Goal: Task Accomplishment & Management: Complete application form

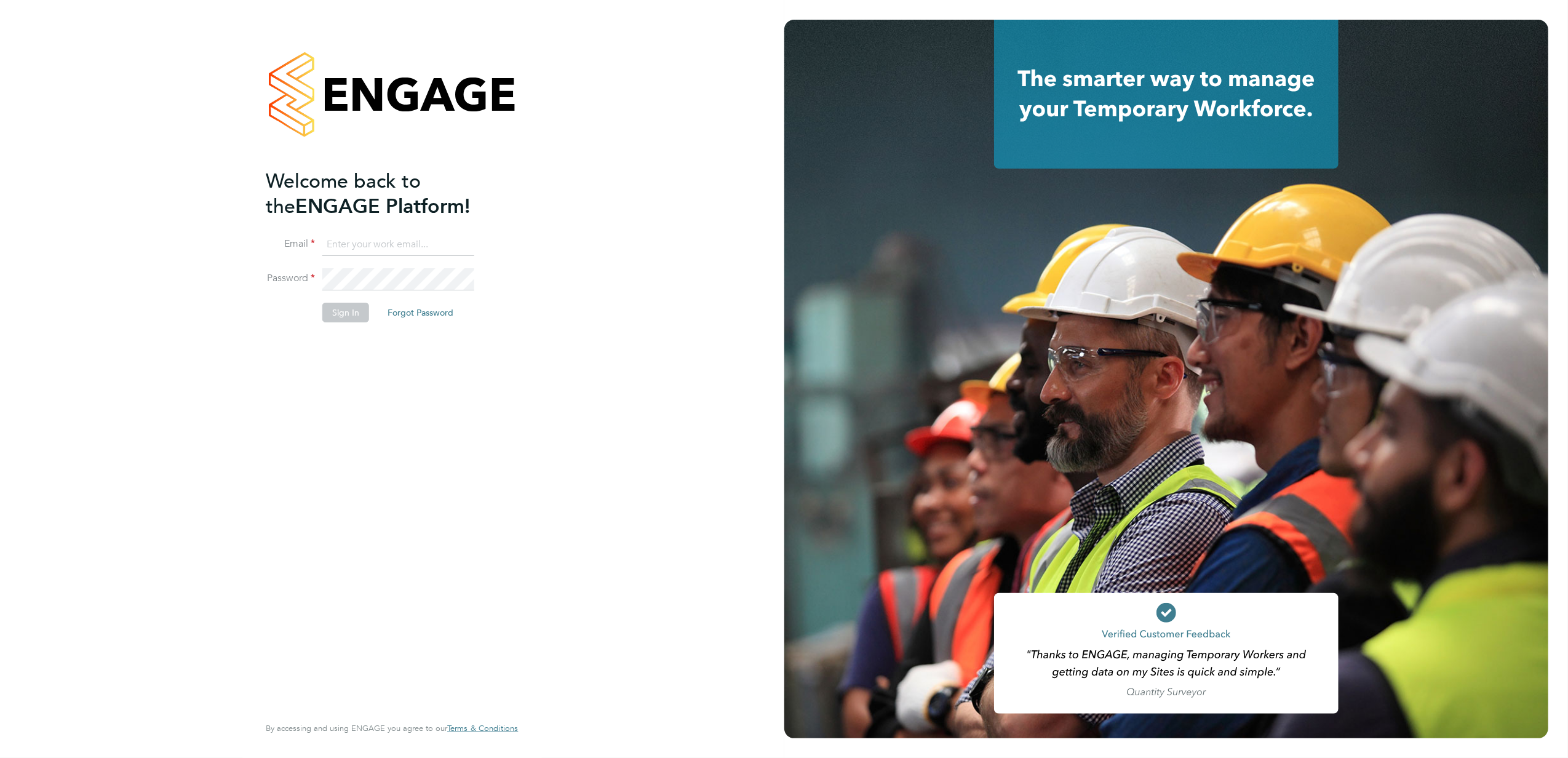
click at [373, 244] on input at bounding box center [398, 245] width 152 height 22
type input "[PERSON_NAME][EMAIL_ADDRESS][PERSON_NAME][PERSON_NAME][DOMAIN_NAME]"
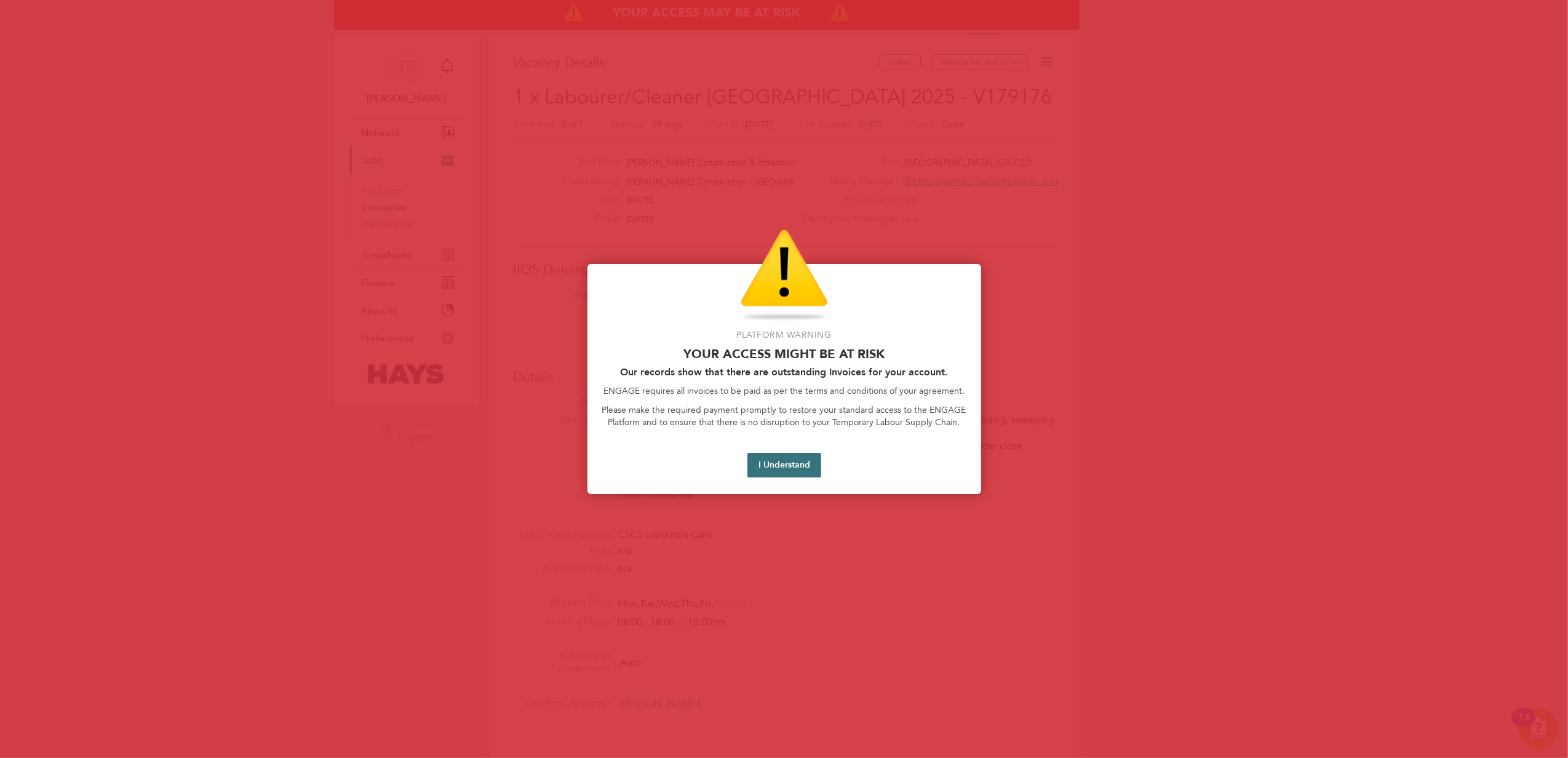
click at [764, 467] on button "I Understand" at bounding box center [784, 465] width 74 height 25
click at [779, 462] on button "I Understand" at bounding box center [784, 465] width 74 height 25
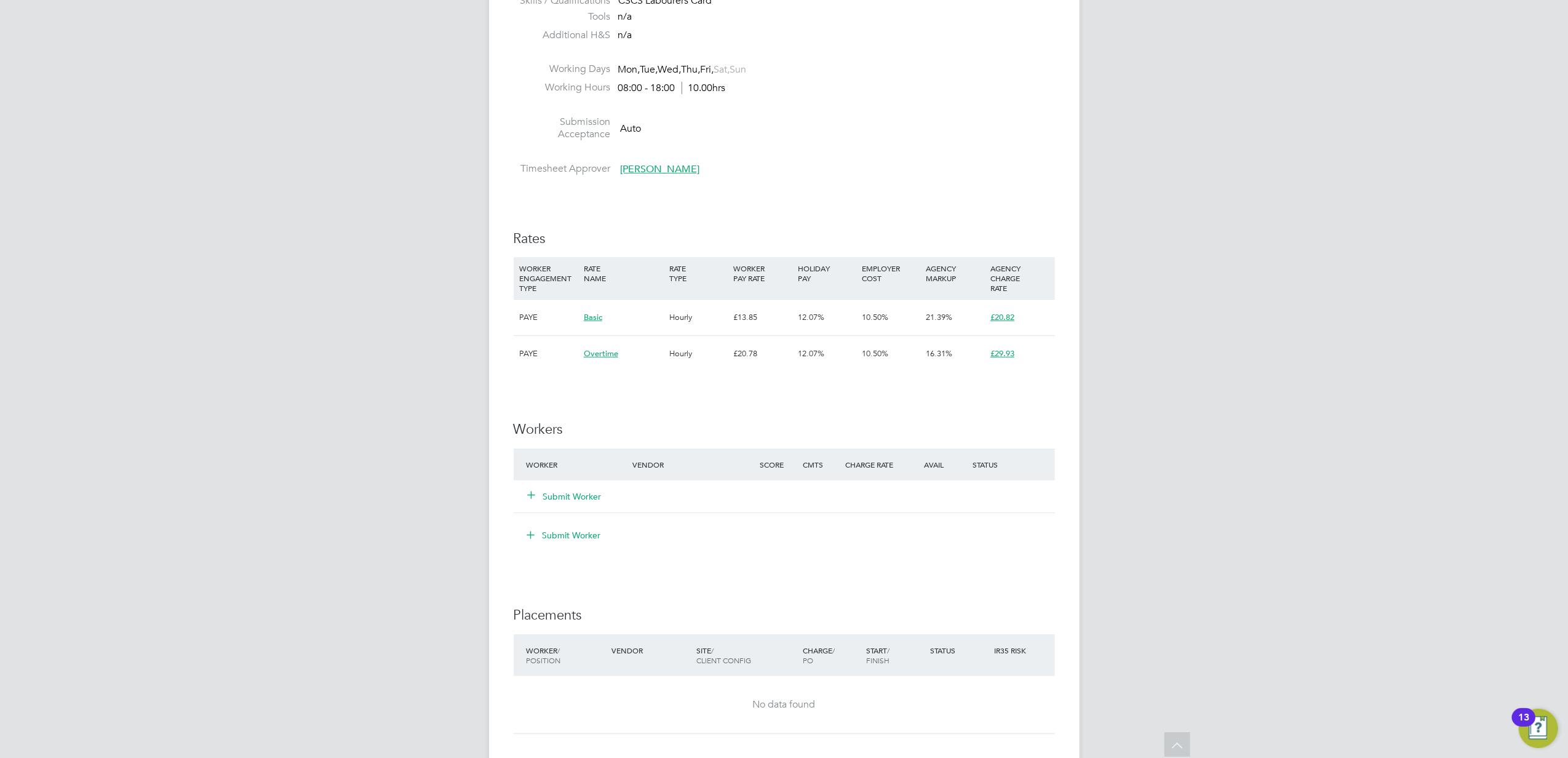
scroll to position [574, 0]
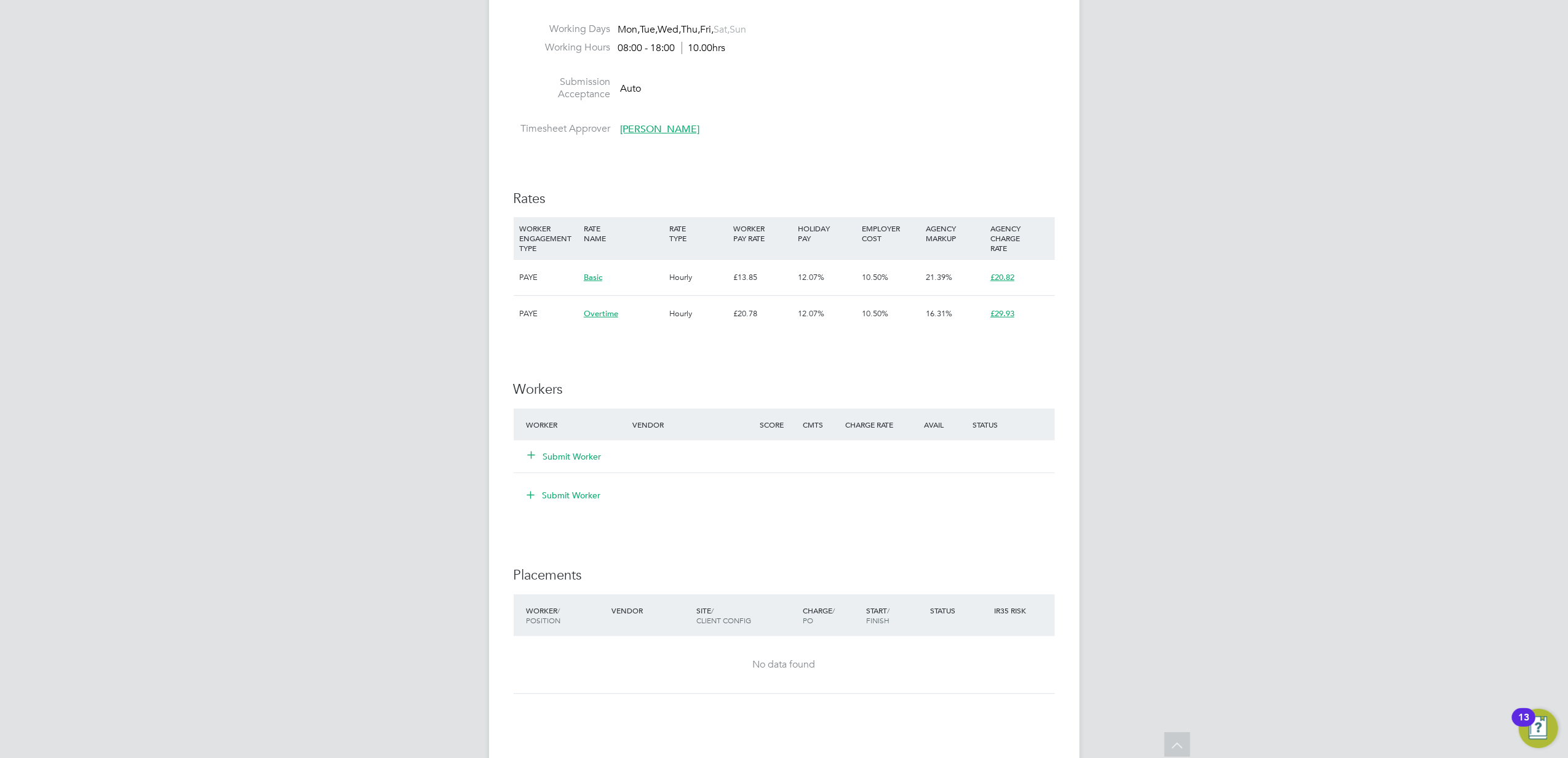
click at [570, 458] on button "Submit Worker" at bounding box center [566, 456] width 74 height 12
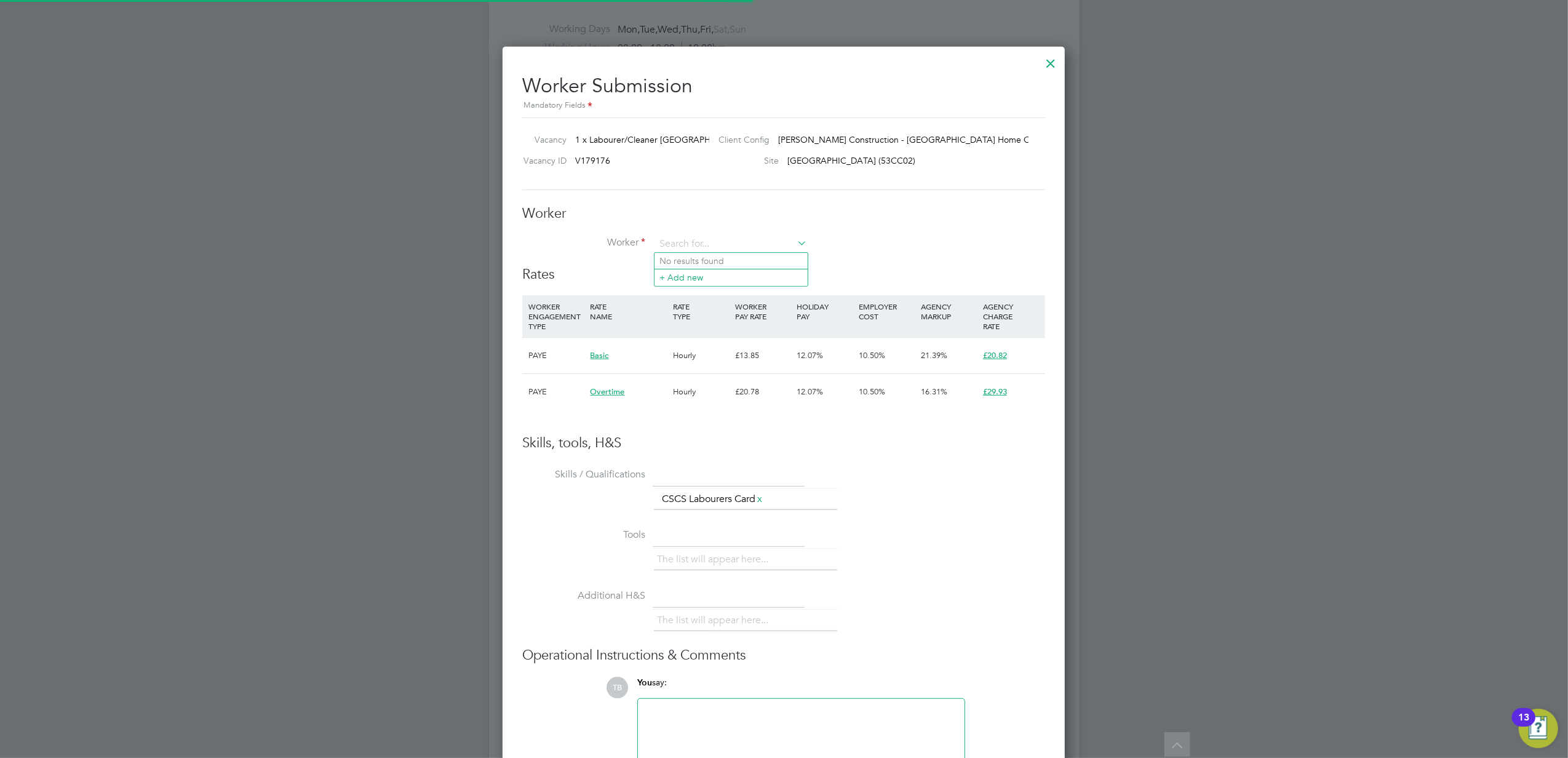
scroll to position [37, 83]
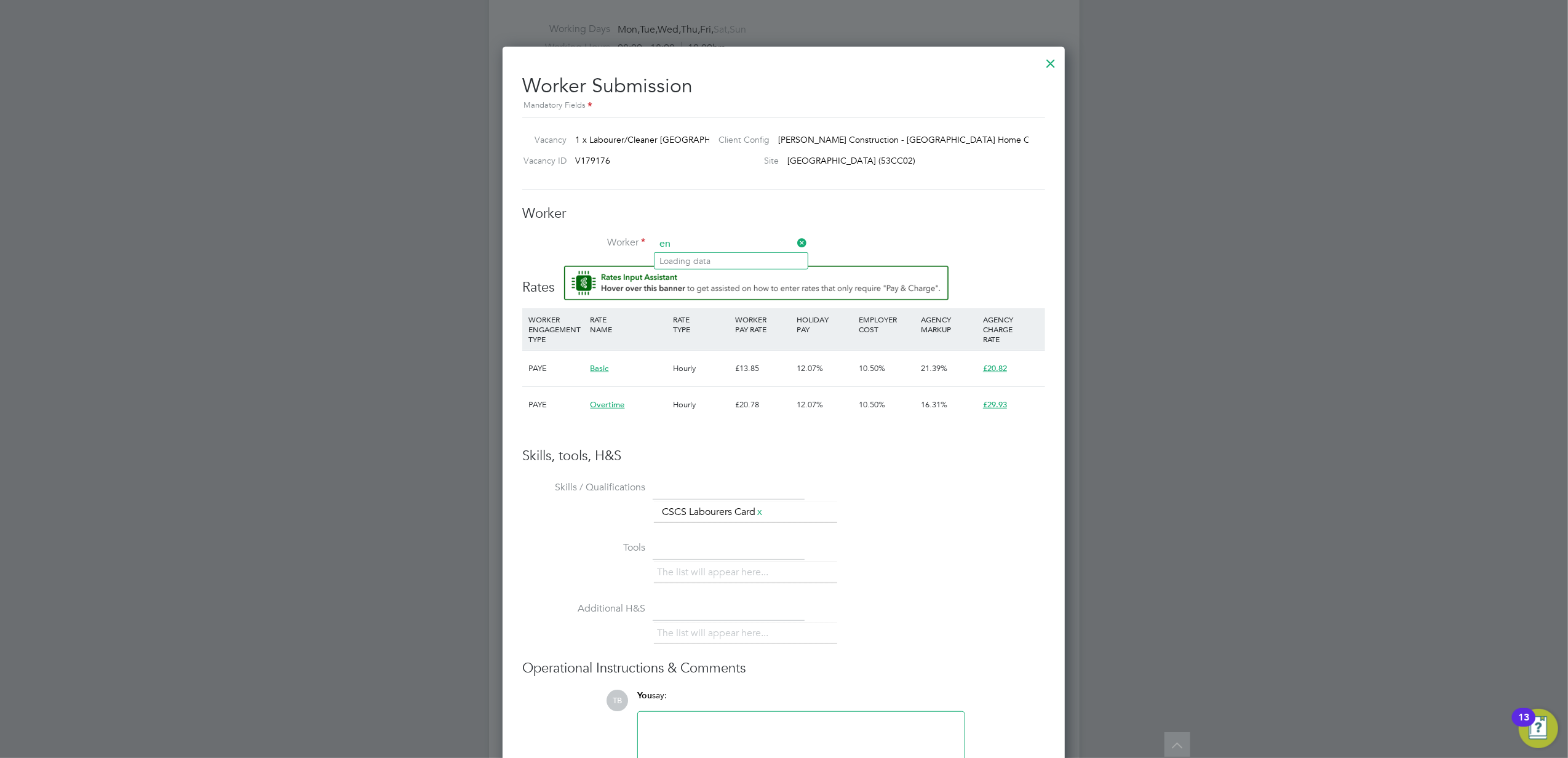
type input "e"
click at [725, 246] on input at bounding box center [731, 244] width 152 height 18
click at [710, 279] on li "+ Add new" at bounding box center [731, 277] width 153 height 16
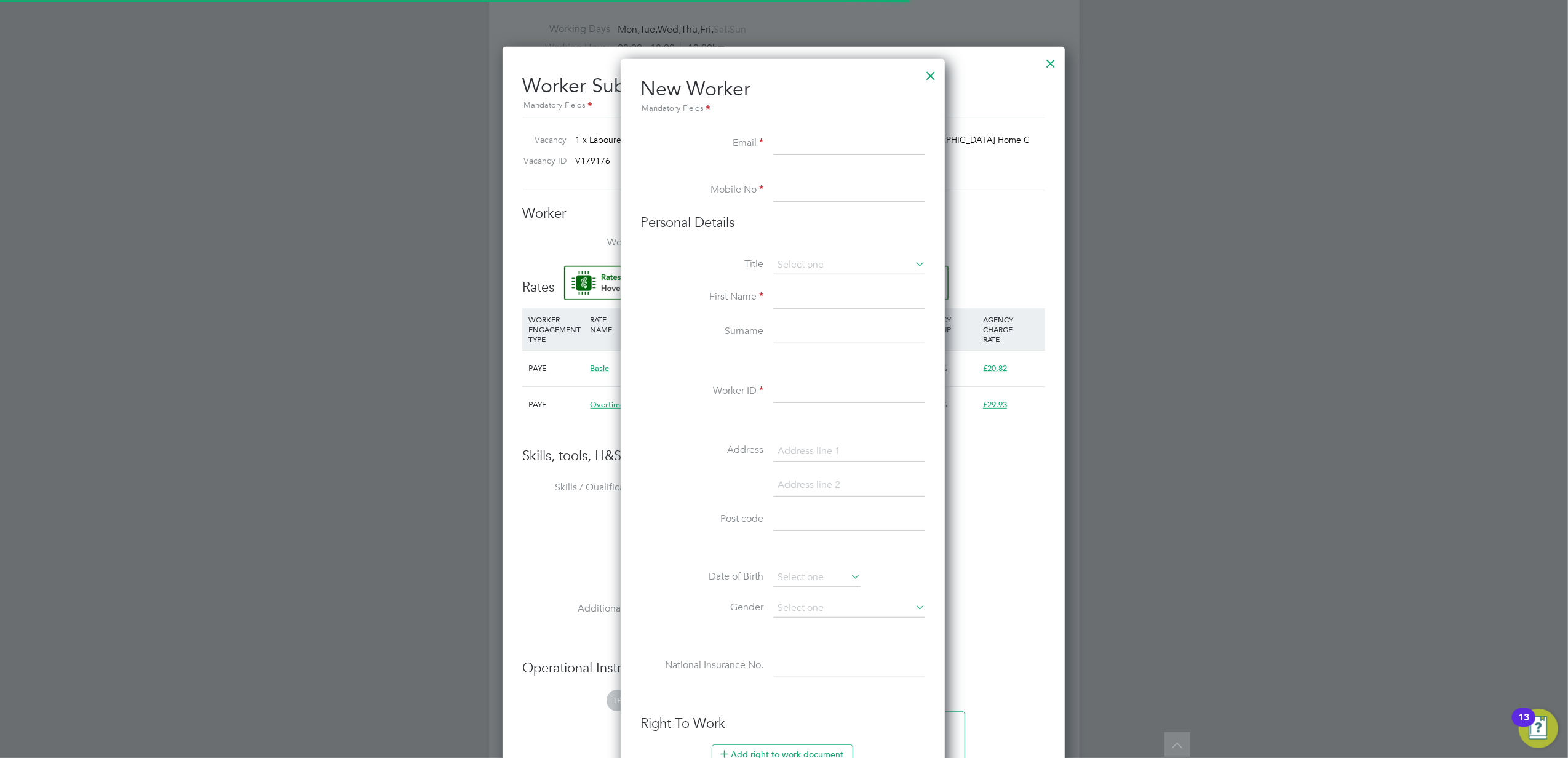
scroll to position [1106, 355]
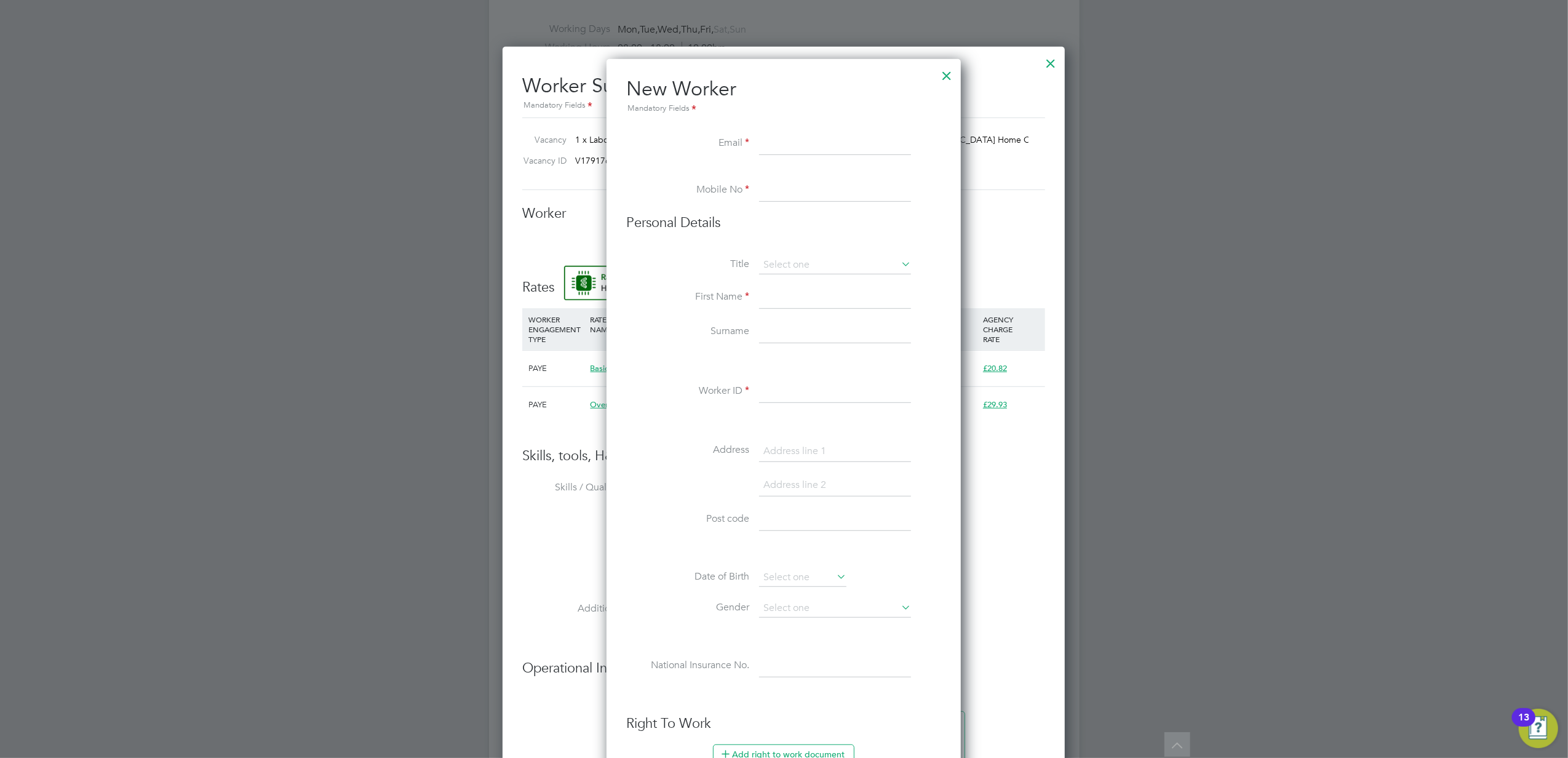
click at [782, 138] on input at bounding box center [835, 144] width 152 height 22
paste input "eyinayah@gmail.com"
type input "eyinayah@gmail.com"
click at [801, 195] on input at bounding box center [835, 191] width 152 height 22
type input "07367434595"
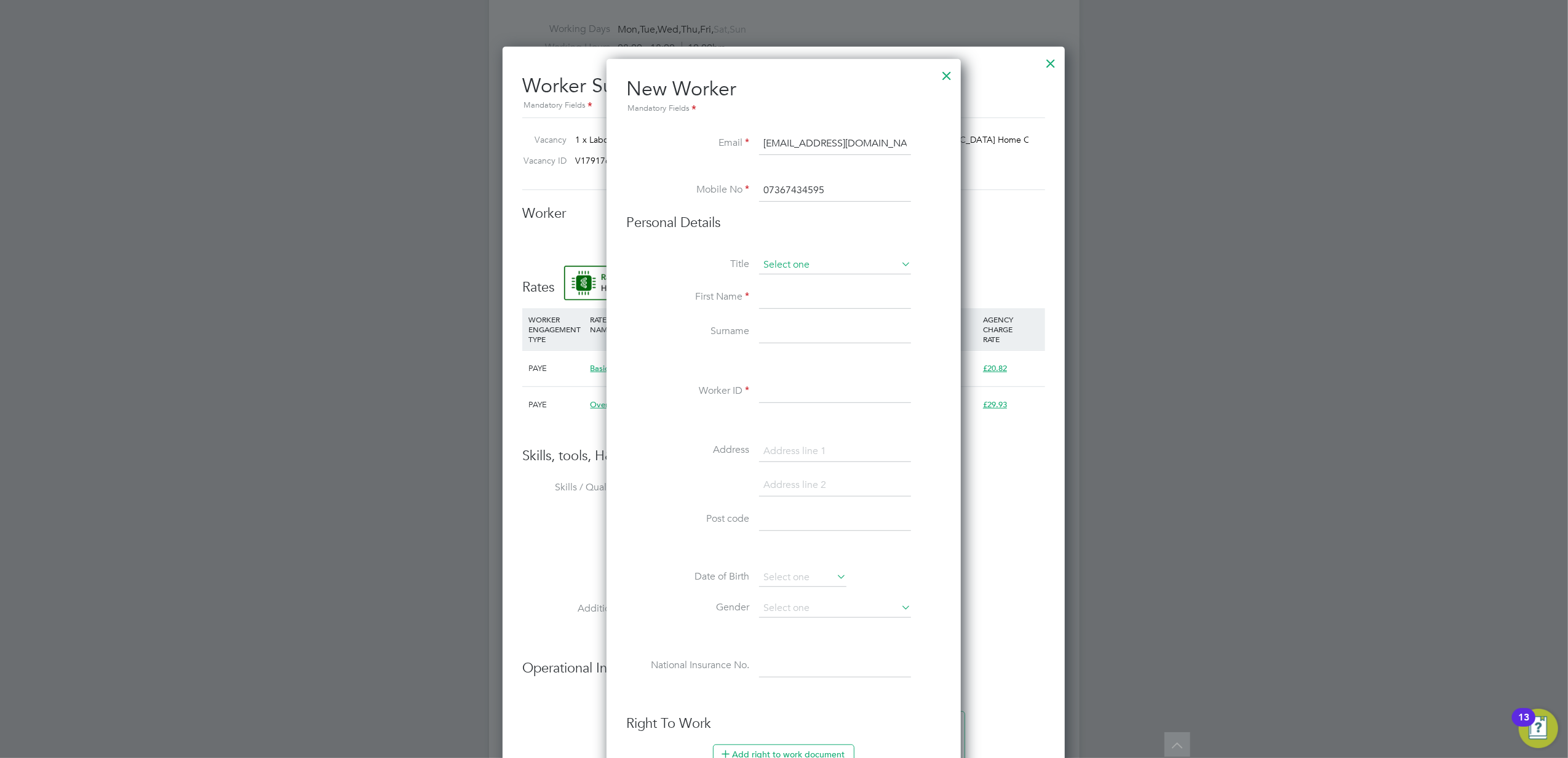
click at [854, 263] on input at bounding box center [835, 265] width 152 height 18
click at [830, 279] on li "Mr" at bounding box center [835, 282] width 153 height 16
type input "Mr"
click at [820, 300] on input at bounding box center [835, 298] width 152 height 22
type input "Enyinna"
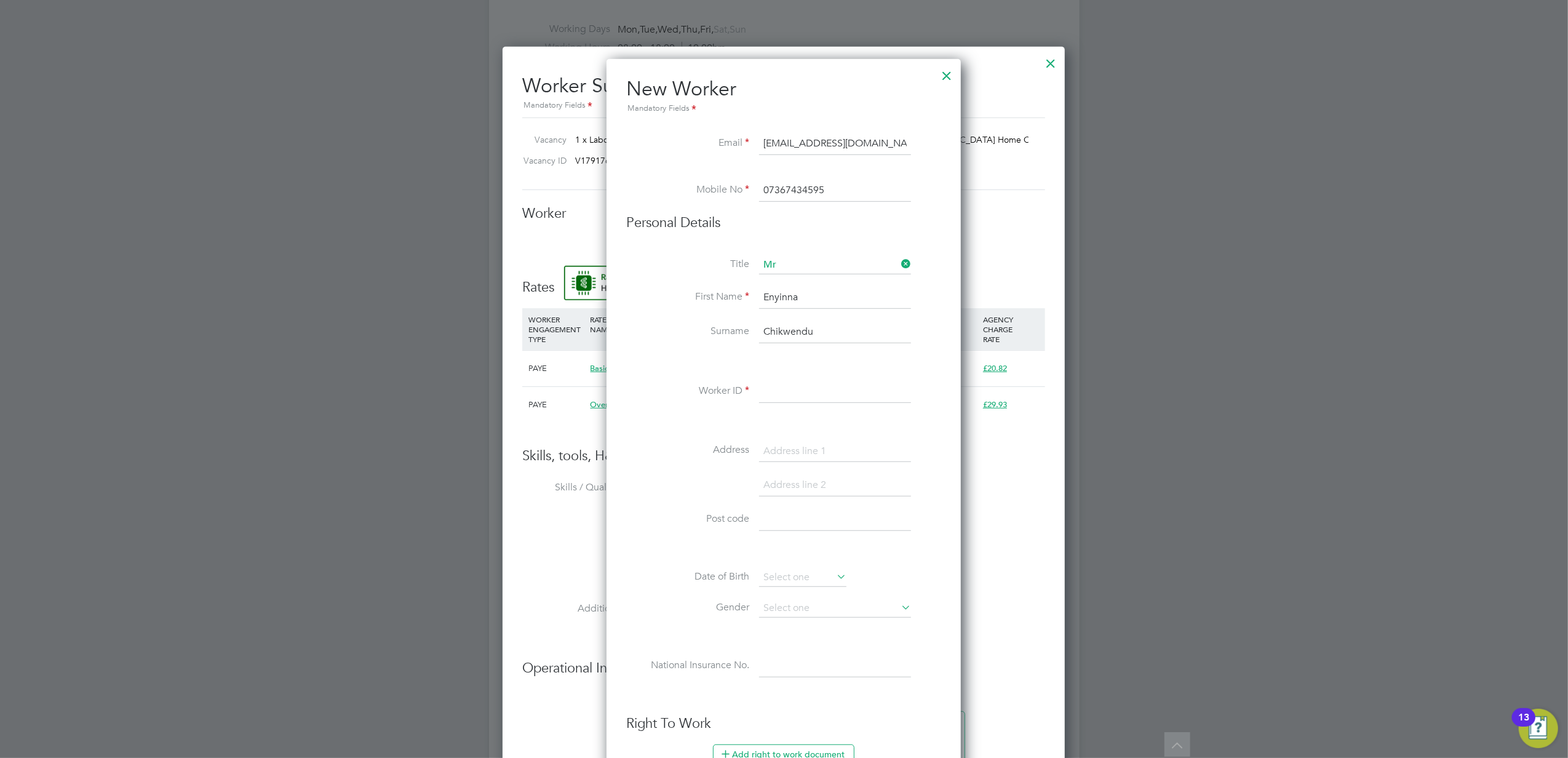
type input "Chikwendu"
click at [806, 388] on input at bounding box center [835, 392] width 152 height 22
click at [799, 387] on input at bounding box center [835, 392] width 152 height 22
paste input "20276362"
type input "20276362"
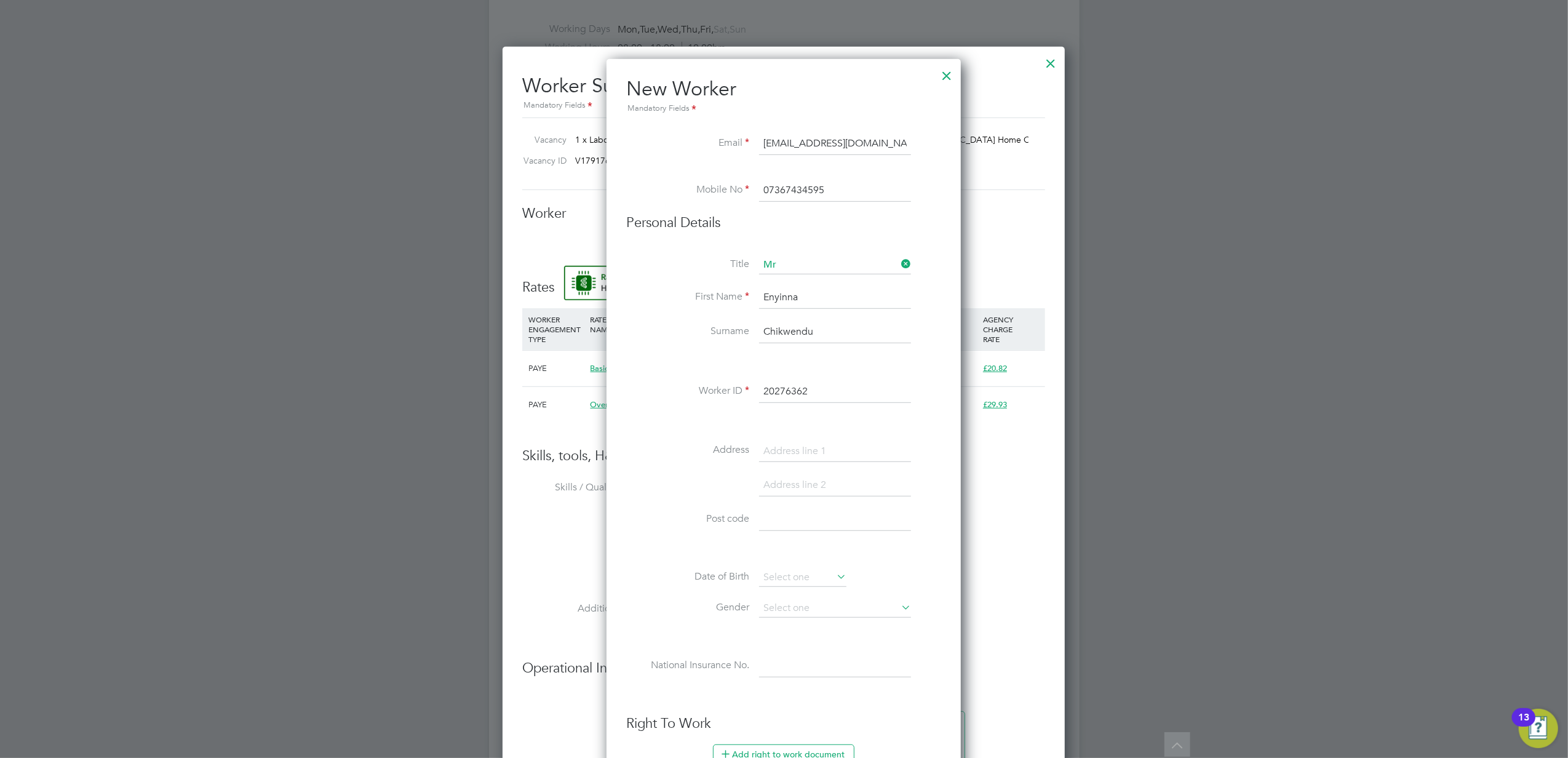
click at [822, 456] on input at bounding box center [835, 452] width 152 height 22
type input "Flat 25, Dunsford House"
type input "Dunsford Gardens"
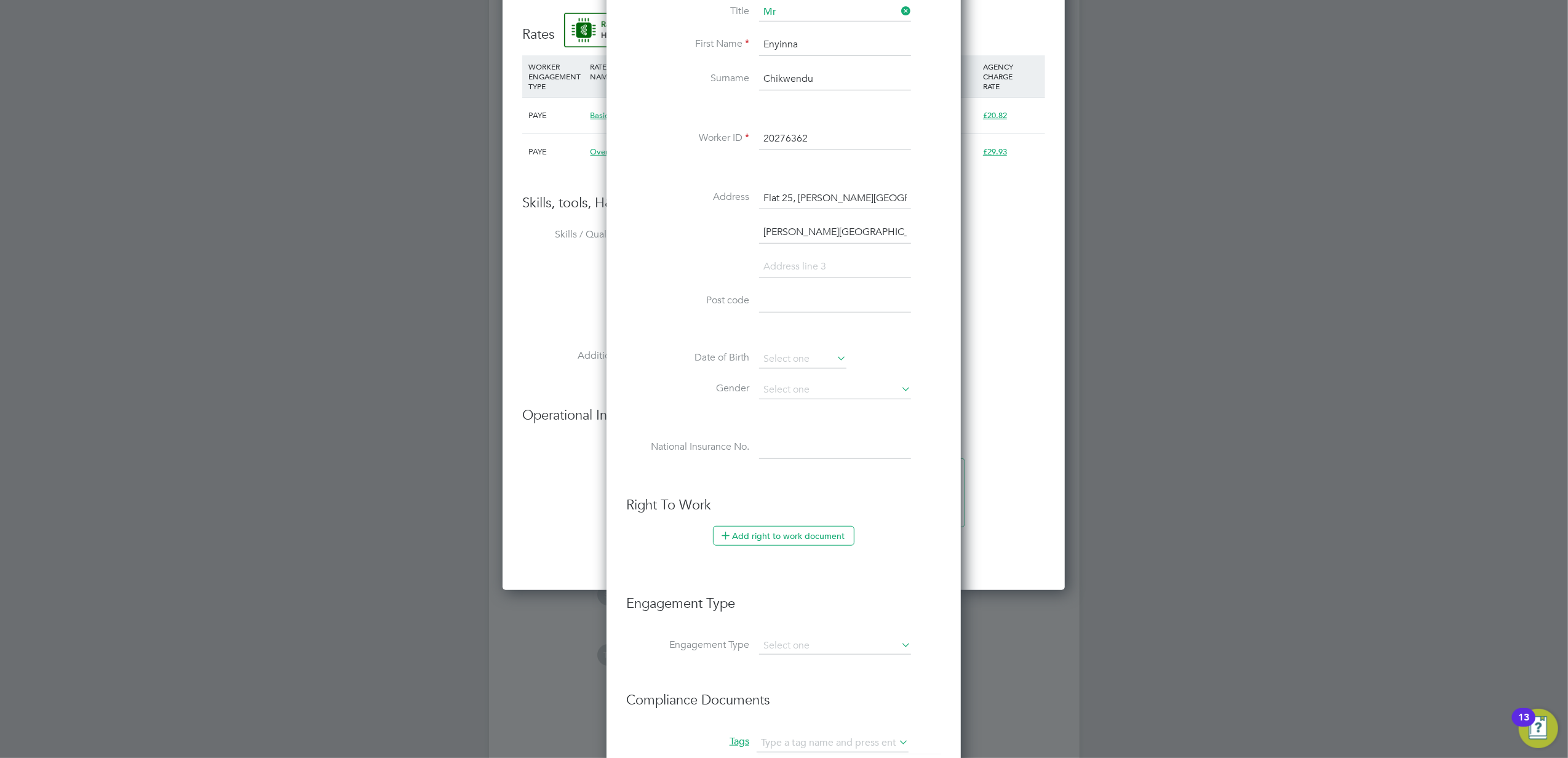
scroll to position [832, 0]
type input "London"
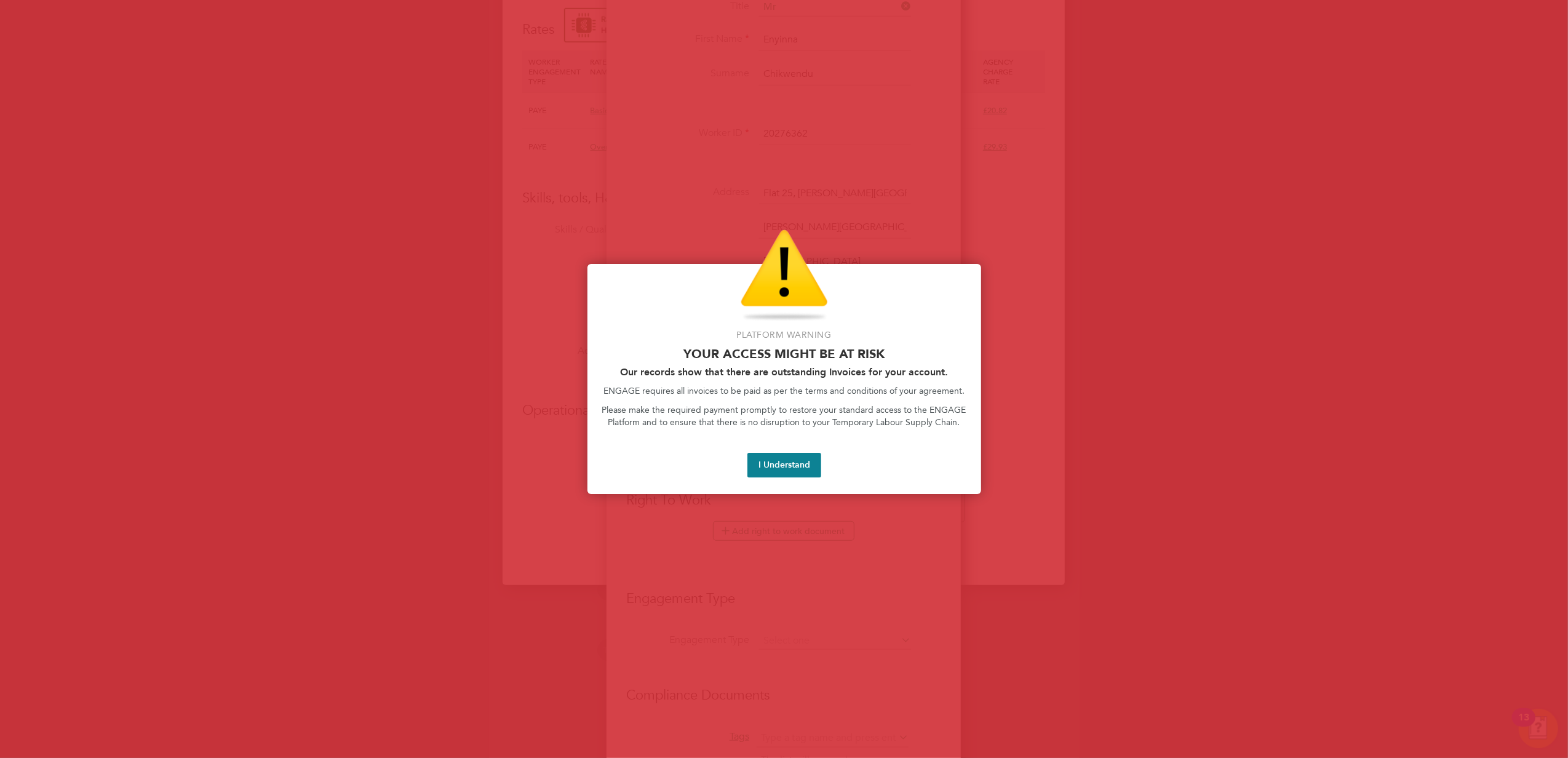
type input "SW2 3LW"
click at [798, 464] on button "I Understand" at bounding box center [784, 465] width 74 height 25
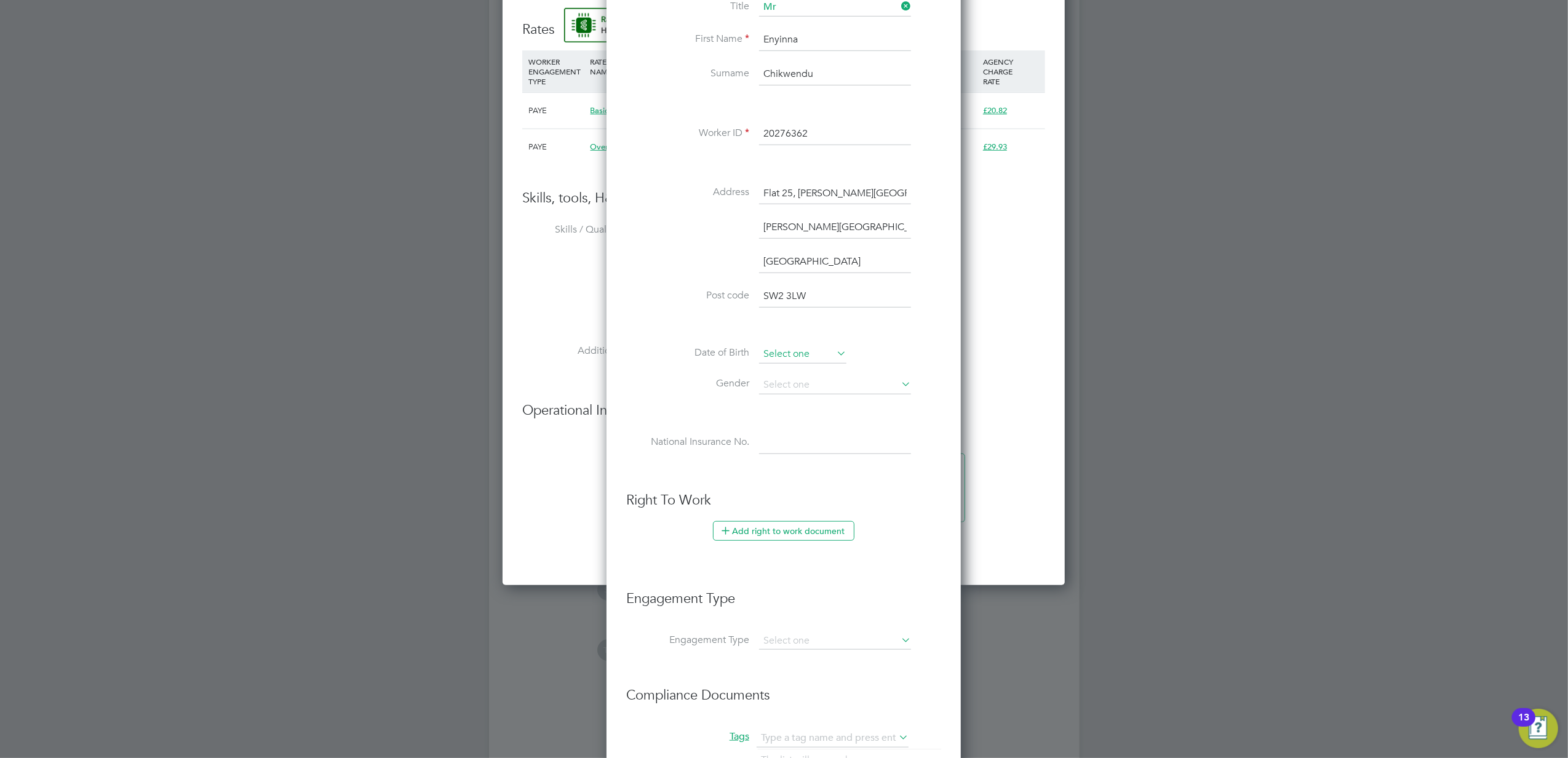
click at [801, 351] on input at bounding box center [803, 354] width 88 height 18
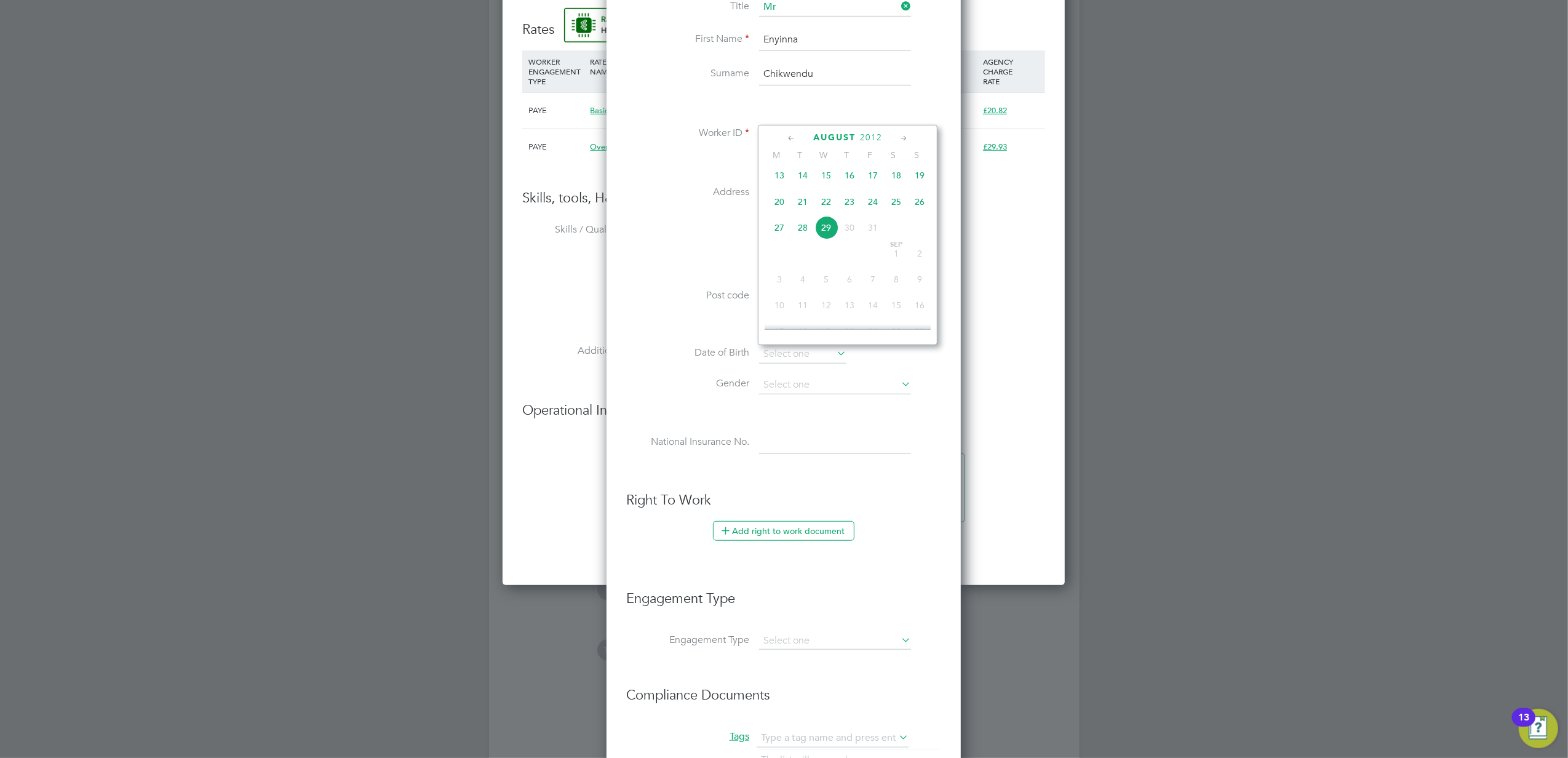
click at [873, 138] on span "2012" at bounding box center [871, 137] width 22 height 10
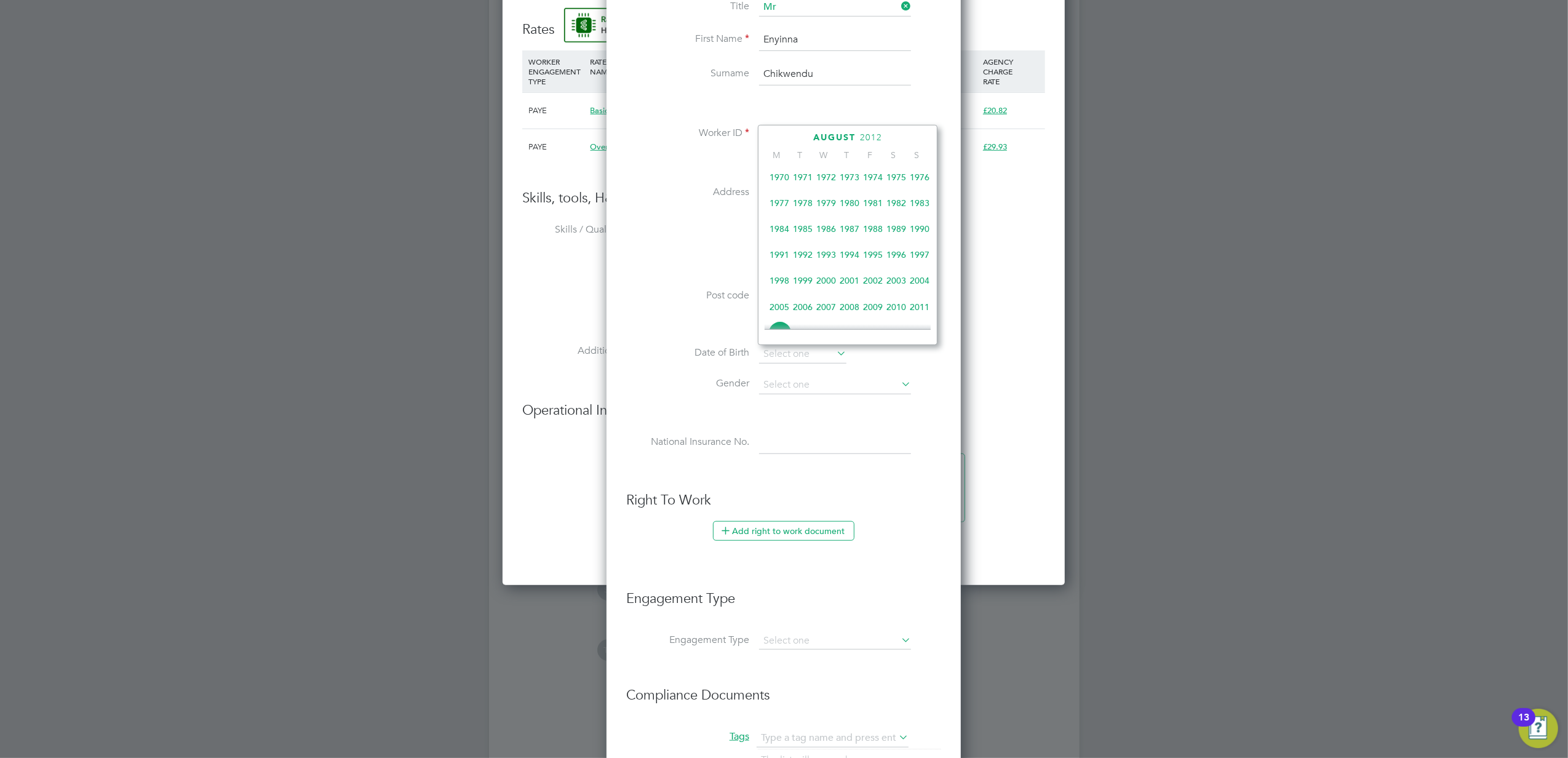
click at [808, 229] on span "1985" at bounding box center [803, 228] width 23 height 23
click at [793, 139] on icon at bounding box center [791, 138] width 12 height 14
click at [921, 235] on span "16" at bounding box center [920, 233] width 23 height 23
type input "16 Jun 1985"
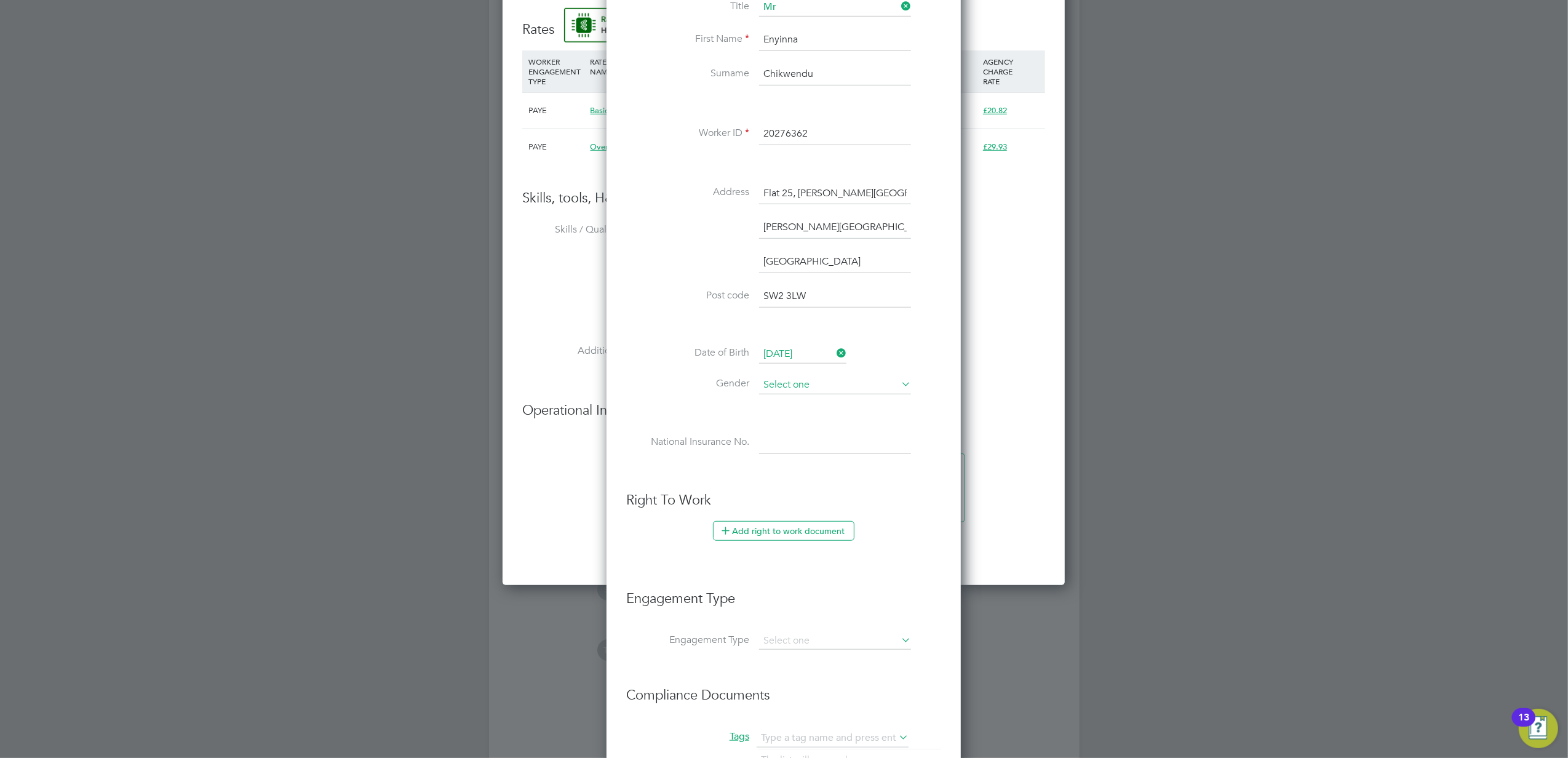
click at [890, 380] on input at bounding box center [835, 385] width 152 height 18
click at [866, 397] on li "[DEMOGRAPHIC_DATA]" at bounding box center [835, 402] width 153 height 16
type input "[DEMOGRAPHIC_DATA]"
click at [812, 444] on input at bounding box center [835, 443] width 152 height 22
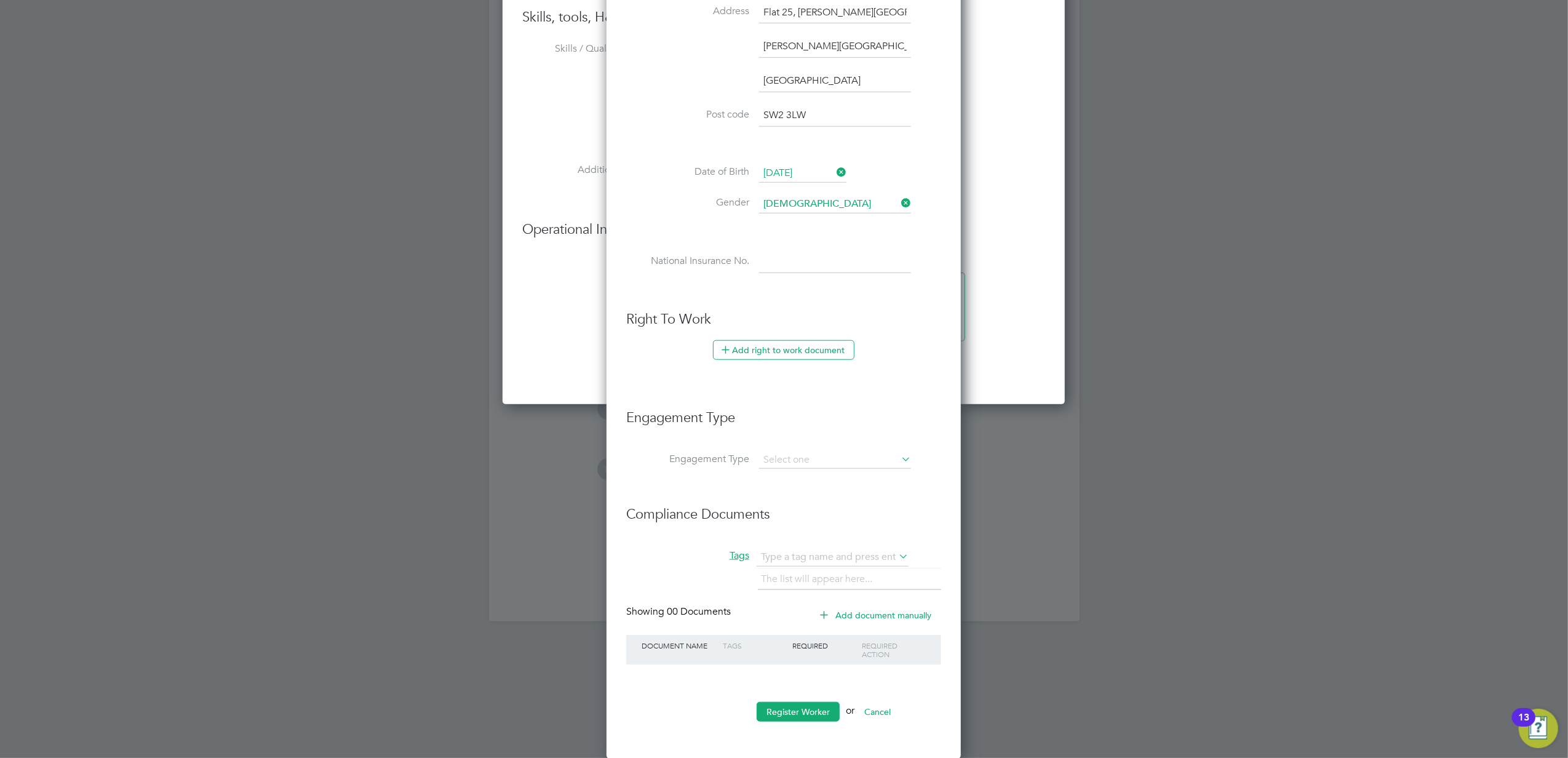
scroll to position [1015, 0]
click at [821, 463] on input at bounding box center [835, 459] width 152 height 17
click at [810, 524] on li "Umbrella" at bounding box center [835, 532] width 153 height 18
type input "Umbrella"
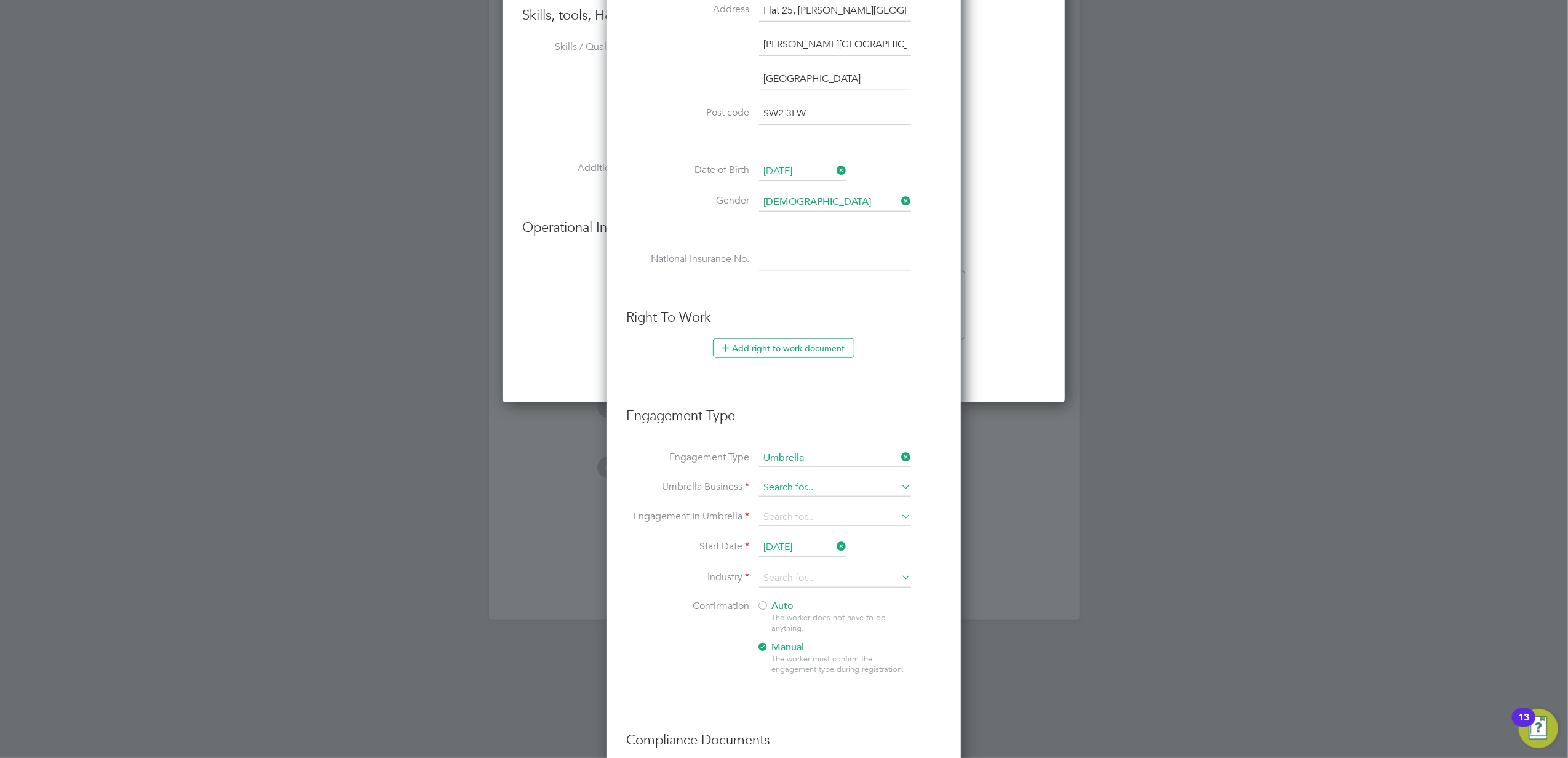
click at [793, 488] on input at bounding box center [835, 488] width 152 height 17
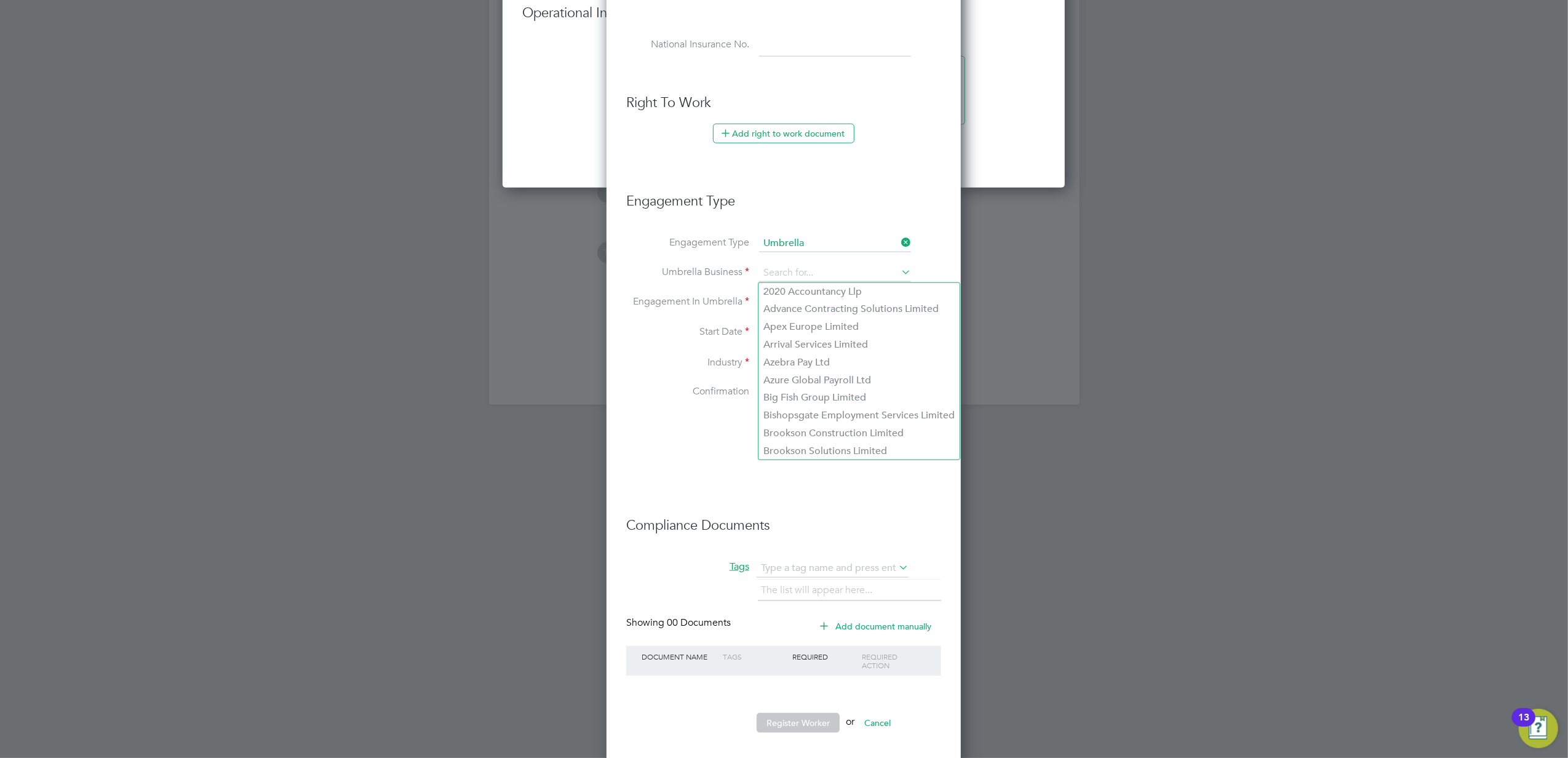
scroll to position [1241, 0]
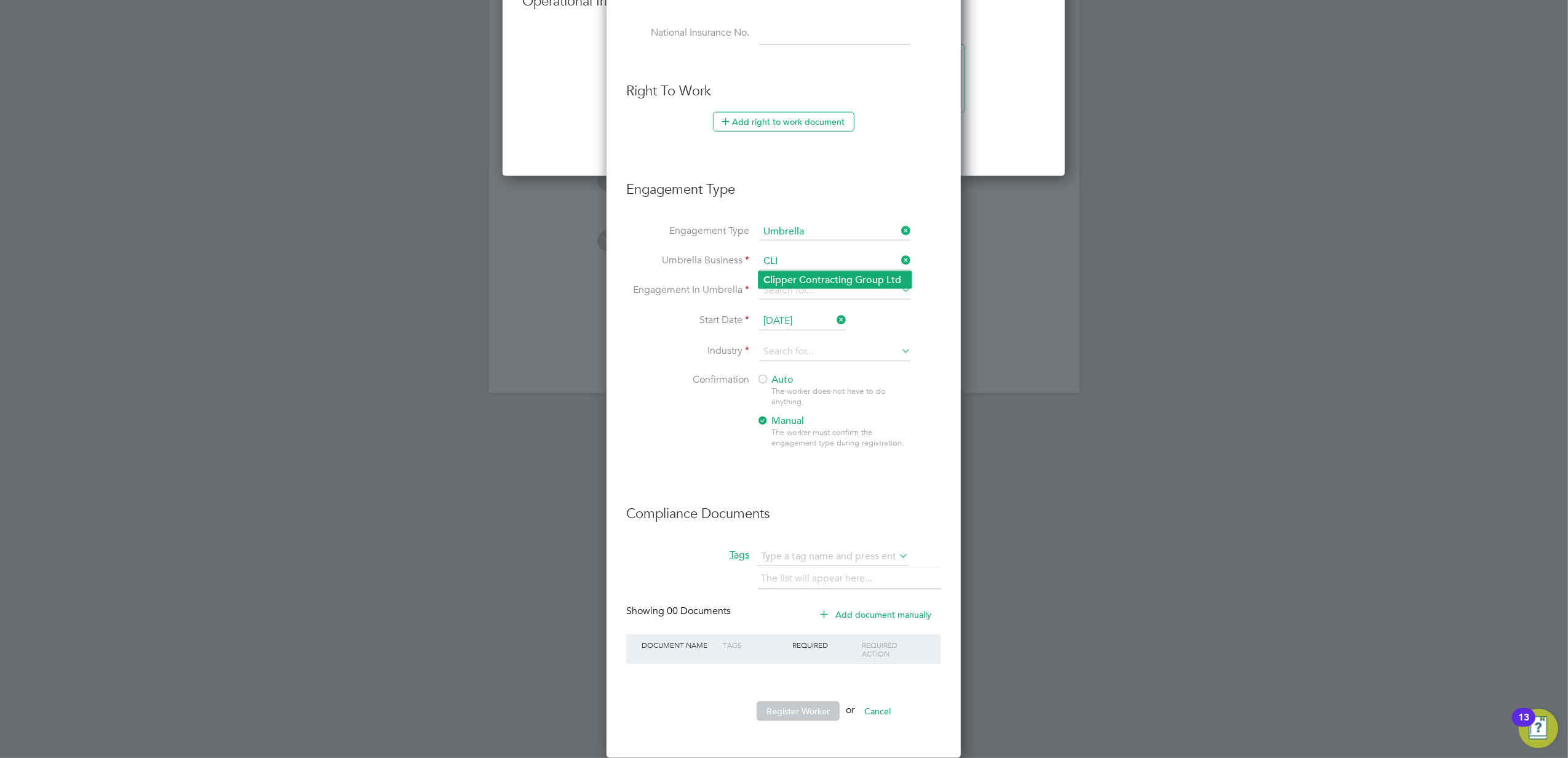
click at [816, 282] on li "Cli pper Contracting Group Ltd" at bounding box center [835, 280] width 153 height 18
type input "Clipper Contracting Group Ltd"
click at [775, 320] on input "[DATE]" at bounding box center [803, 321] width 88 height 18
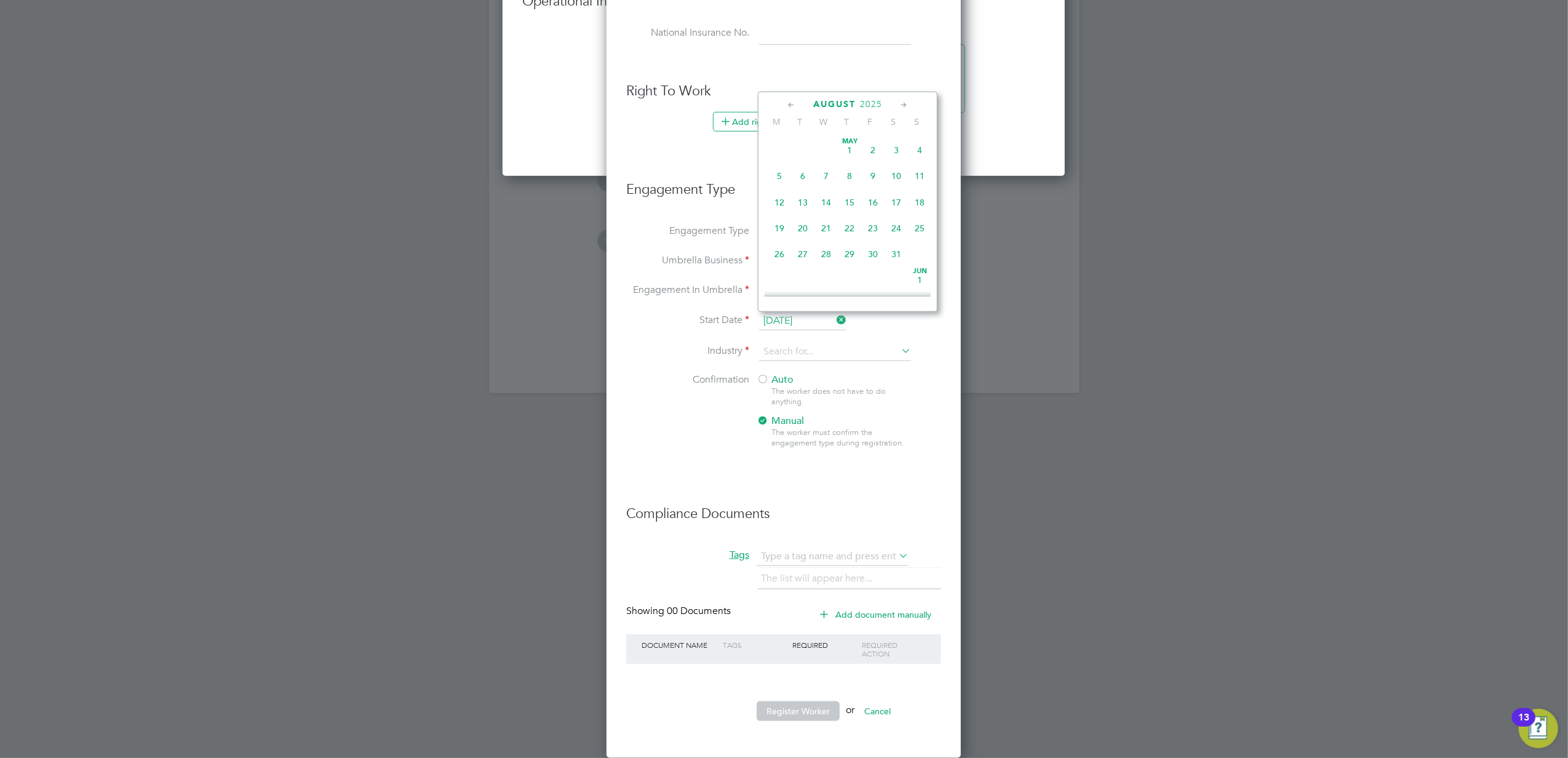
scroll to position [475, 0]
click at [827, 200] on span "27" at bounding box center [826, 194] width 23 height 23
type input "27 Aug 2025"
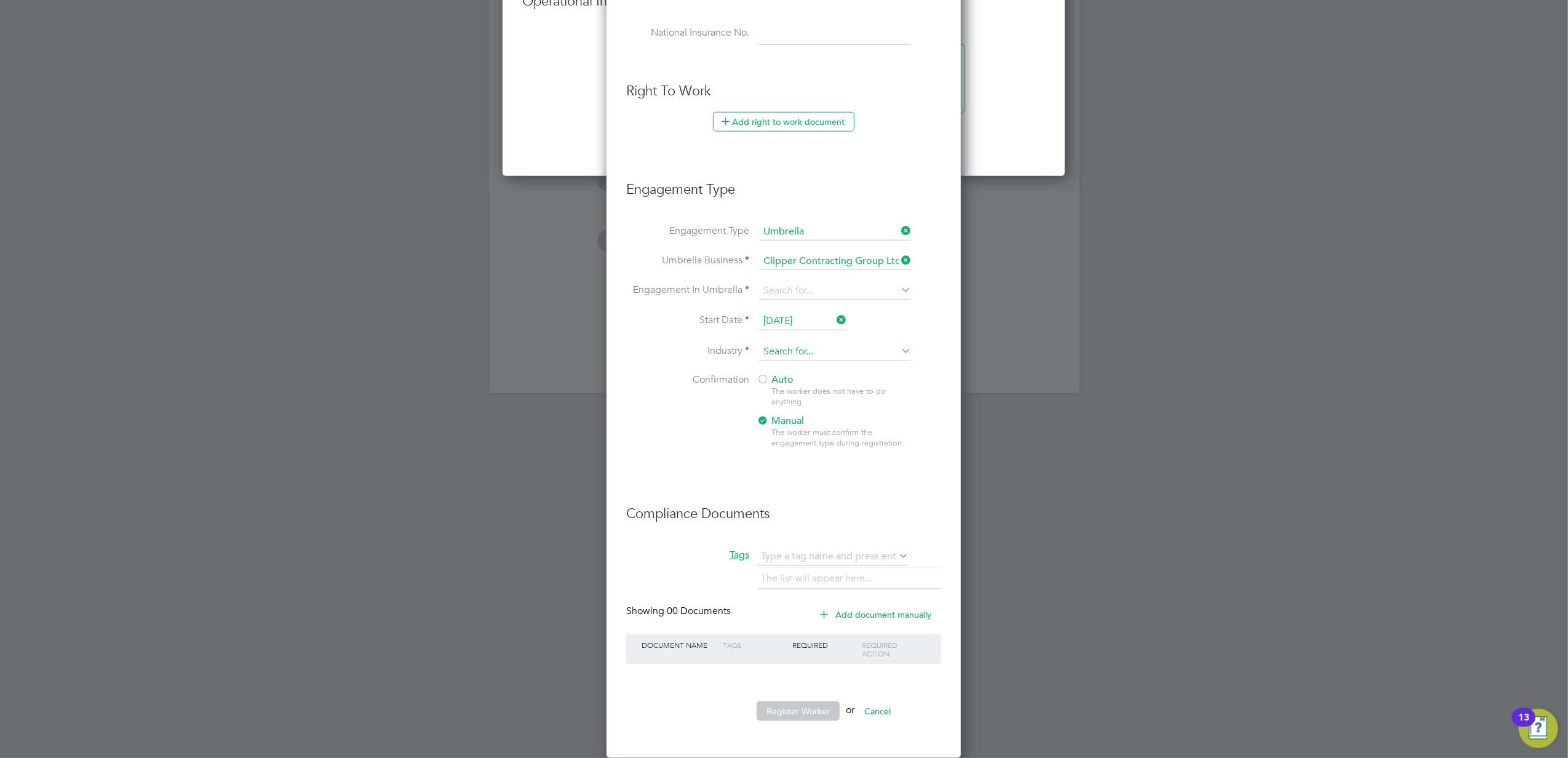
click at [813, 347] on input at bounding box center [835, 352] width 152 height 18
click at [802, 454] on li "Construction" at bounding box center [835, 453] width 153 height 16
type input "Construction"
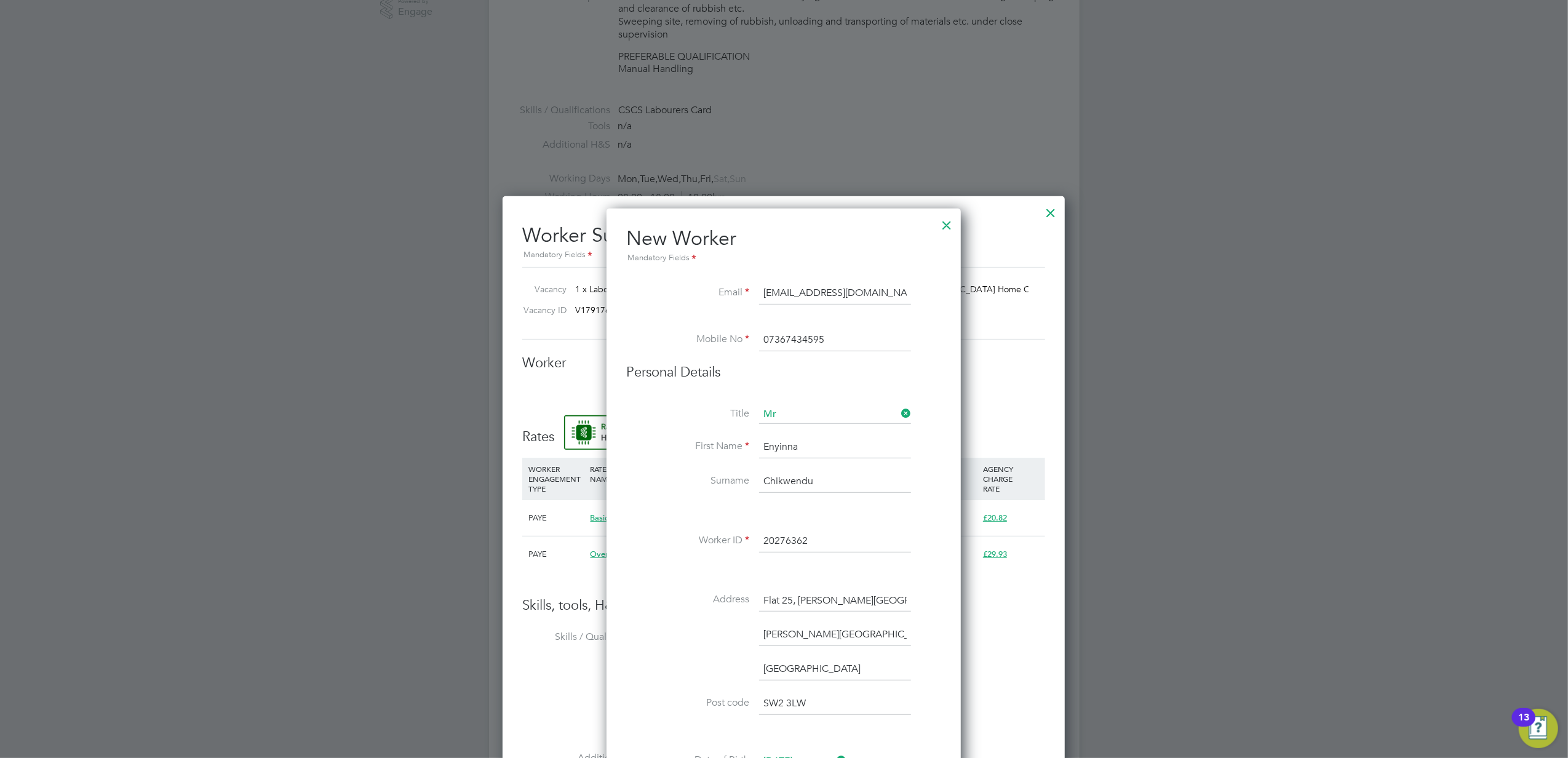
scroll to position [421, 0]
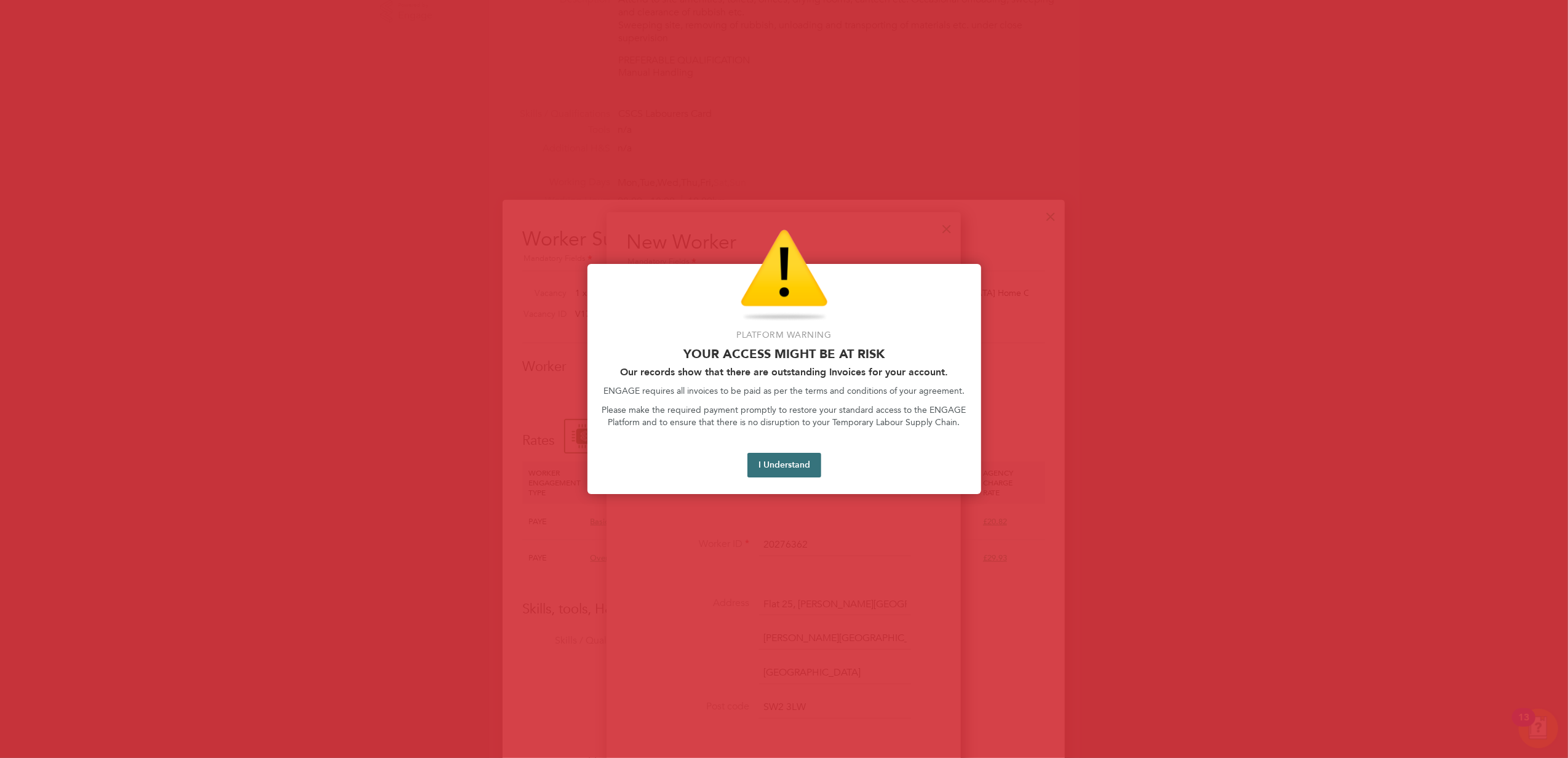
click at [802, 469] on button "I Understand" at bounding box center [784, 465] width 74 height 25
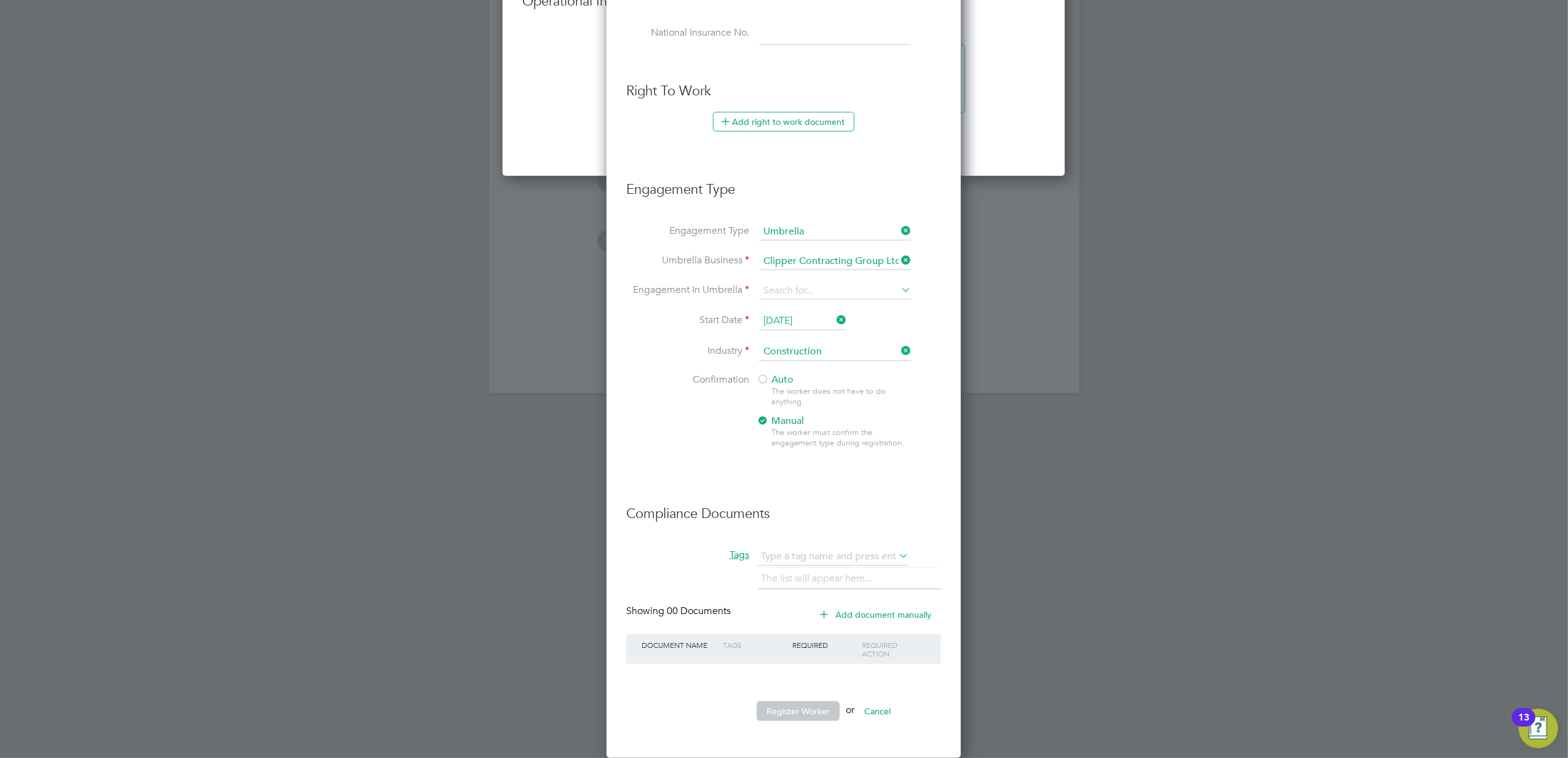
scroll to position [1160, 0]
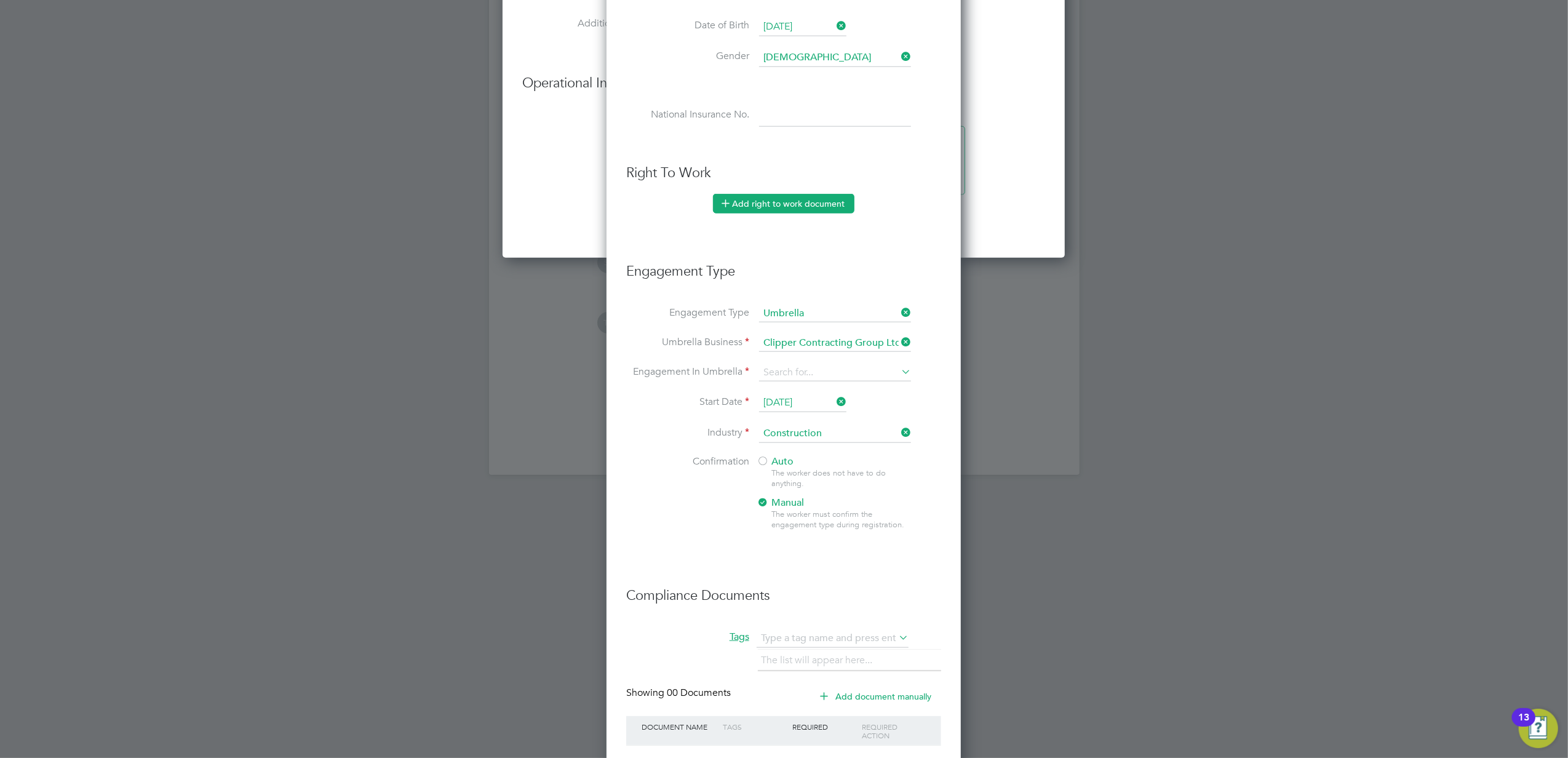
click at [808, 200] on button "Add right to work document" at bounding box center [783, 203] width 142 height 20
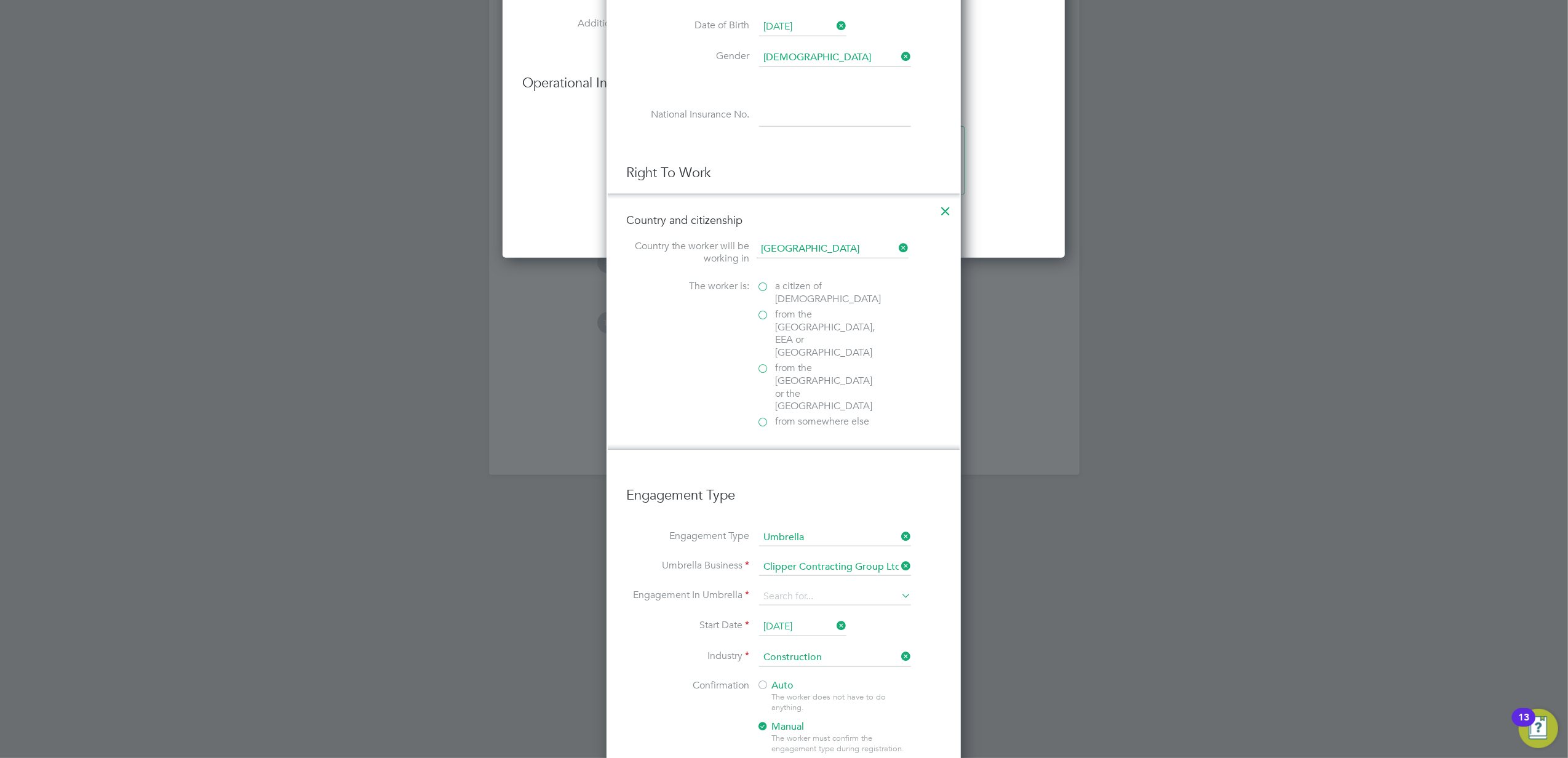
scroll to position [1551, 355]
click at [765, 284] on label "a citizen of United Kingdom" at bounding box center [818, 293] width 123 height 26
click at [0, 0] on input "a citizen of United Kingdom" at bounding box center [0, 0] width 0 height 0
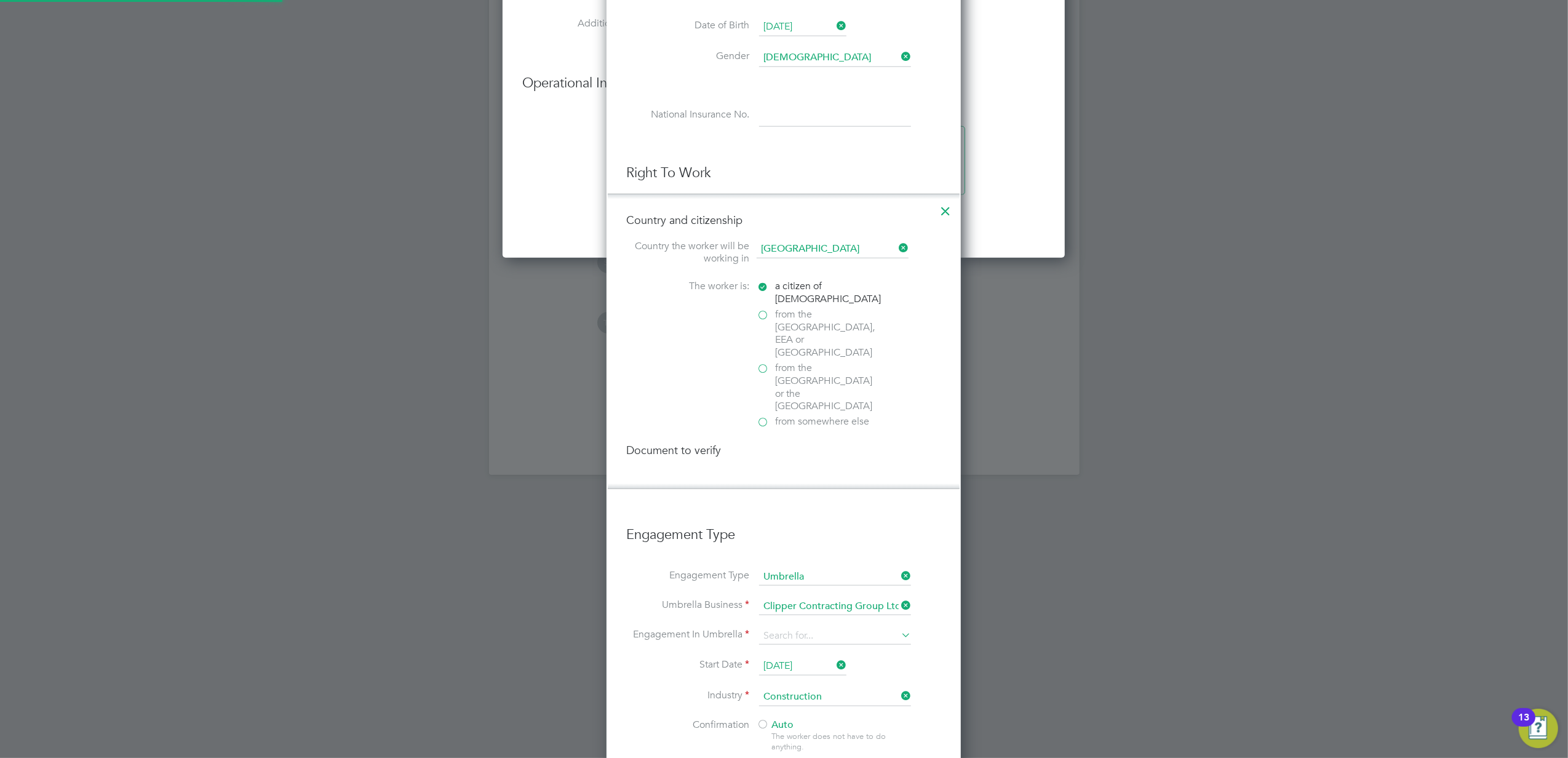
scroll to position [1618, 355]
click at [764, 315] on label "from the EU, EEA or Switzerland" at bounding box center [818, 334] width 123 height 51
click at [0, 0] on input "from the EU, EEA or Switzerland" at bounding box center [0, 0] width 0 height 0
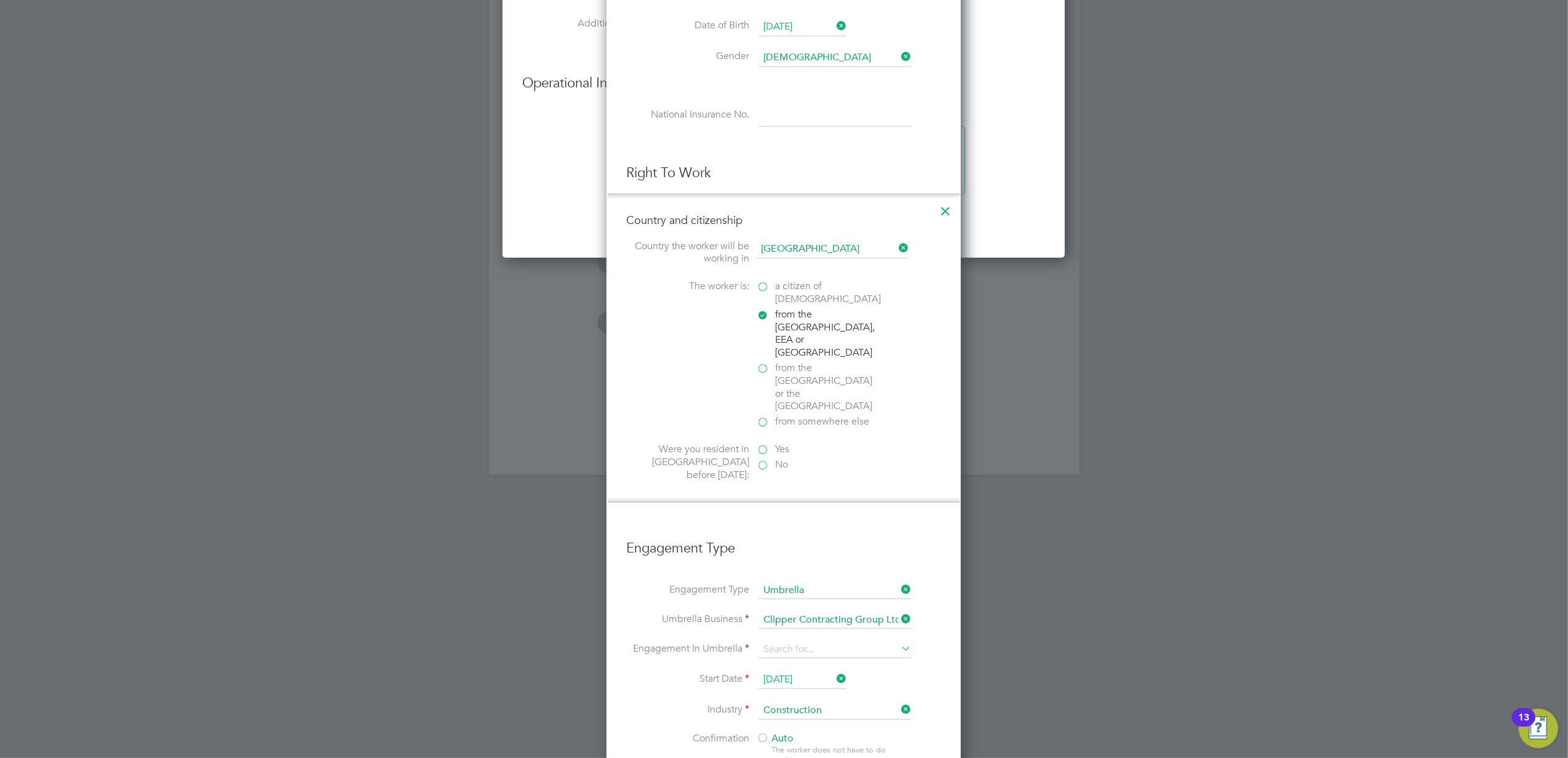
scroll to position [1595, 355]
click at [759, 443] on label "Yes" at bounding box center [818, 449] width 123 height 13
click at [0, 0] on input "Yes" at bounding box center [0, 0] width 0 height 0
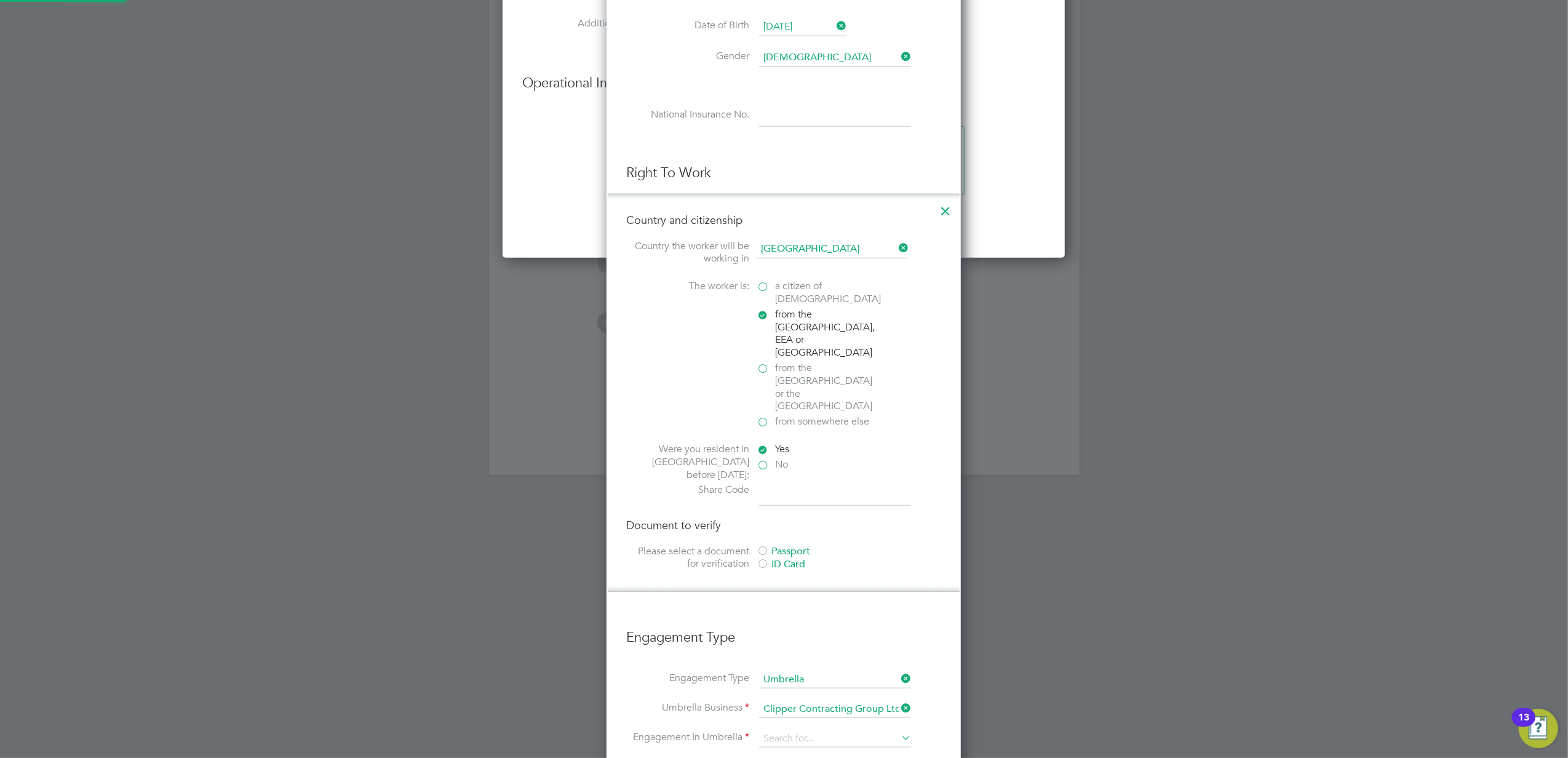
scroll to position [1684, 355]
click at [766, 415] on label "from somewhere else" at bounding box center [818, 421] width 123 height 13
click at [0, 0] on input "from somewhere else" at bounding box center [0, 0] width 0 height 0
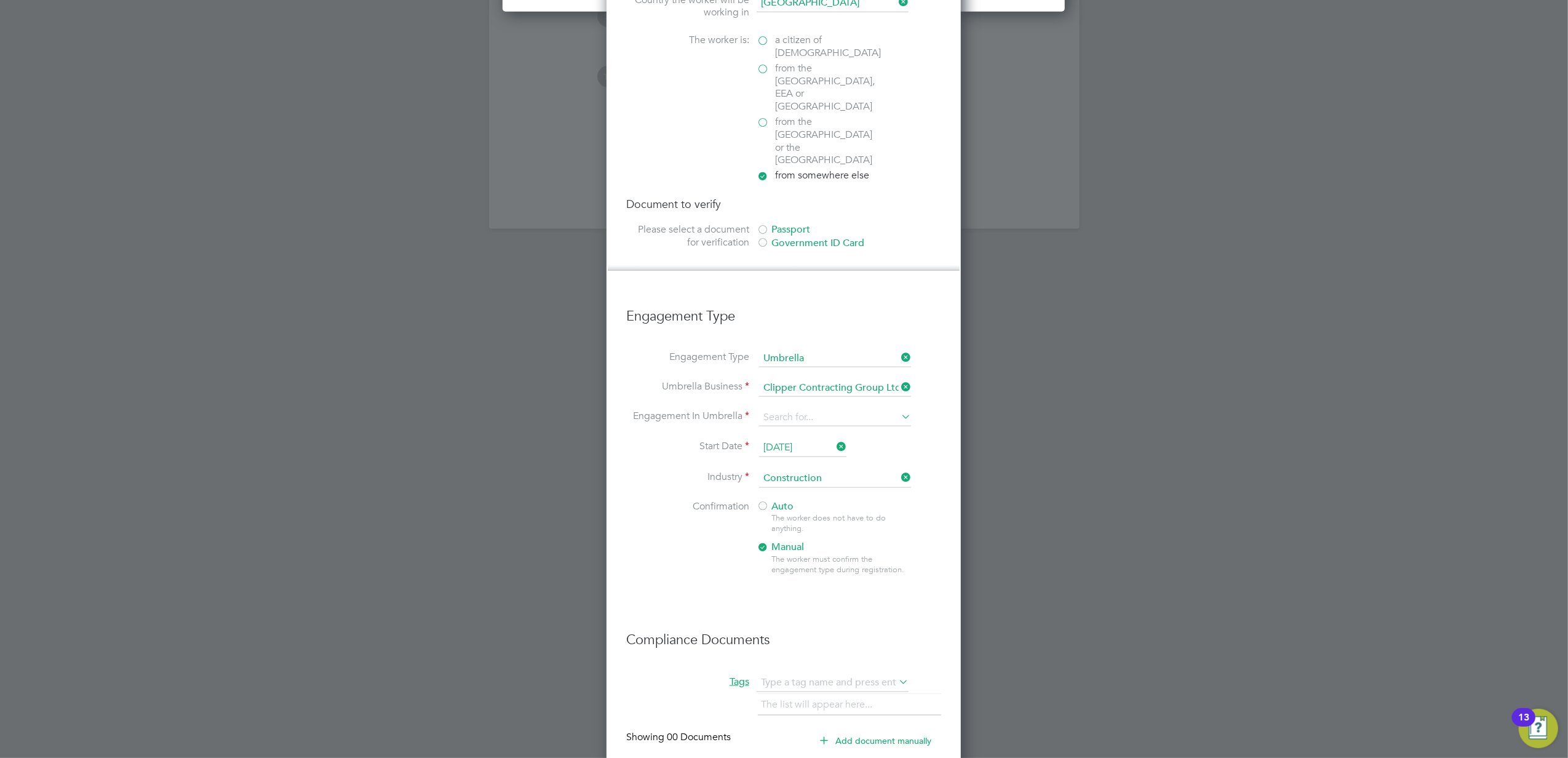
scroll to position [1323, 0]
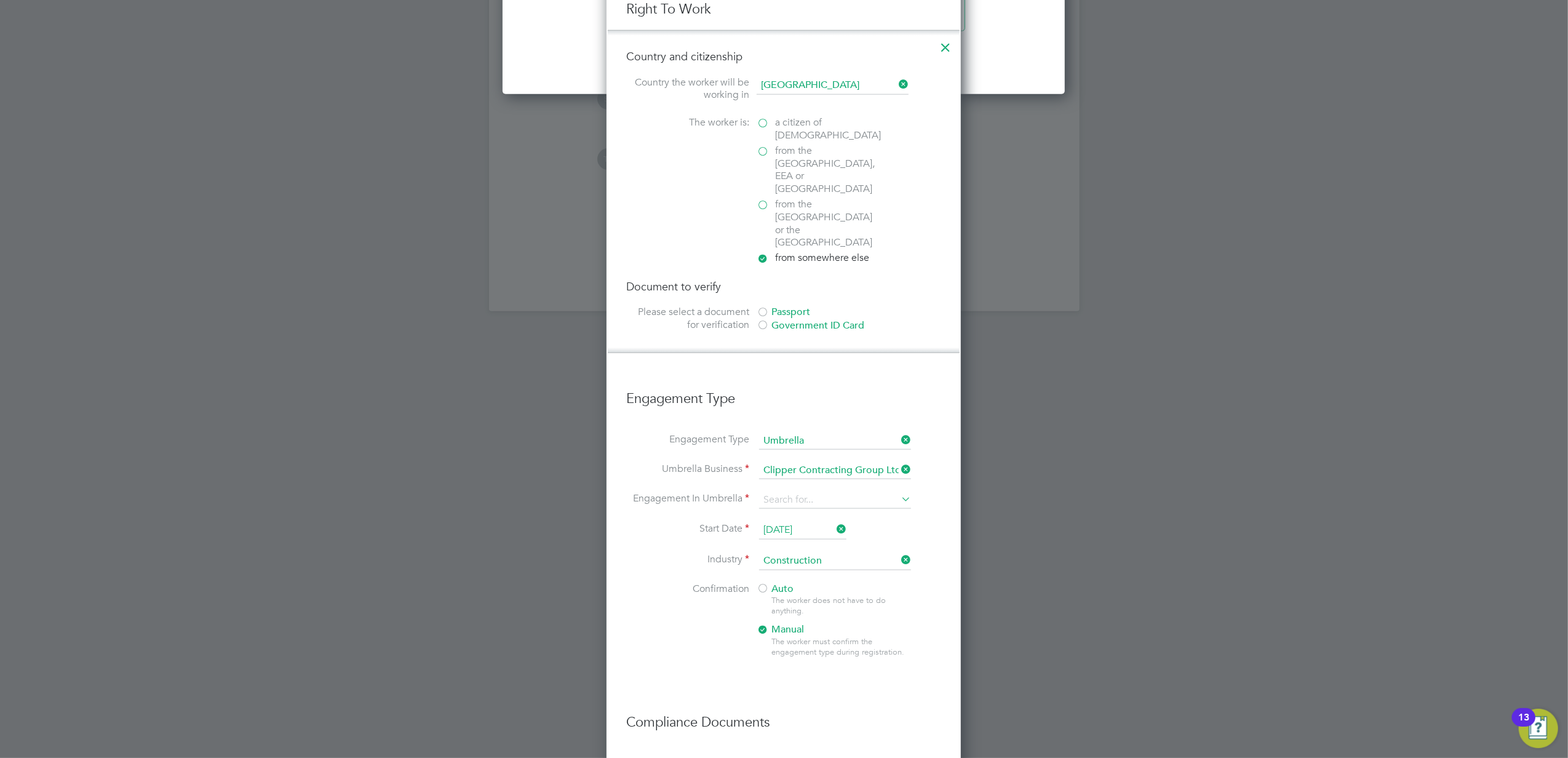
click at [761, 149] on label "from the EU, EEA or Switzerland" at bounding box center [818, 170] width 123 height 51
click at [0, 0] on input "from the EU, EEA or Switzerland" at bounding box center [0, 0] width 0 height 0
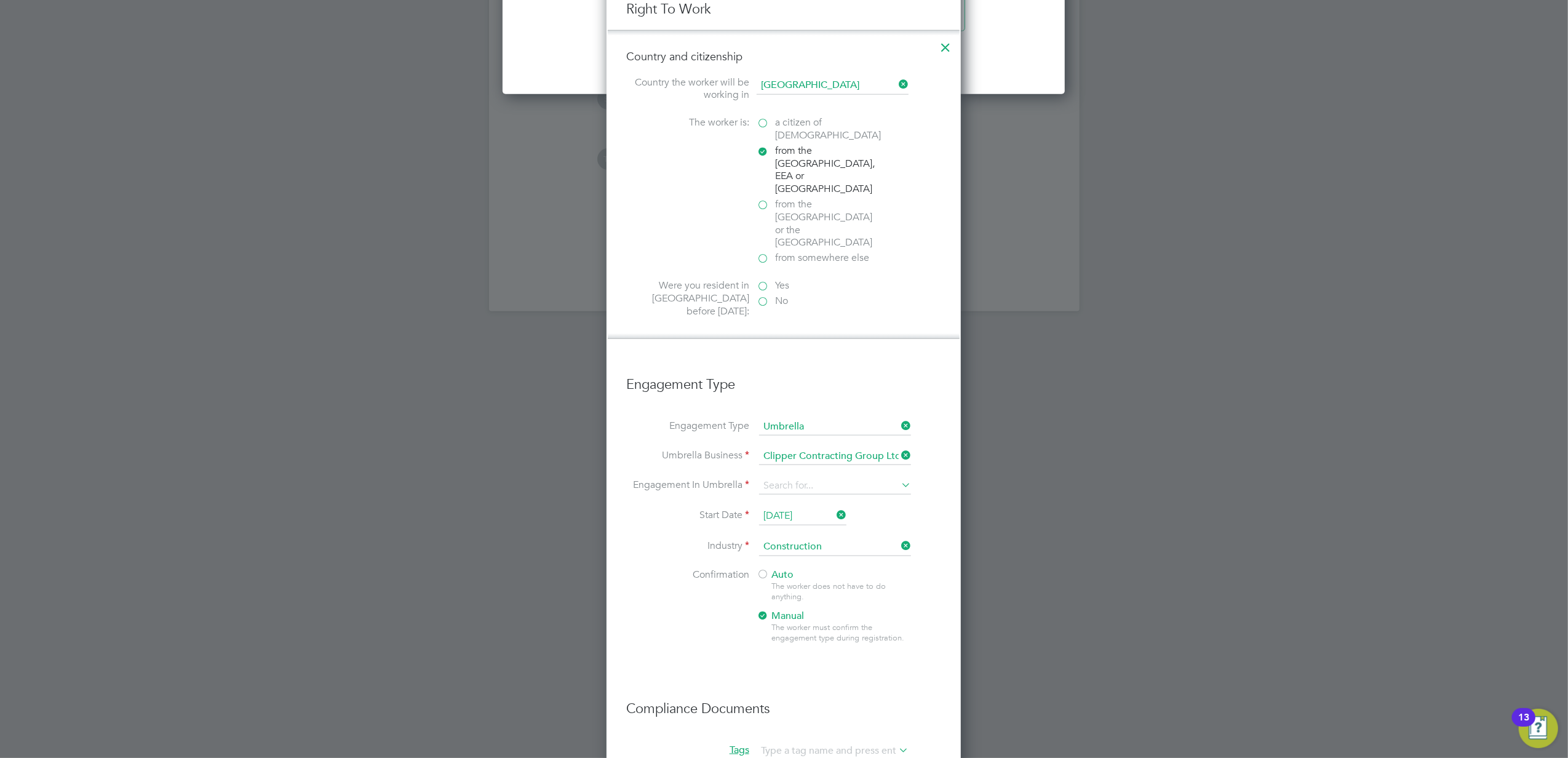
scroll to position [1595, 355]
click at [760, 295] on label "No" at bounding box center [818, 301] width 123 height 13
click at [0, 0] on input "No" at bounding box center [0, 0] width 0 height 0
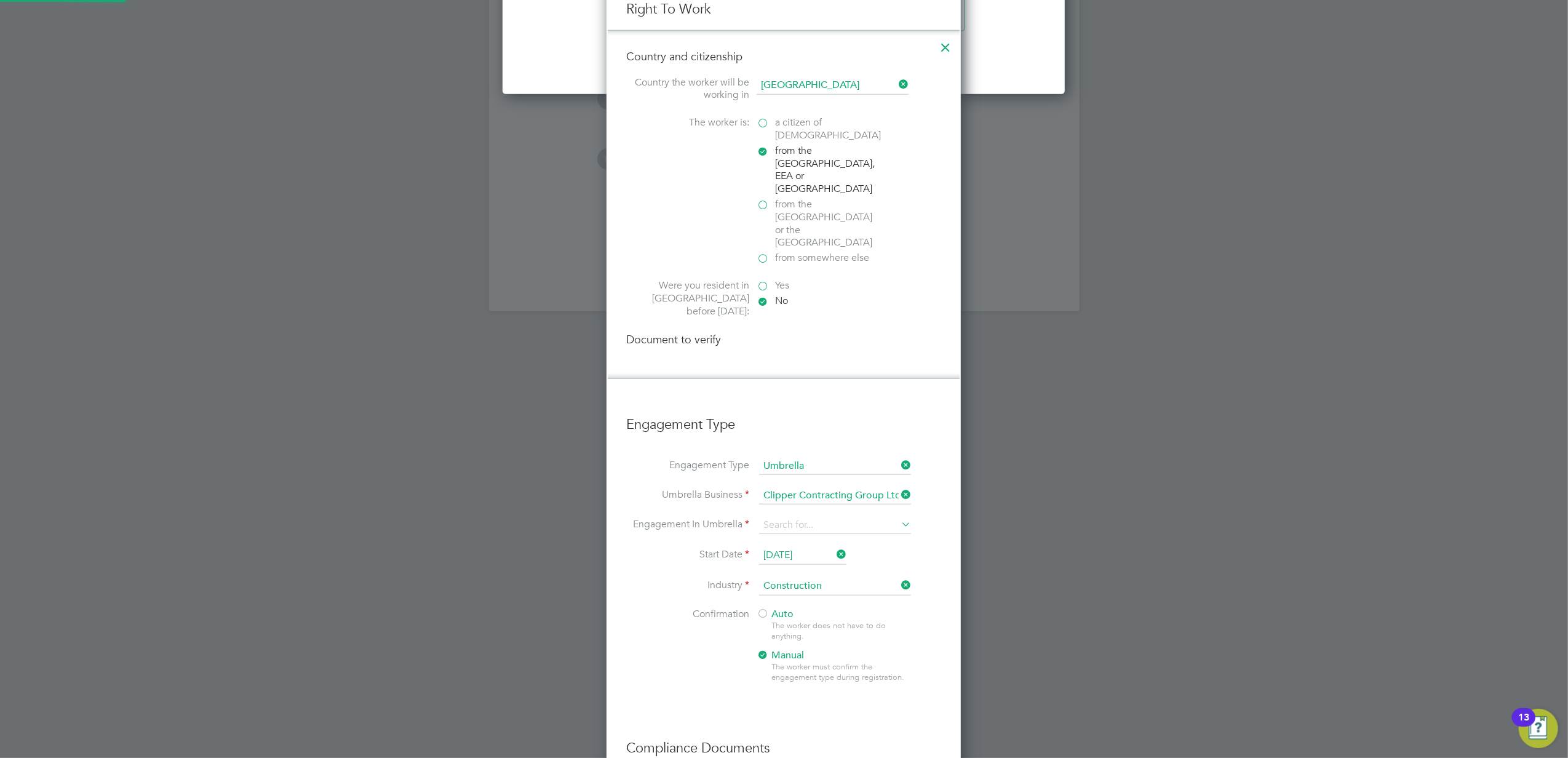
scroll to position [1661, 355]
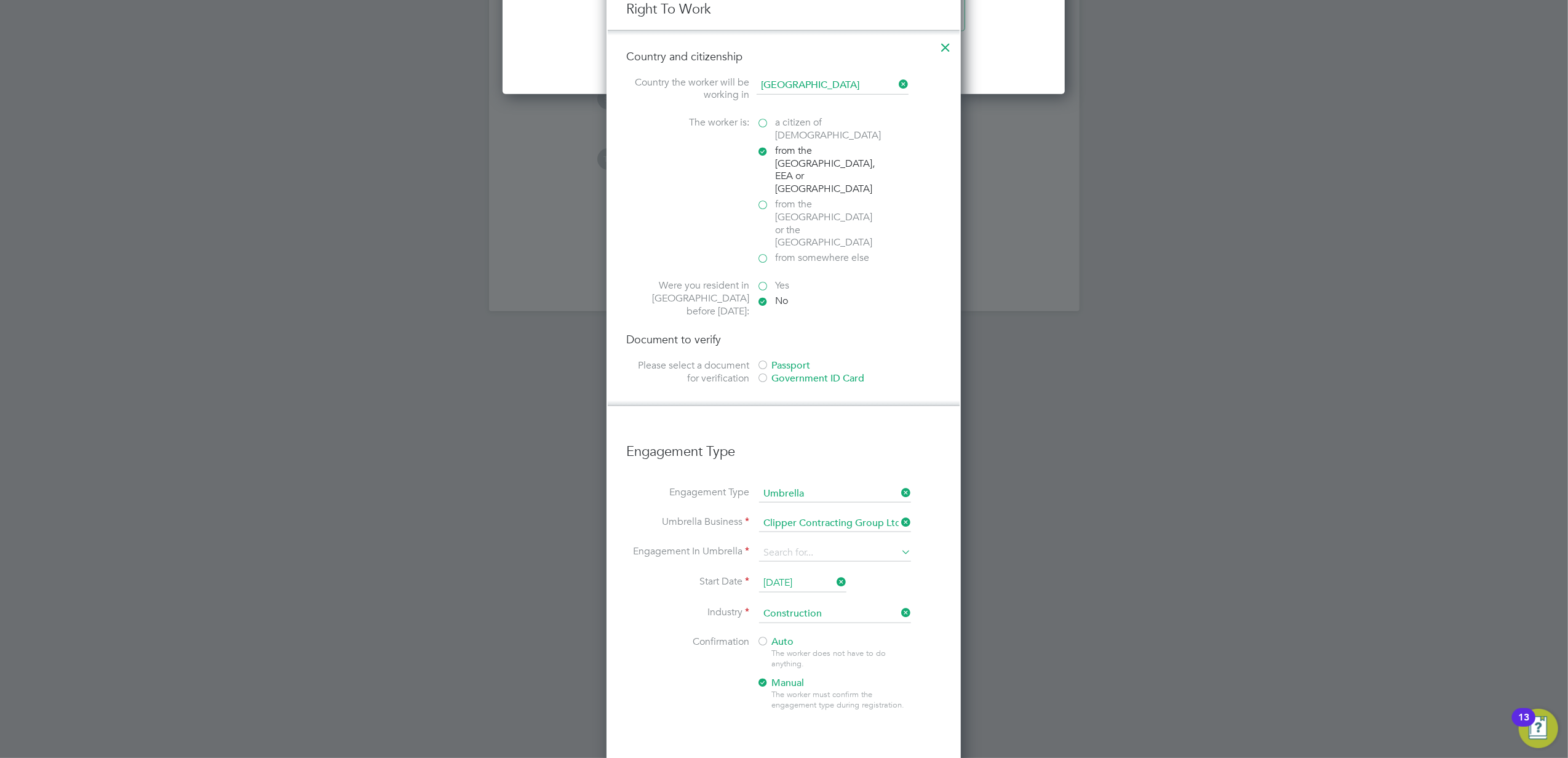
click at [761, 279] on label "Yes" at bounding box center [818, 285] width 123 height 13
click at [0, 0] on input "Yes" at bounding box center [0, 0] width 0 height 0
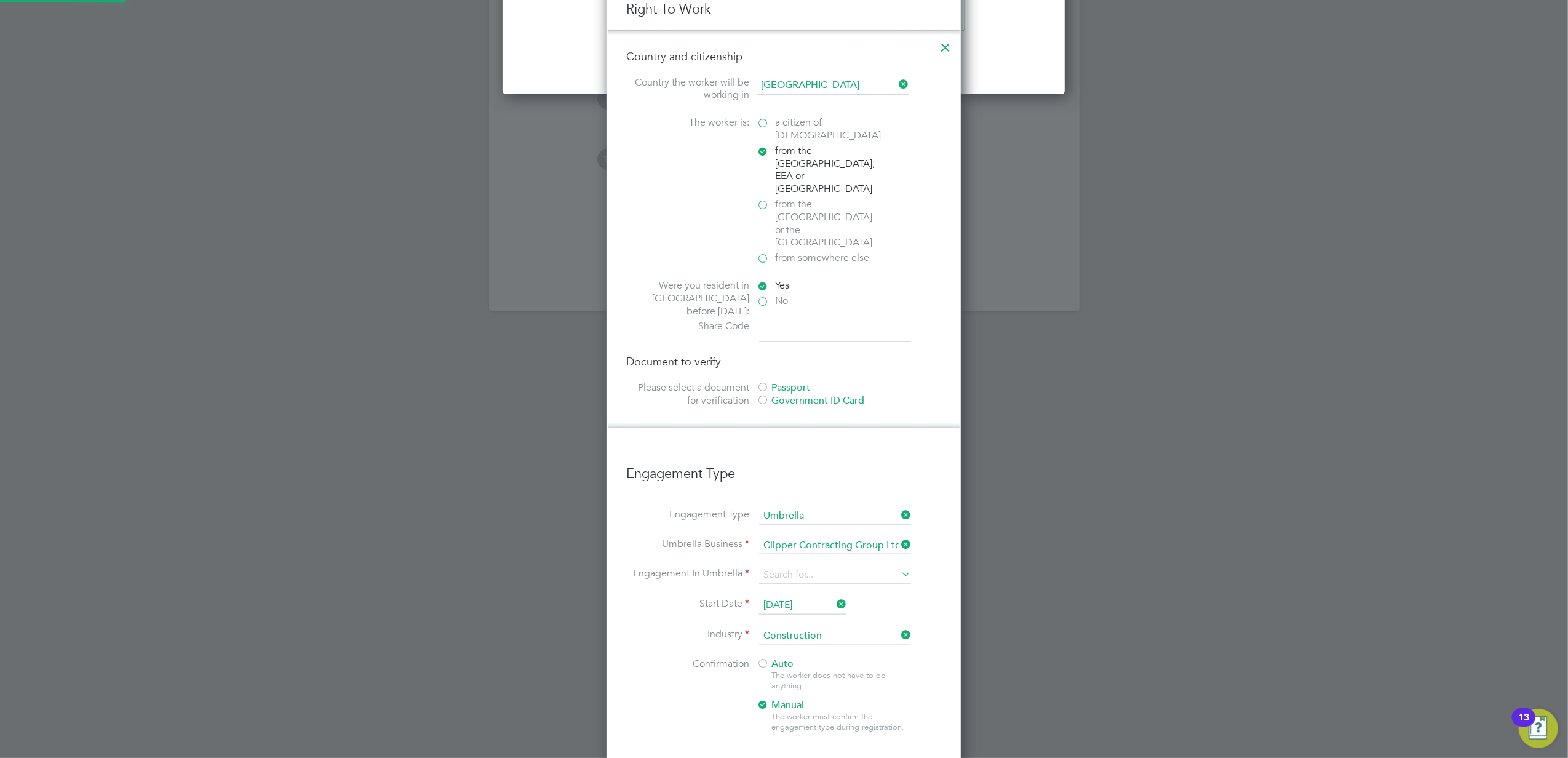
scroll to position [1684, 355]
click at [763, 395] on div at bounding box center [762, 401] width 12 height 12
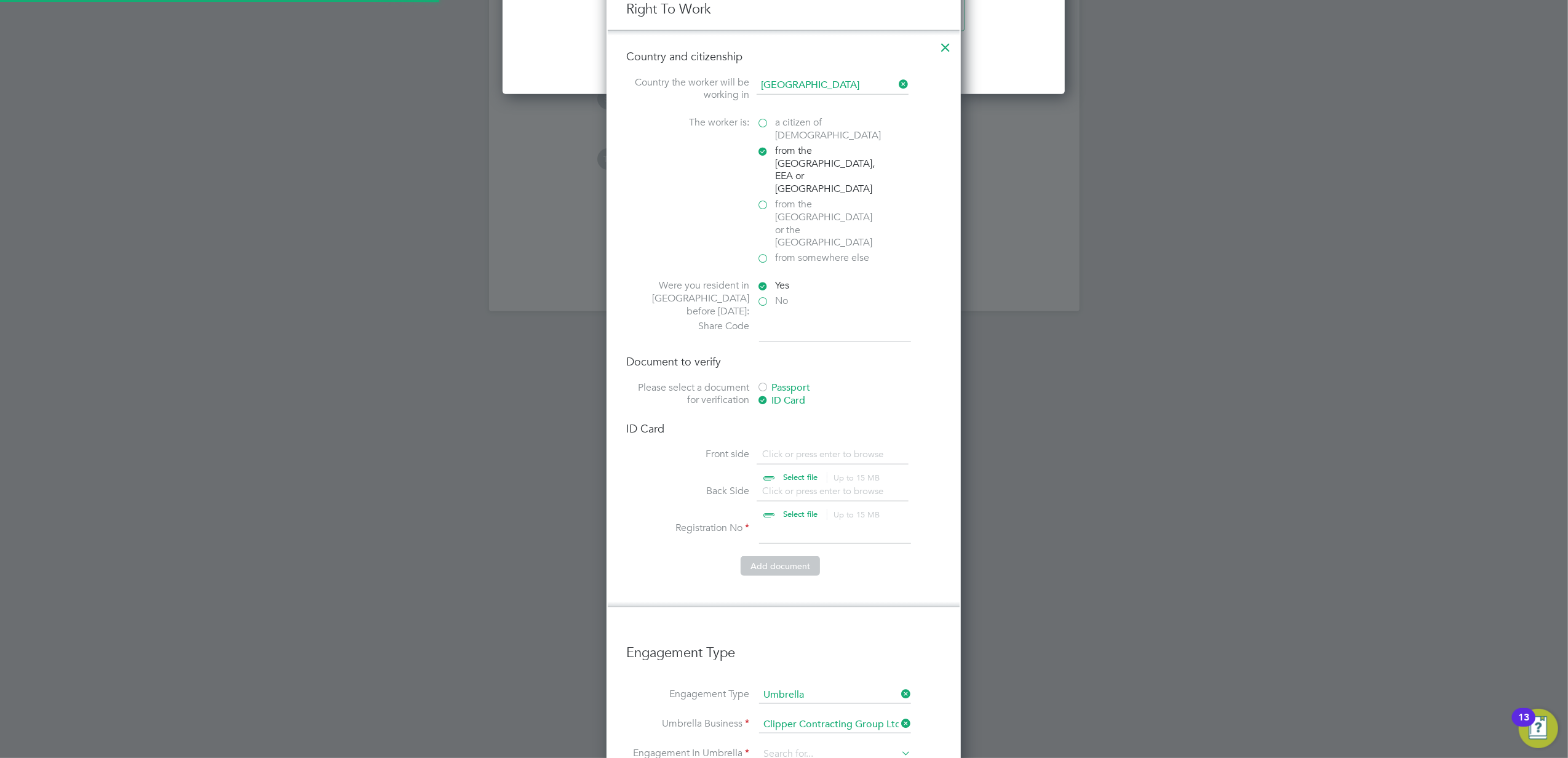
scroll to position [1863, 355]
click at [763, 382] on div at bounding box center [762, 389] width 12 height 12
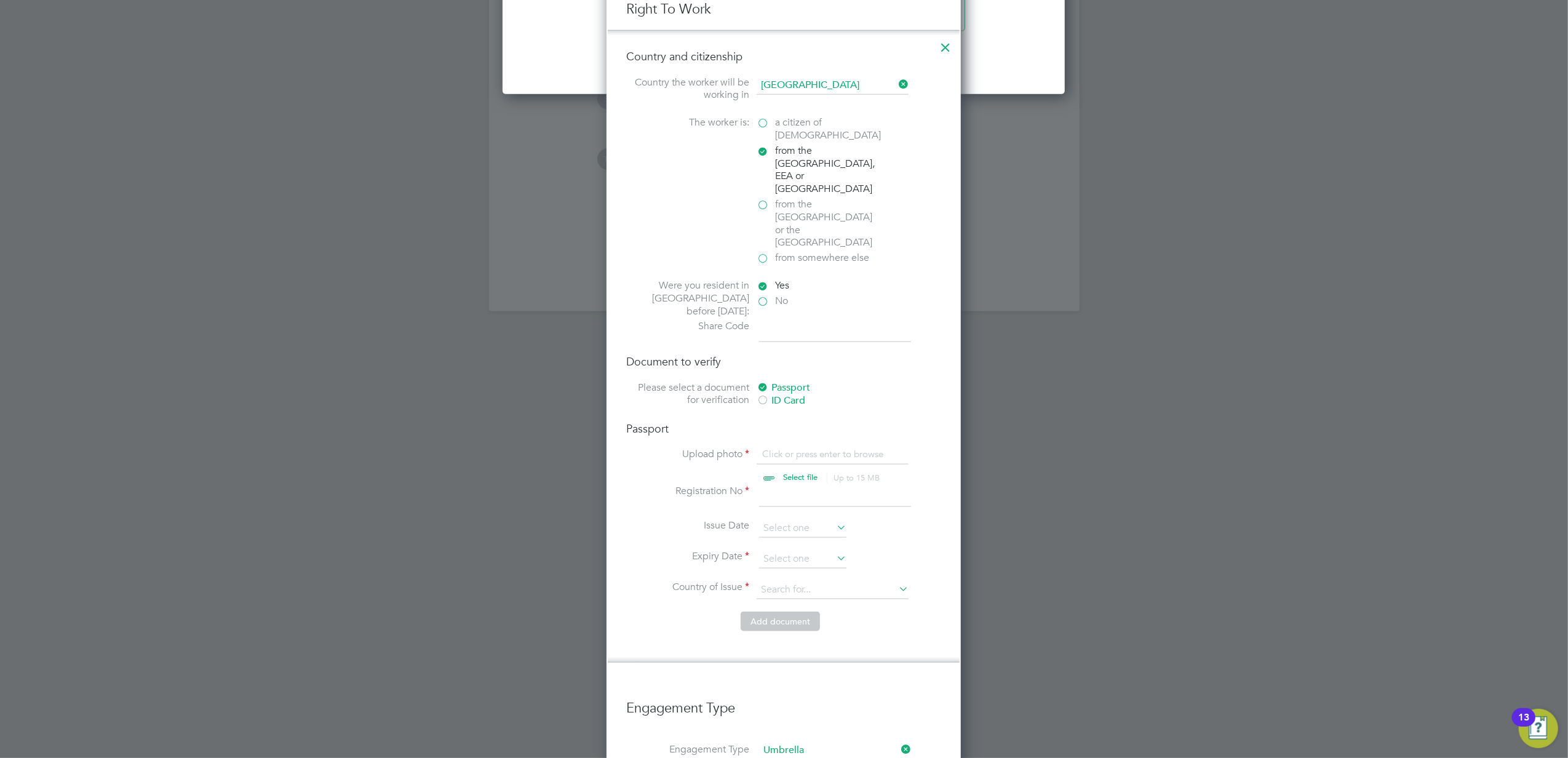
click at [761, 125] on label "a citizen of United Kingdom" at bounding box center [818, 129] width 123 height 26
click at [0, 0] on input "a citizen of United Kingdom" at bounding box center [0, 0] width 0 height 0
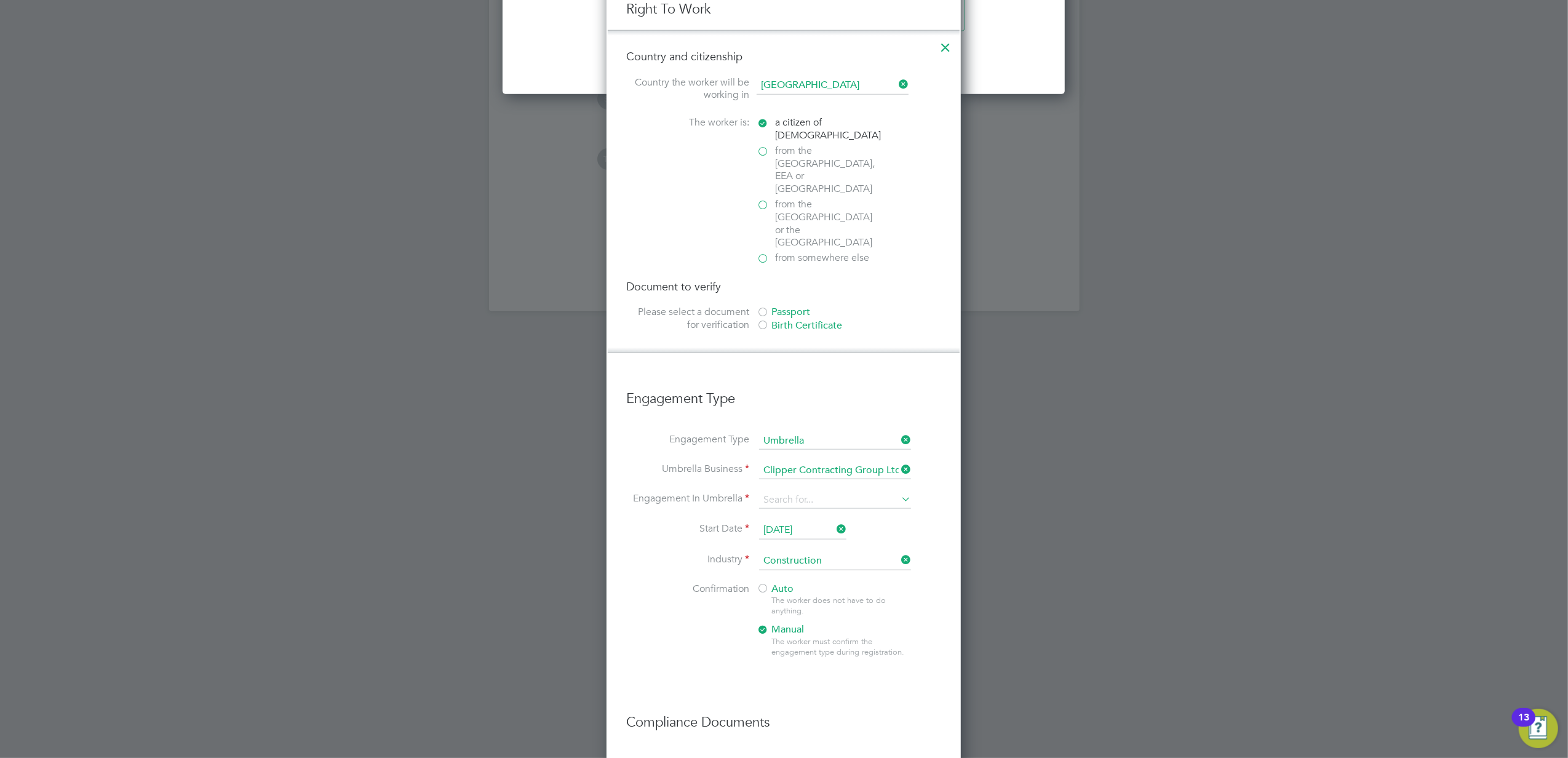
click at [766, 307] on div at bounding box center [762, 313] width 12 height 12
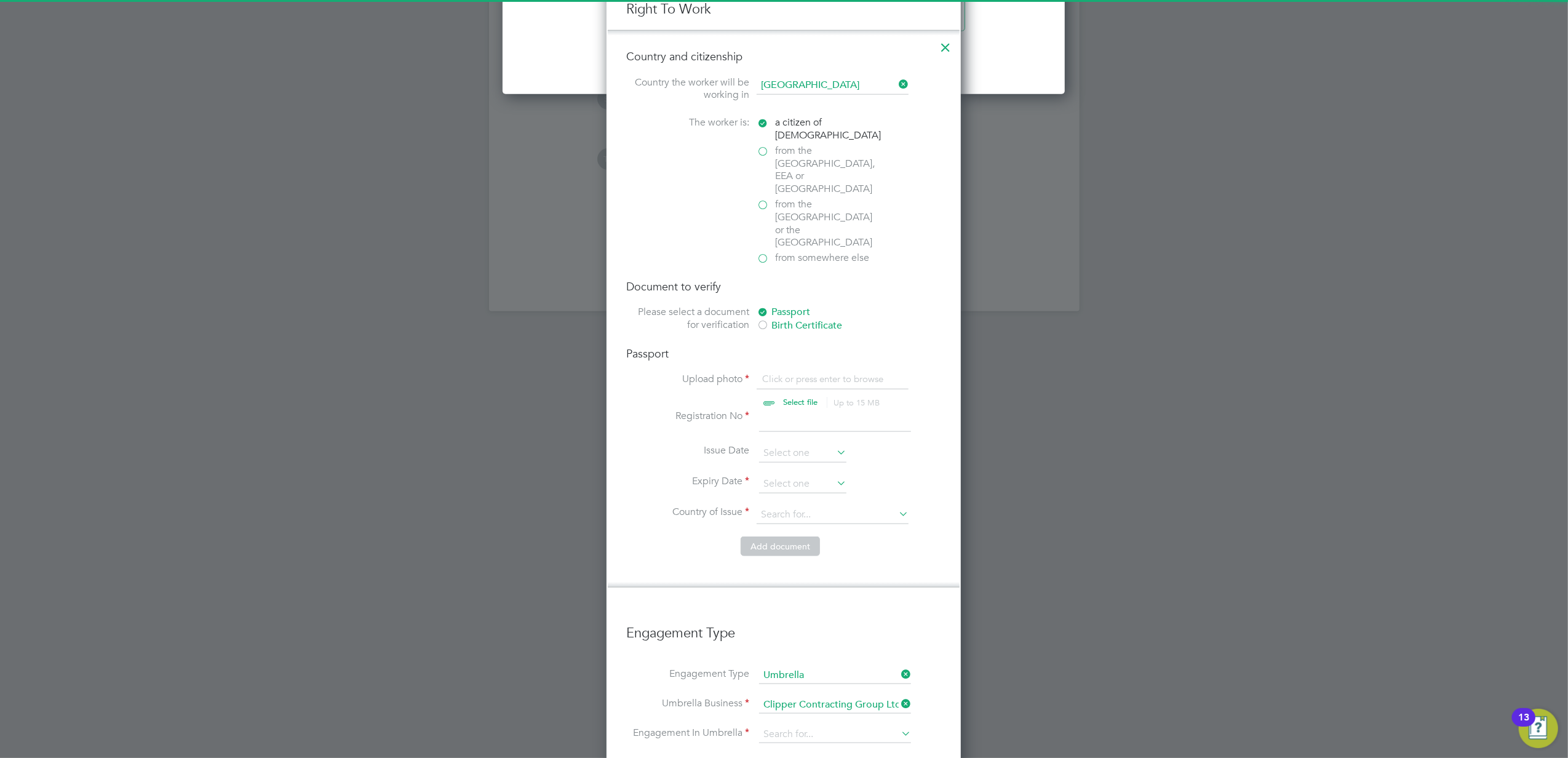
click at [760, 320] on div at bounding box center [762, 326] width 12 height 12
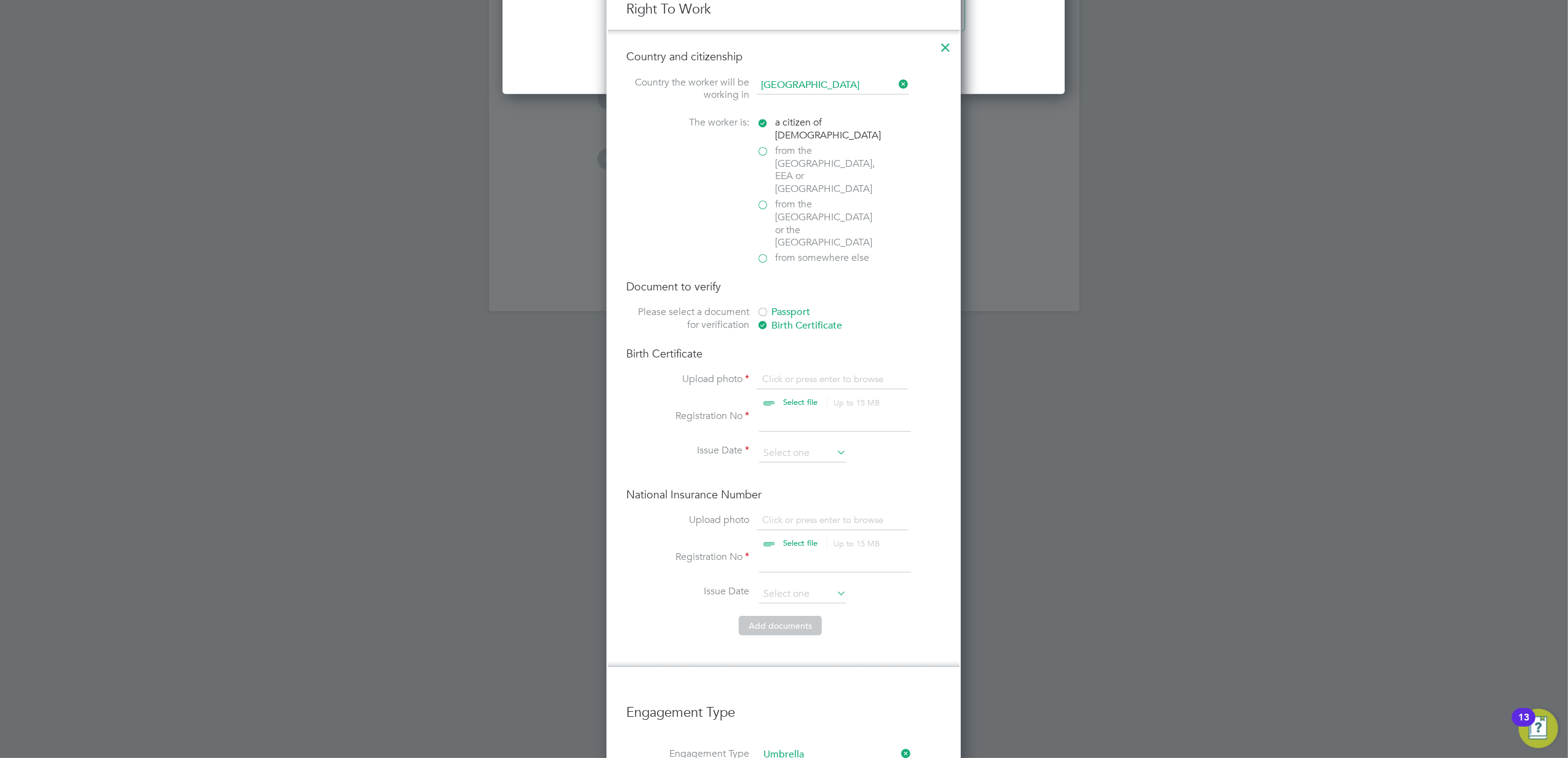
click at [763, 149] on label "from the EU, EEA or Switzerland" at bounding box center [818, 170] width 123 height 51
click at [0, 0] on input "from the EU, EEA or Switzerland" at bounding box center [0, 0] width 0 height 0
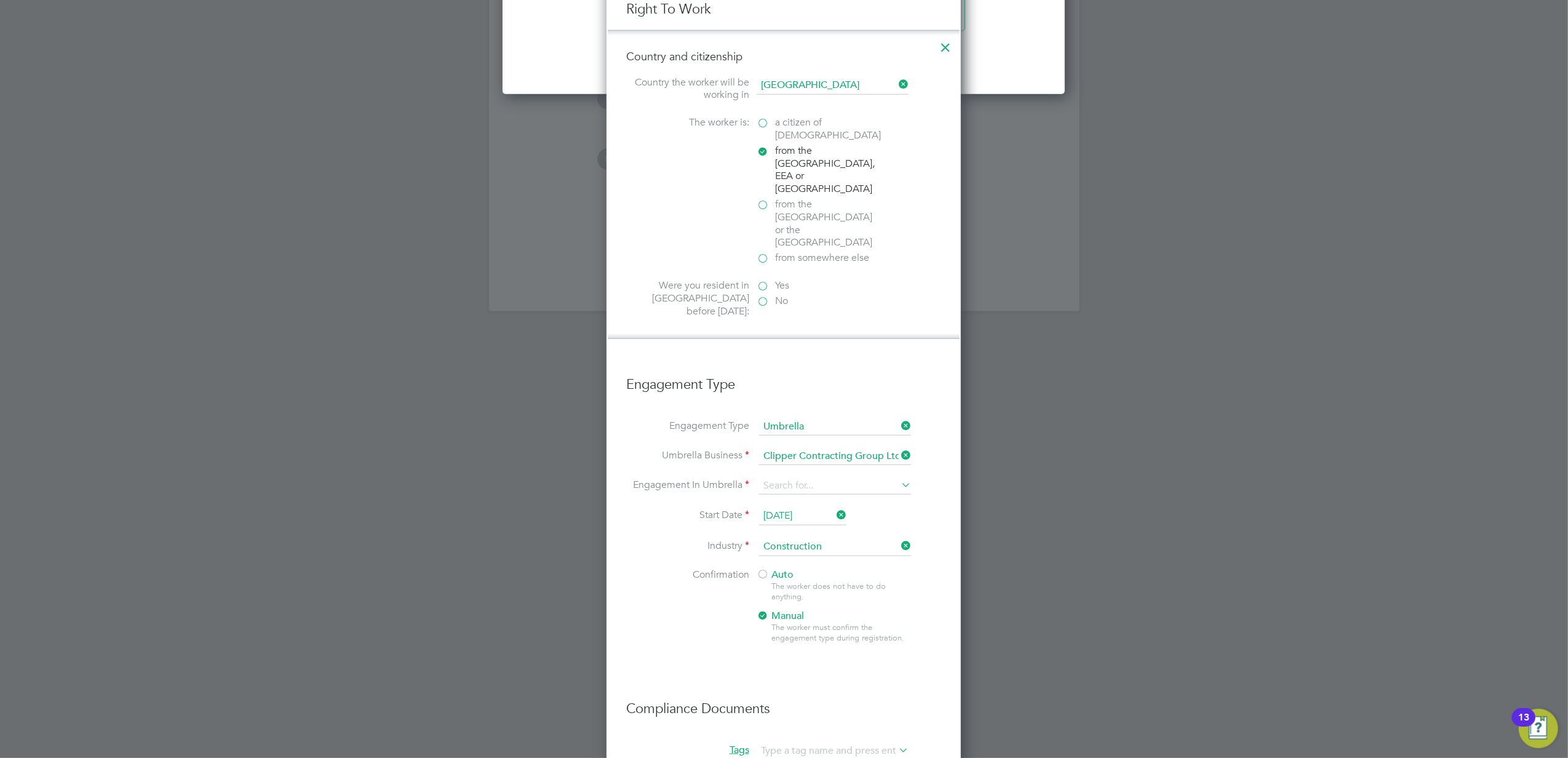
click at [758, 295] on label "No" at bounding box center [818, 301] width 123 height 13
click at [0, 0] on input "No" at bounding box center [0, 0] width 0 height 0
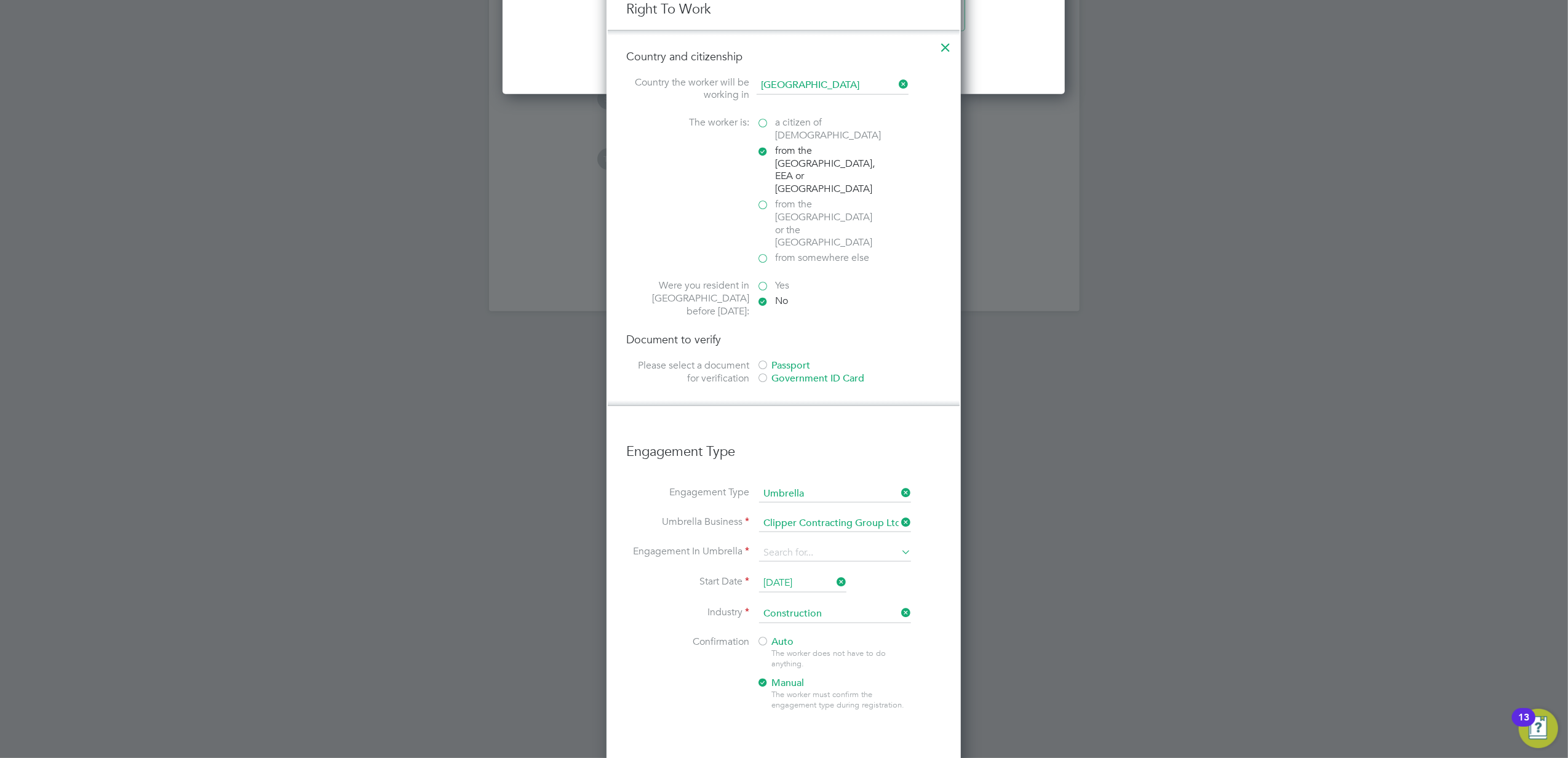
click at [766, 373] on div at bounding box center [762, 379] width 12 height 12
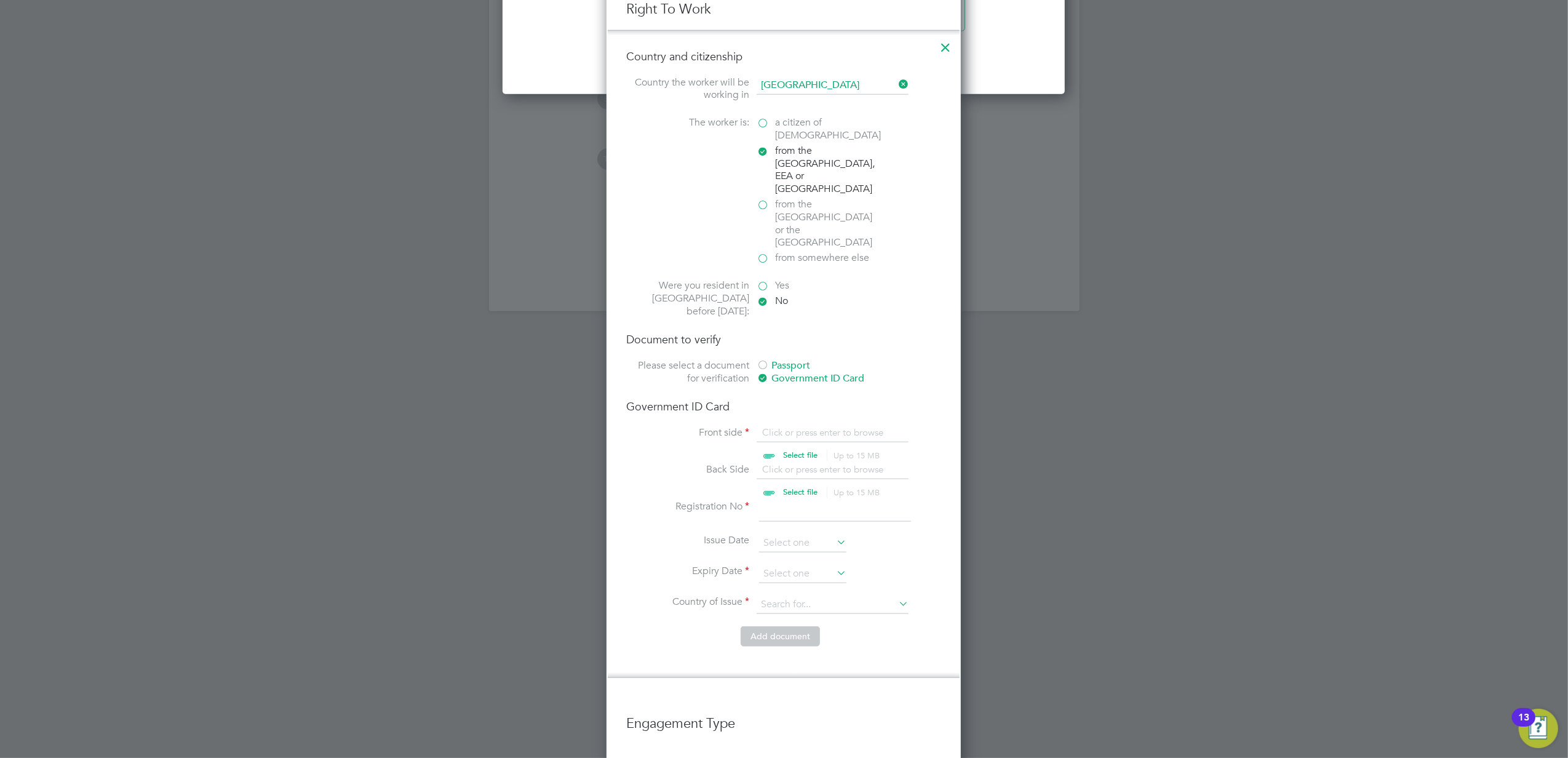
click at [799, 426] on input "file" at bounding box center [812, 445] width 193 height 37
type input "C:\fakepath\Enyinna Online RTW Check (Front).jpg"
click at [801, 500] on input at bounding box center [835, 511] width 152 height 22
type input "WE-GWJ3T53-LA"
click at [787, 565] on input at bounding box center [803, 574] width 88 height 18
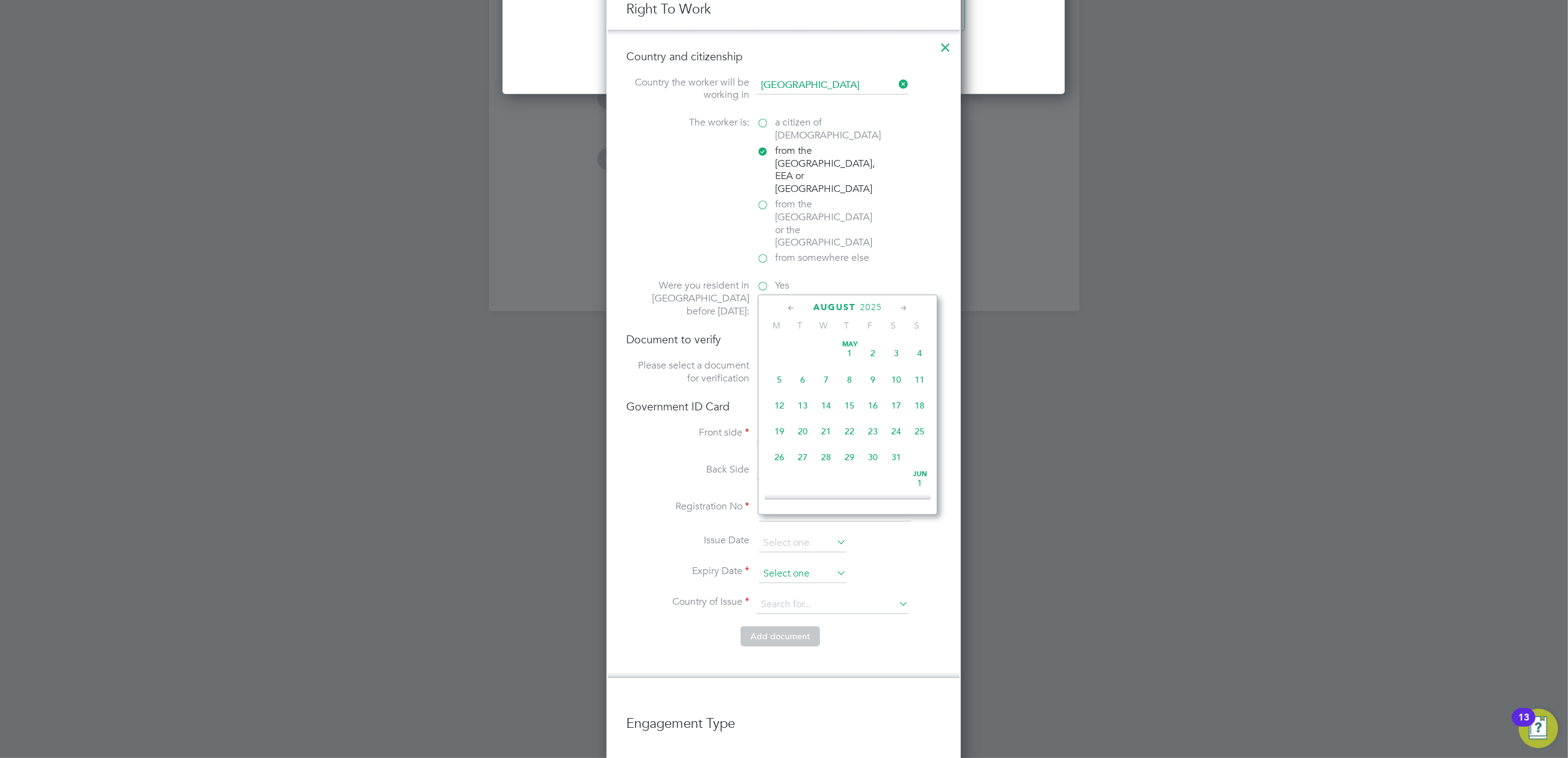
scroll to position [475, 0]
click at [903, 306] on icon at bounding box center [903, 309] width 12 height 14
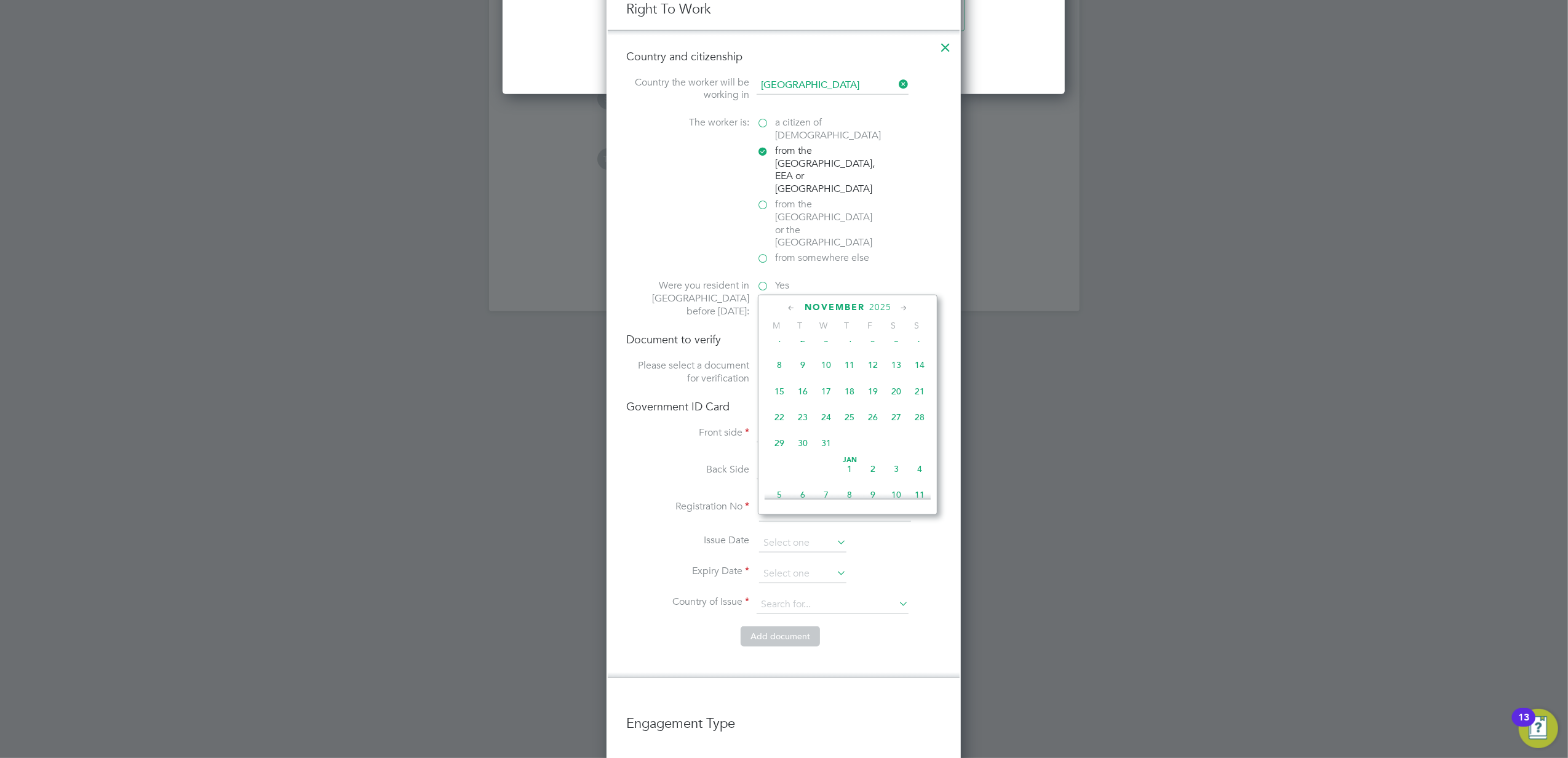
click at [903, 306] on icon at bounding box center [903, 309] width 12 height 14
click at [871, 396] on span "13" at bounding box center [873, 384] width 23 height 23
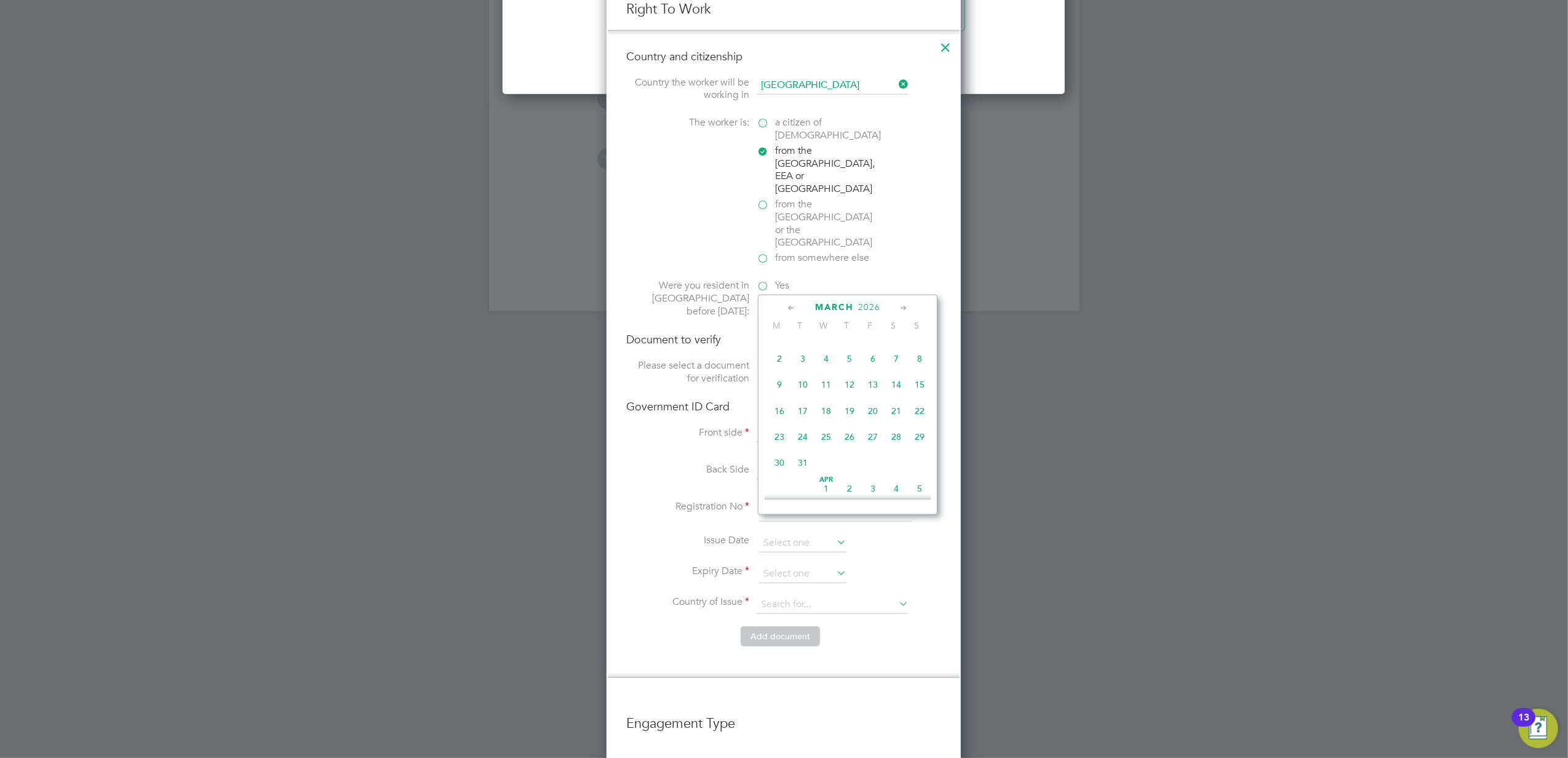
type input "13 Mar 2026"
click at [855, 596] on input at bounding box center [832, 605] width 152 height 18
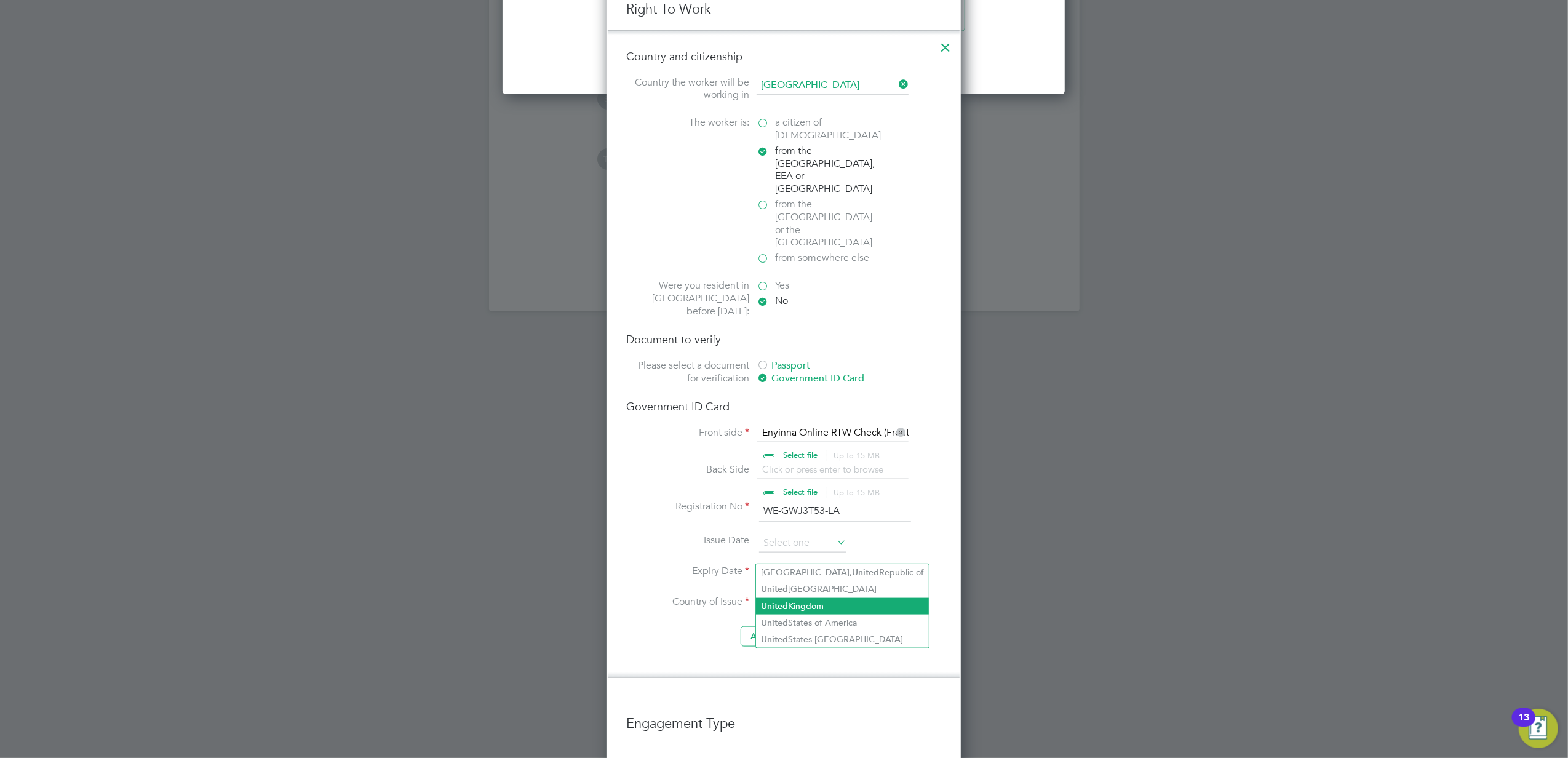
click at [825, 601] on li "United Kingdom" at bounding box center [842, 606] width 173 height 16
type input "United Kingdom"
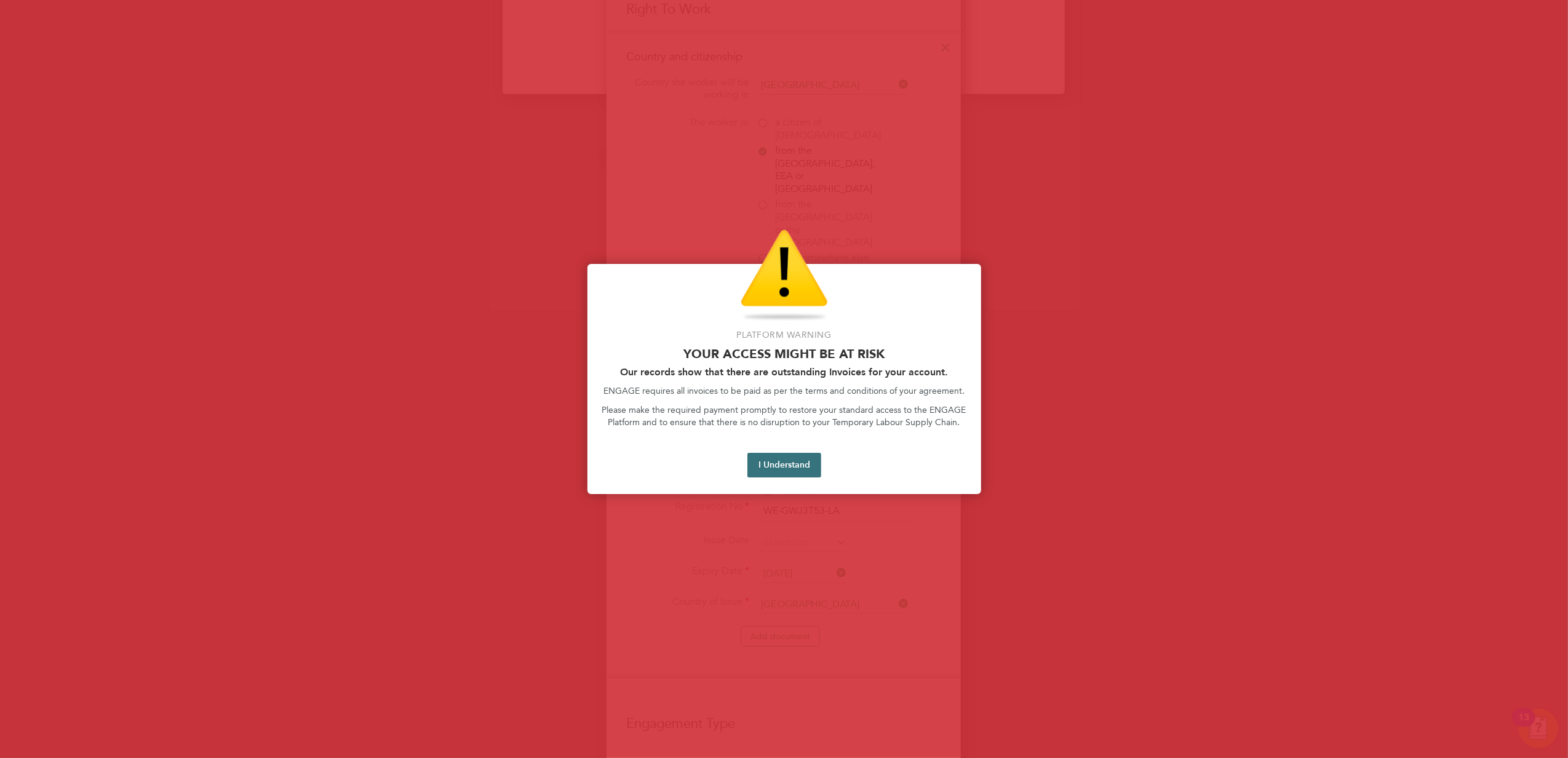
click at [780, 463] on button "I Understand" at bounding box center [784, 465] width 74 height 25
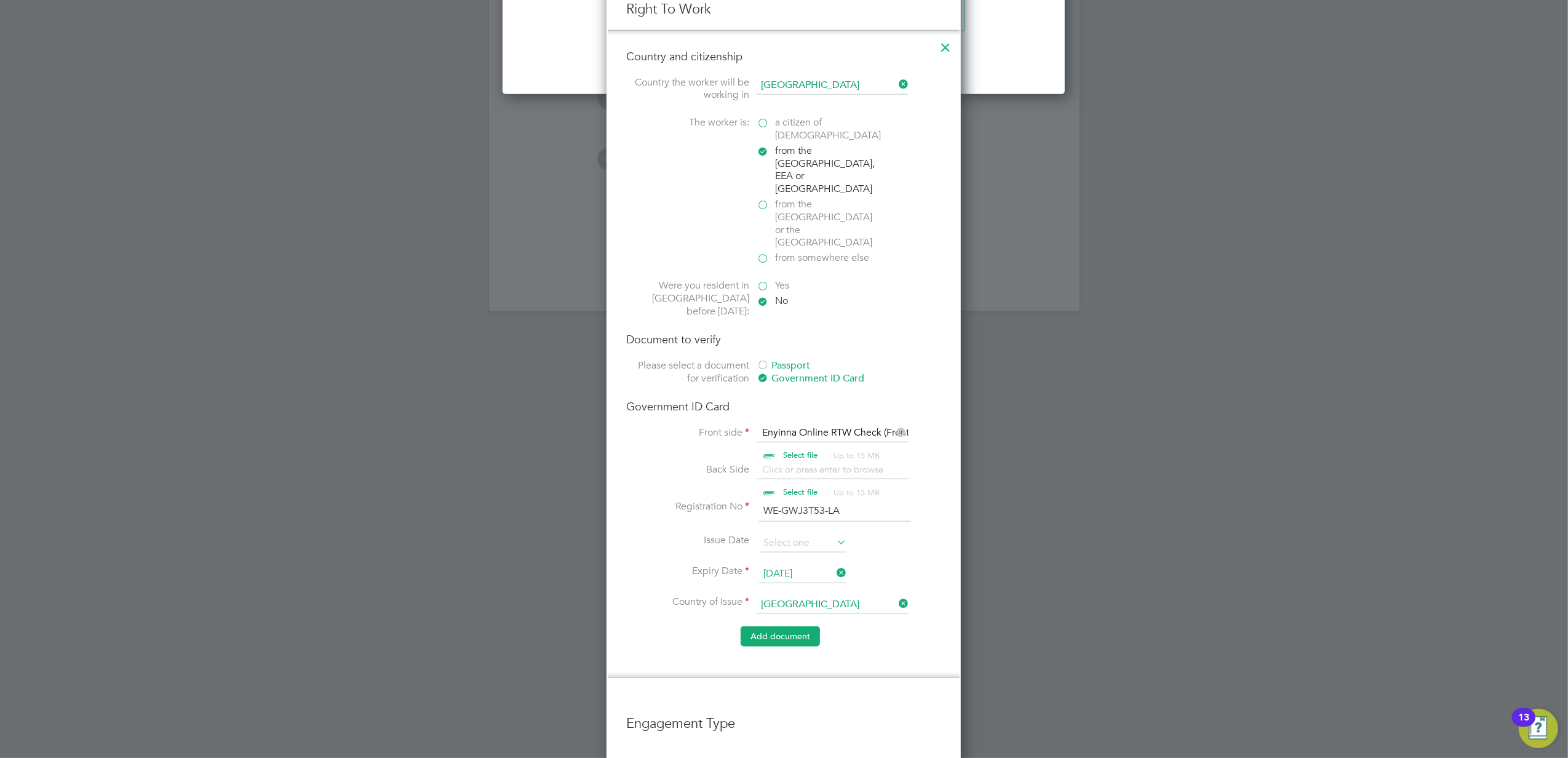
click at [798, 627] on button "Add document" at bounding box center [780, 636] width 79 height 20
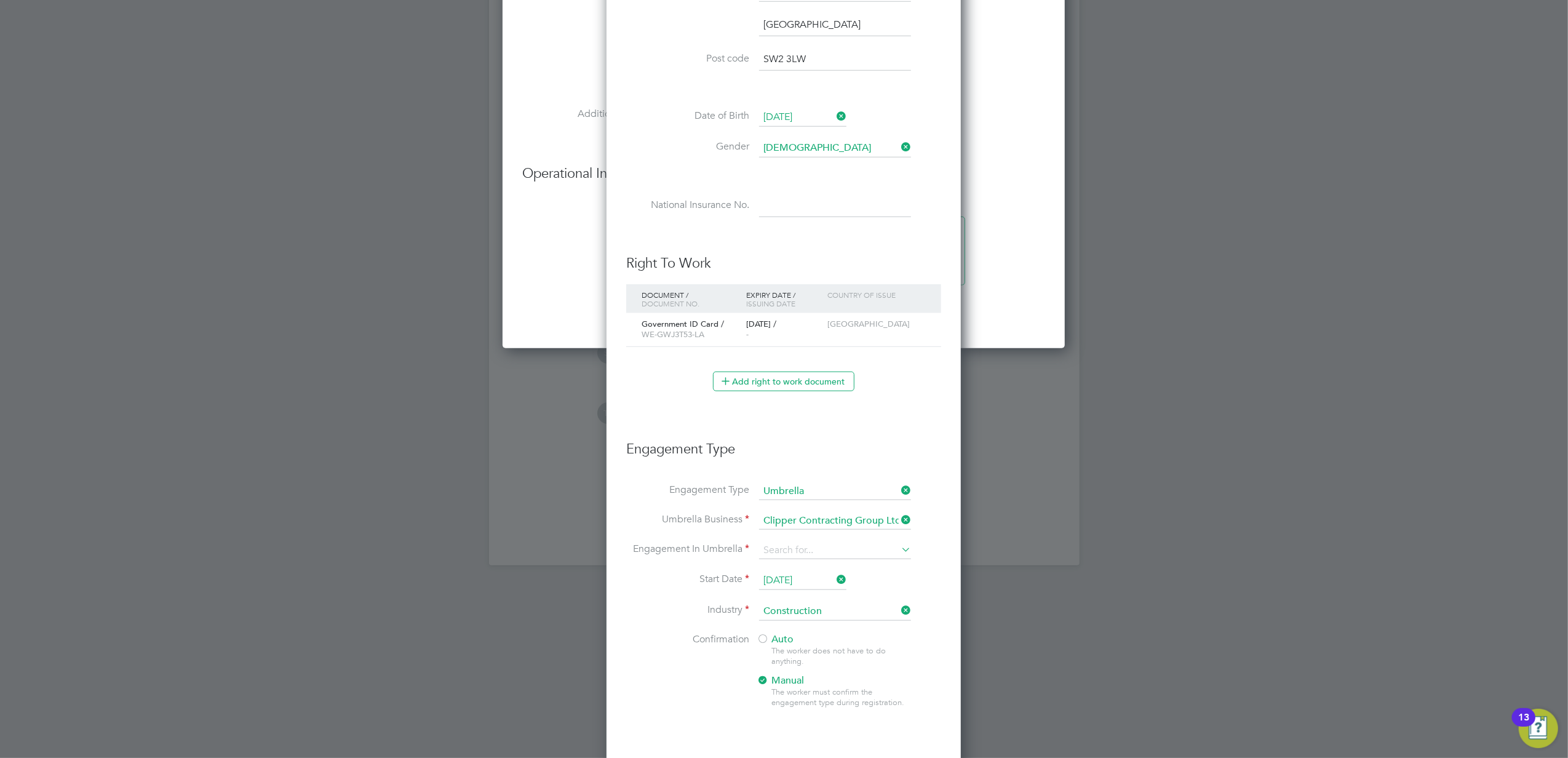
scroll to position [1164, 0]
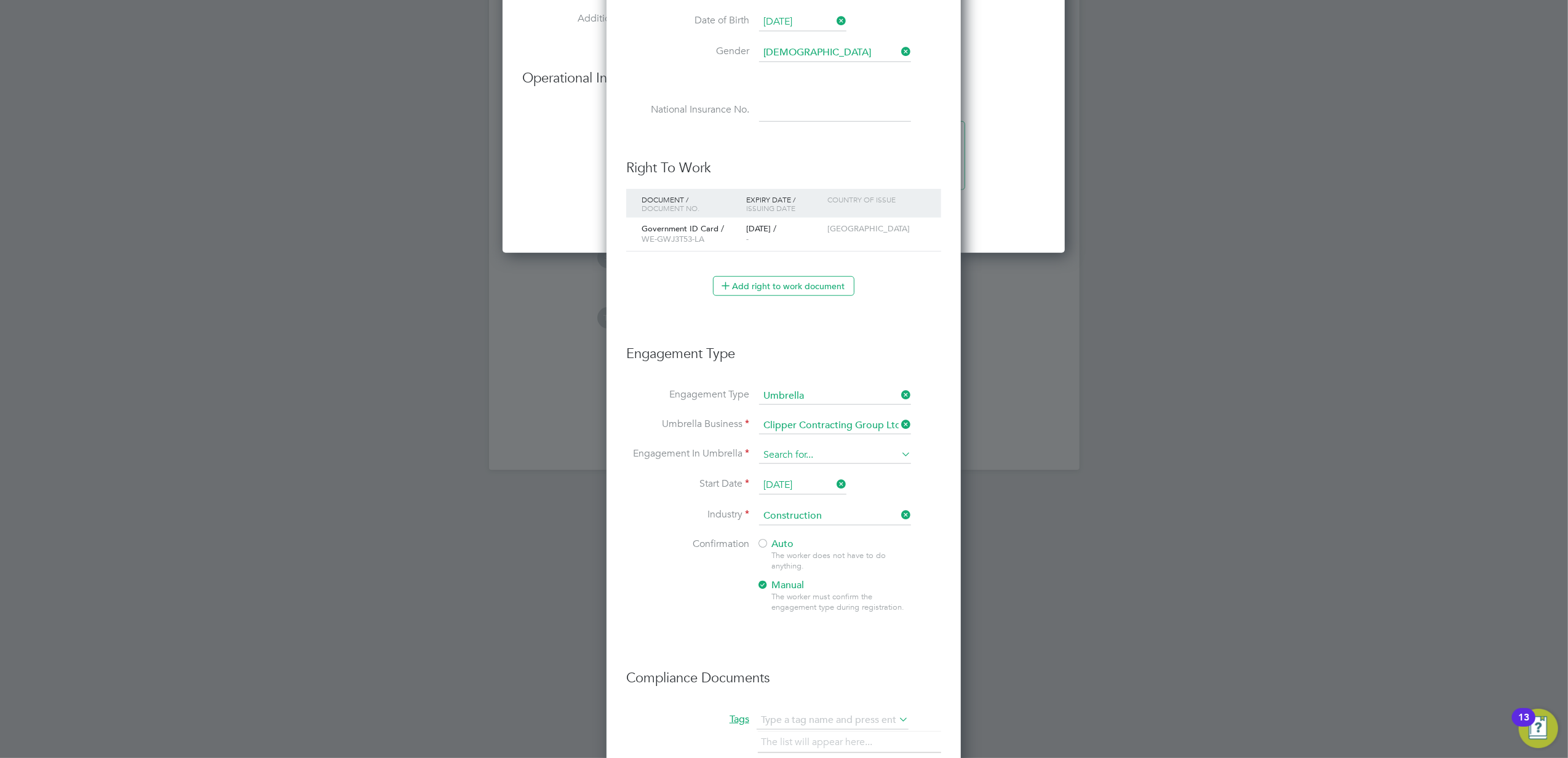
click at [804, 456] on input at bounding box center [835, 455] width 152 height 17
click at [821, 537] on li "PAYE Umbrella" at bounding box center [835, 545] width 153 height 18
type input "PAYE Umbrella"
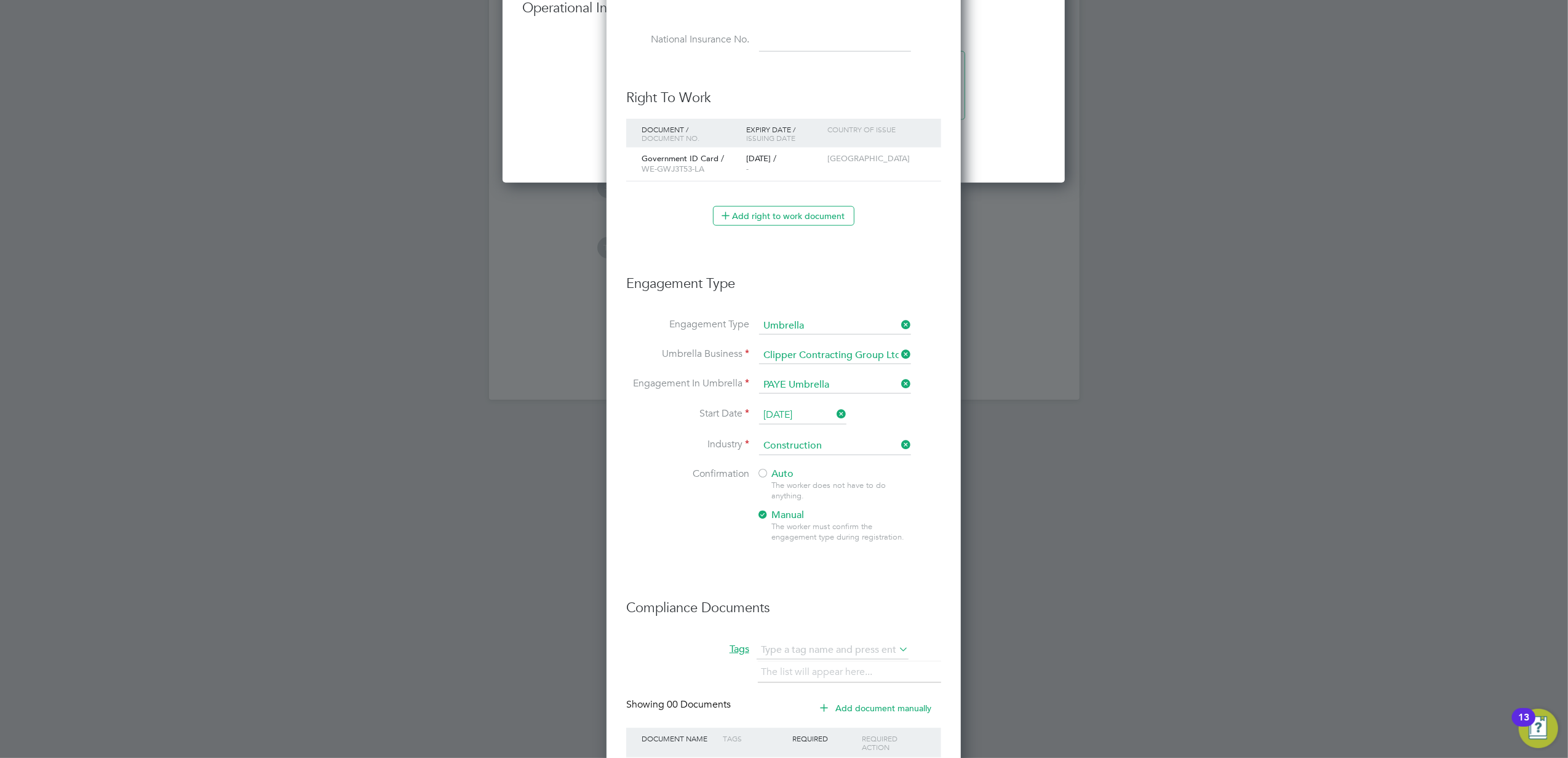
scroll to position [1328, 0]
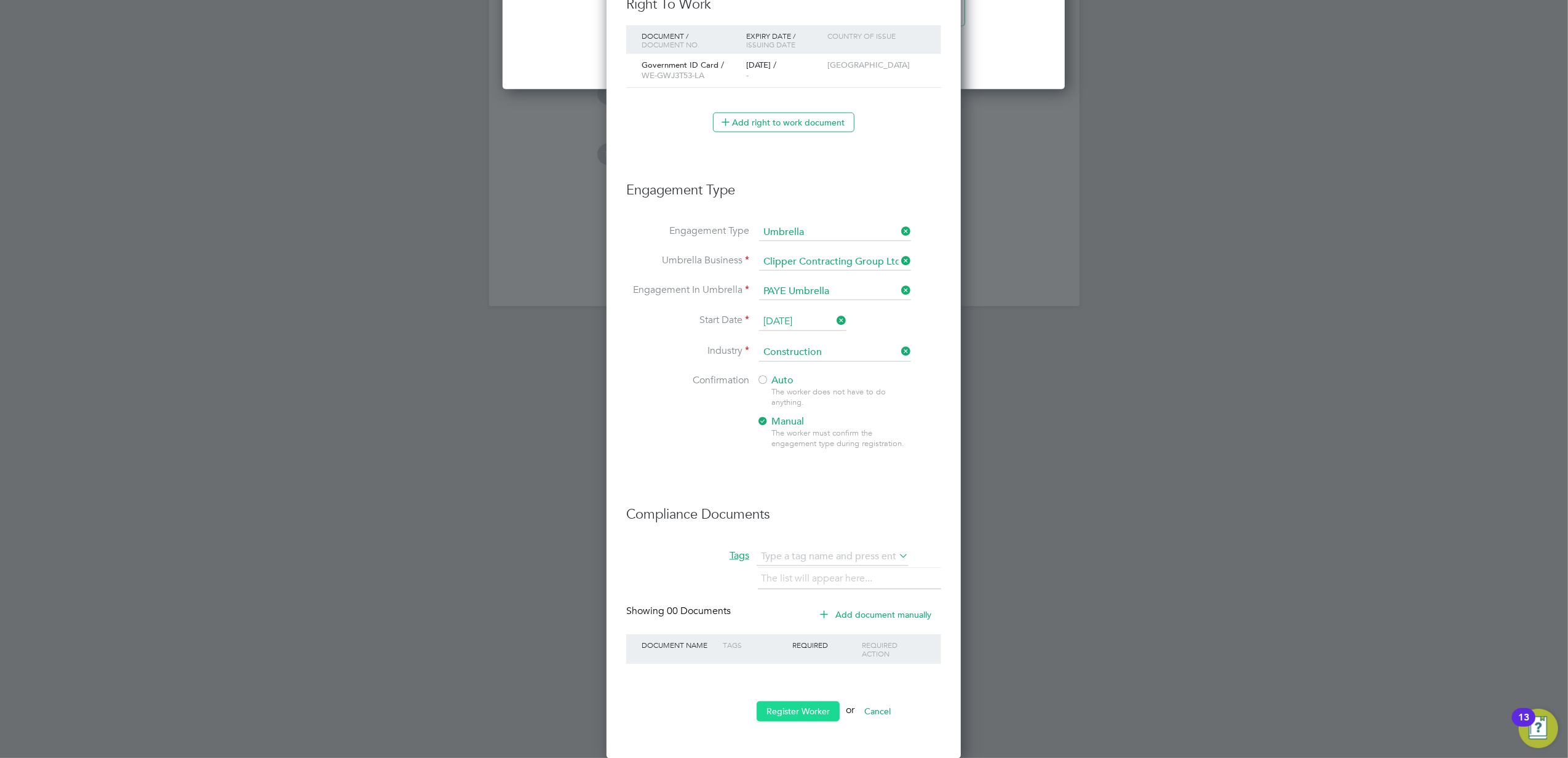
click at [798, 710] on button "Register Worker" at bounding box center [797, 711] width 83 height 20
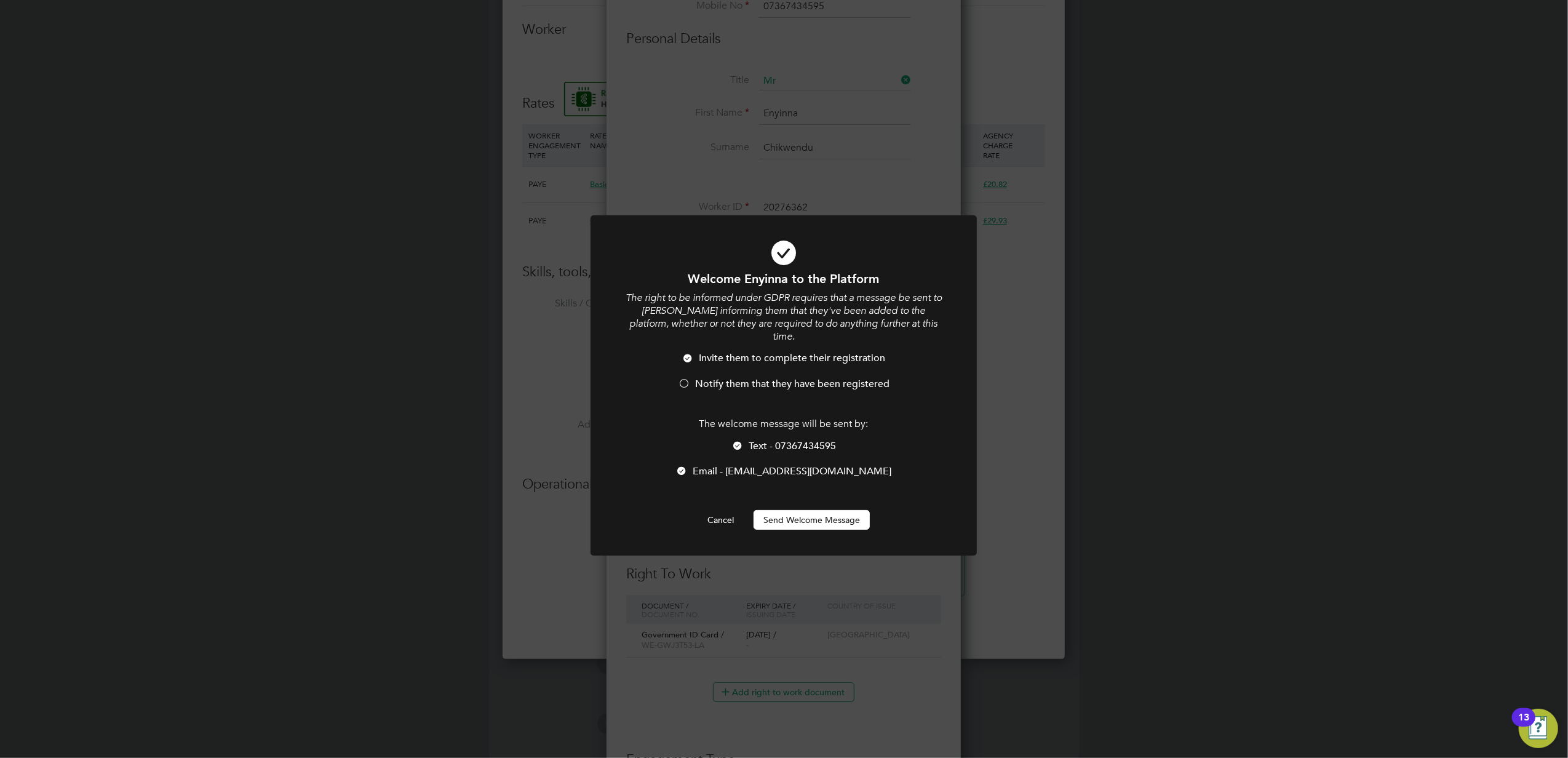
click at [823, 510] on button "Send Welcome Message" at bounding box center [812, 520] width 116 height 20
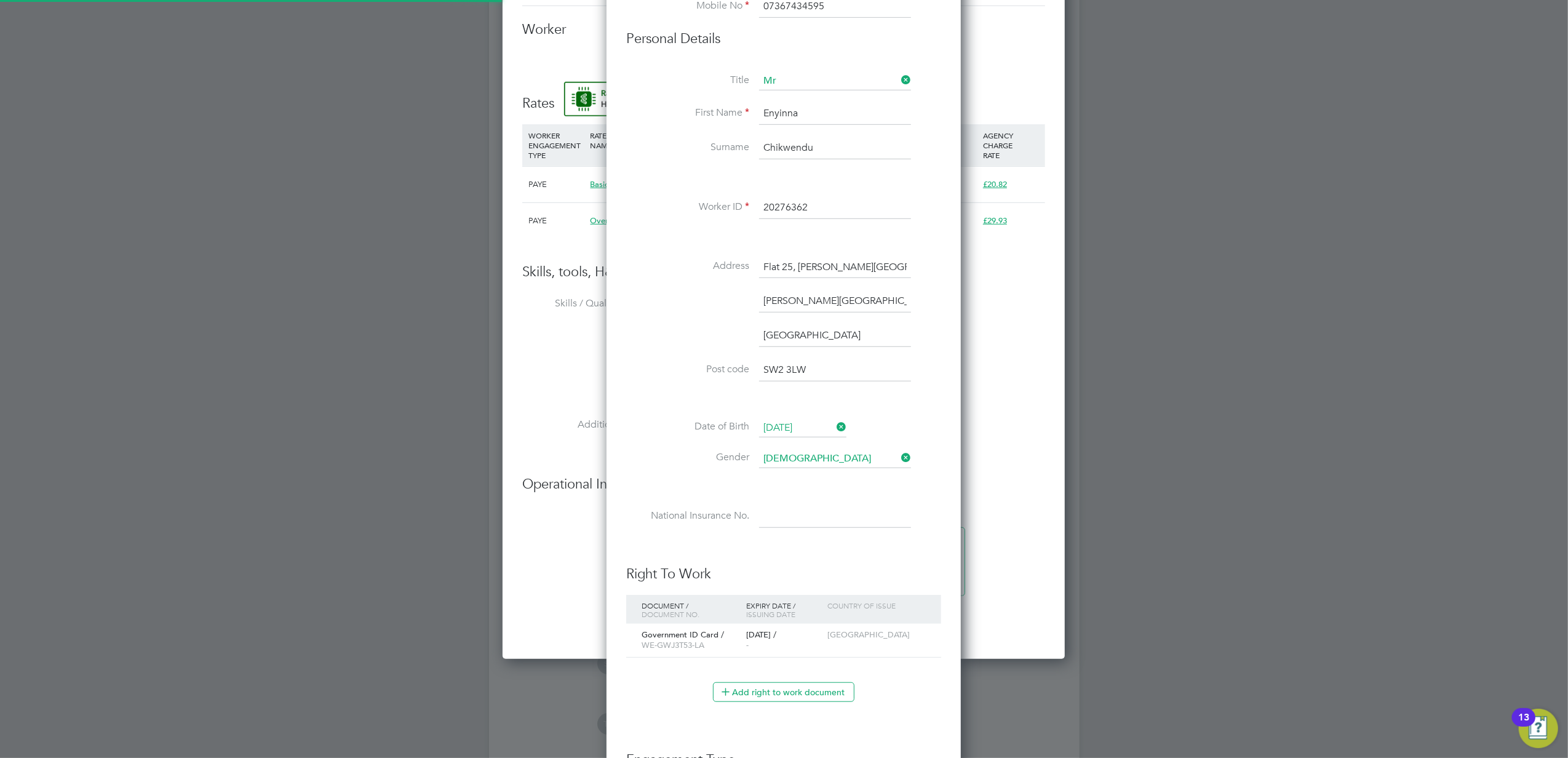
type input "Enyinna Chikwendu (20276362)"
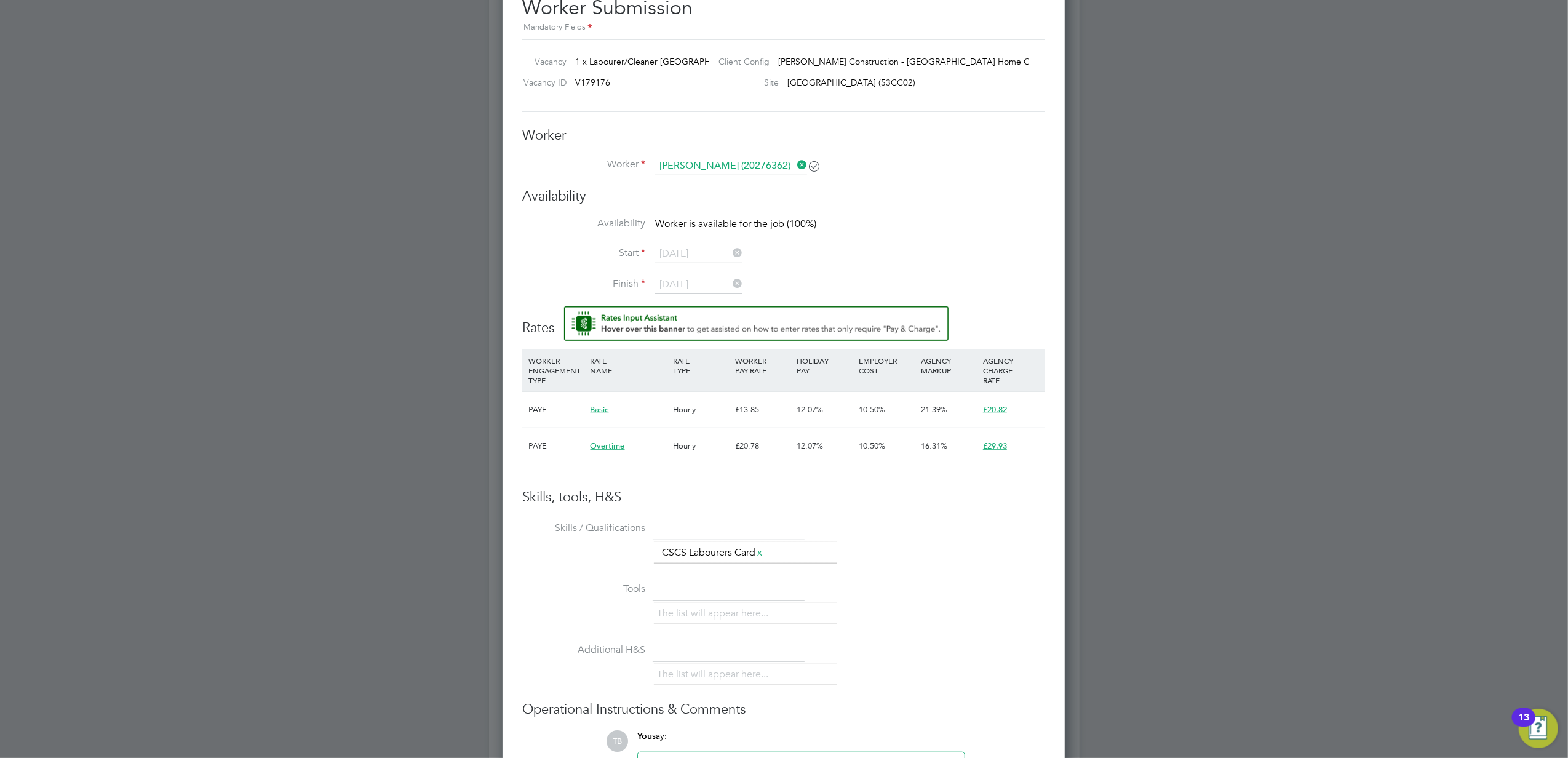
scroll to position [570, 0]
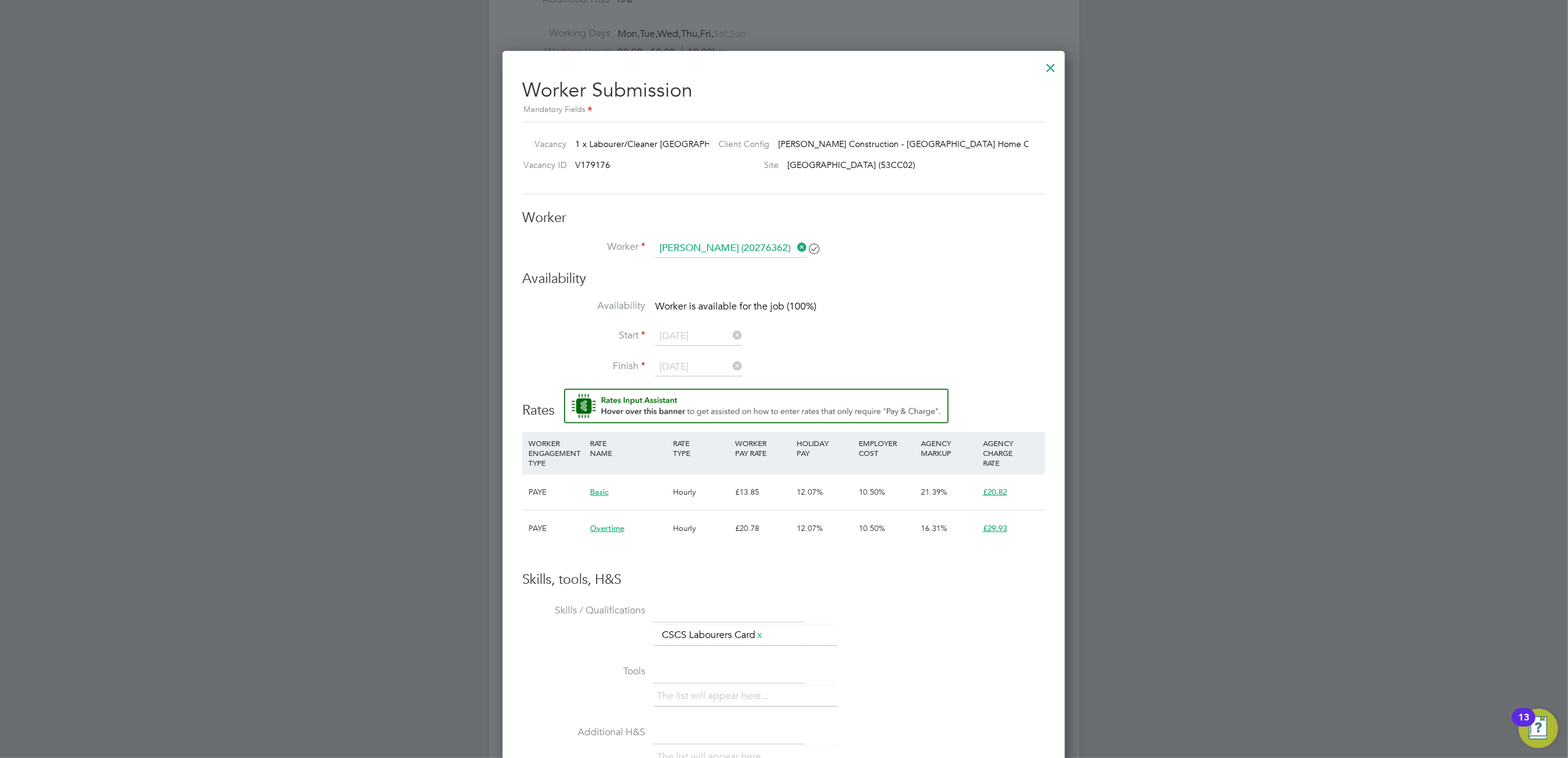
click at [1046, 69] on div at bounding box center [1050, 64] width 22 height 22
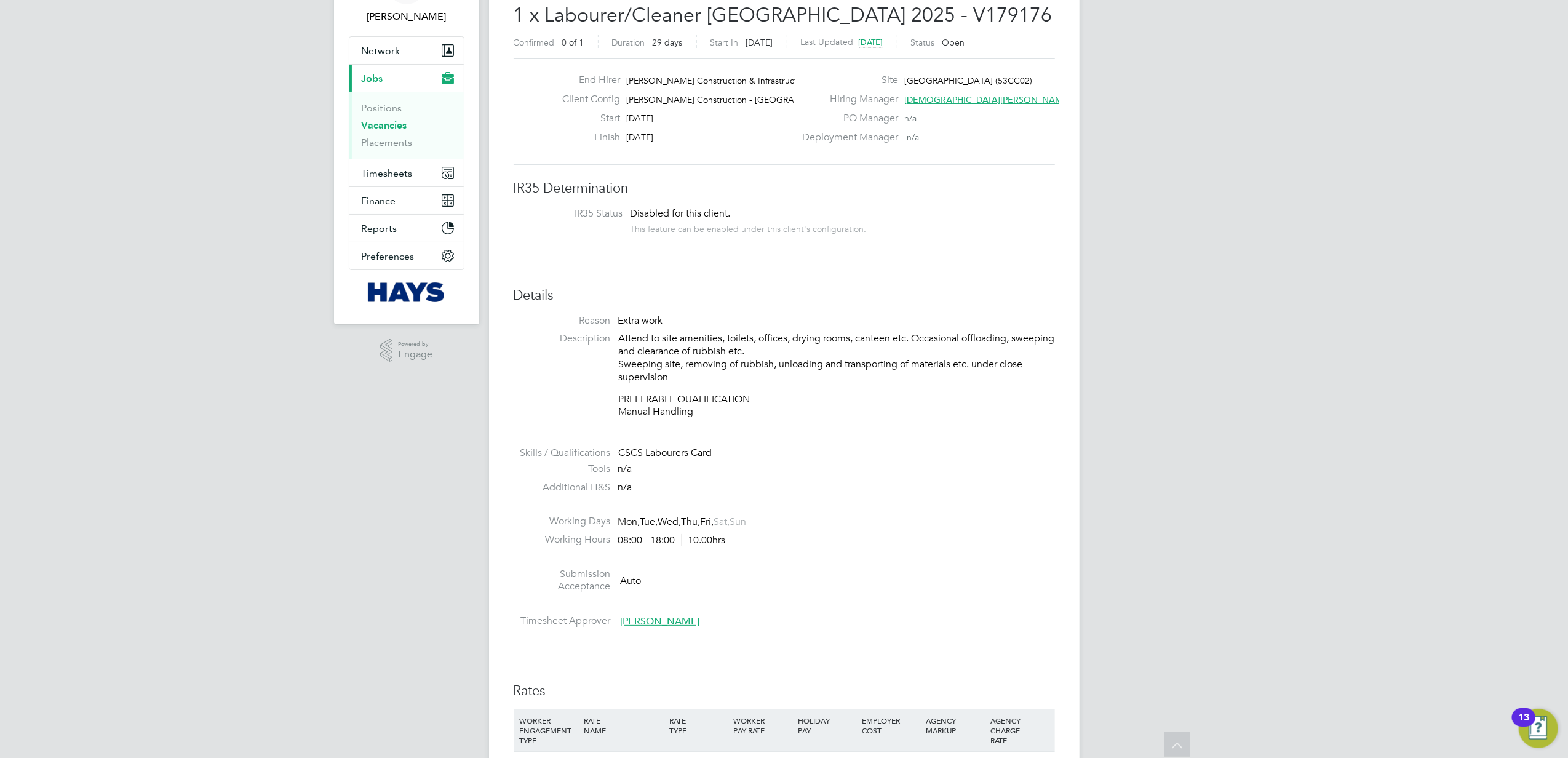
scroll to position [0, 0]
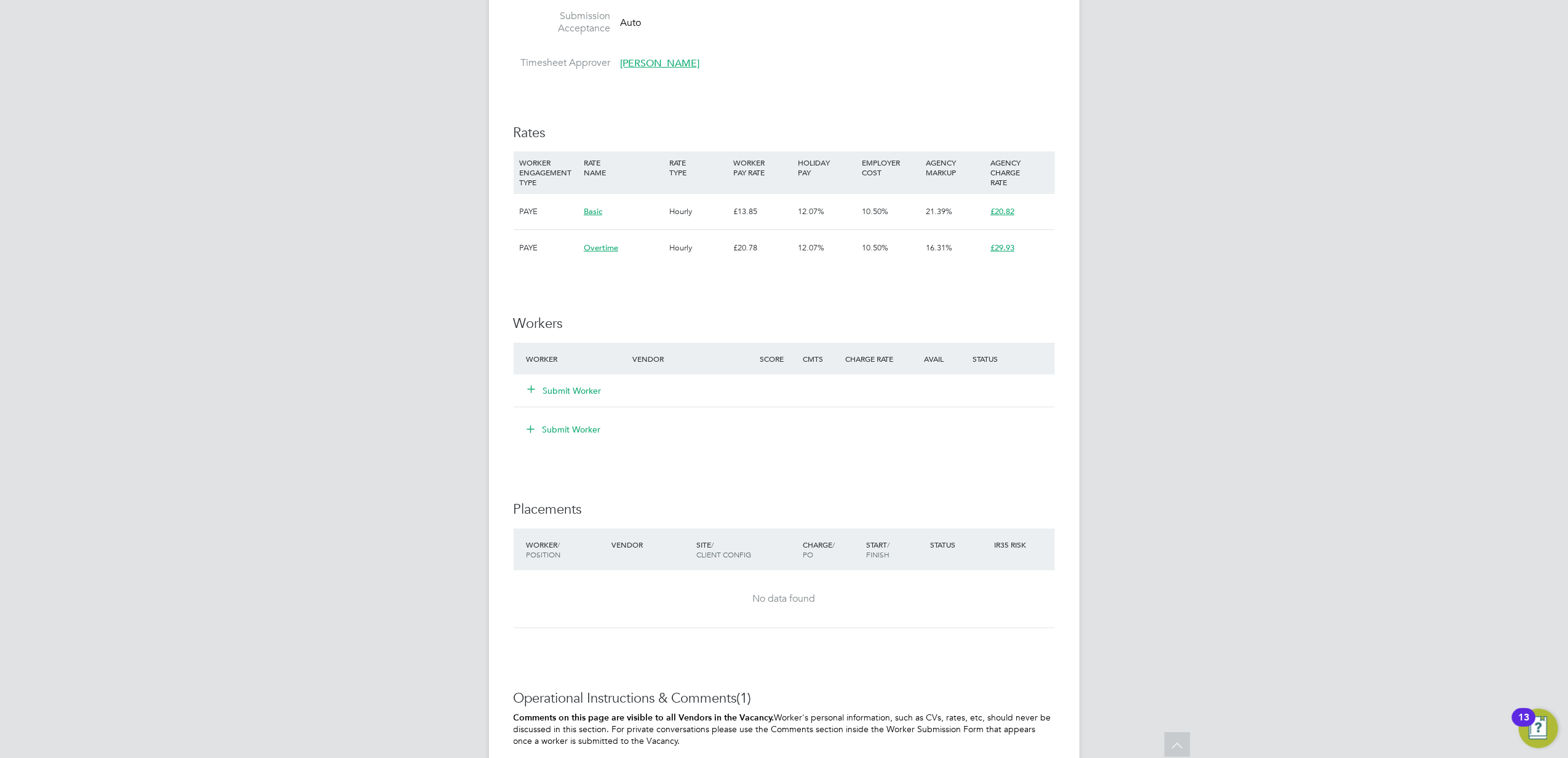
scroll to position [656, 0]
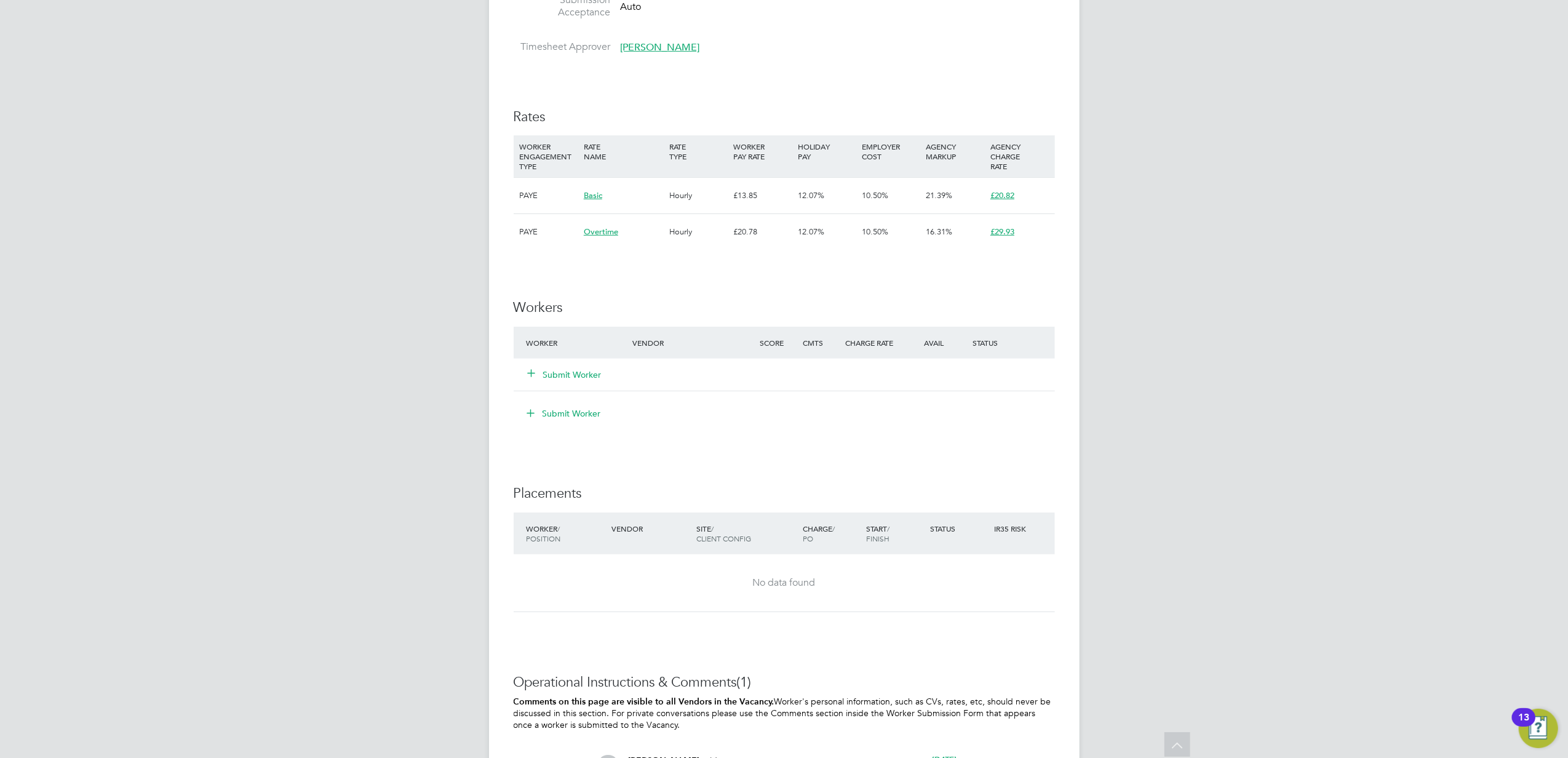
click at [566, 371] on button "Submit Worker" at bounding box center [566, 375] width 74 height 12
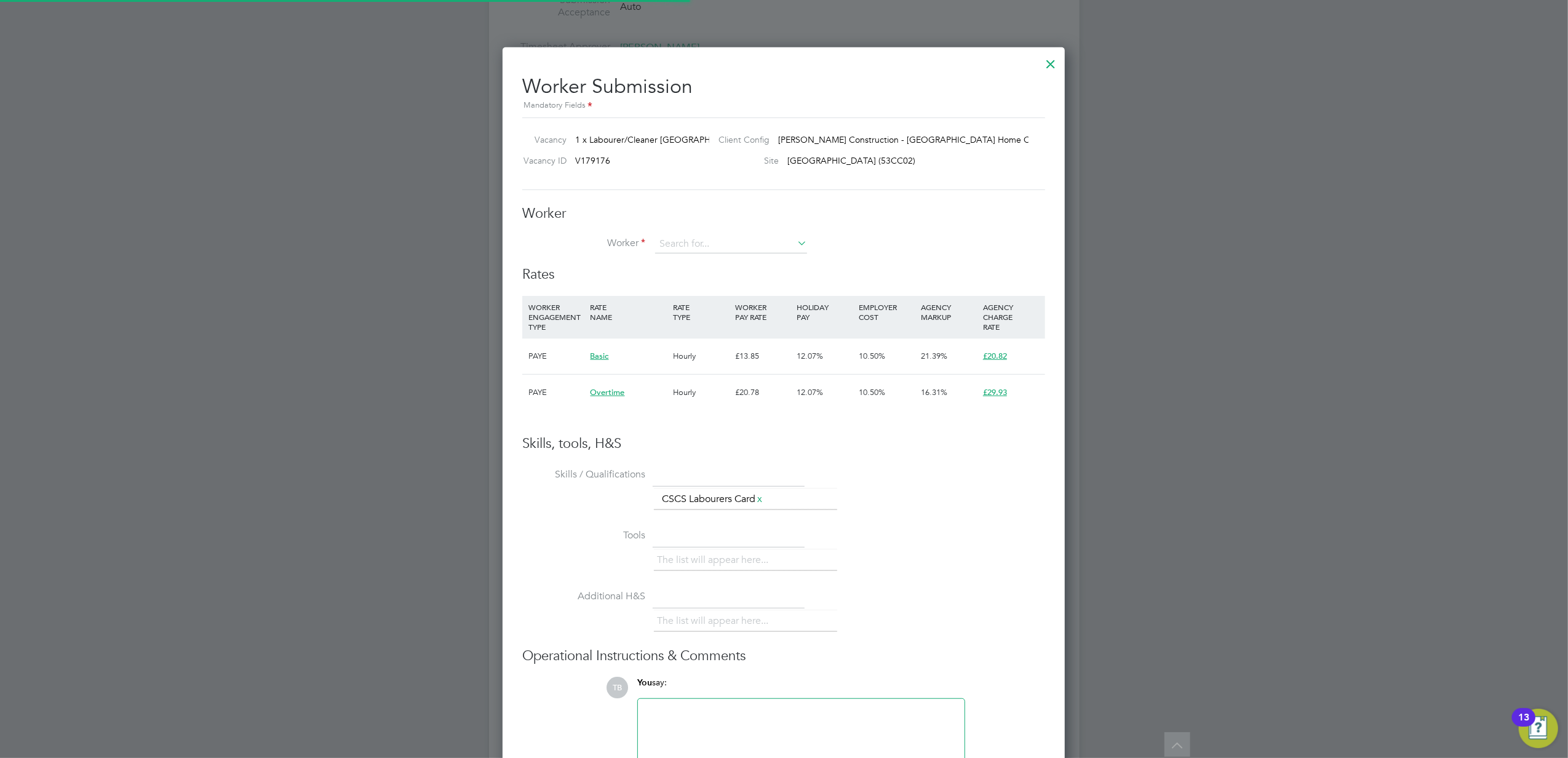
scroll to position [37, 83]
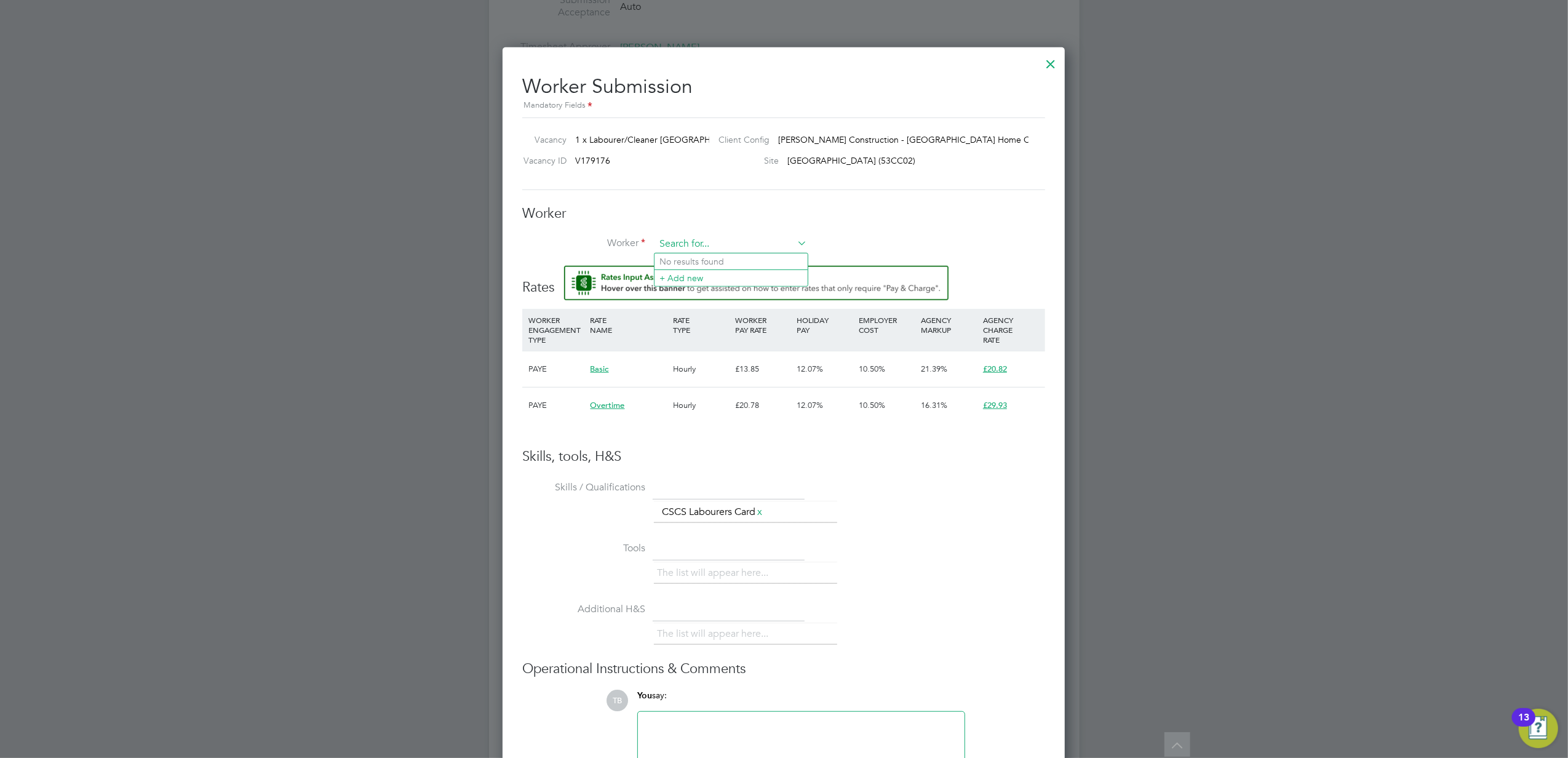
click at [690, 241] on input at bounding box center [731, 244] width 152 height 18
click at [711, 260] on li "Enyi nna Chikwendu (20276362)" at bounding box center [731, 262] width 153 height 16
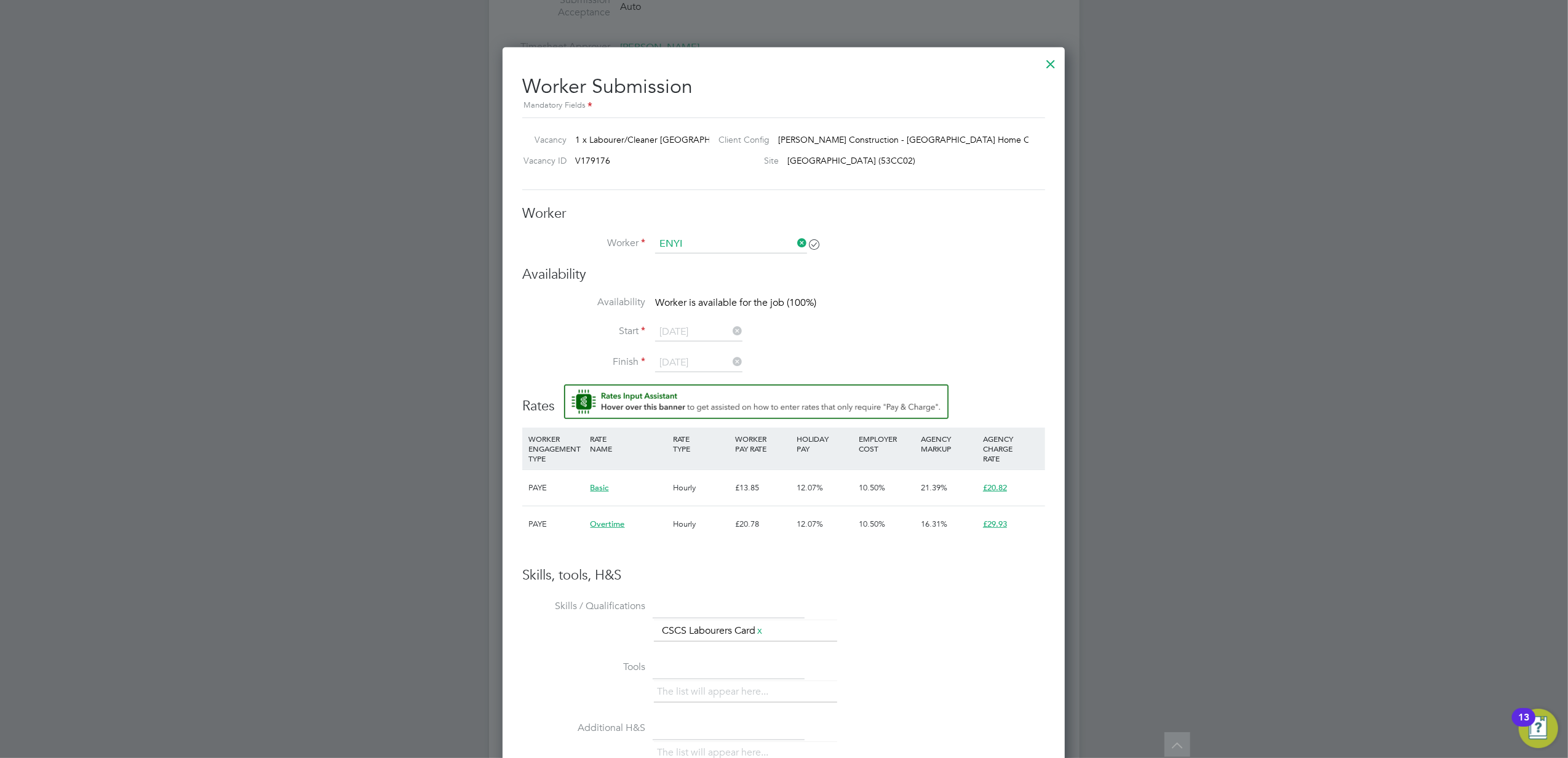
type input "Enyinna Chikwendu (20276362)"
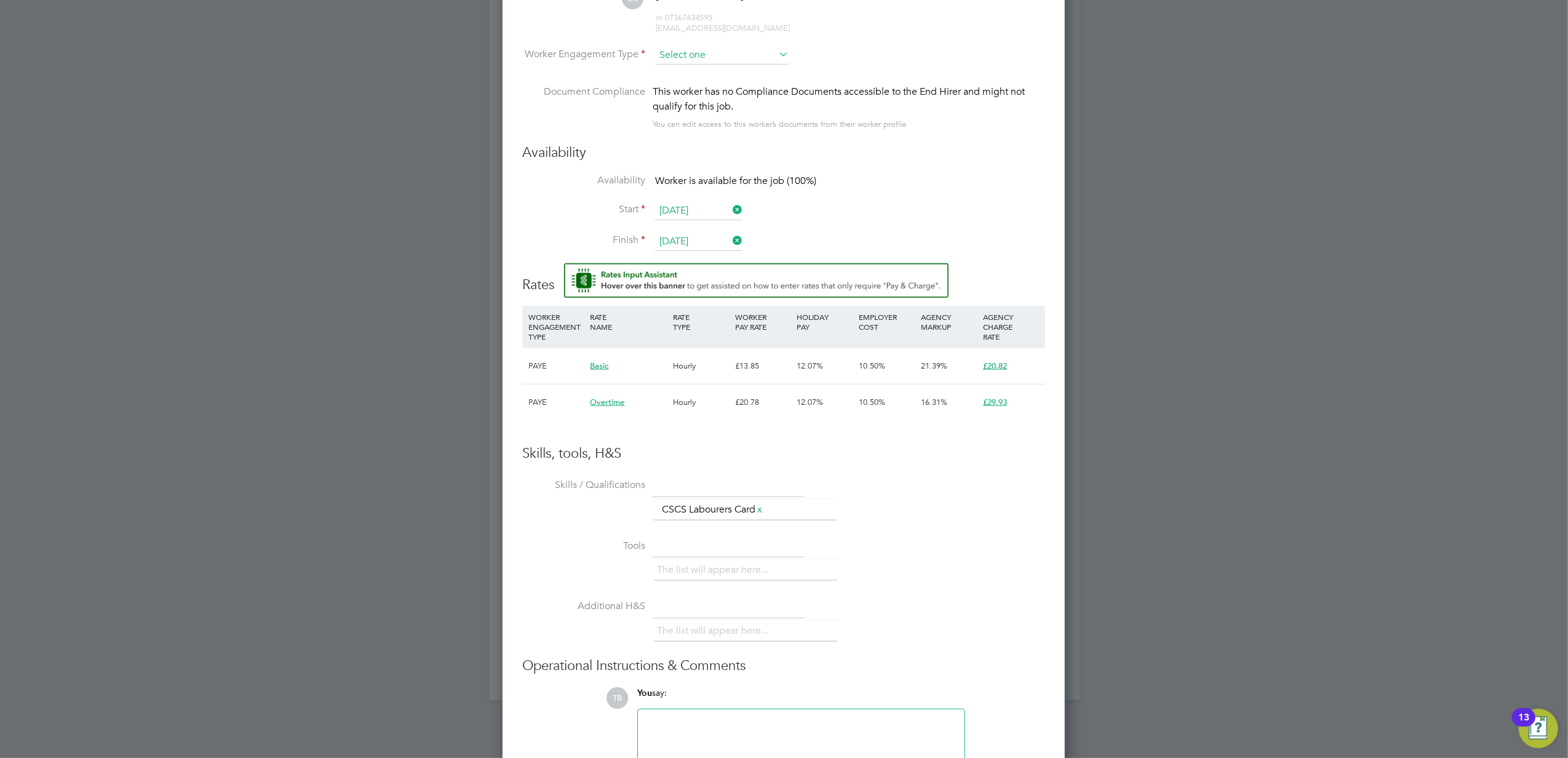
click at [763, 50] on input at bounding box center [721, 55] width 133 height 18
click at [730, 69] on li "Contract" at bounding box center [721, 72] width 135 height 16
type input "Contract"
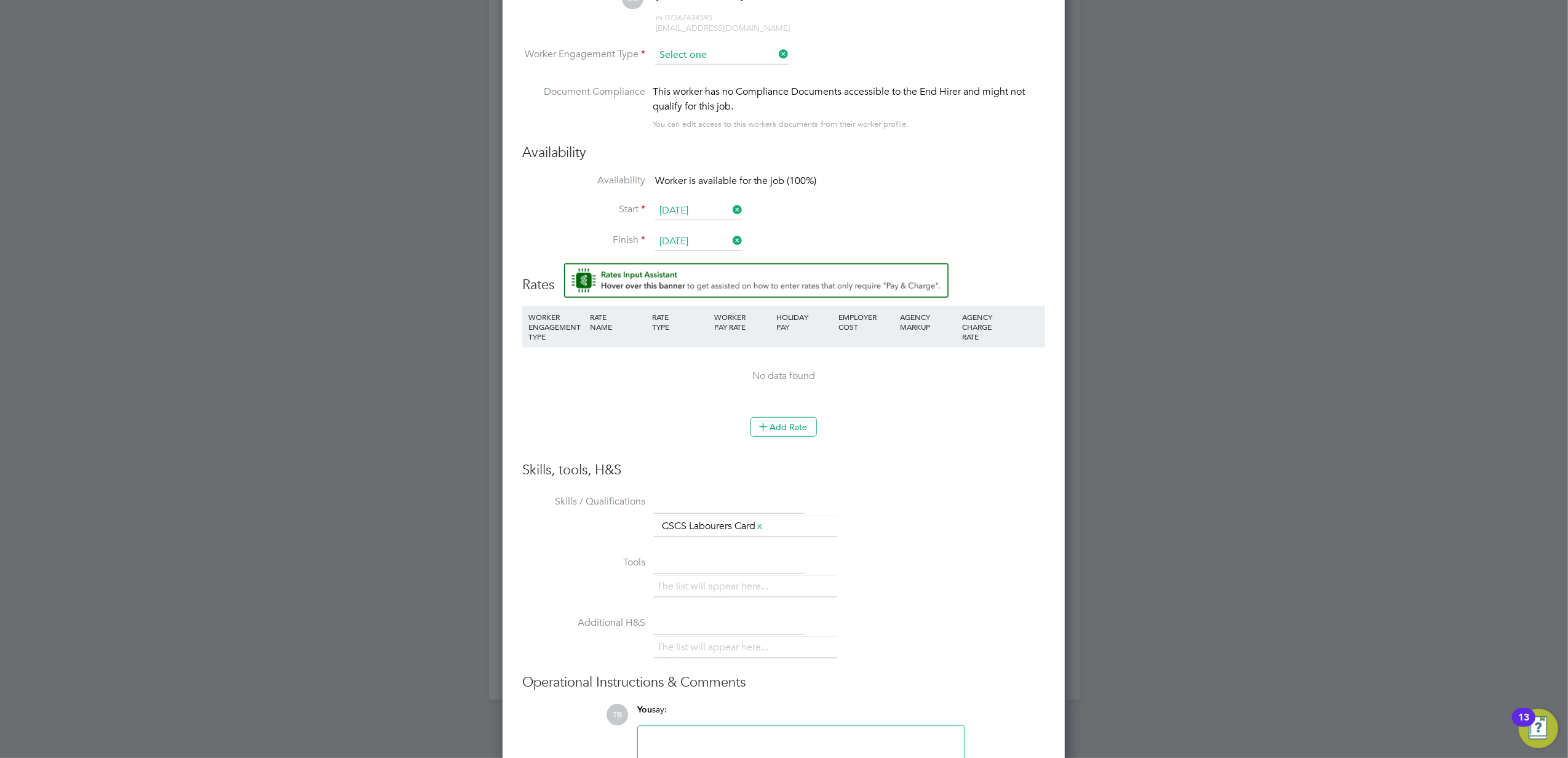
click at [751, 55] on input at bounding box center [721, 55] width 133 height 18
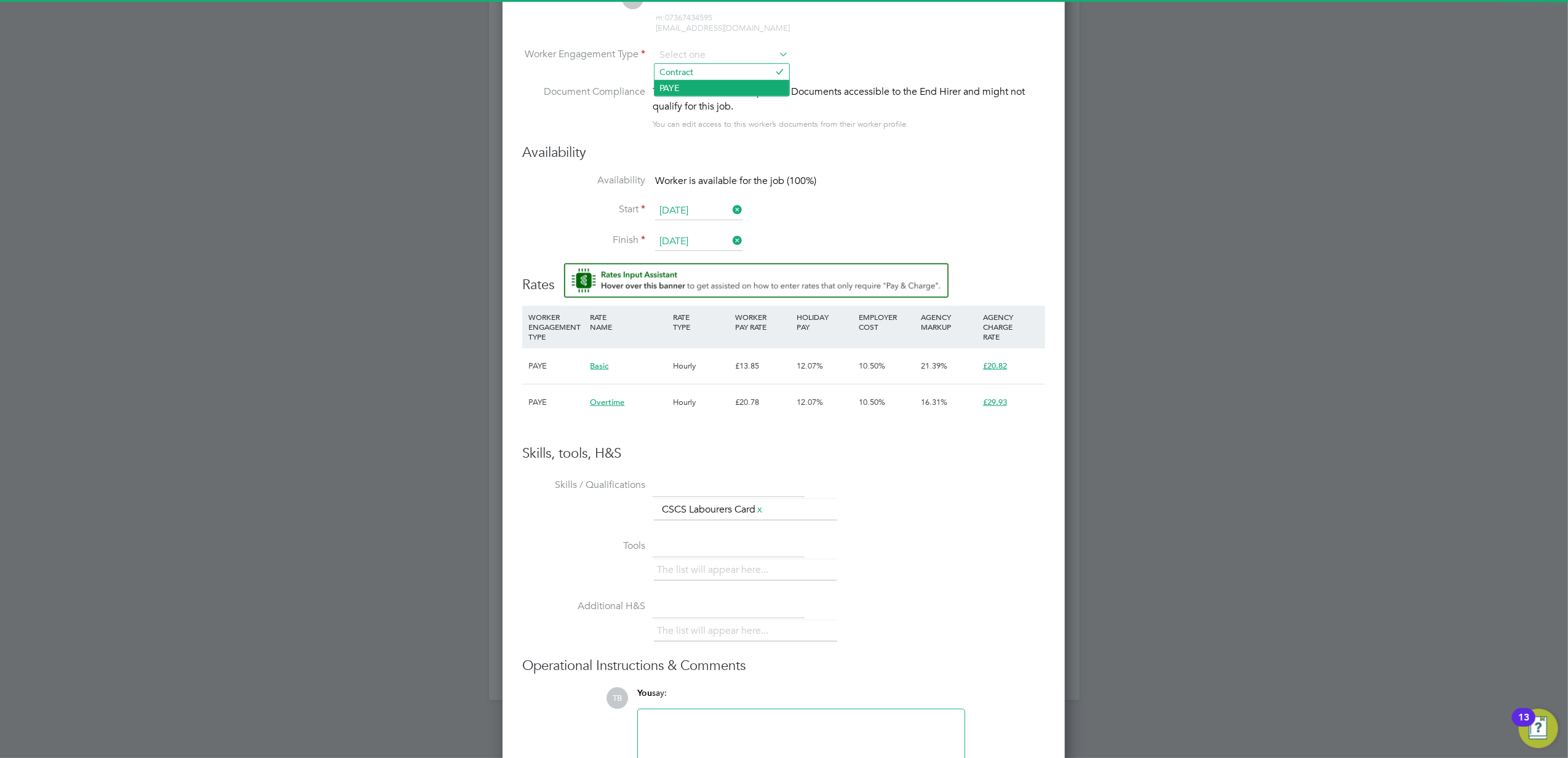
click at [723, 90] on li "PAYE" at bounding box center [721, 88] width 135 height 16
type input "PAYE"
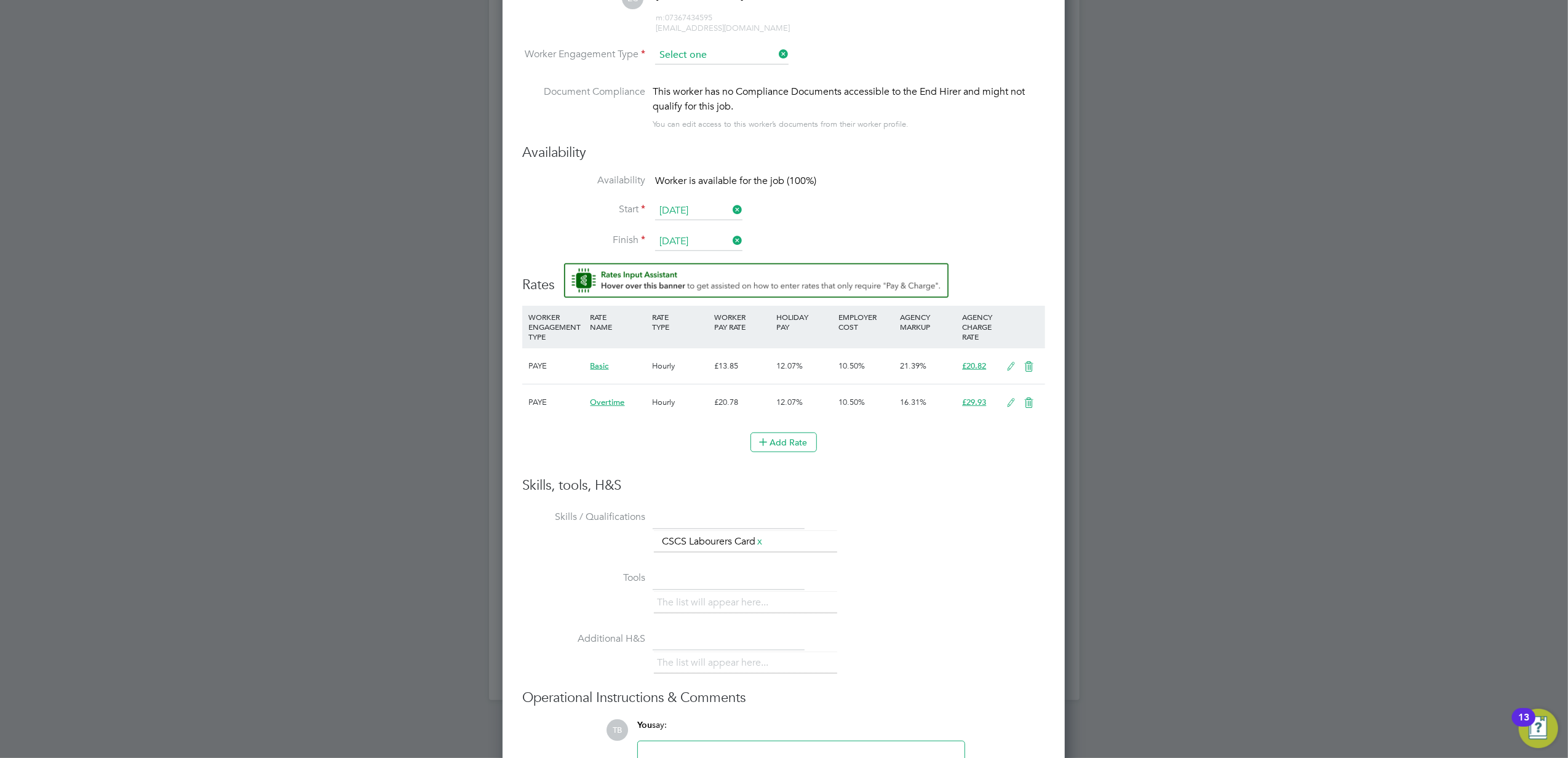
click at [752, 52] on input at bounding box center [721, 55] width 133 height 18
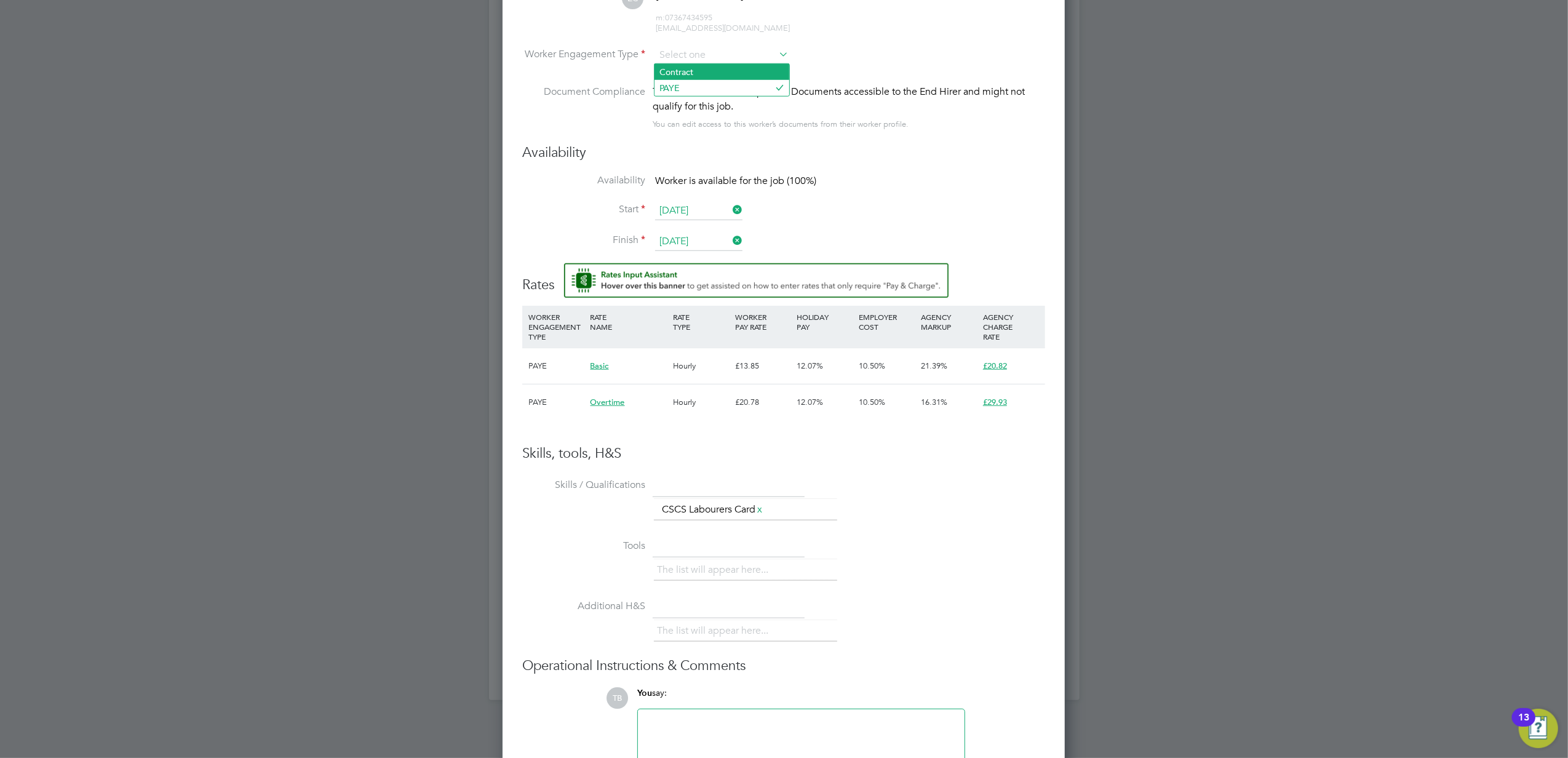
click at [717, 73] on li "Contract" at bounding box center [721, 72] width 135 height 16
type input "Contract"
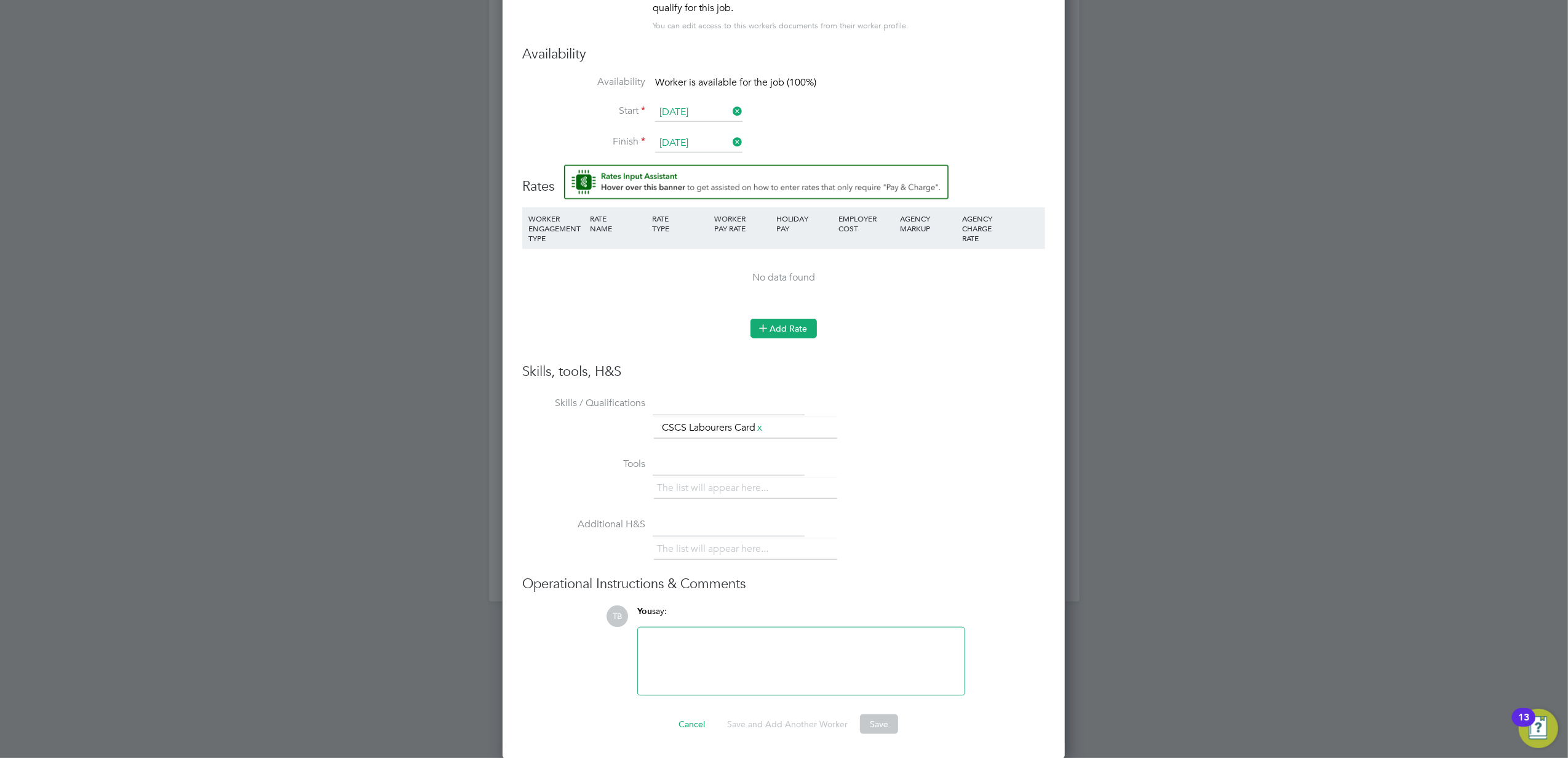
click at [771, 322] on button "Add Rate" at bounding box center [783, 328] width 66 height 20
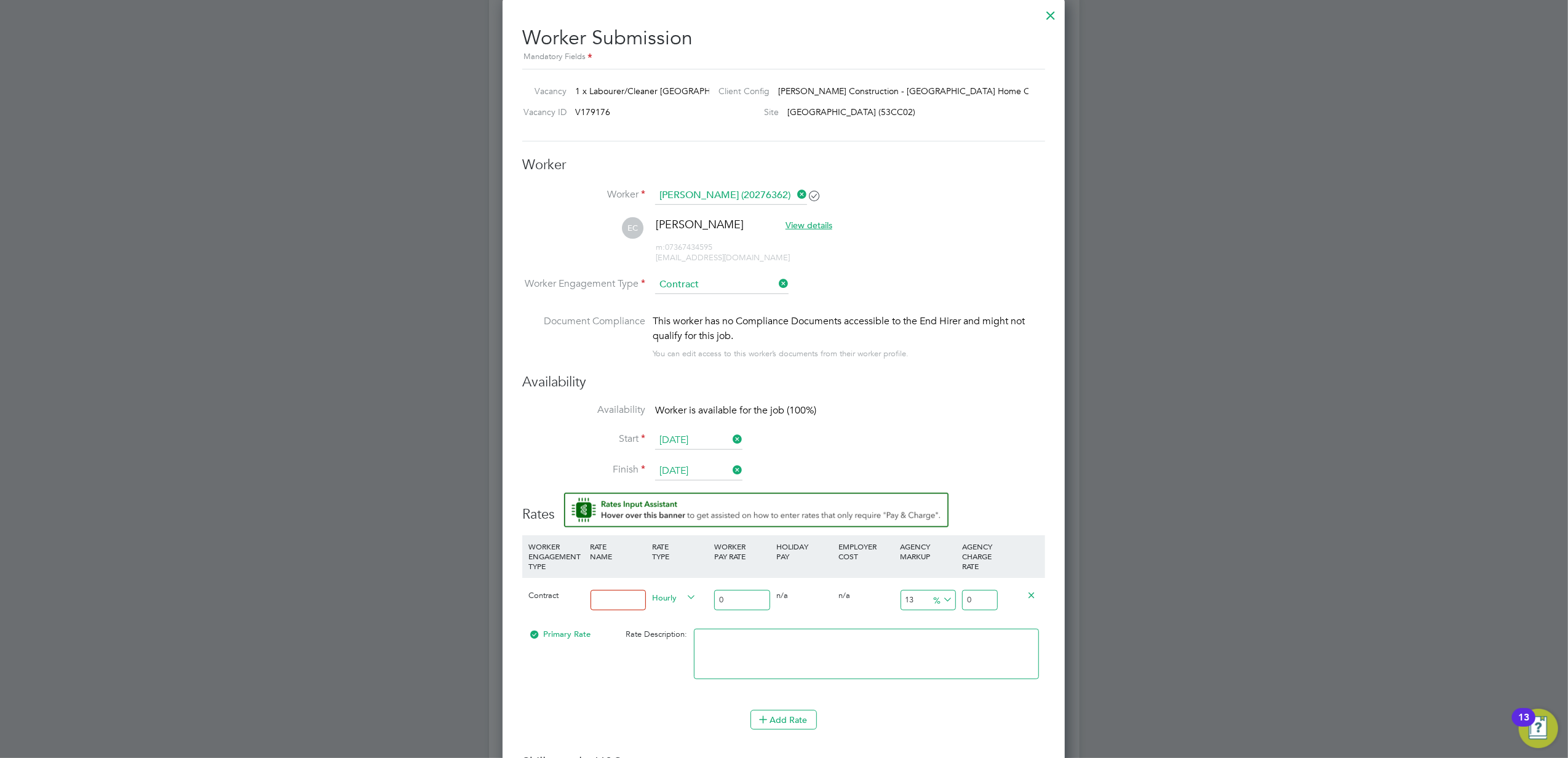
click at [739, 280] on input "Contract" at bounding box center [721, 285] width 133 height 18
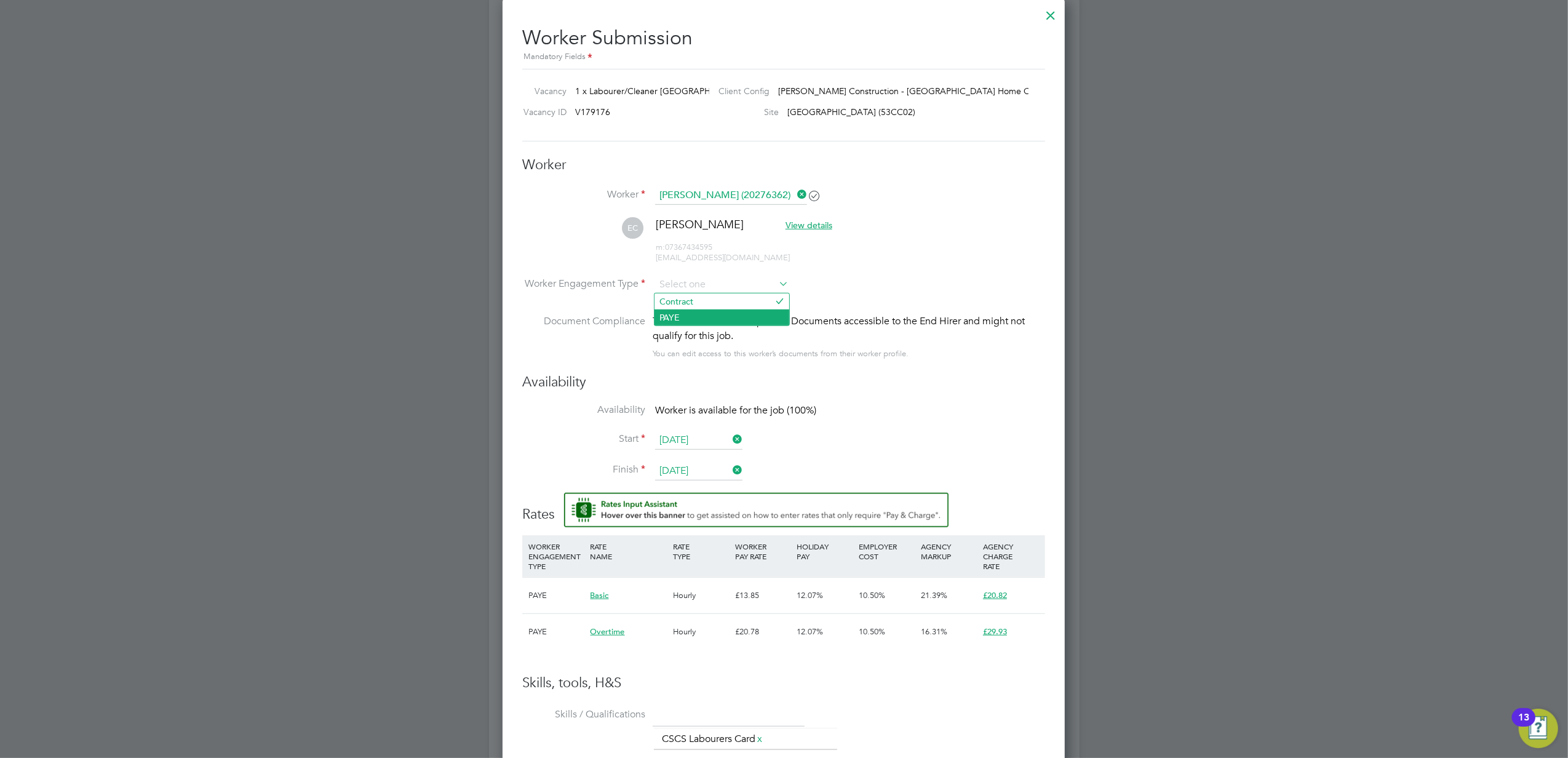
click at [716, 313] on li "PAYE" at bounding box center [721, 317] width 135 height 16
type input "PAYE"
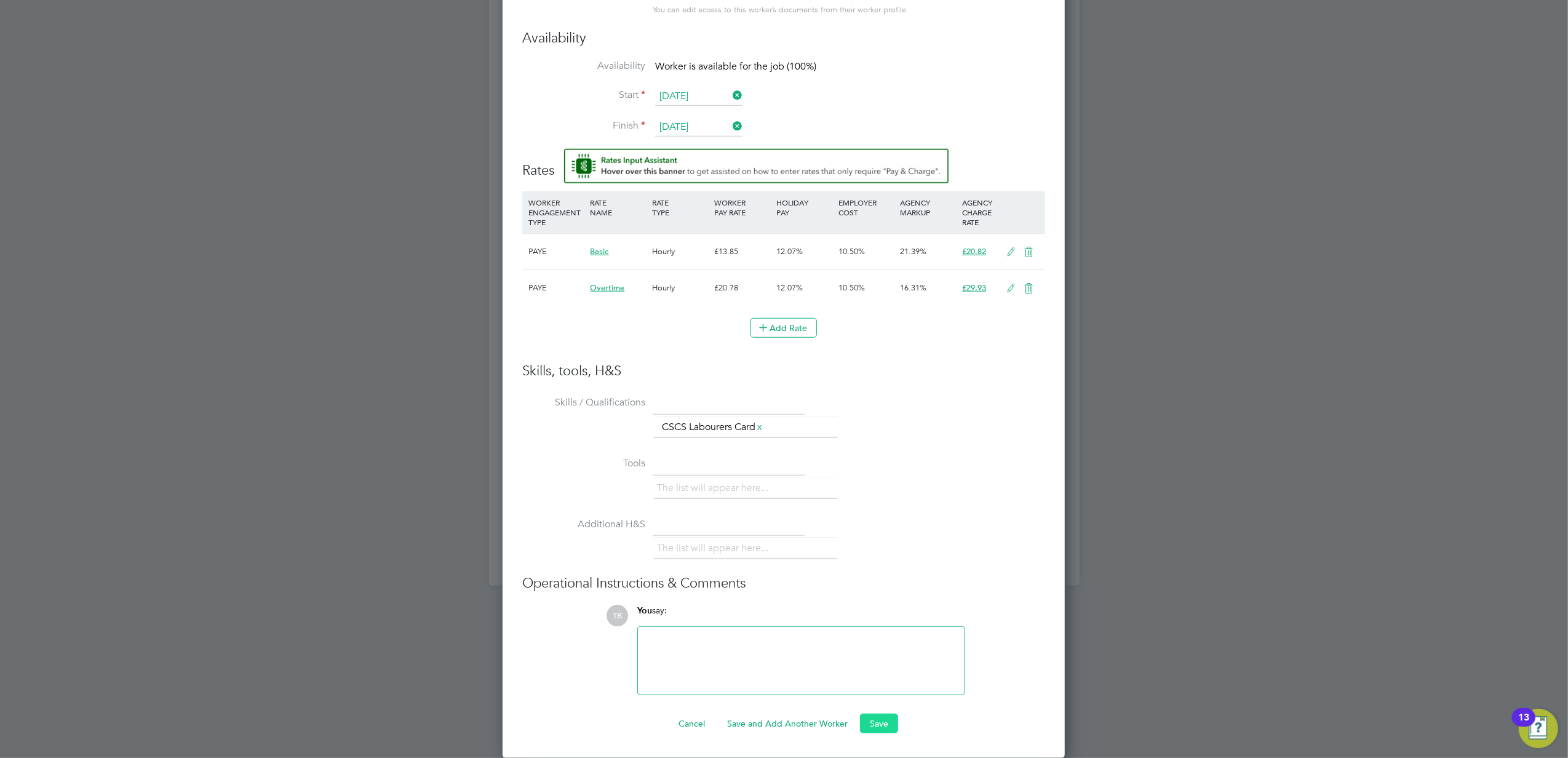
click at [866, 722] on button "Save" at bounding box center [879, 723] width 38 height 20
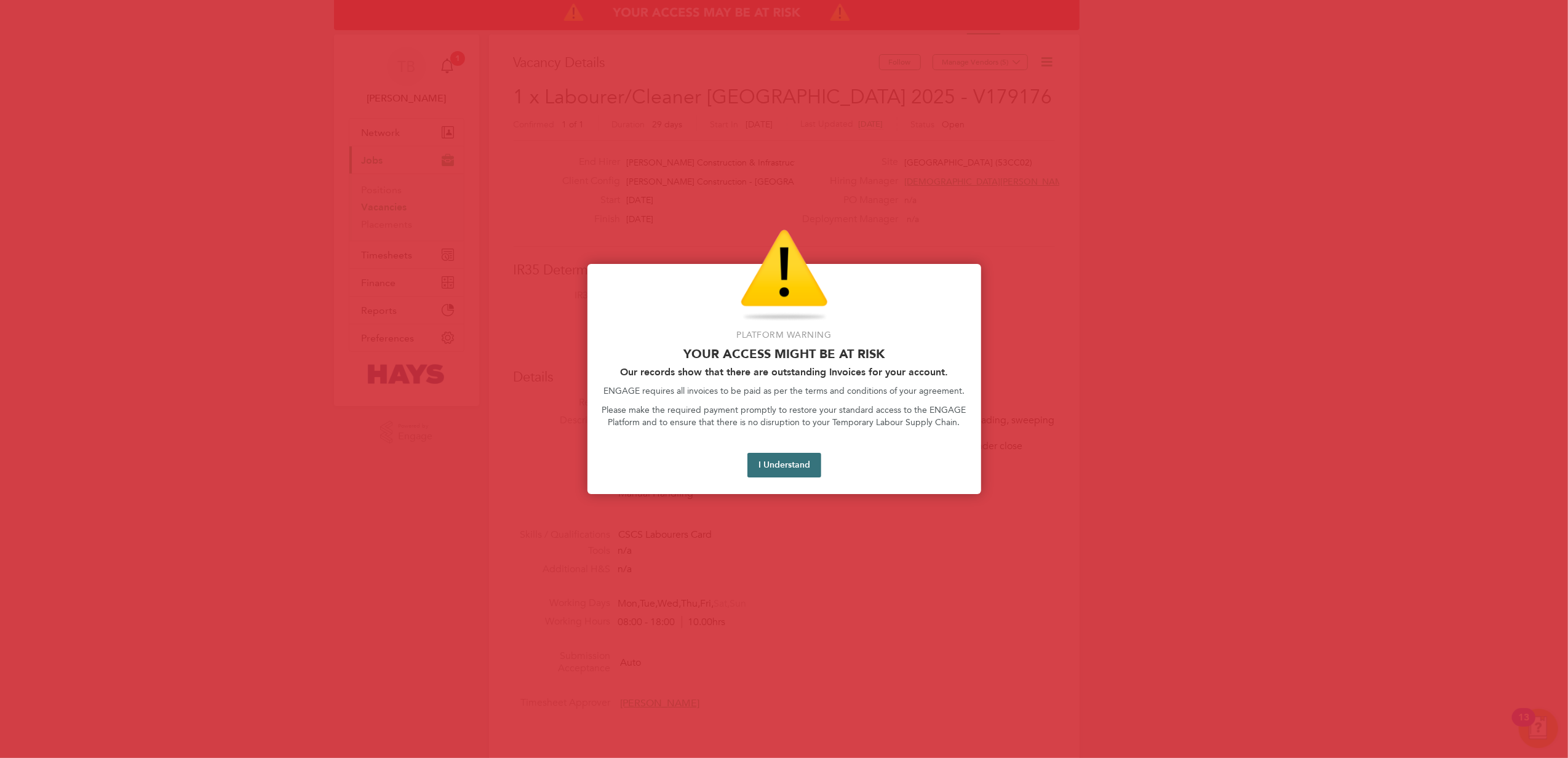
click at [806, 462] on button "I Understand" at bounding box center [784, 465] width 74 height 25
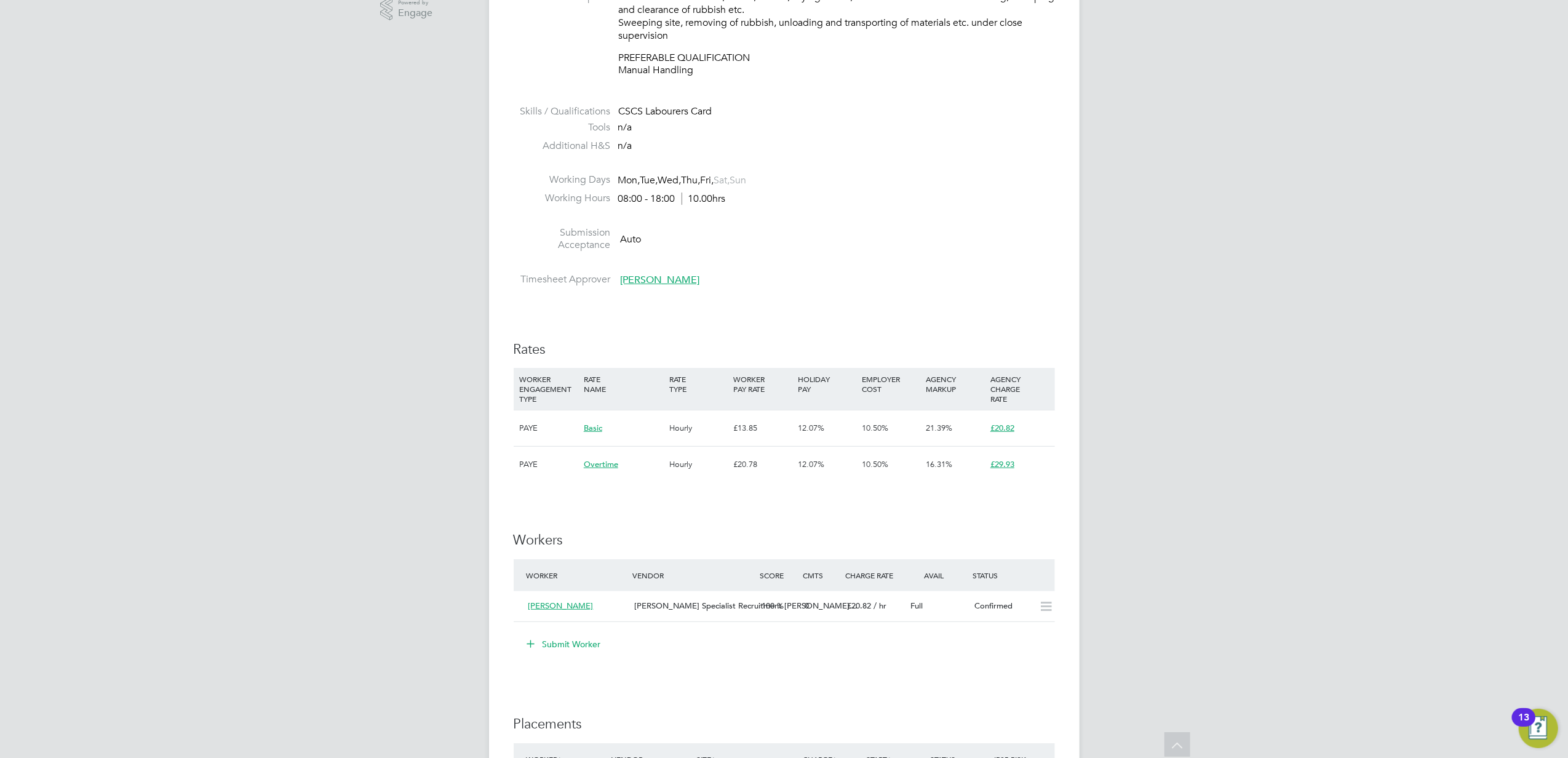
scroll to position [328, 0]
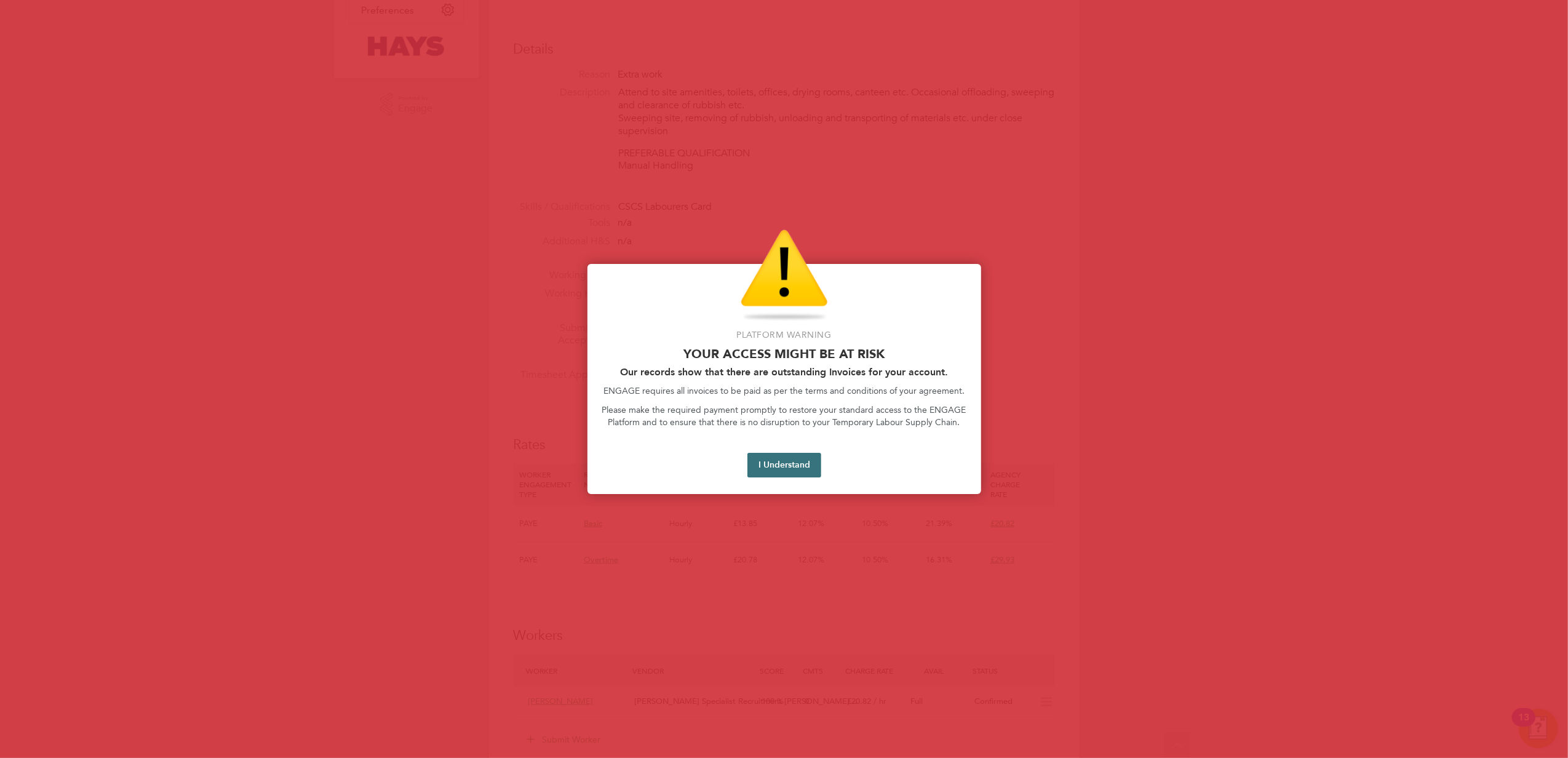
click at [788, 468] on button "I Understand" at bounding box center [784, 465] width 74 height 25
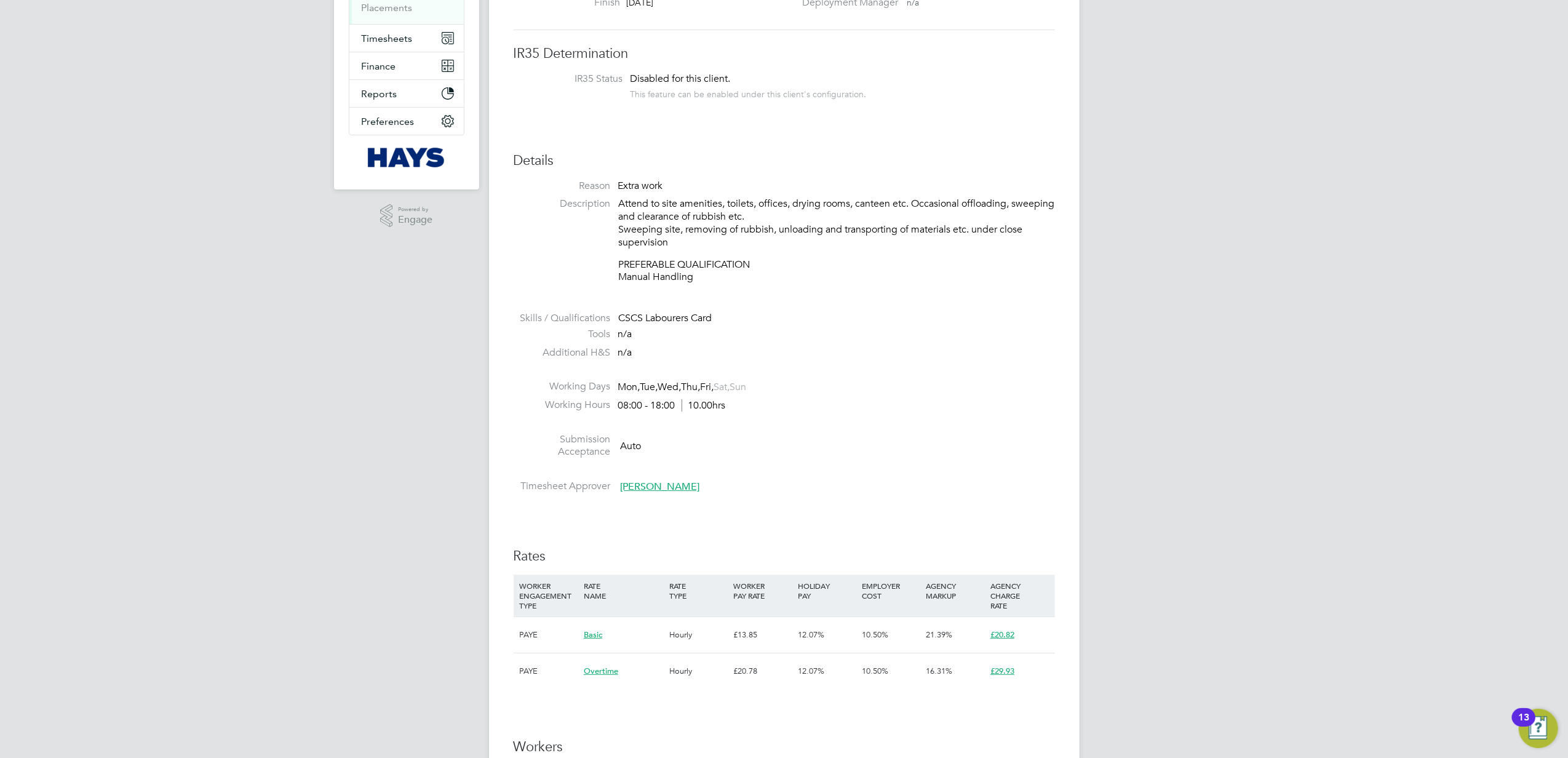
scroll to position [493, 0]
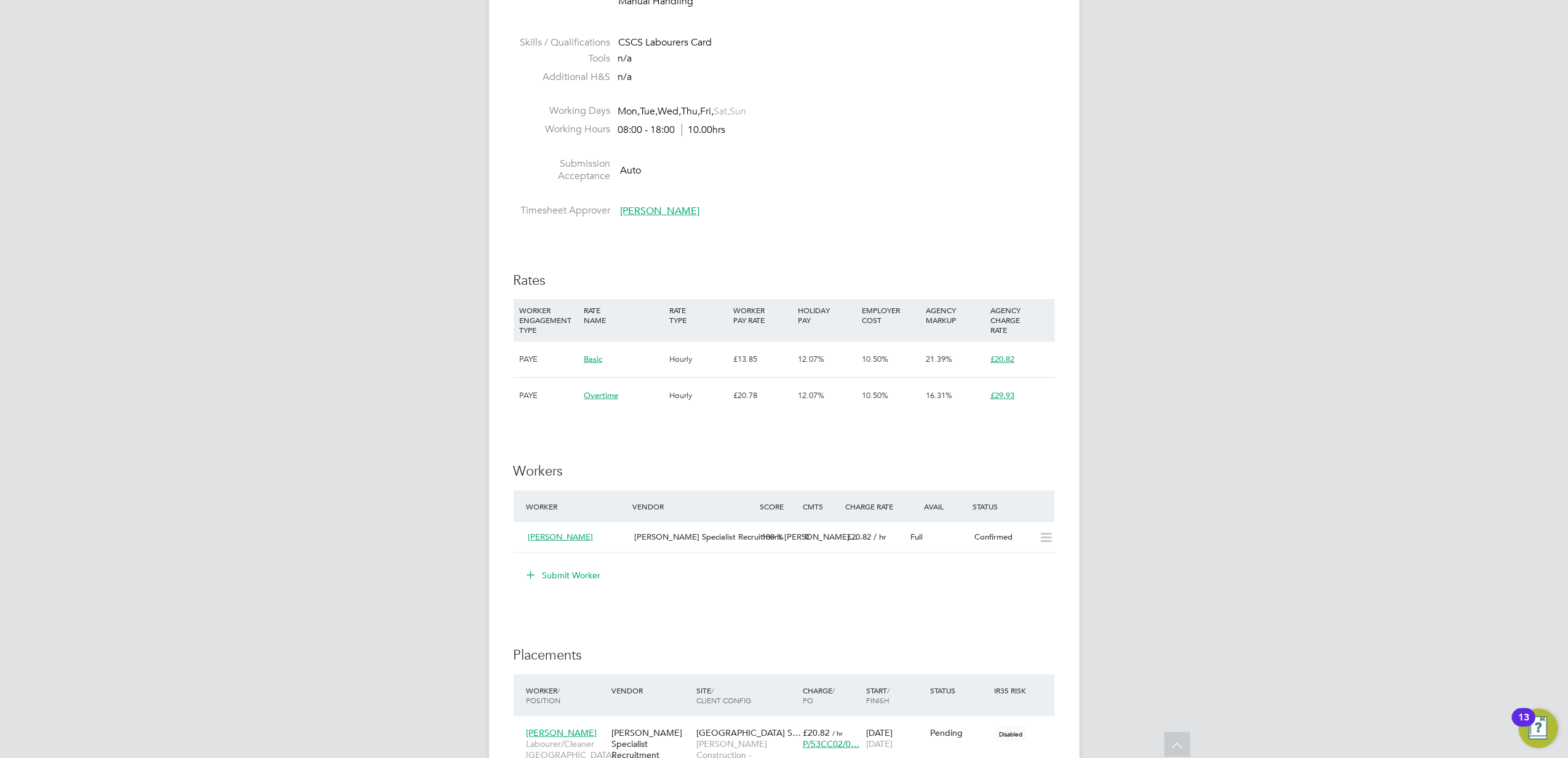
click at [581, 572] on button "Submit Worker" at bounding box center [564, 575] width 92 height 20
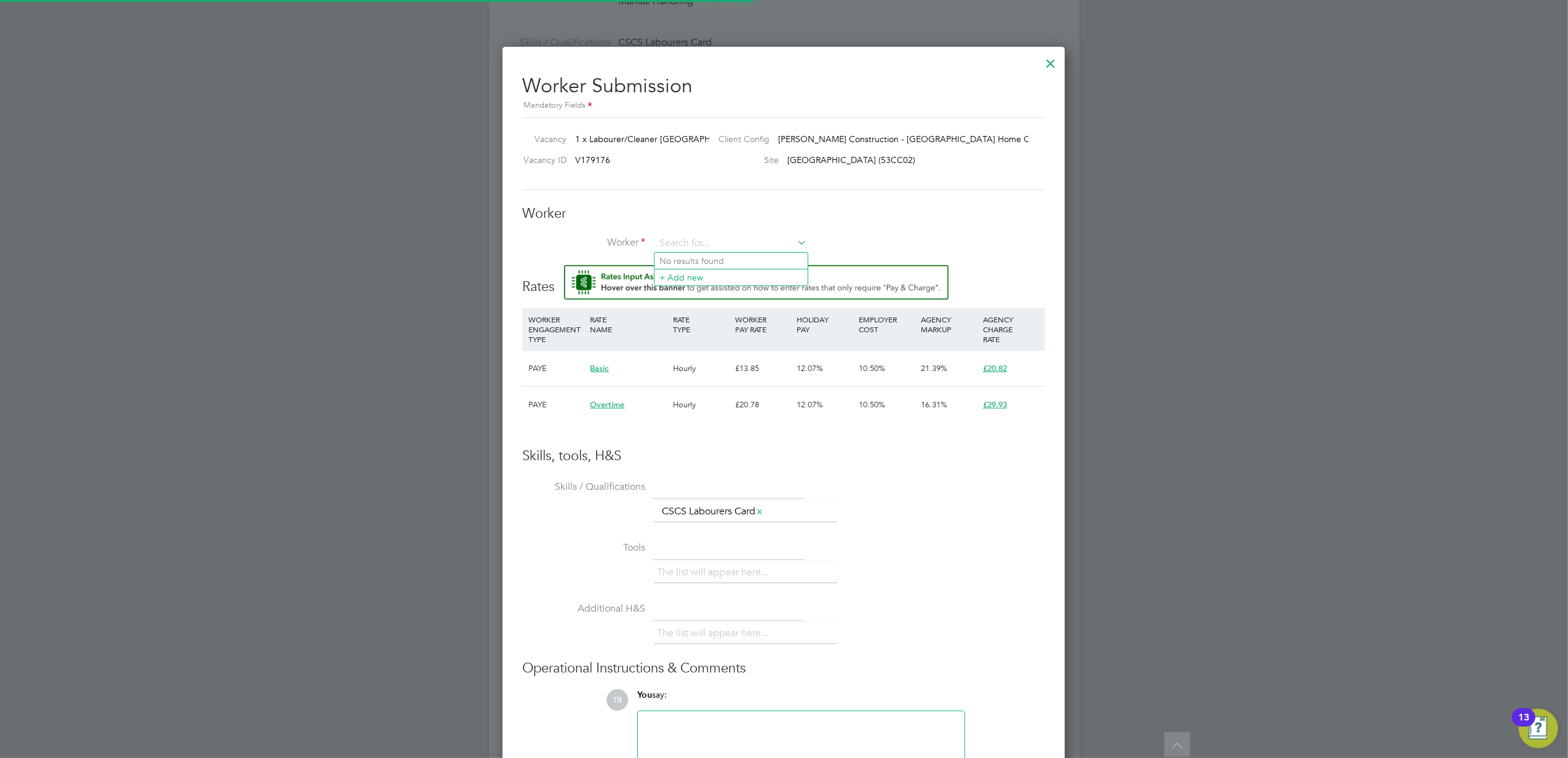
scroll to position [37, 83]
click at [678, 241] on input at bounding box center [731, 244] width 152 height 18
click at [678, 278] on li "+ Add new" at bounding box center [731, 277] width 153 height 16
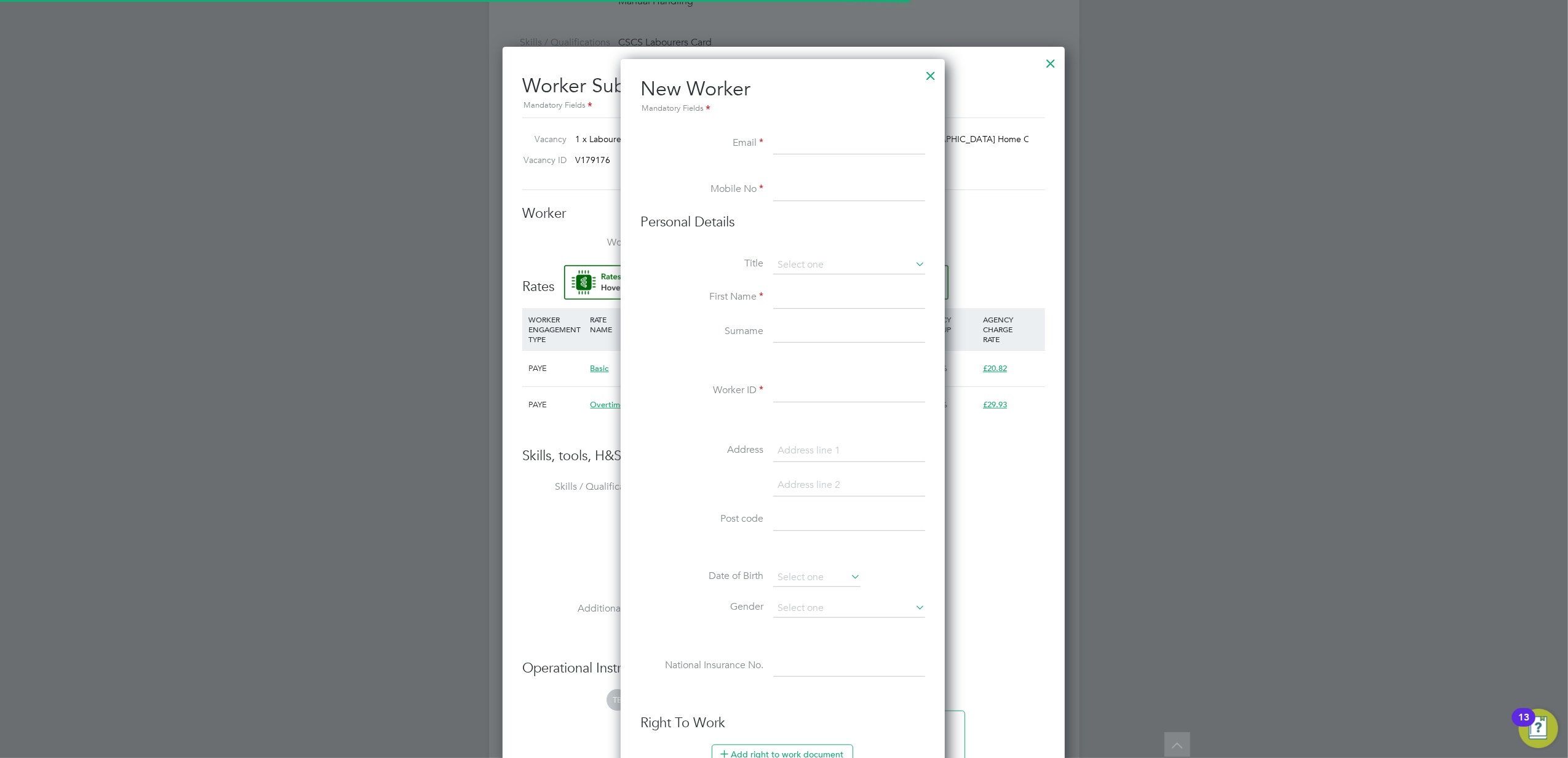
scroll to position [1049, 327]
click at [798, 142] on input at bounding box center [849, 144] width 152 height 22
paste input "[EMAIL_ADDRESS][DOMAIN_NAME]"
type input "[EMAIL_ADDRESS][DOMAIN_NAME]"
click at [780, 193] on input at bounding box center [849, 190] width 152 height 22
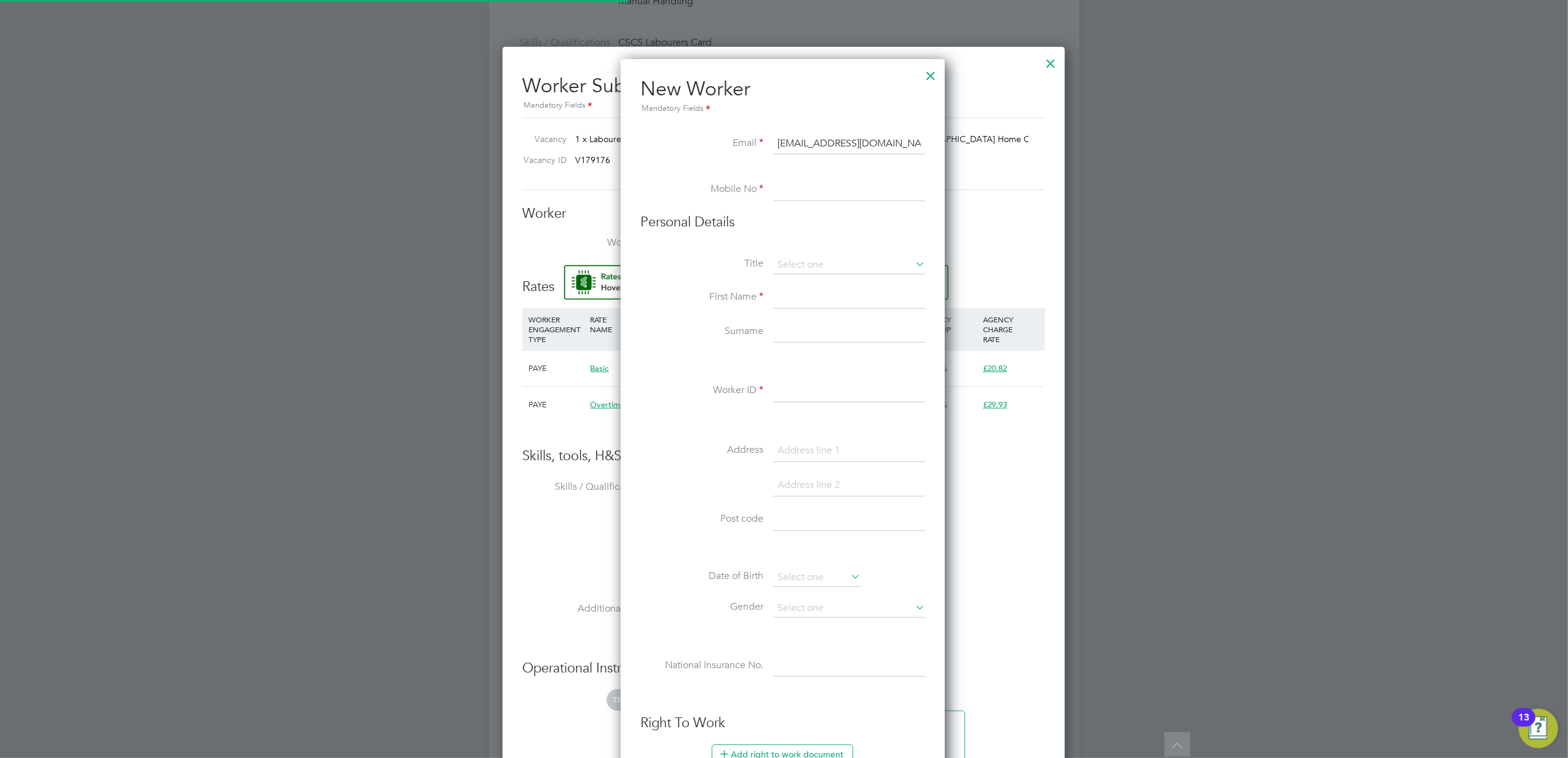
click at [796, 185] on input at bounding box center [849, 190] width 152 height 22
type input "07859552286"
click at [851, 259] on input at bounding box center [849, 265] width 152 height 18
click at [834, 280] on li "Mr" at bounding box center [849, 282] width 153 height 16
type input "Mr"
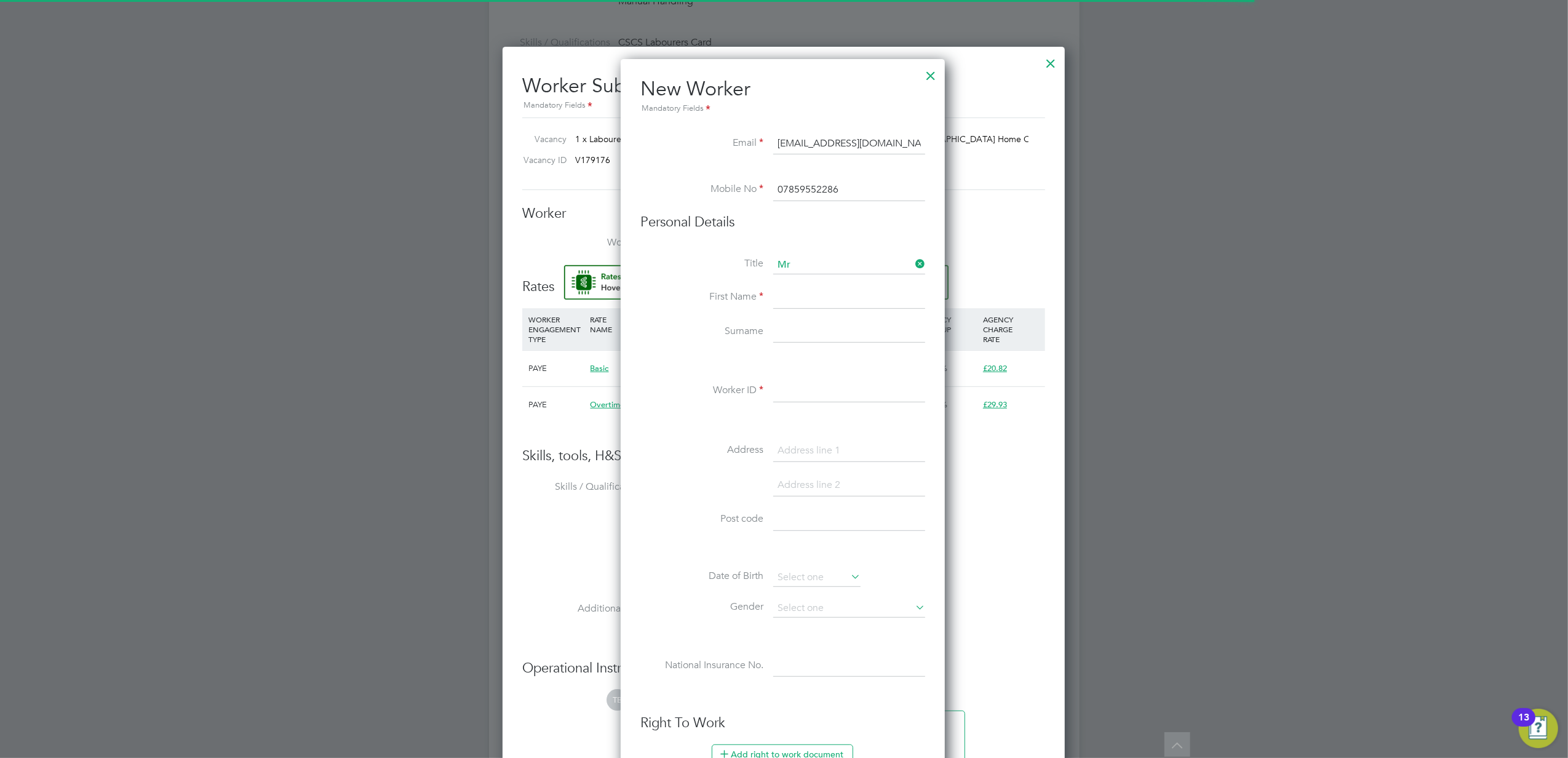
click at [824, 296] on input at bounding box center [849, 298] width 152 height 22
type input "Efrem"
type input "Liben"
click at [819, 389] on input at bounding box center [849, 391] width 152 height 22
paste input "20709459"
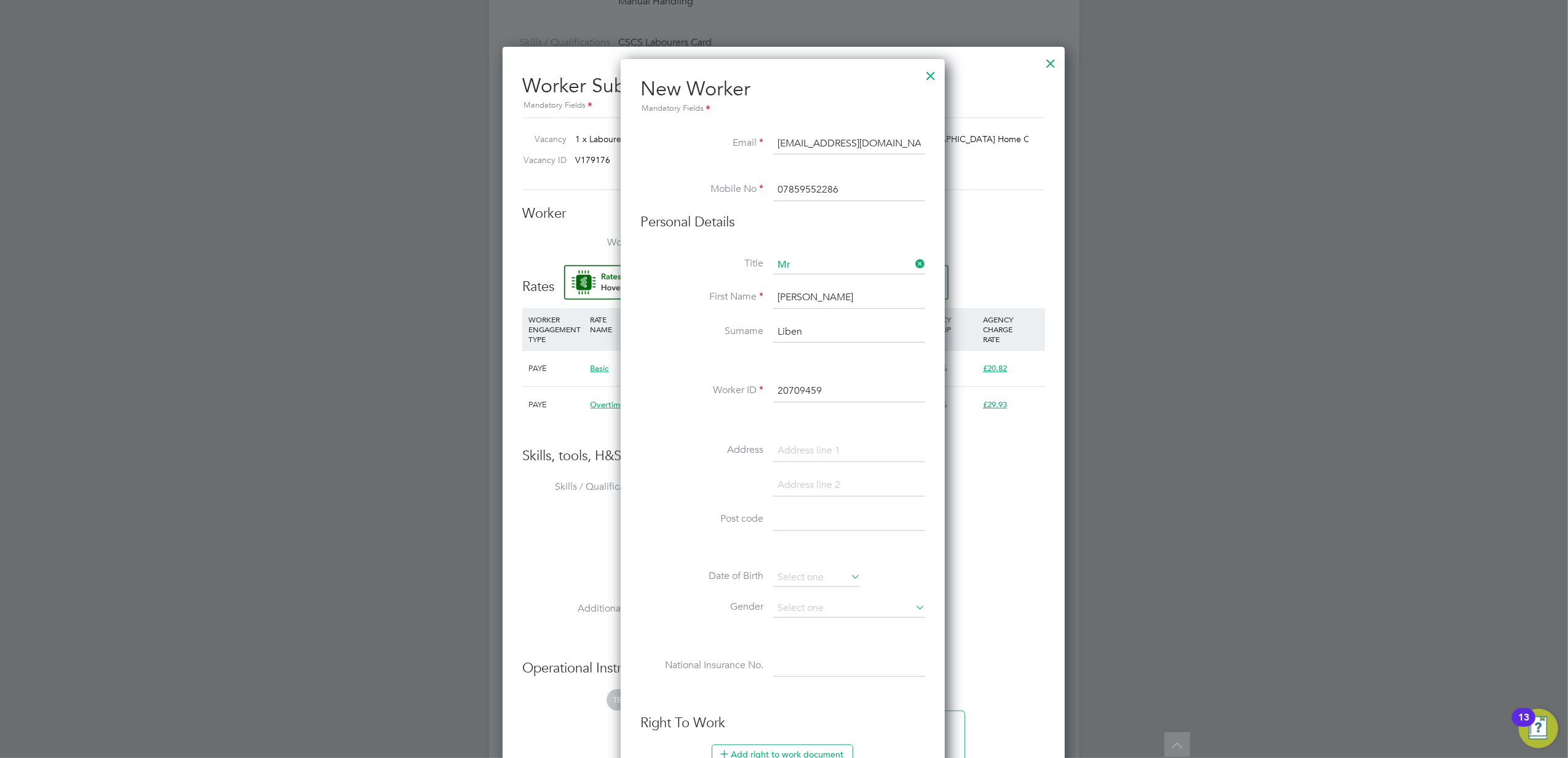
type input "20709459"
click at [828, 453] on input at bounding box center [849, 451] width 152 height 22
type input "[STREET_ADDRESS]"
type input "Harrow"
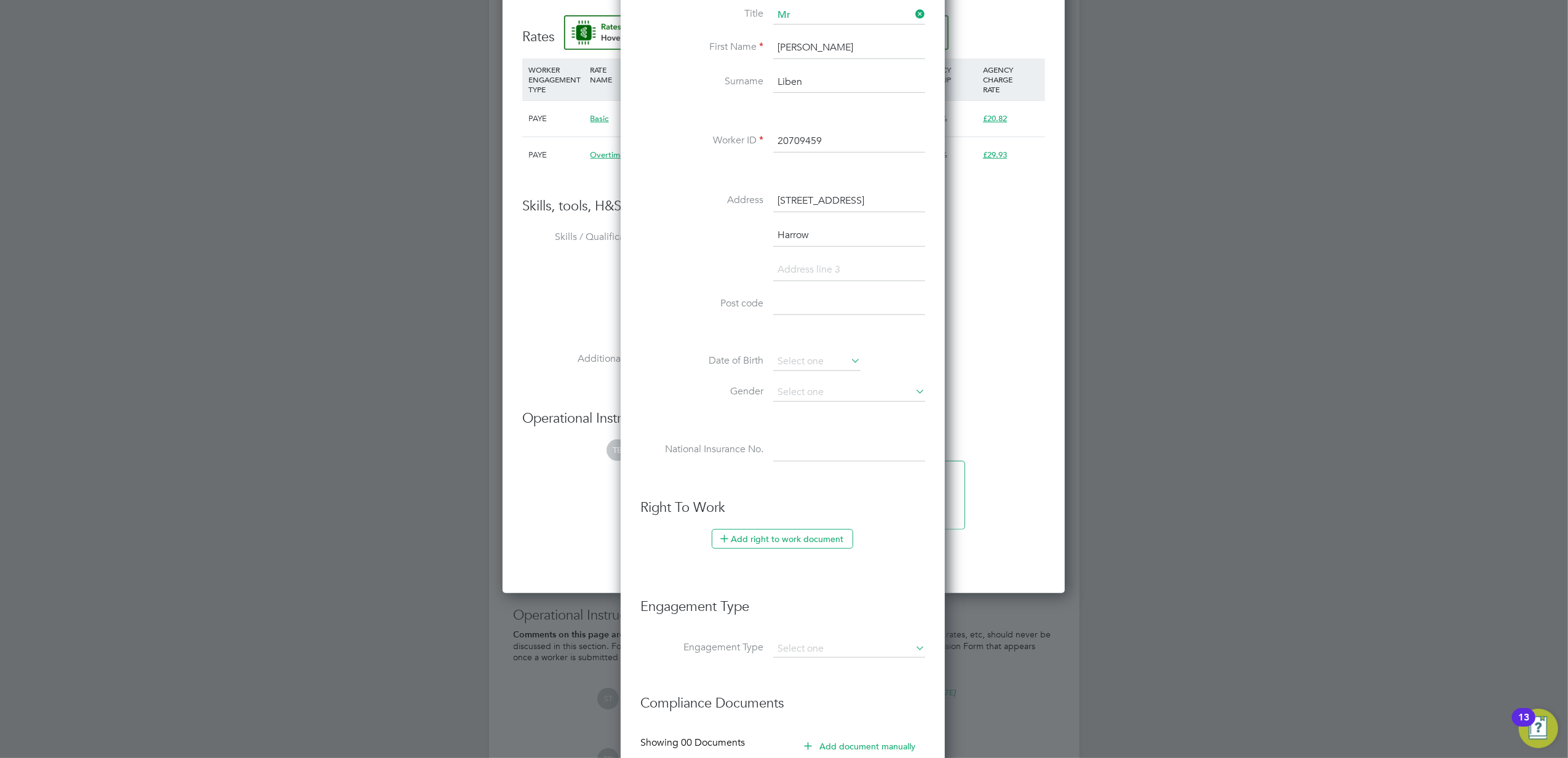
scroll to position [749, 0]
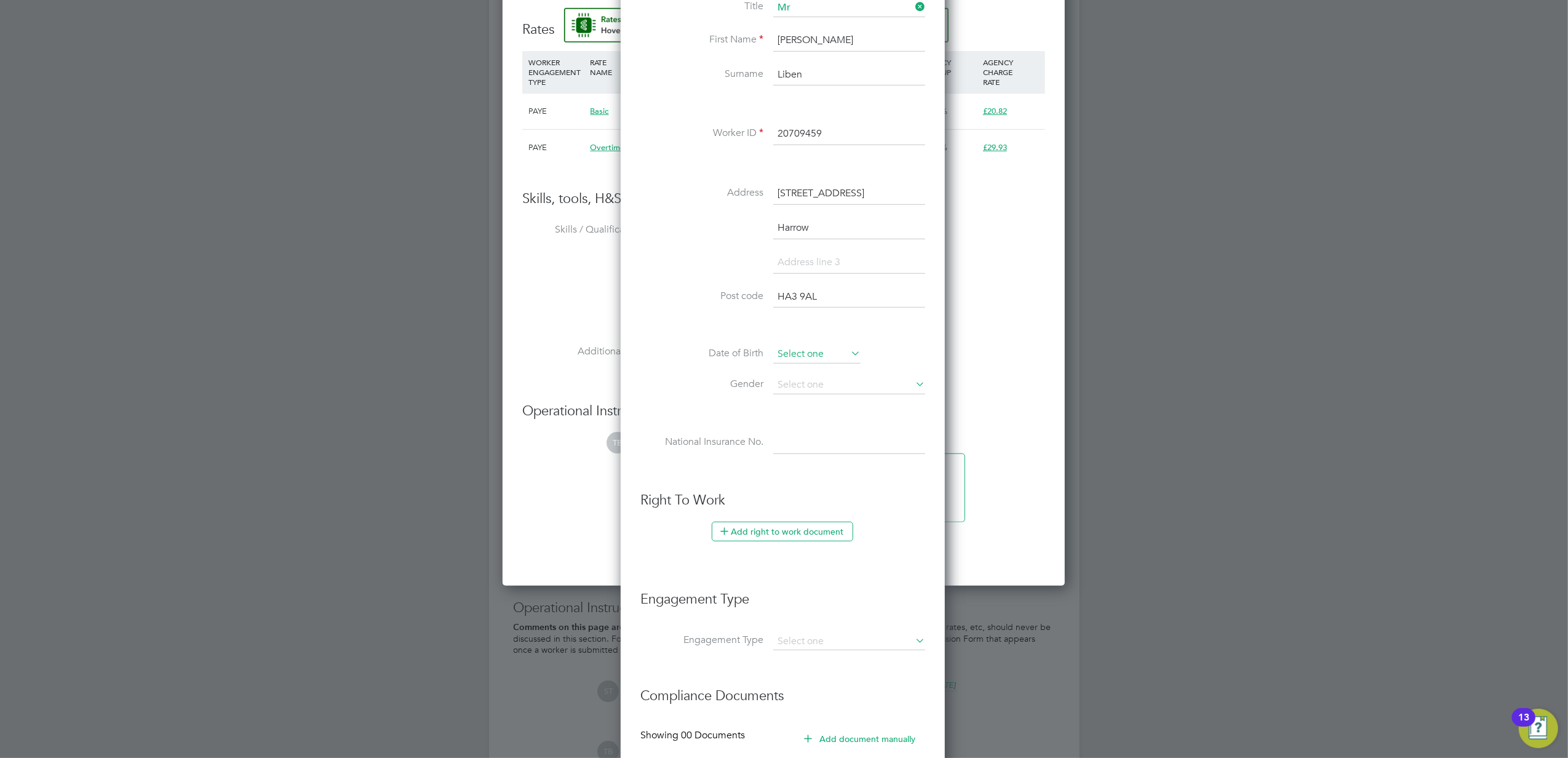
type input "HA3 9AL"
click at [823, 358] on input at bounding box center [817, 354] width 88 height 18
click at [891, 134] on span "2012" at bounding box center [885, 138] width 22 height 10
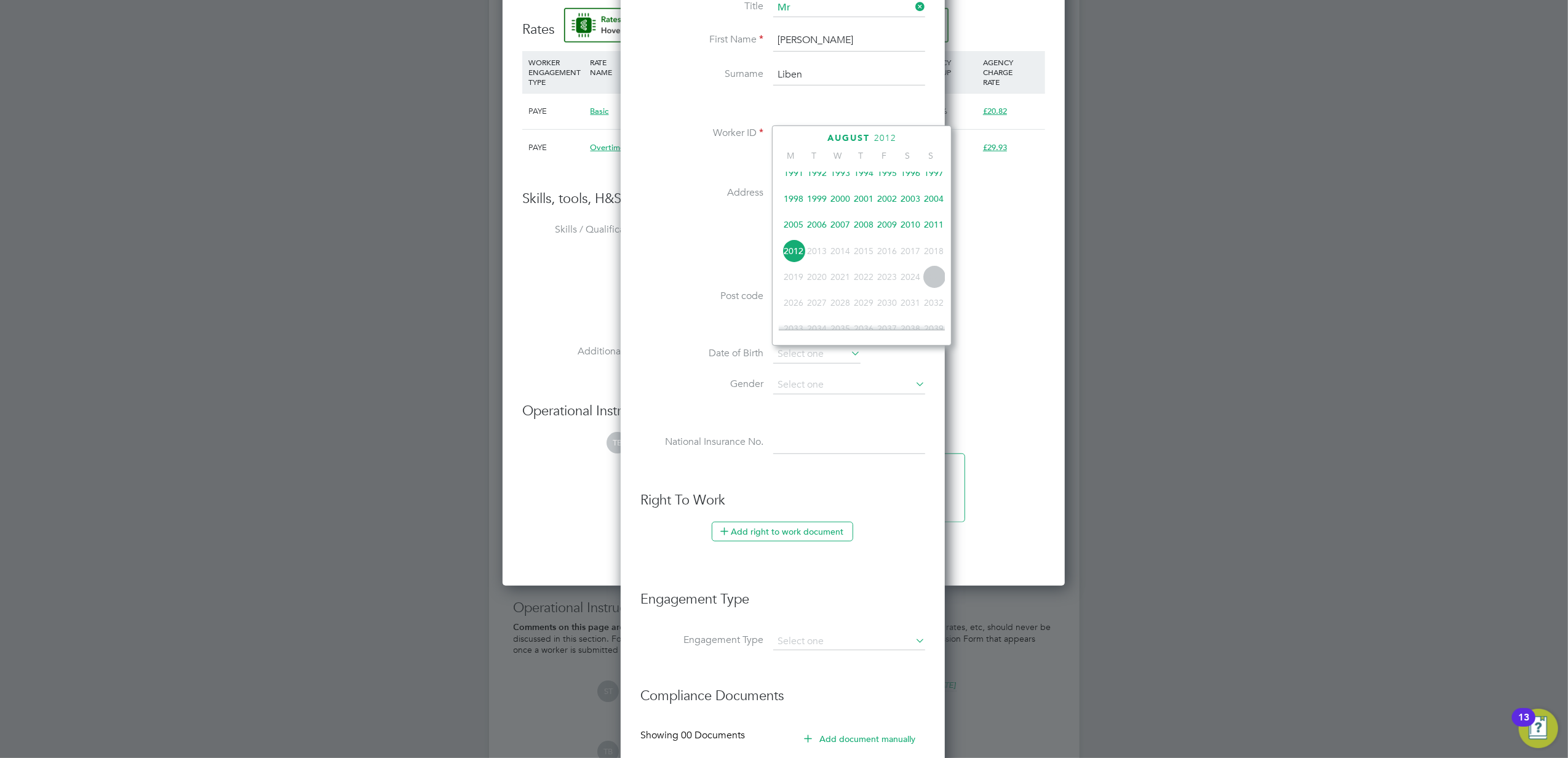
click at [931, 203] on span "2004" at bounding box center [933, 198] width 23 height 23
click at [806, 136] on icon at bounding box center [805, 139] width 12 height 14
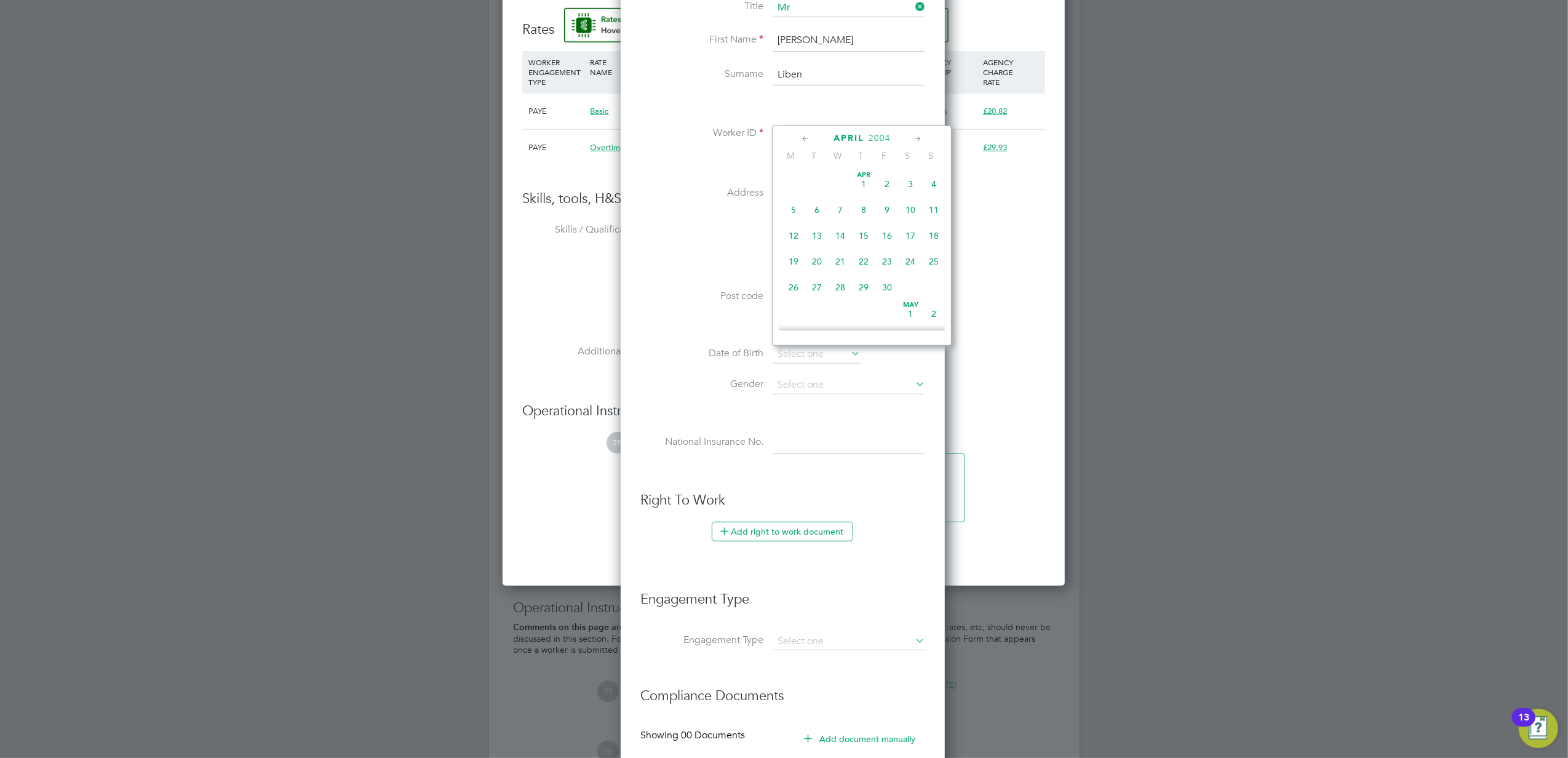
click at [806, 136] on icon at bounding box center [805, 139] width 12 height 14
click at [816, 207] on span "3" at bounding box center [816, 210] width 23 height 23
type input "[DATE]"
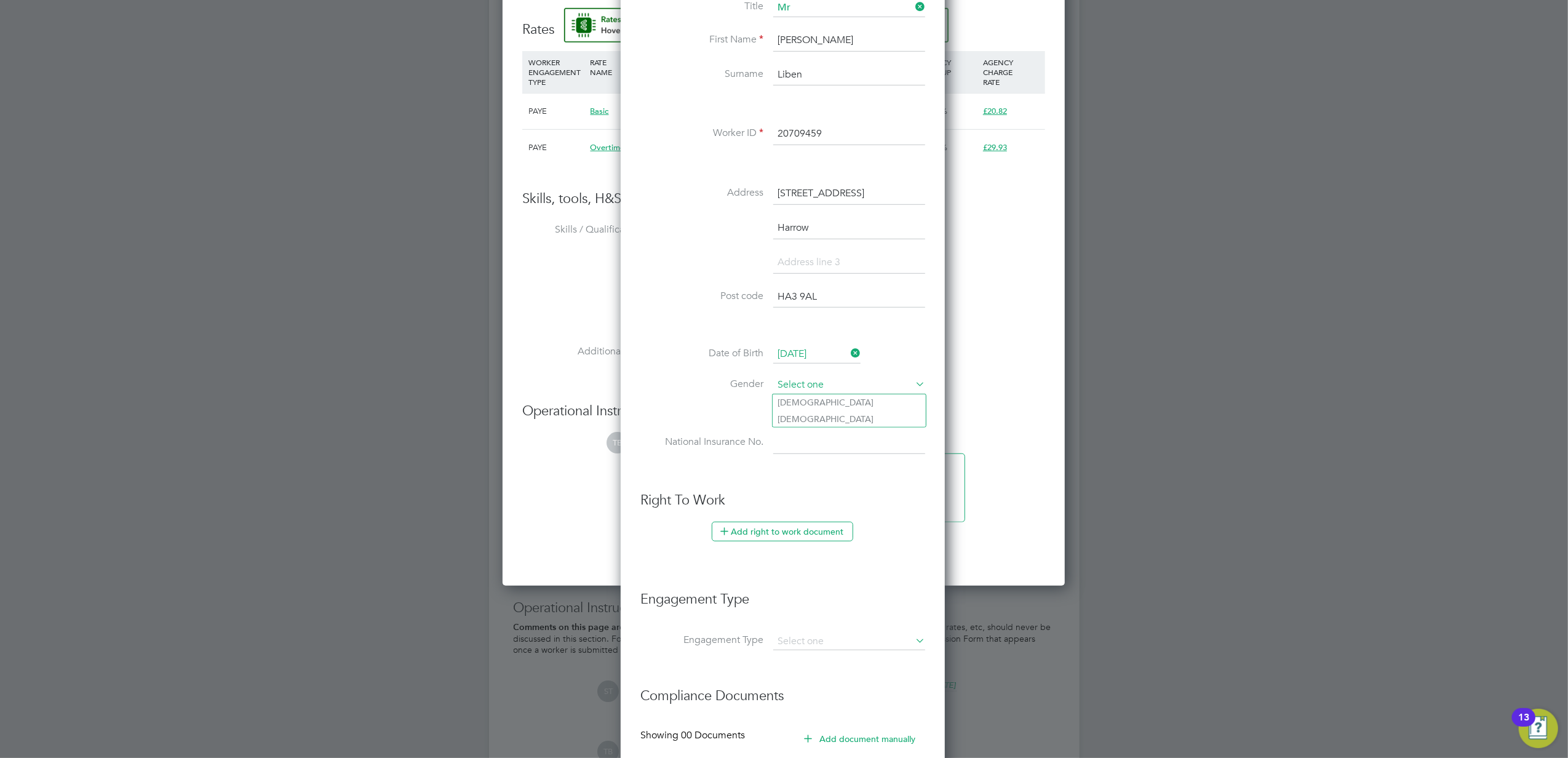
click at [833, 392] on input at bounding box center [849, 385] width 152 height 18
click at [823, 402] on li "[DEMOGRAPHIC_DATA]" at bounding box center [849, 402] width 153 height 16
type input "[DEMOGRAPHIC_DATA]"
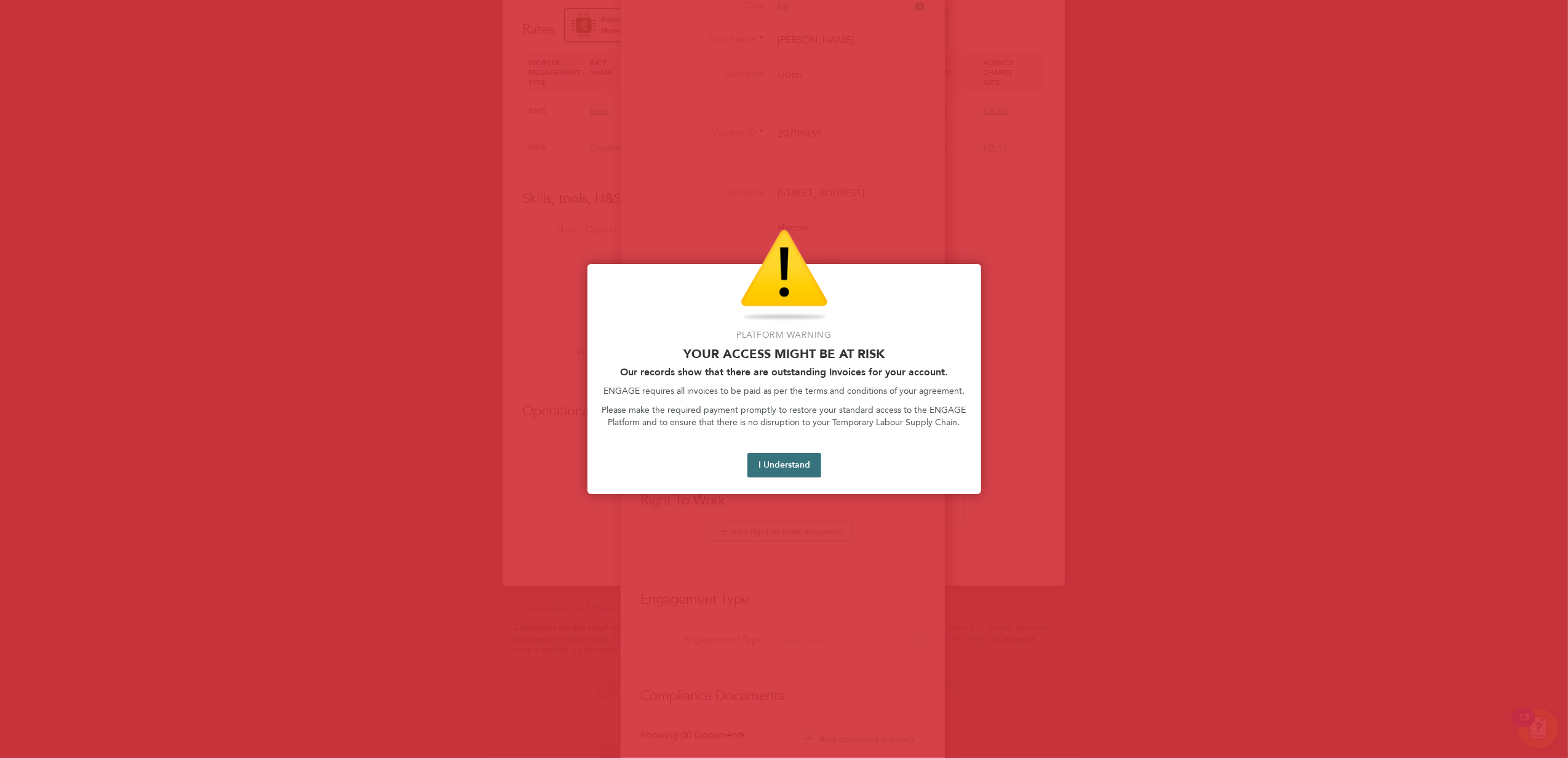
click at [761, 462] on button "I Understand" at bounding box center [784, 465] width 74 height 25
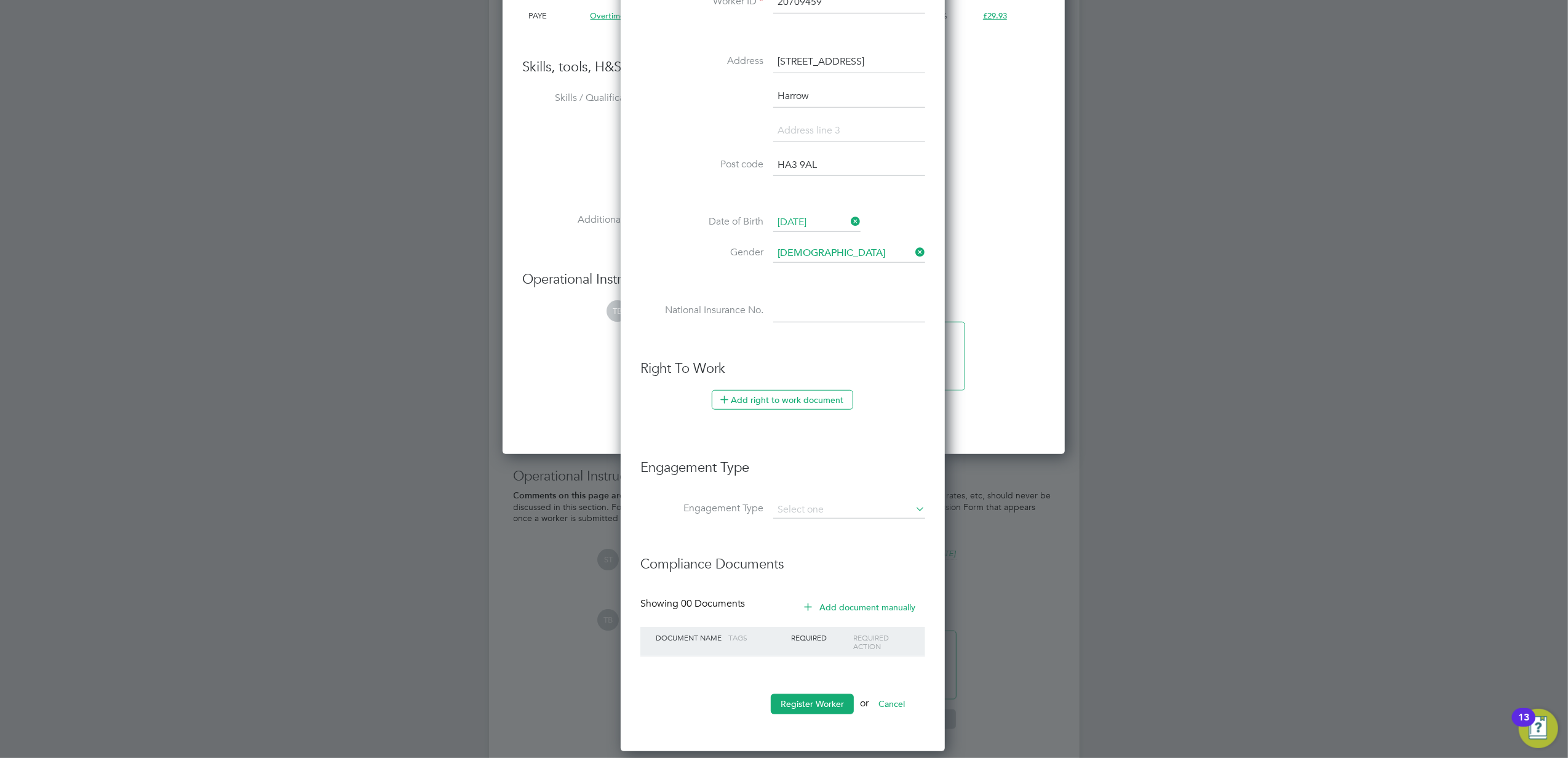
scroll to position [906, 0]
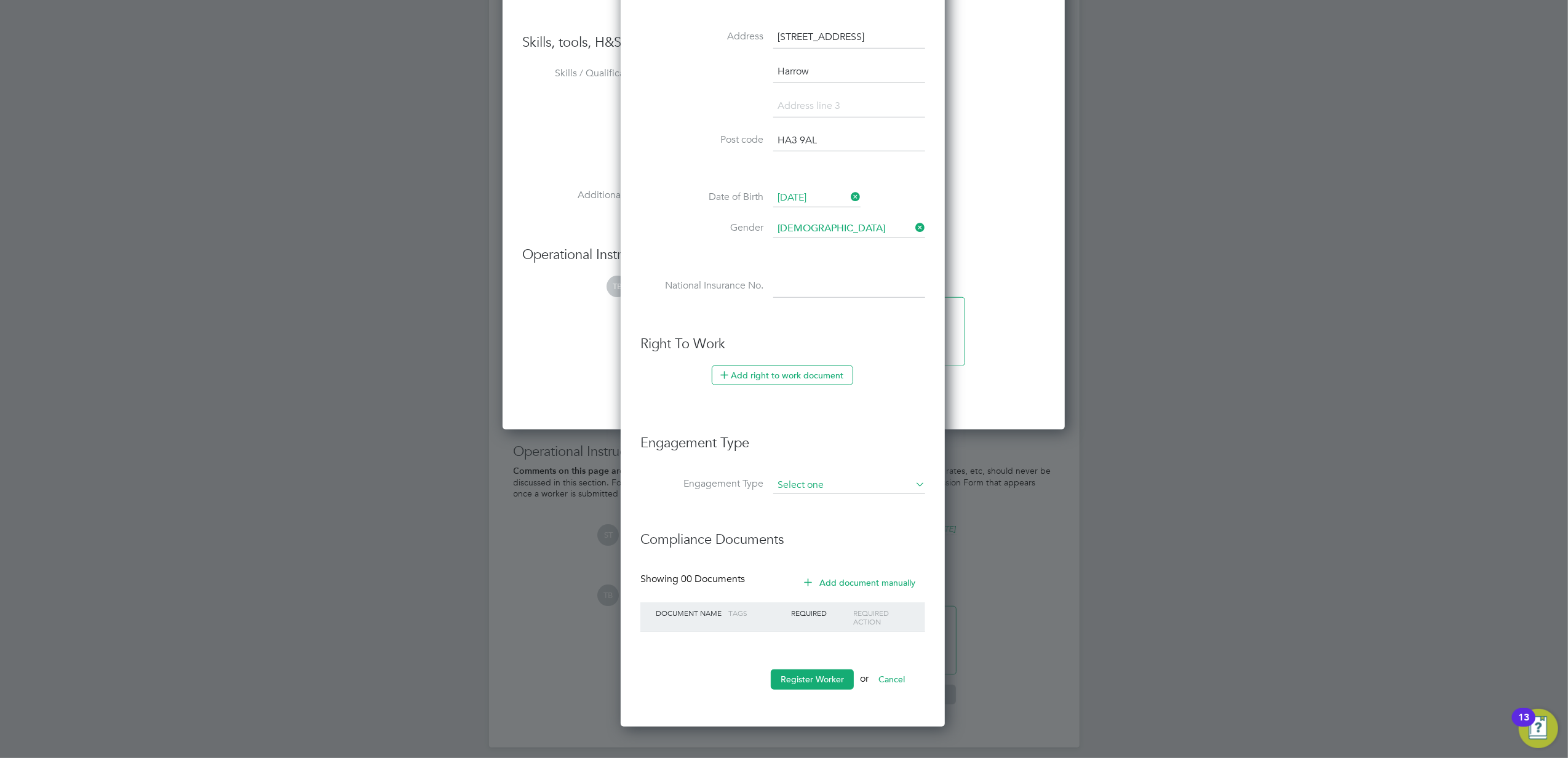
click at [829, 487] on input at bounding box center [849, 485] width 152 height 17
click at [827, 552] on li "Umbrella" at bounding box center [849, 556] width 153 height 18
type input "Umbrella"
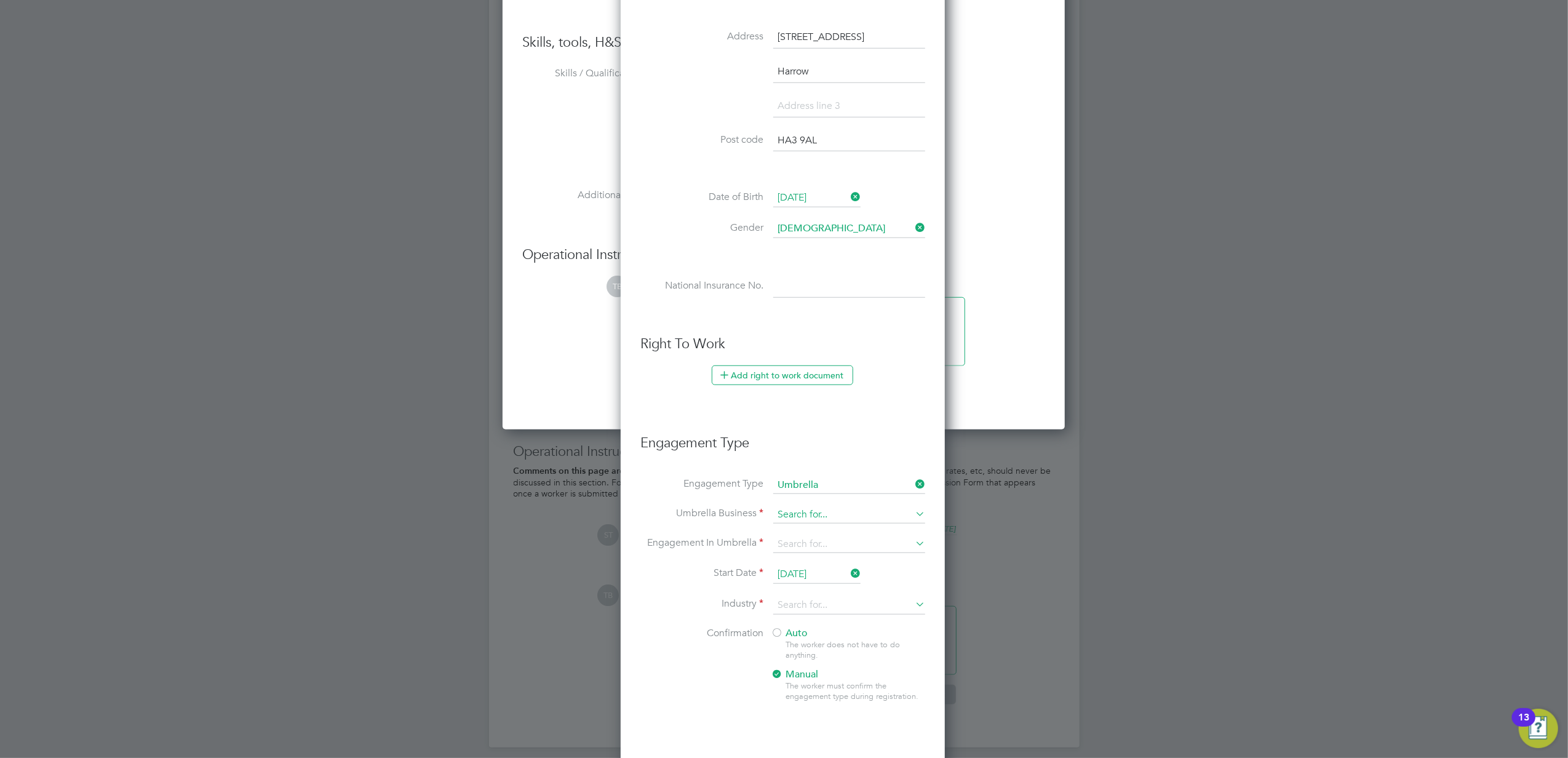
click at [830, 508] on input at bounding box center [849, 514] width 152 height 17
click at [808, 527] on li "Clip per Contracting Group Ltd" at bounding box center [849, 533] width 153 height 18
type input "Clipper Contracting Group Ltd"
click at [810, 543] on input at bounding box center [849, 544] width 152 height 17
click at [845, 633] on li "PAYE Umbrella" at bounding box center [849, 634] width 153 height 18
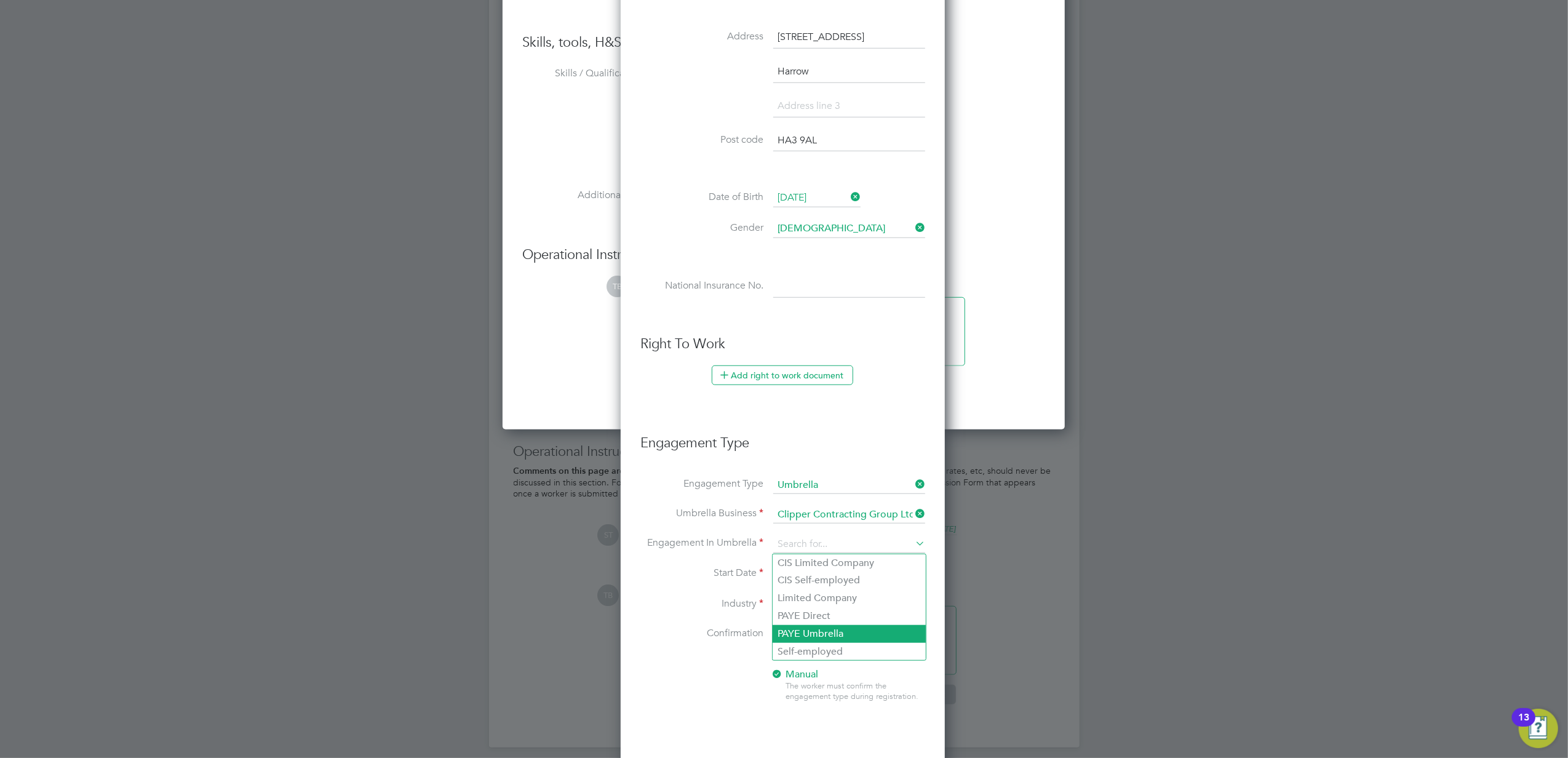
type input "PAYE Umbrella"
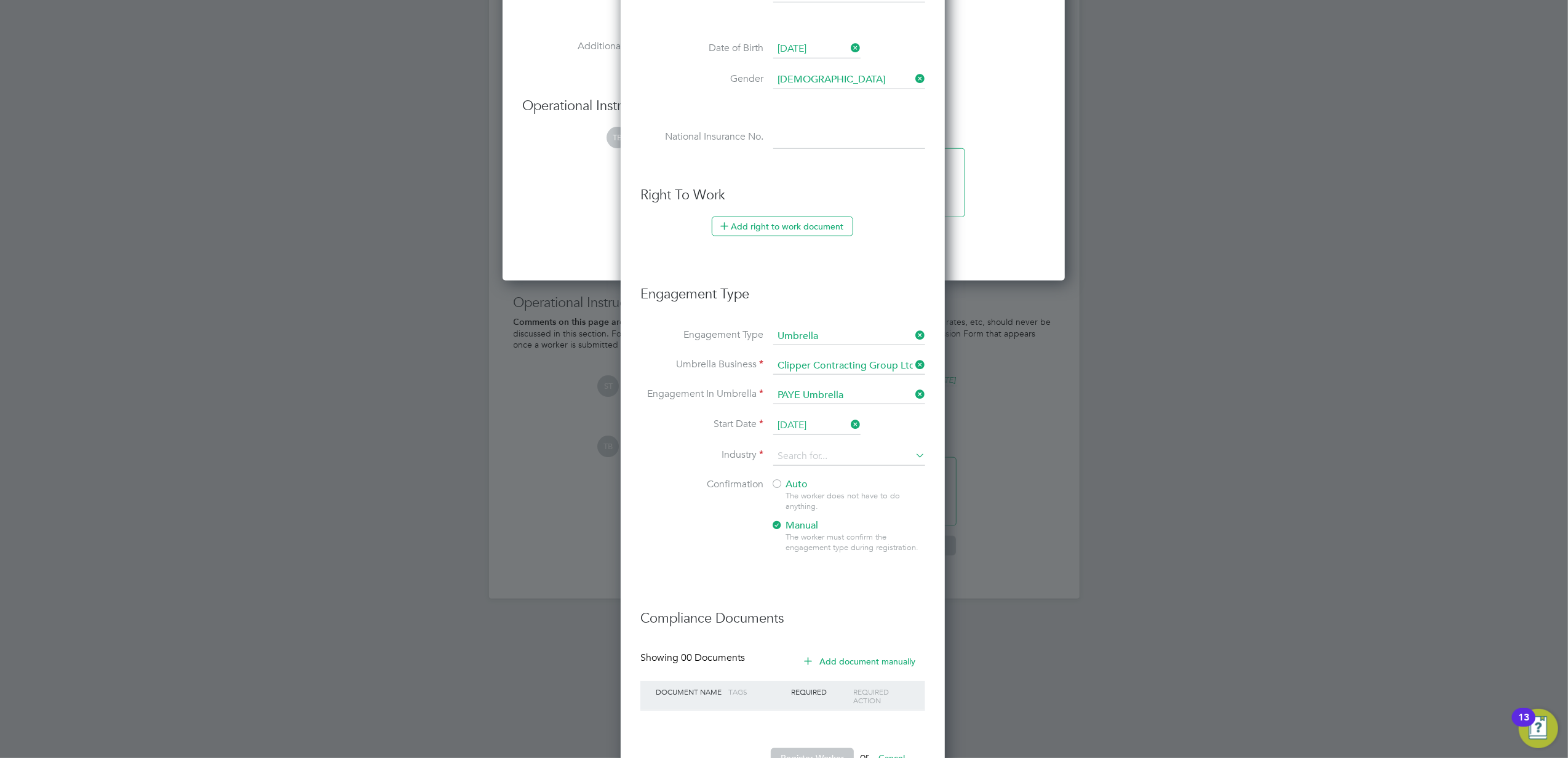
scroll to position [1069, 0]
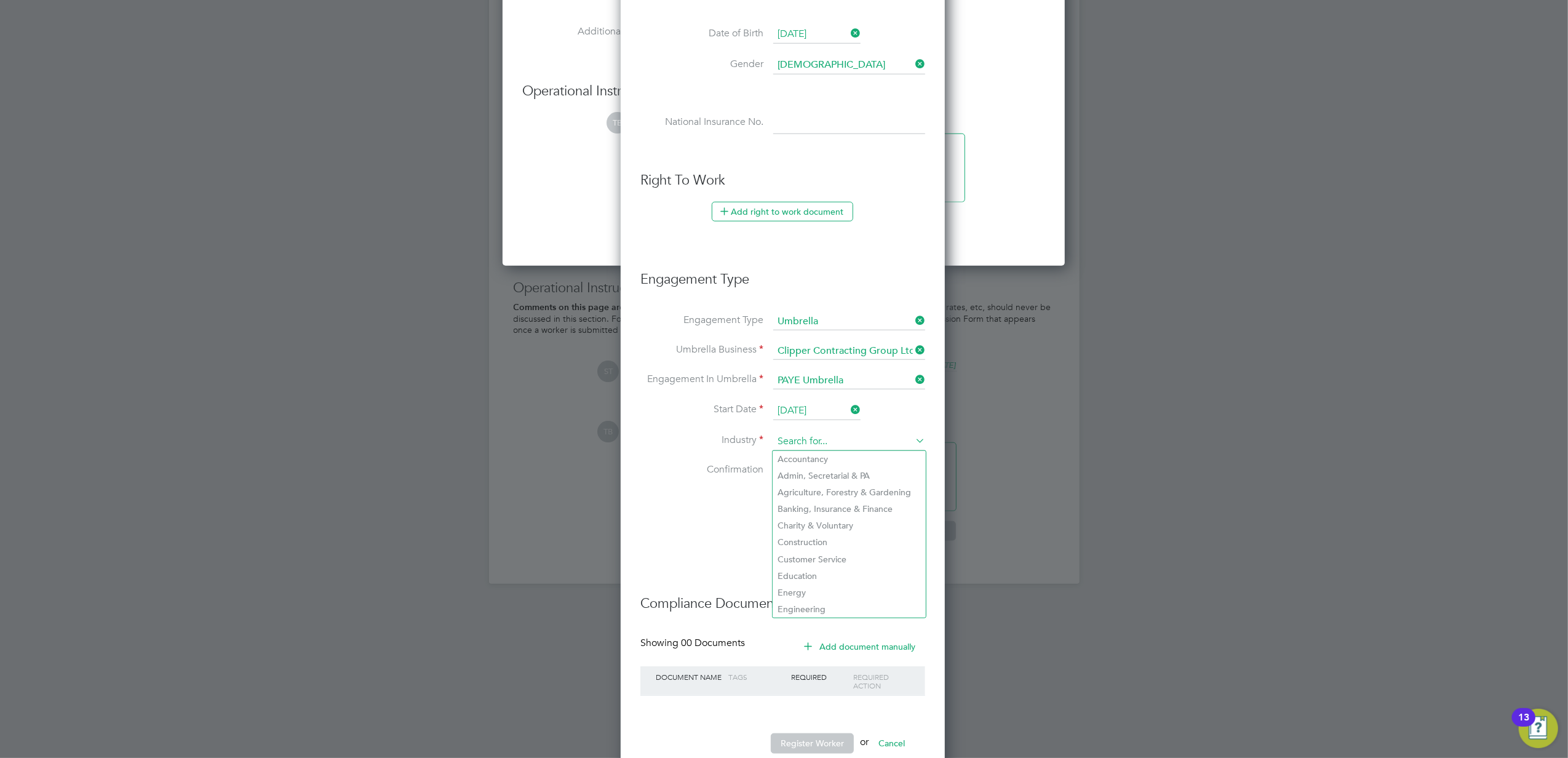
click at [821, 437] on input at bounding box center [849, 441] width 152 height 18
click at [818, 534] on li "Construction" at bounding box center [849, 543] width 153 height 16
type input "Construction"
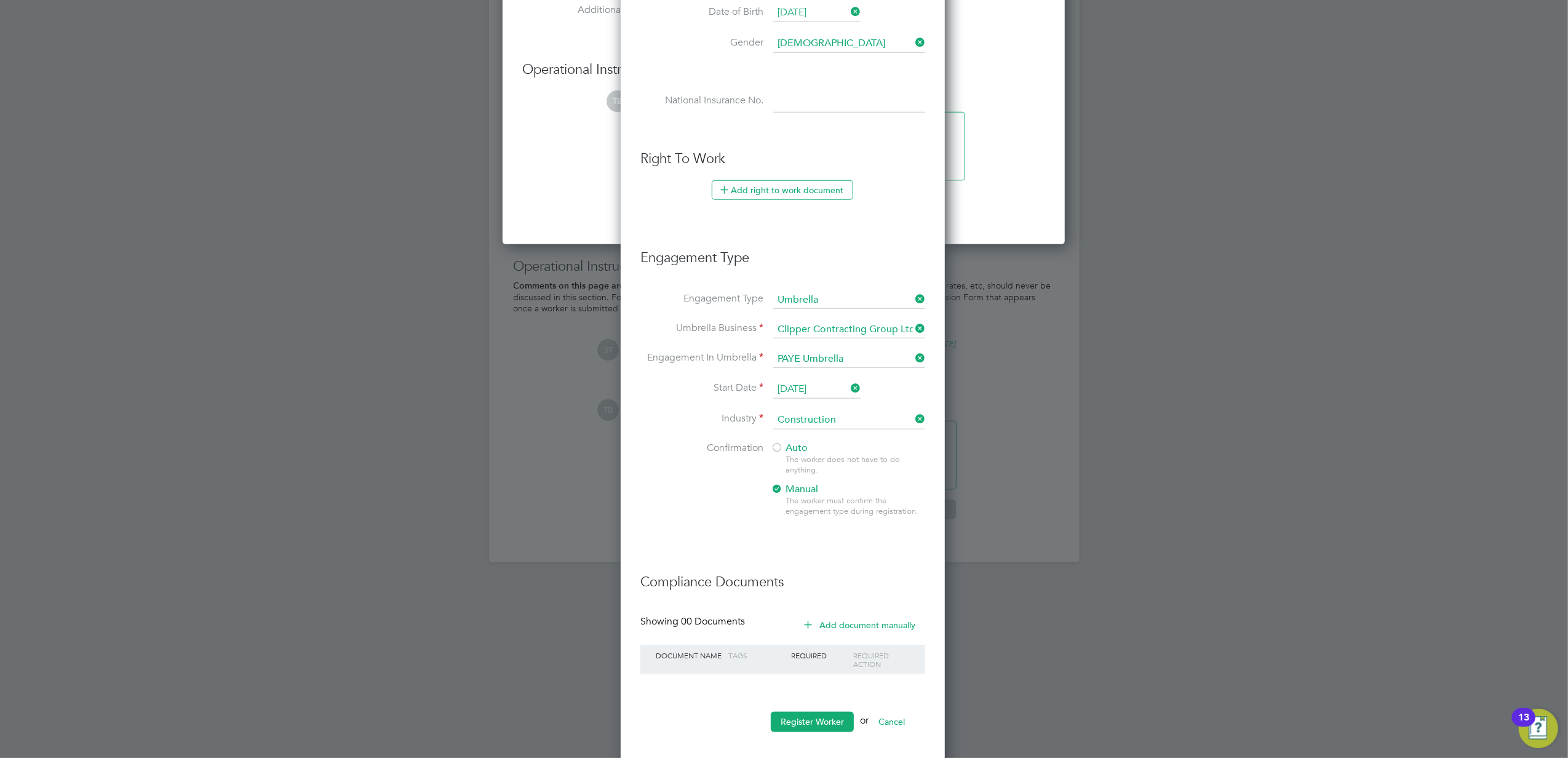
scroll to position [1103, 0]
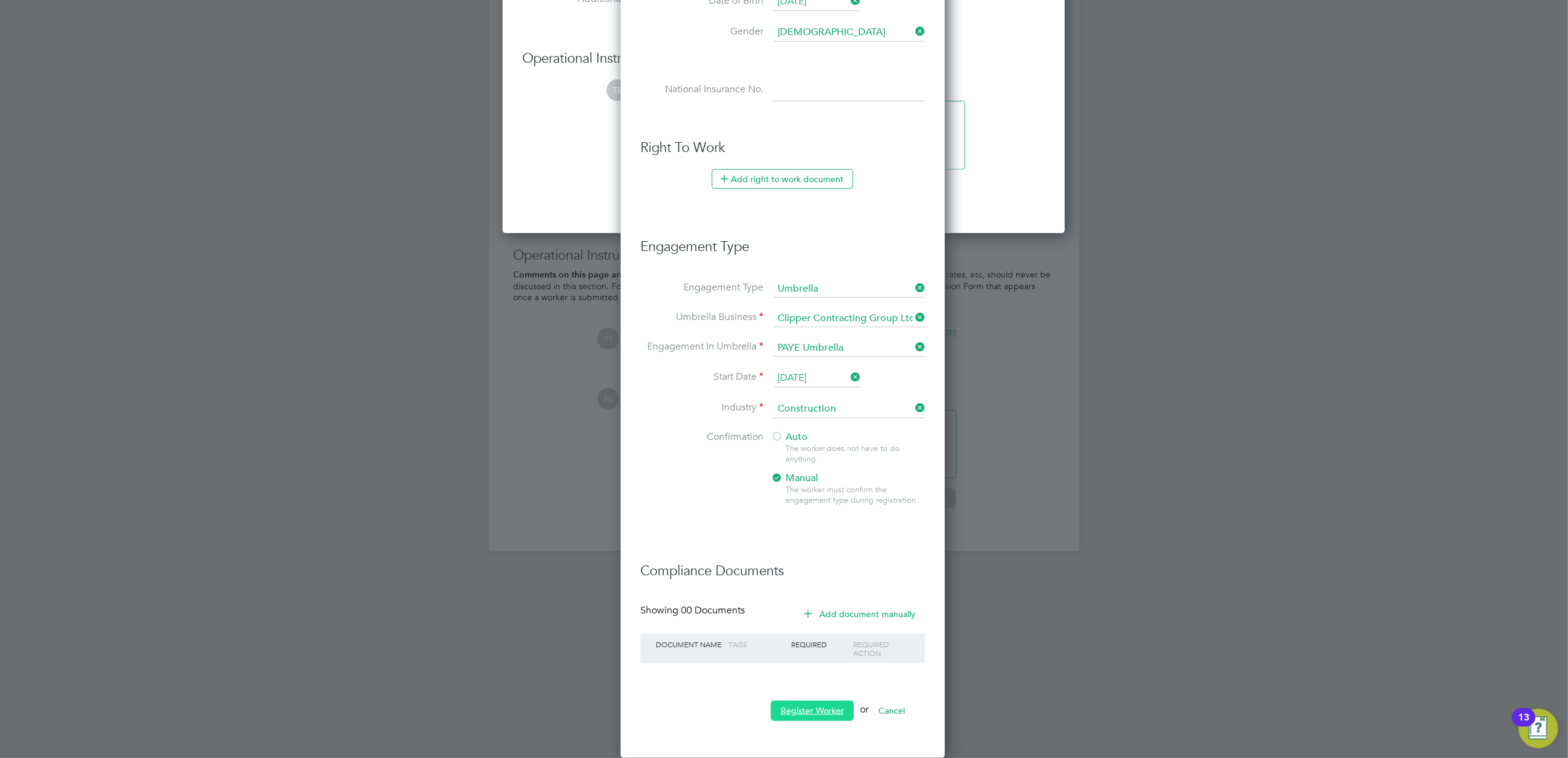
click at [812, 709] on button "Register Worker" at bounding box center [812, 710] width 83 height 20
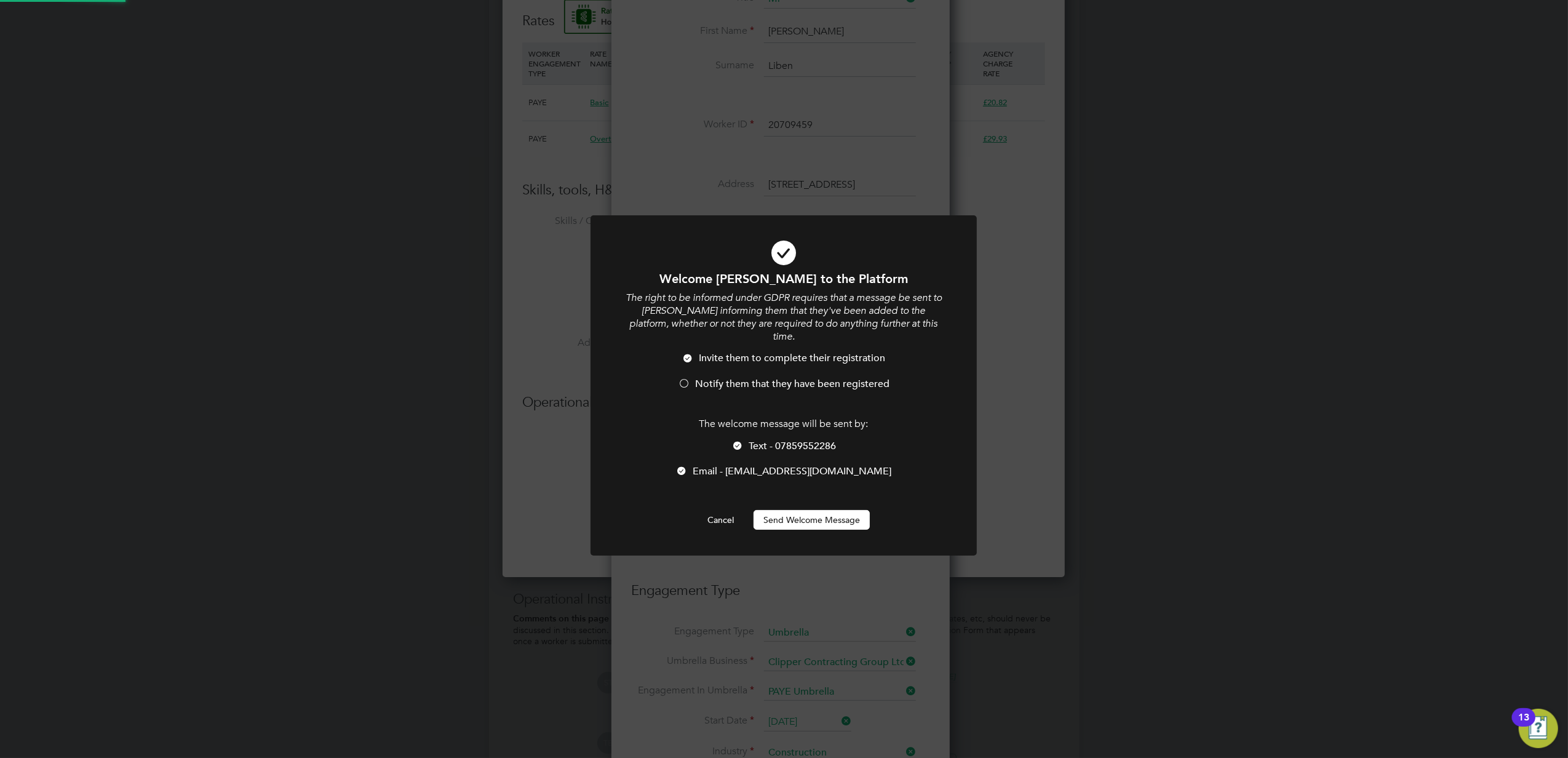
scroll to position [0, 0]
click at [802, 510] on button "Send Welcome Message" at bounding box center [812, 520] width 116 height 20
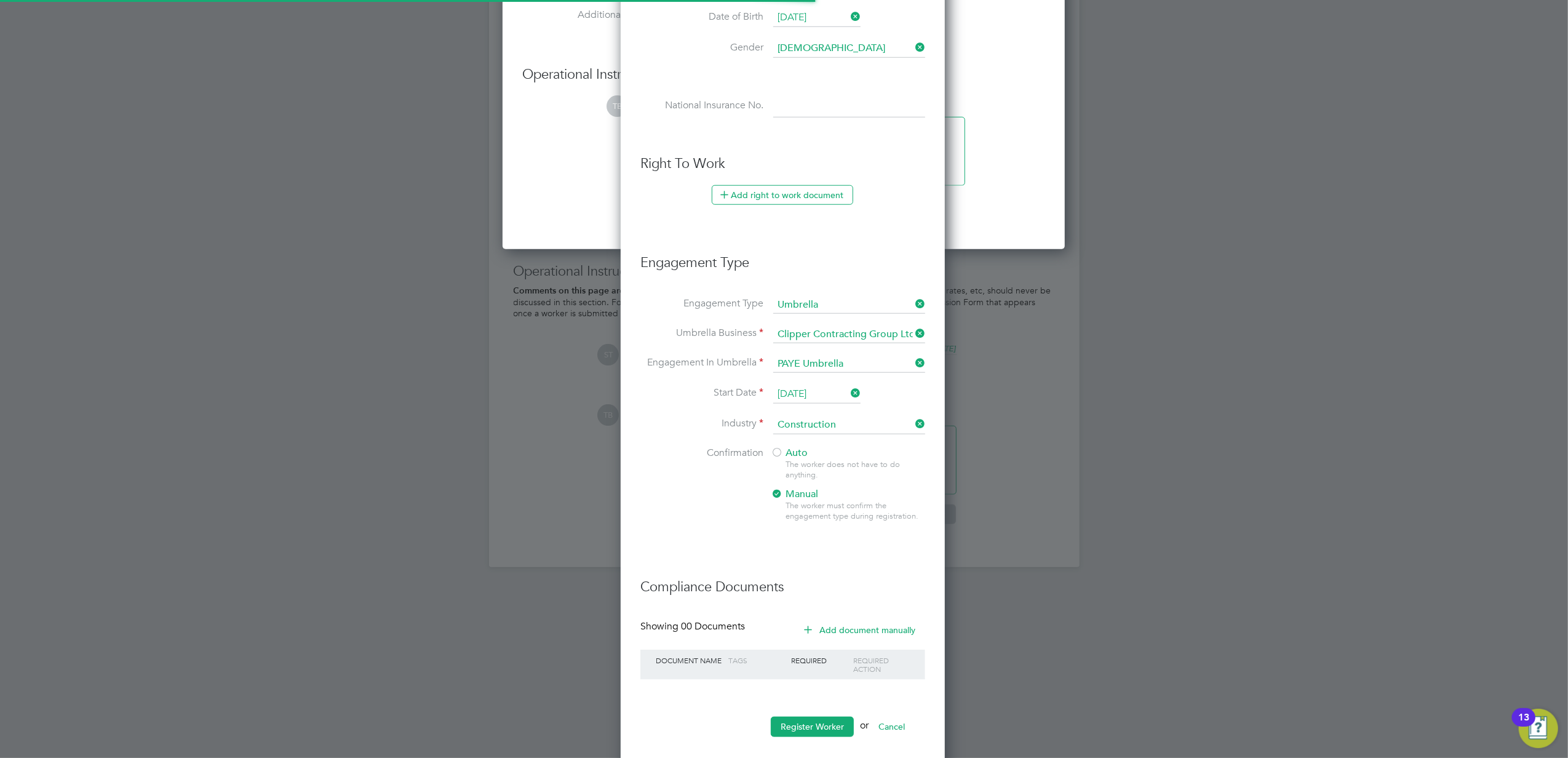
scroll to position [1103, 0]
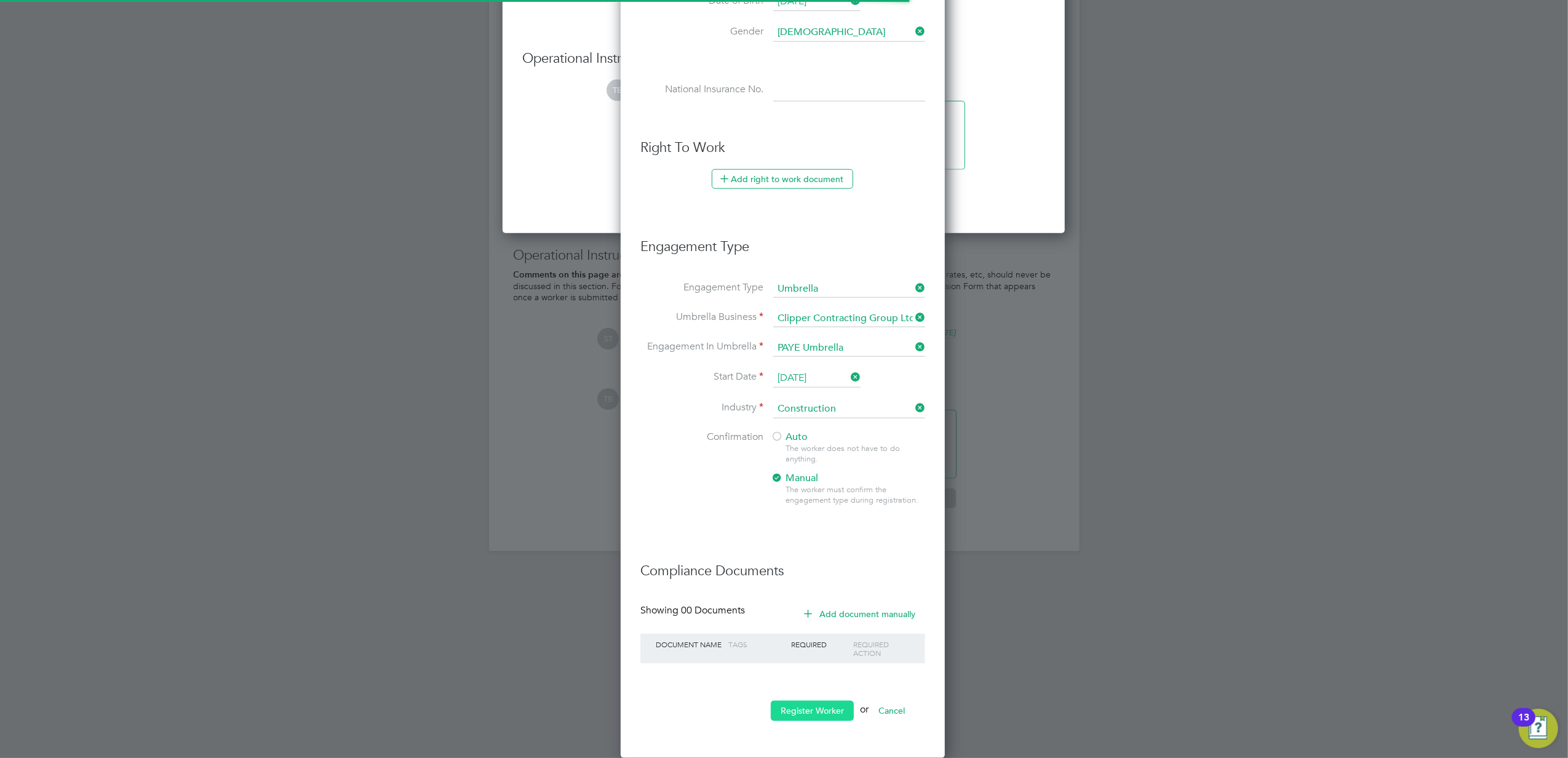
click at [836, 711] on button "Register Worker" at bounding box center [812, 710] width 83 height 20
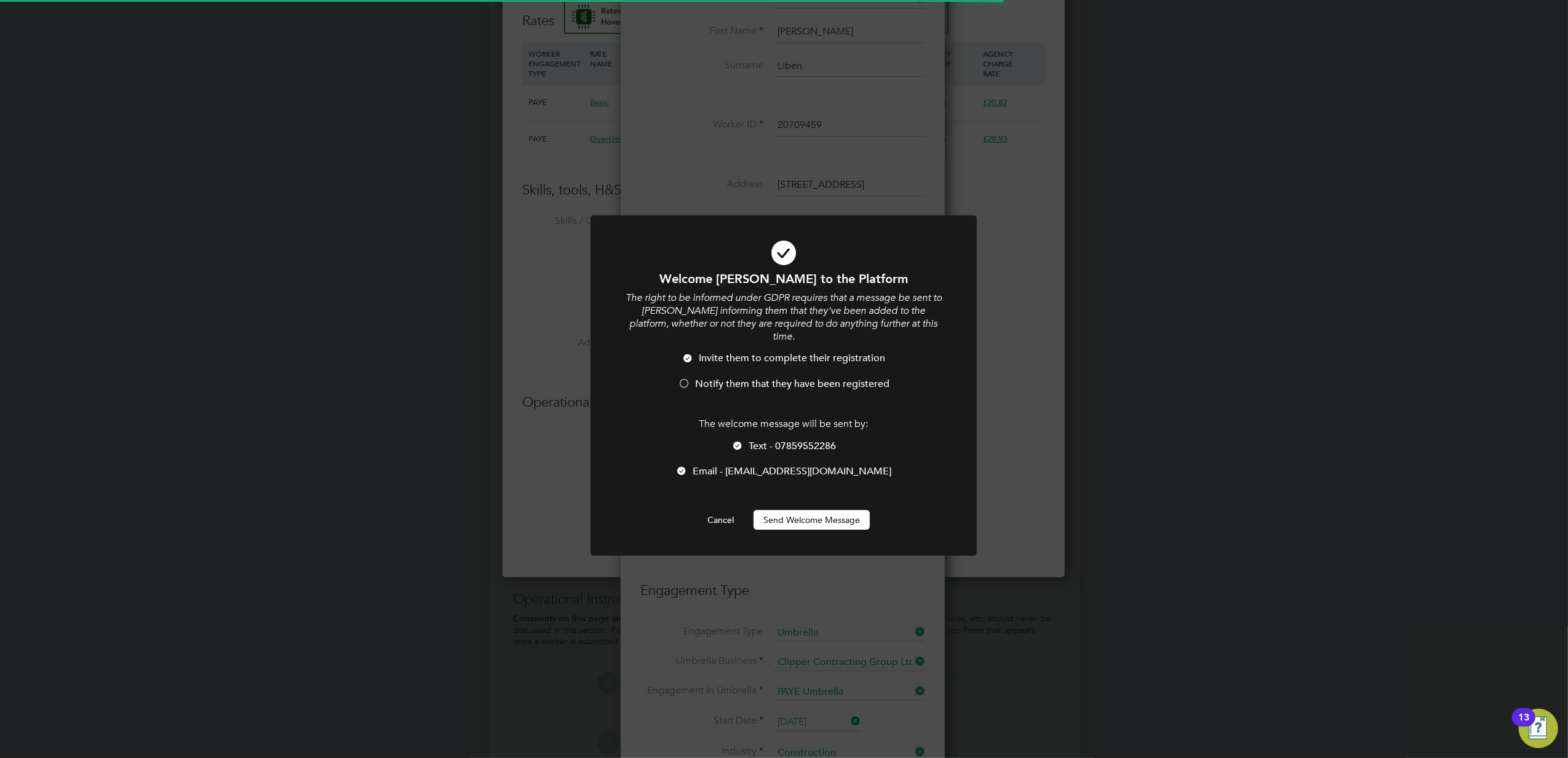
scroll to position [6, 6]
click at [820, 510] on button "Send Welcome Message" at bounding box center [812, 520] width 116 height 20
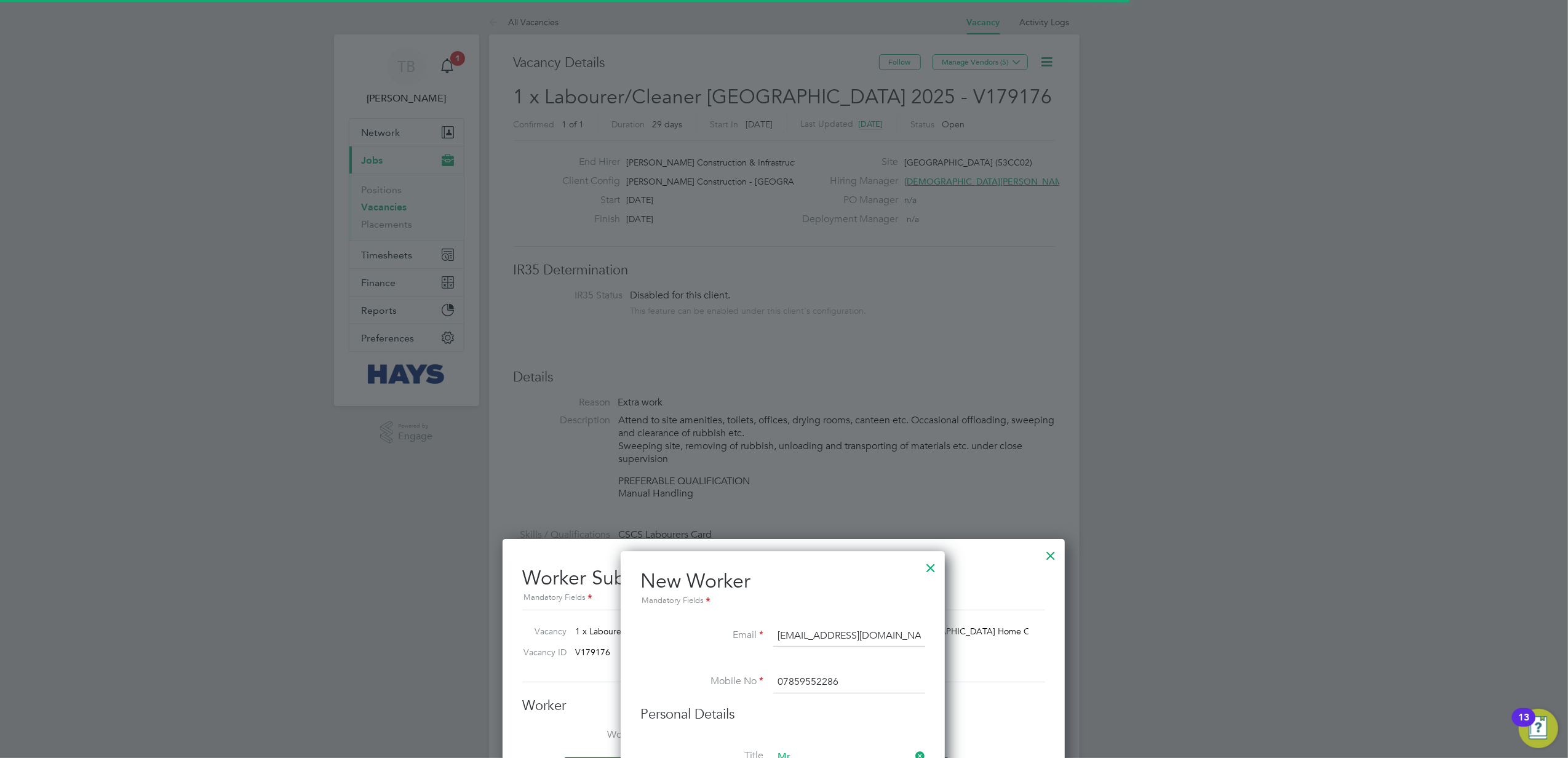
scroll to position [758, 0]
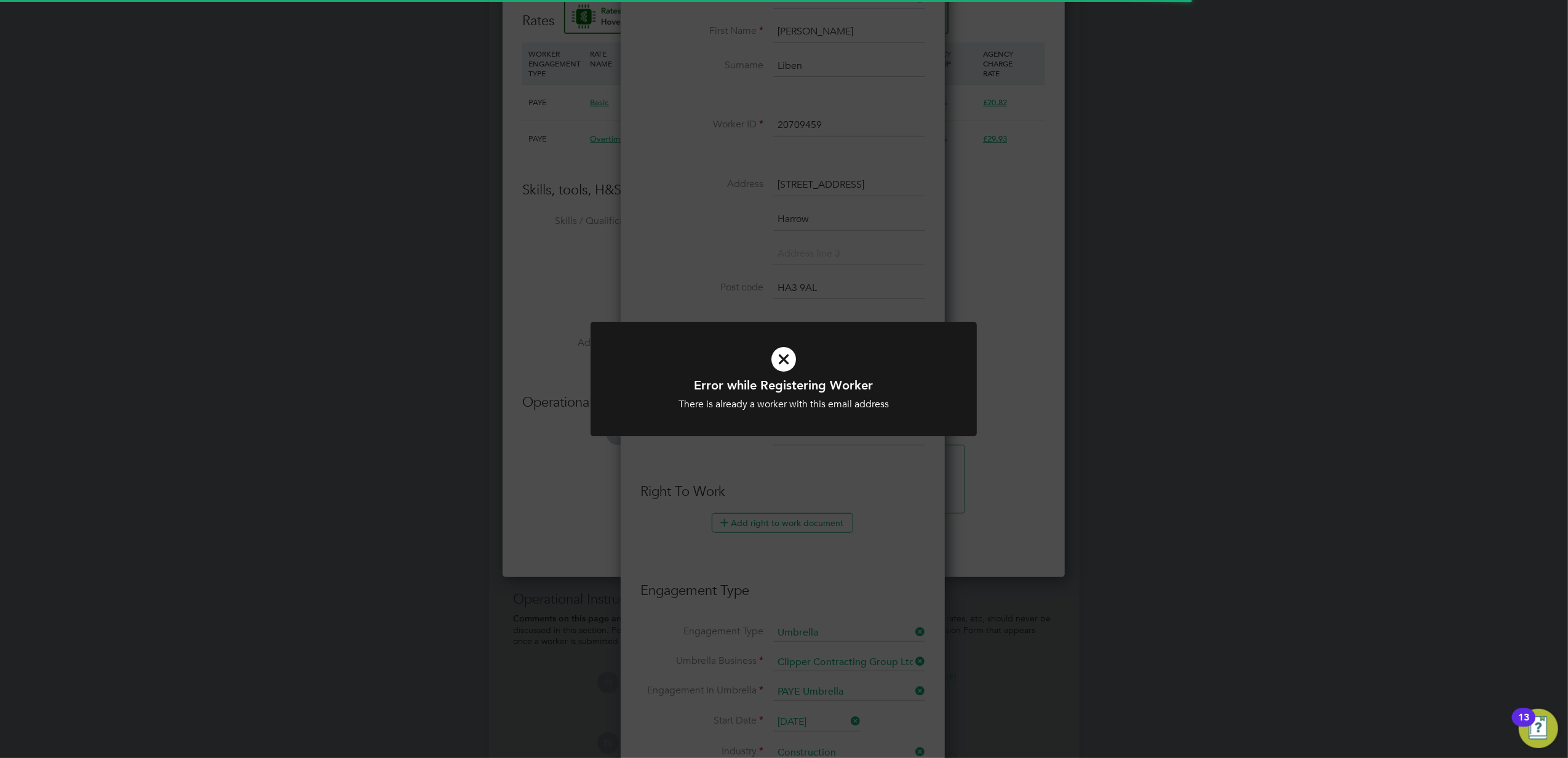
click at [816, 432] on div at bounding box center [783, 379] width 386 height 115
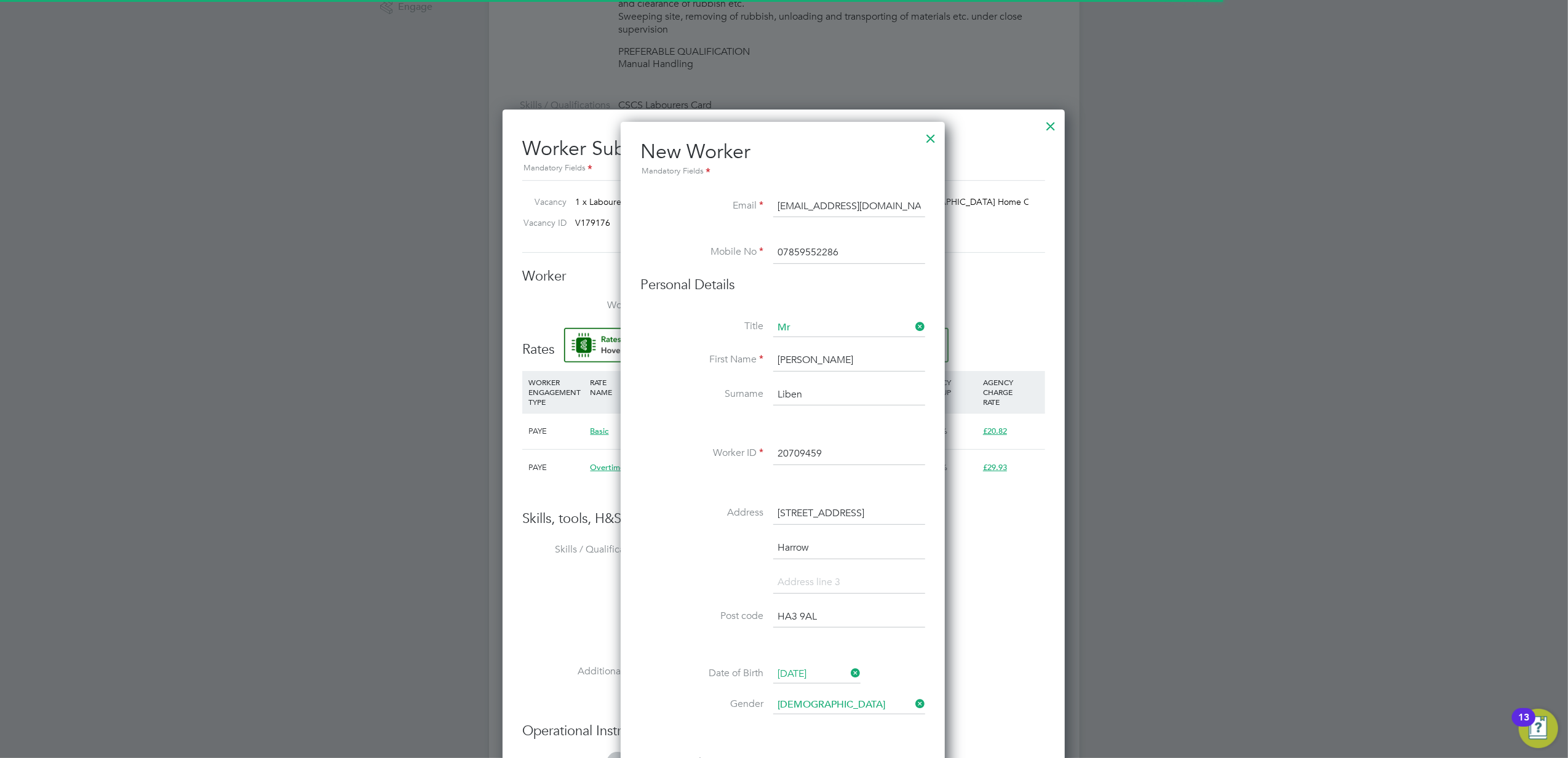
click at [935, 131] on div at bounding box center [931, 135] width 22 height 22
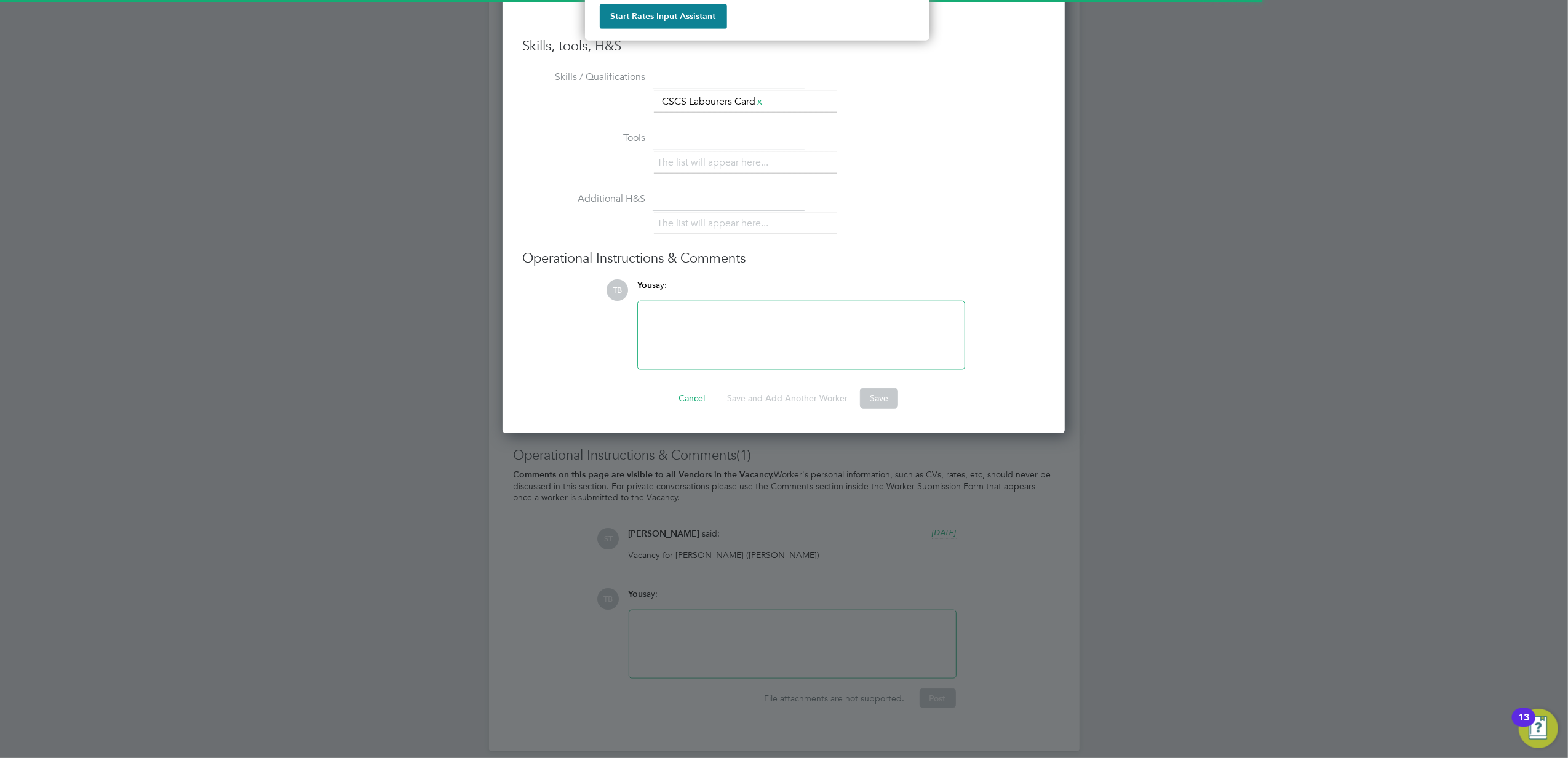
scroll to position [395, 0]
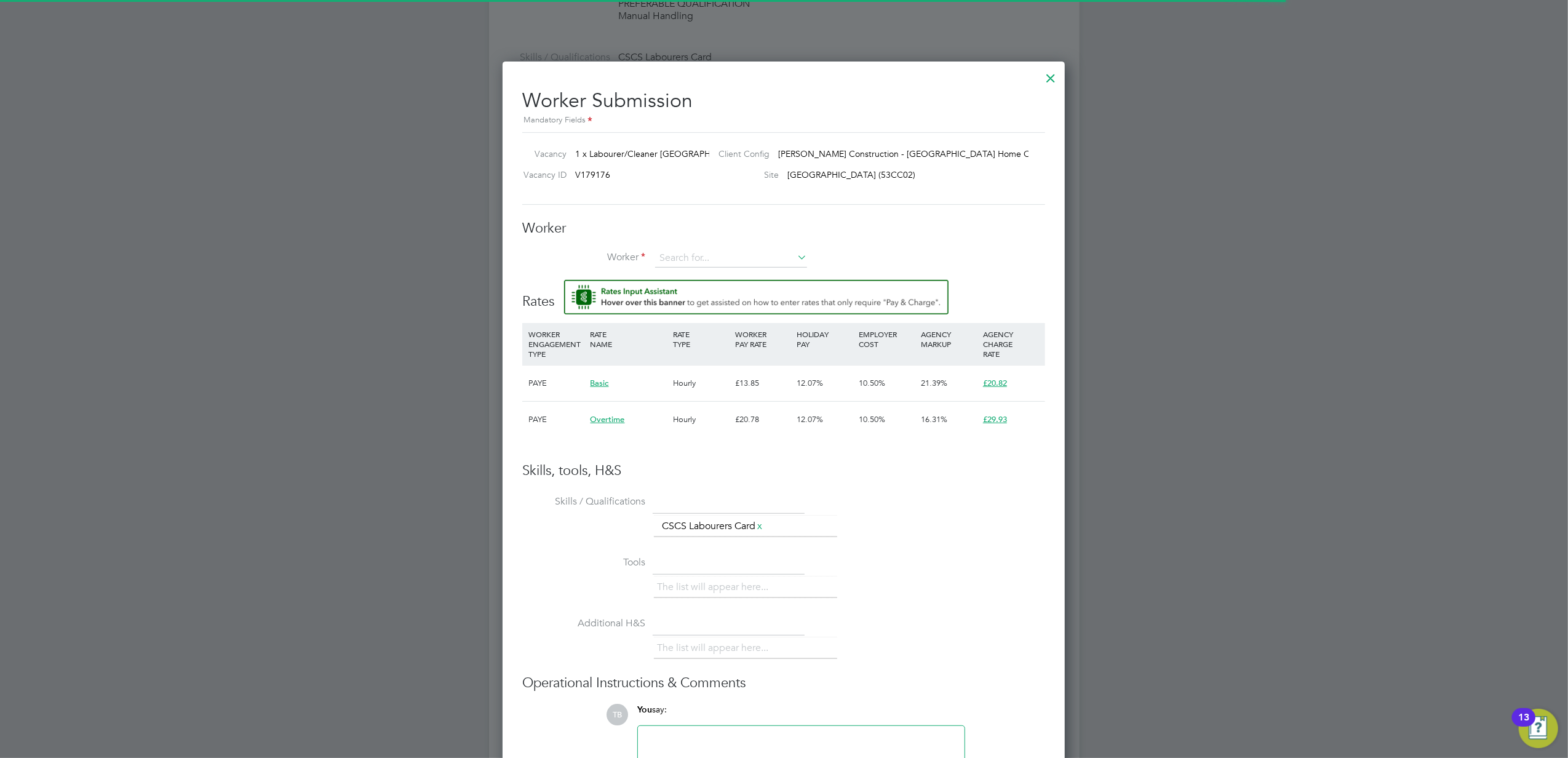
click at [1049, 75] on div at bounding box center [1050, 75] width 22 height 22
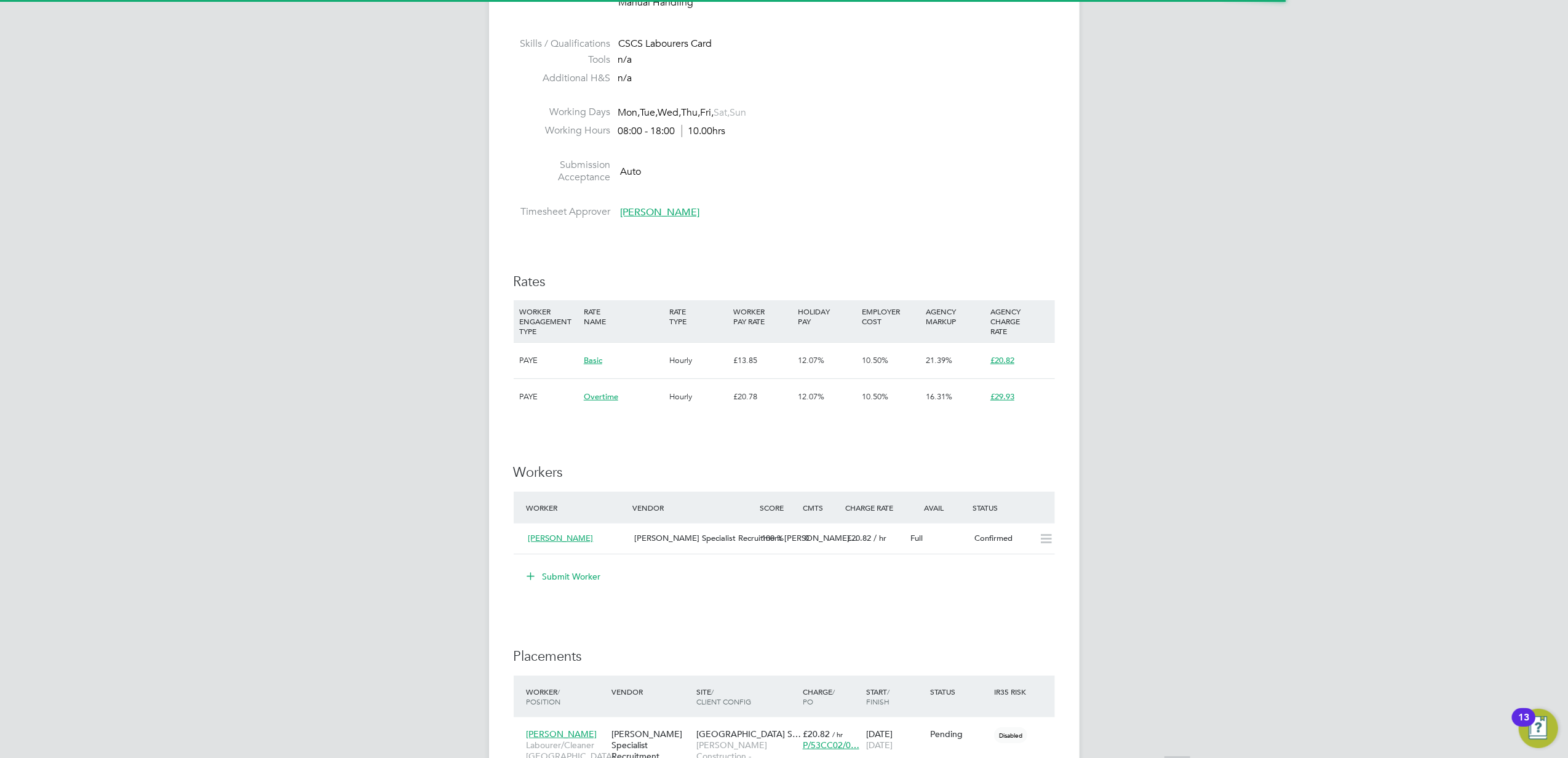
scroll to position [493, 0]
click at [589, 577] on button "Submit Worker" at bounding box center [564, 575] width 92 height 20
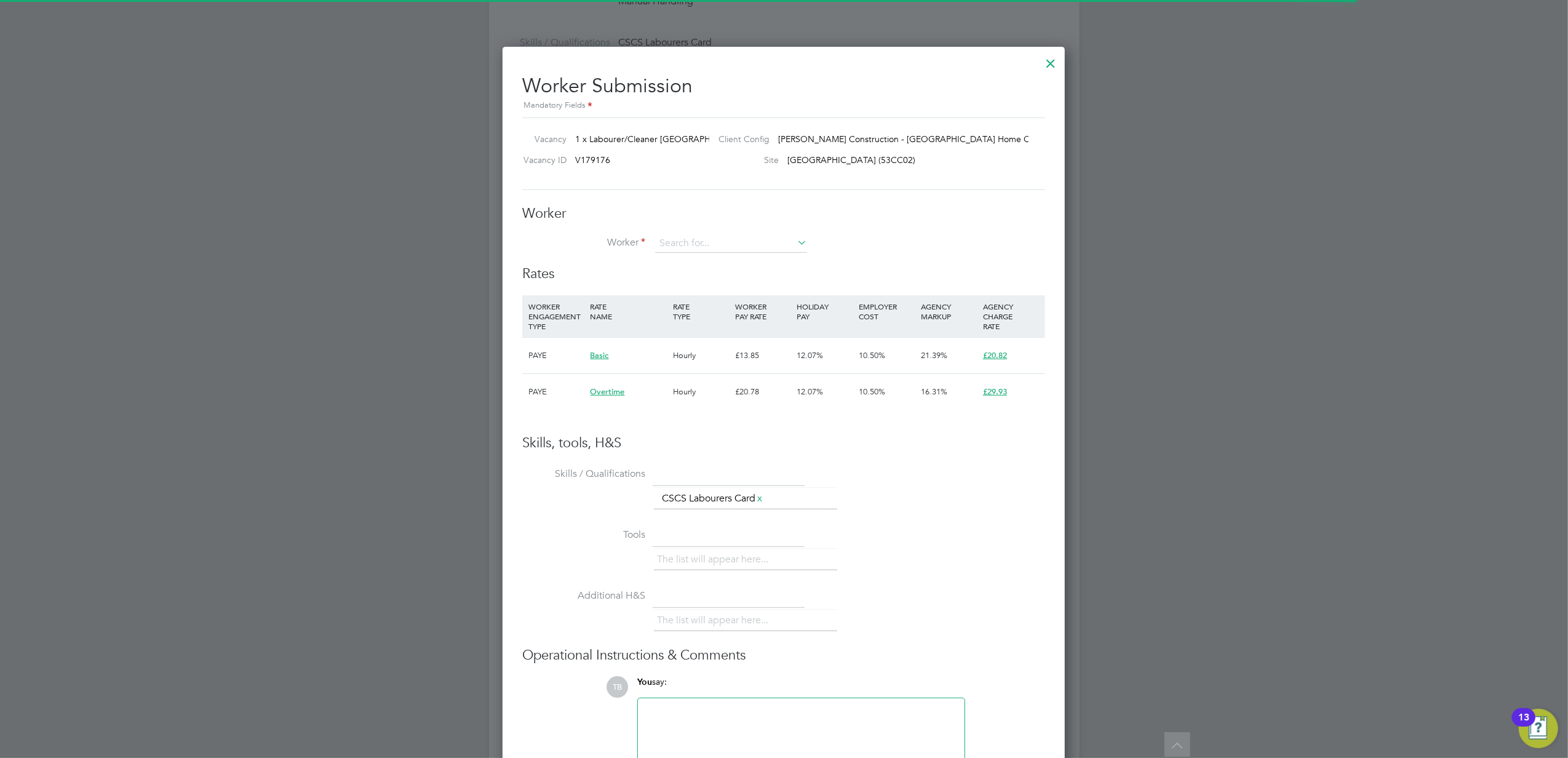
scroll to position [18, 321]
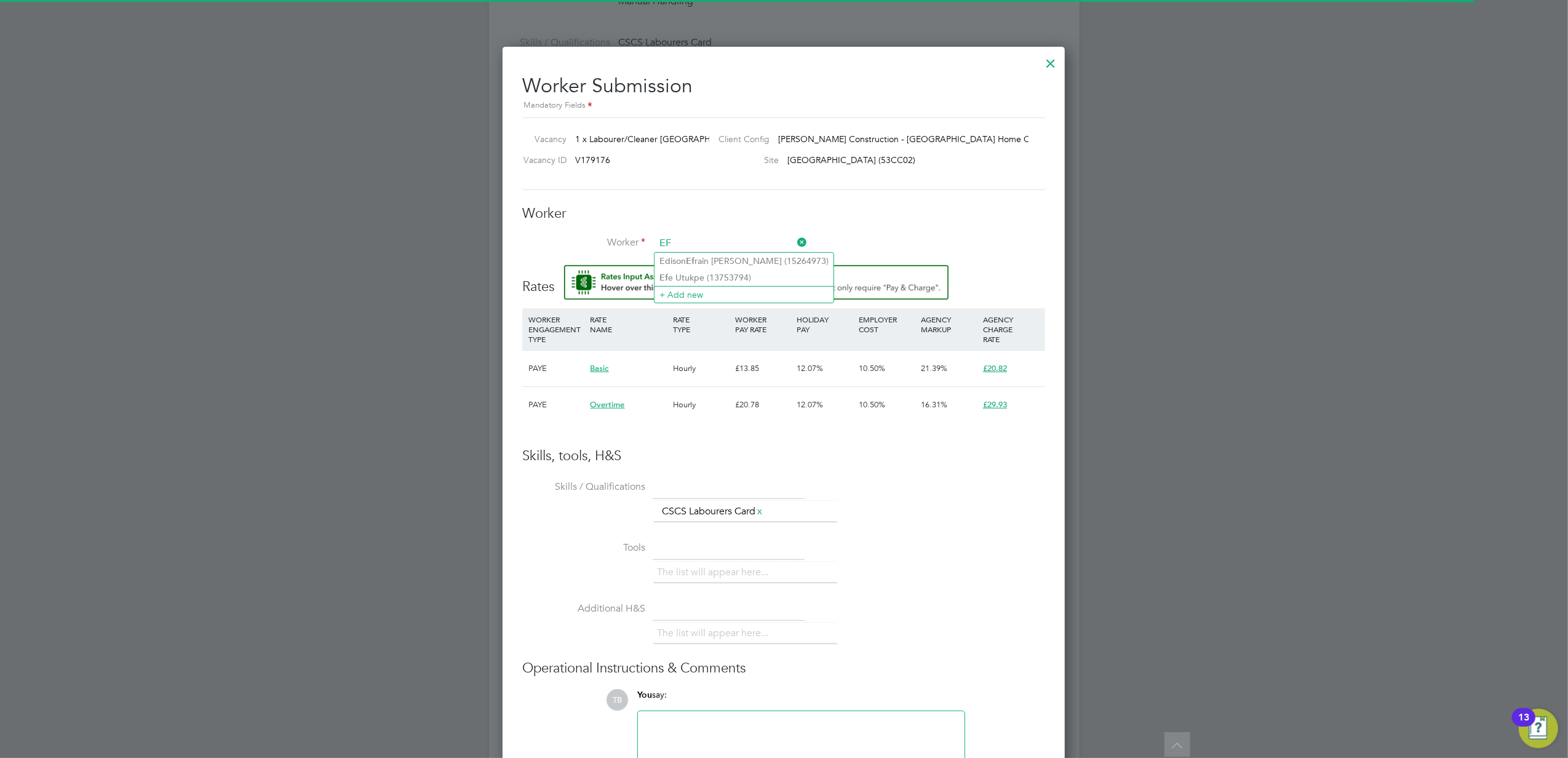
type input "E"
type input "LIBEN"
click at [1047, 62] on div at bounding box center [1050, 60] width 22 height 22
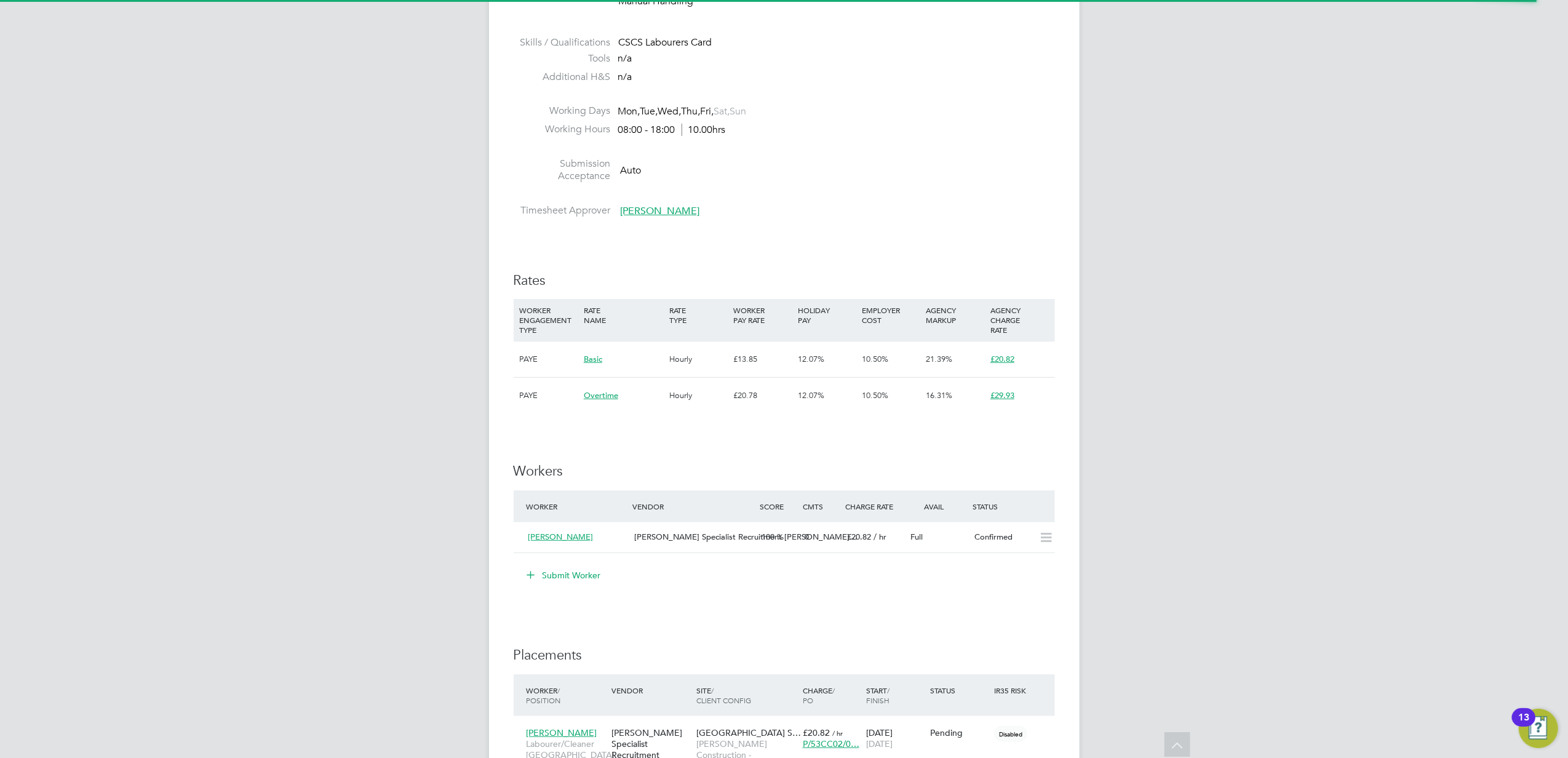
click at [568, 576] on button "Submit Worker" at bounding box center [564, 575] width 92 height 20
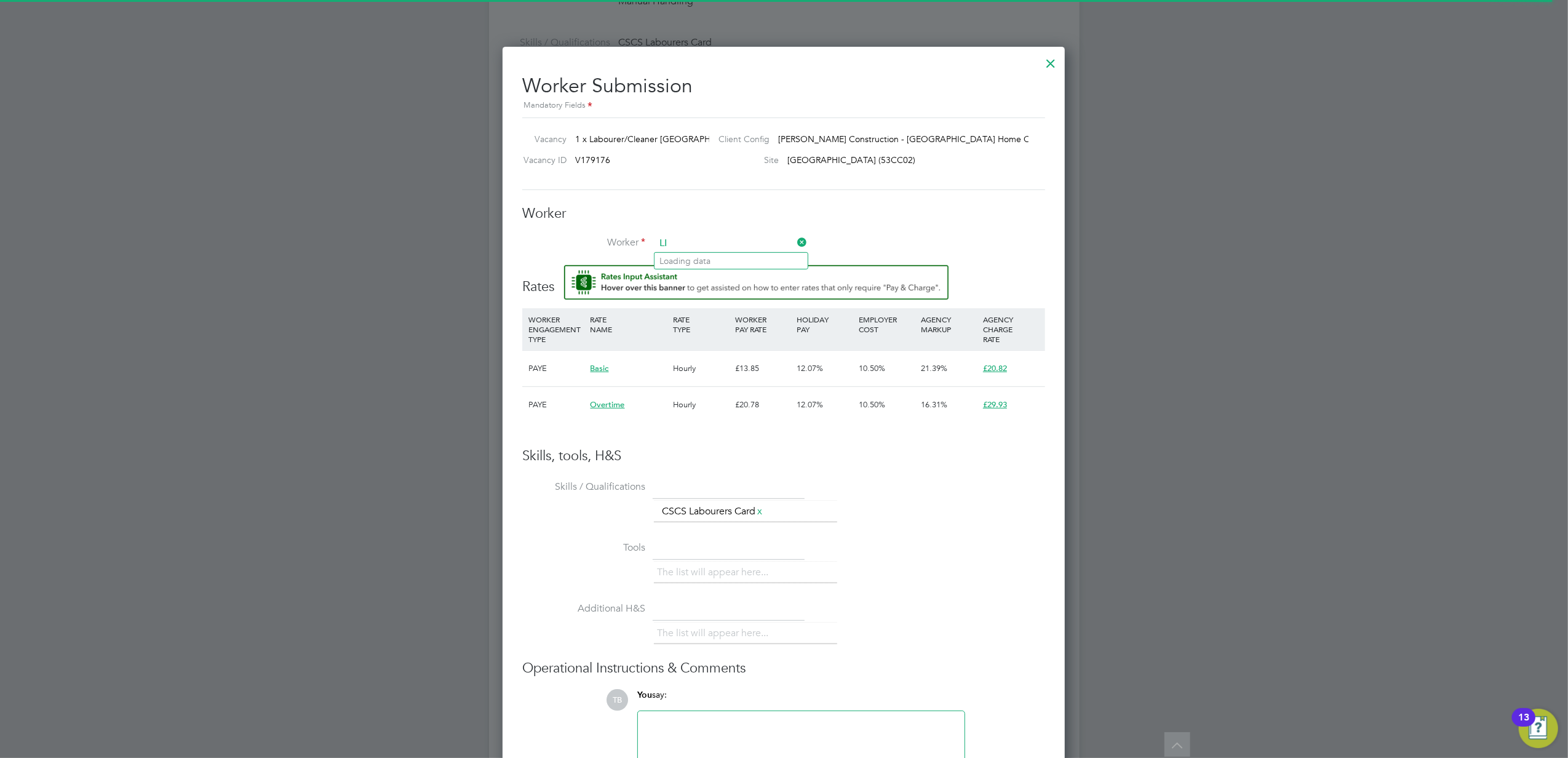
type input "L"
type input "E"
type input "e"
click at [691, 239] on input at bounding box center [731, 244] width 152 height 18
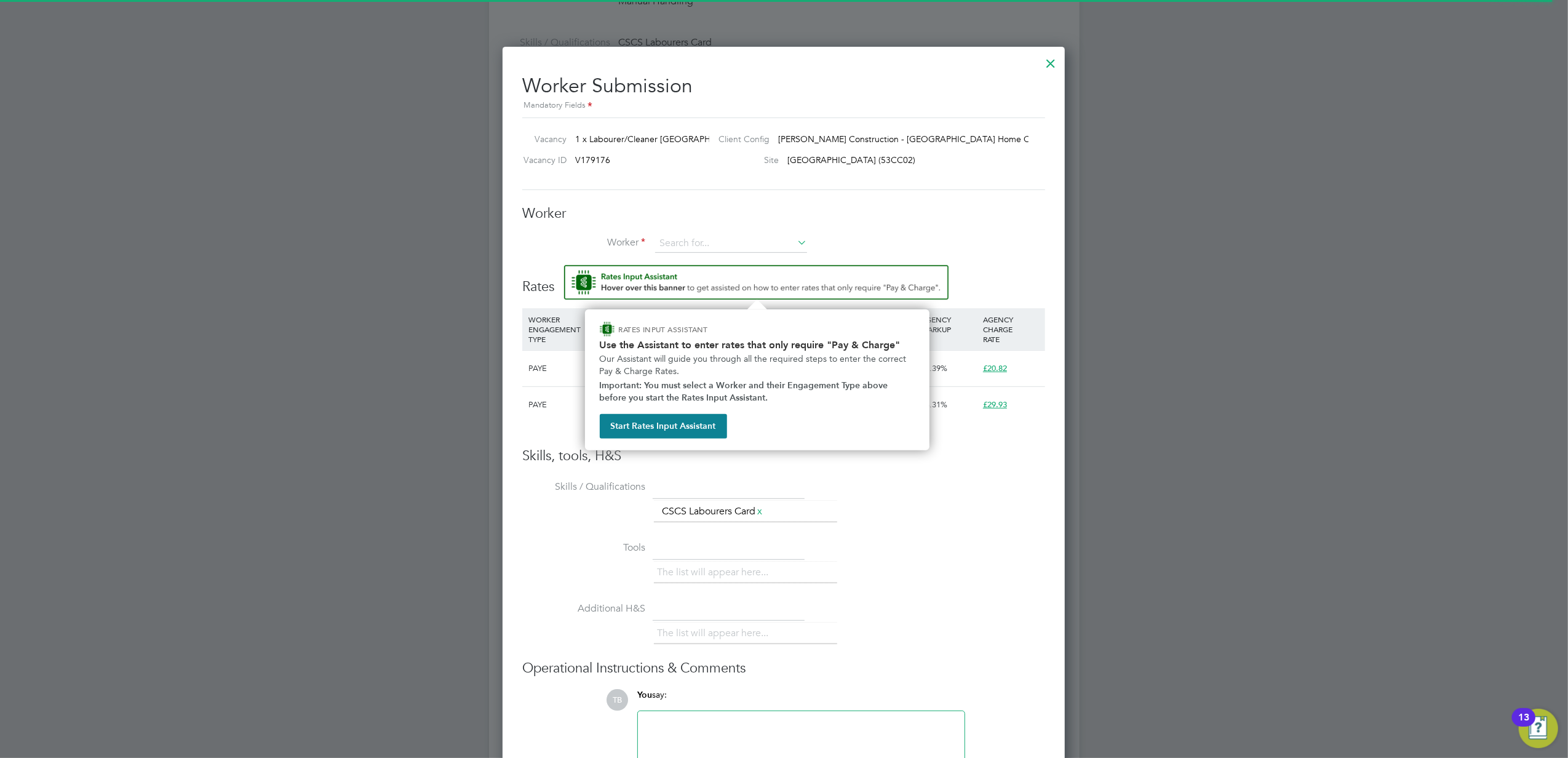
click at [682, 272] on img "Rate Assistant" at bounding box center [756, 283] width 384 height 34
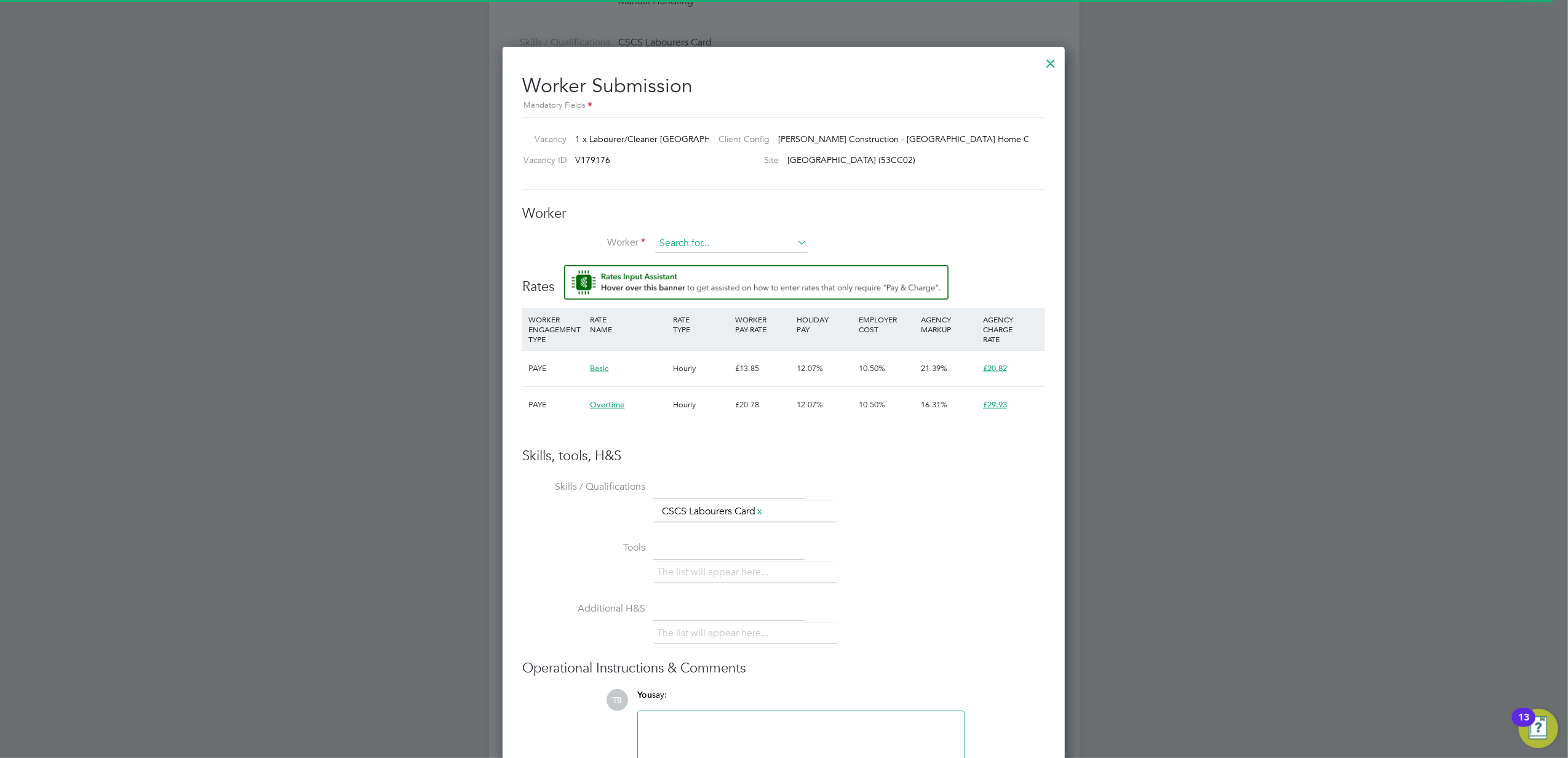
click at [687, 246] on input at bounding box center [731, 244] width 152 height 18
click at [680, 278] on li "+ Add new" at bounding box center [731, 277] width 153 height 16
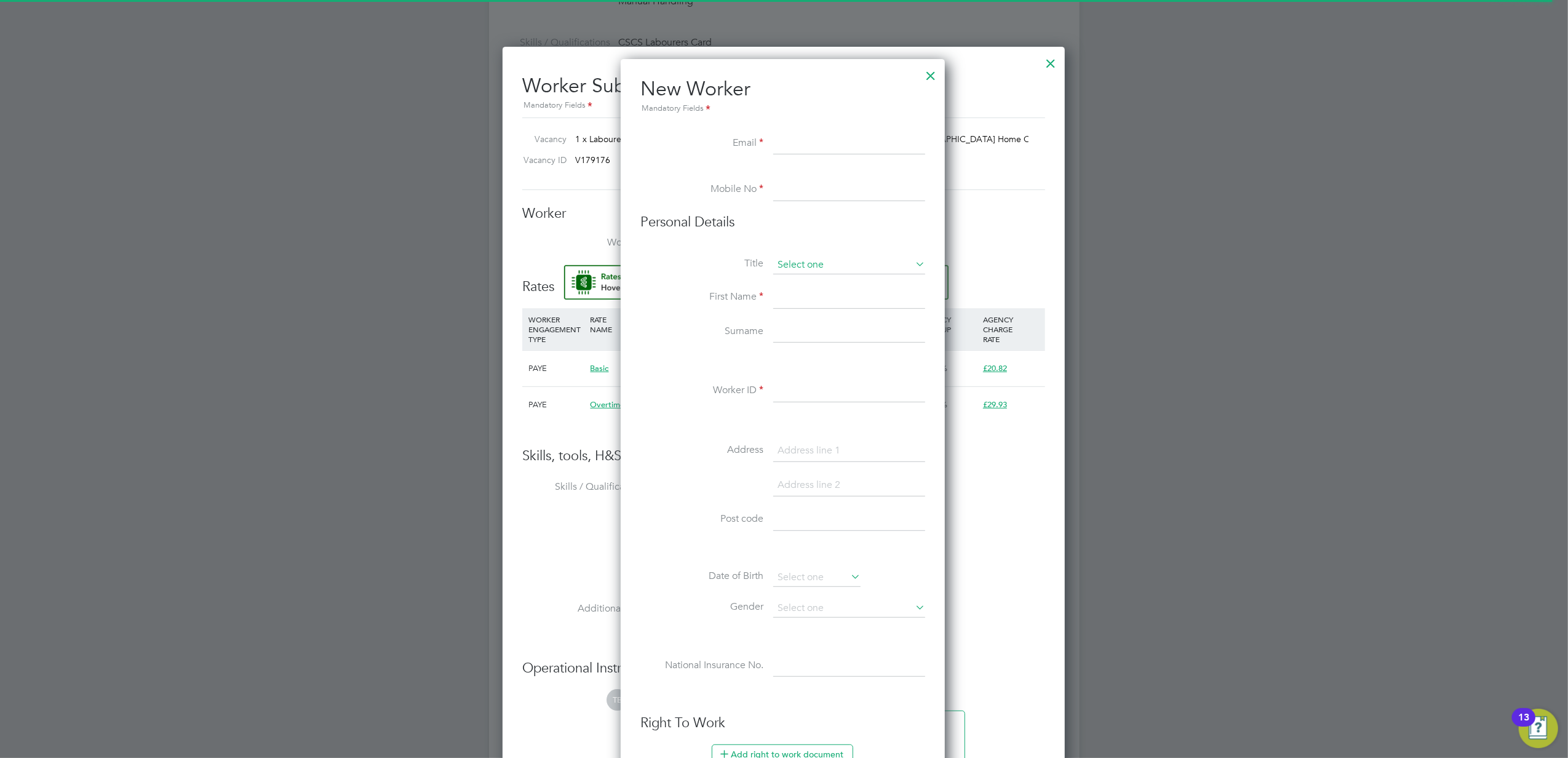
click at [825, 257] on input at bounding box center [849, 265] width 152 height 18
click at [820, 278] on li "Mr" at bounding box center [849, 282] width 153 height 16
type input "Mr"
click at [780, 146] on input at bounding box center [849, 144] width 152 height 22
paste input "[EMAIL_ADDRESS][DOMAIN_NAME]"
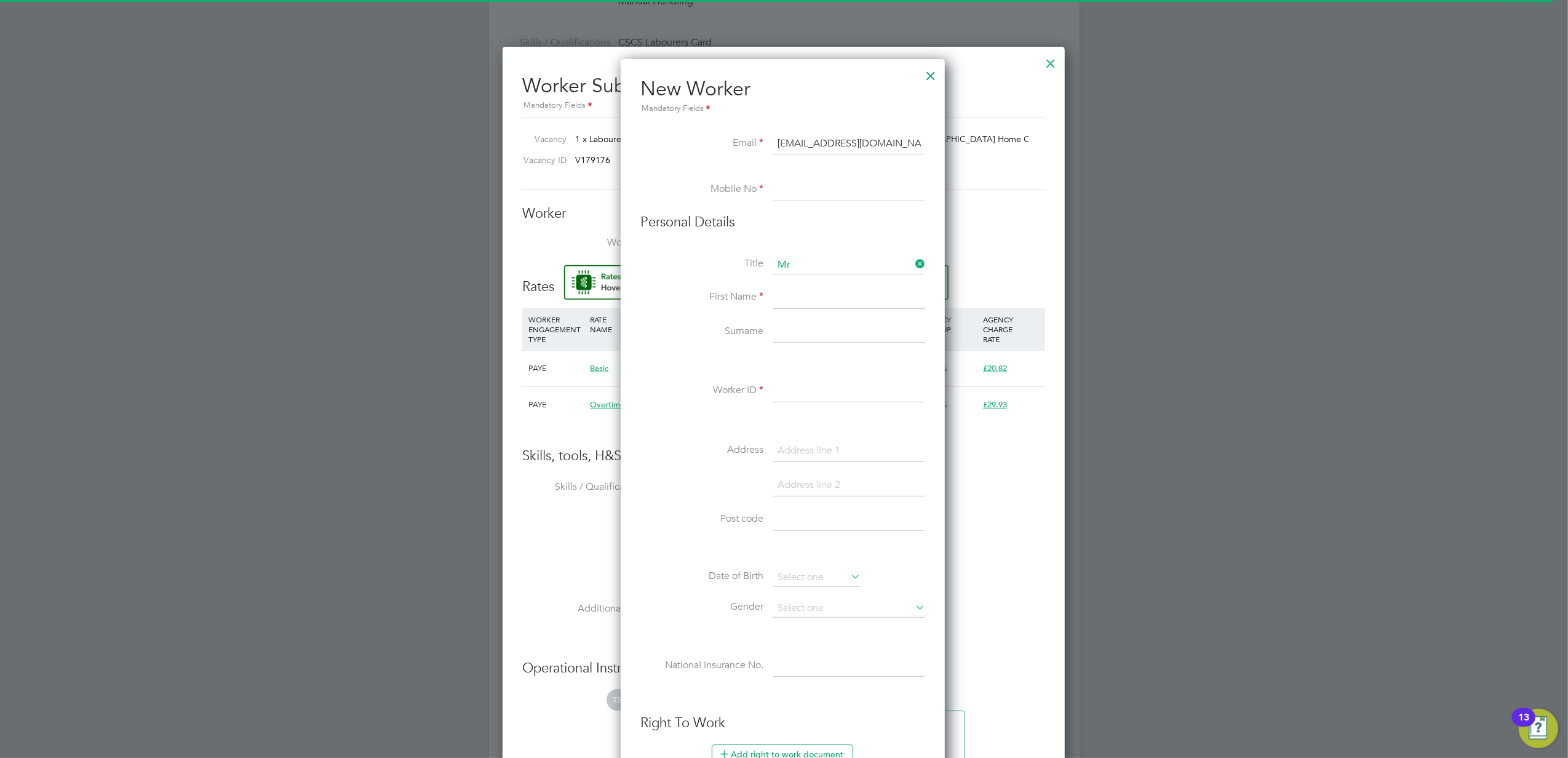
type input "[EMAIL_ADDRESS][DOMAIN_NAME]"
click at [808, 180] on input at bounding box center [849, 190] width 152 height 22
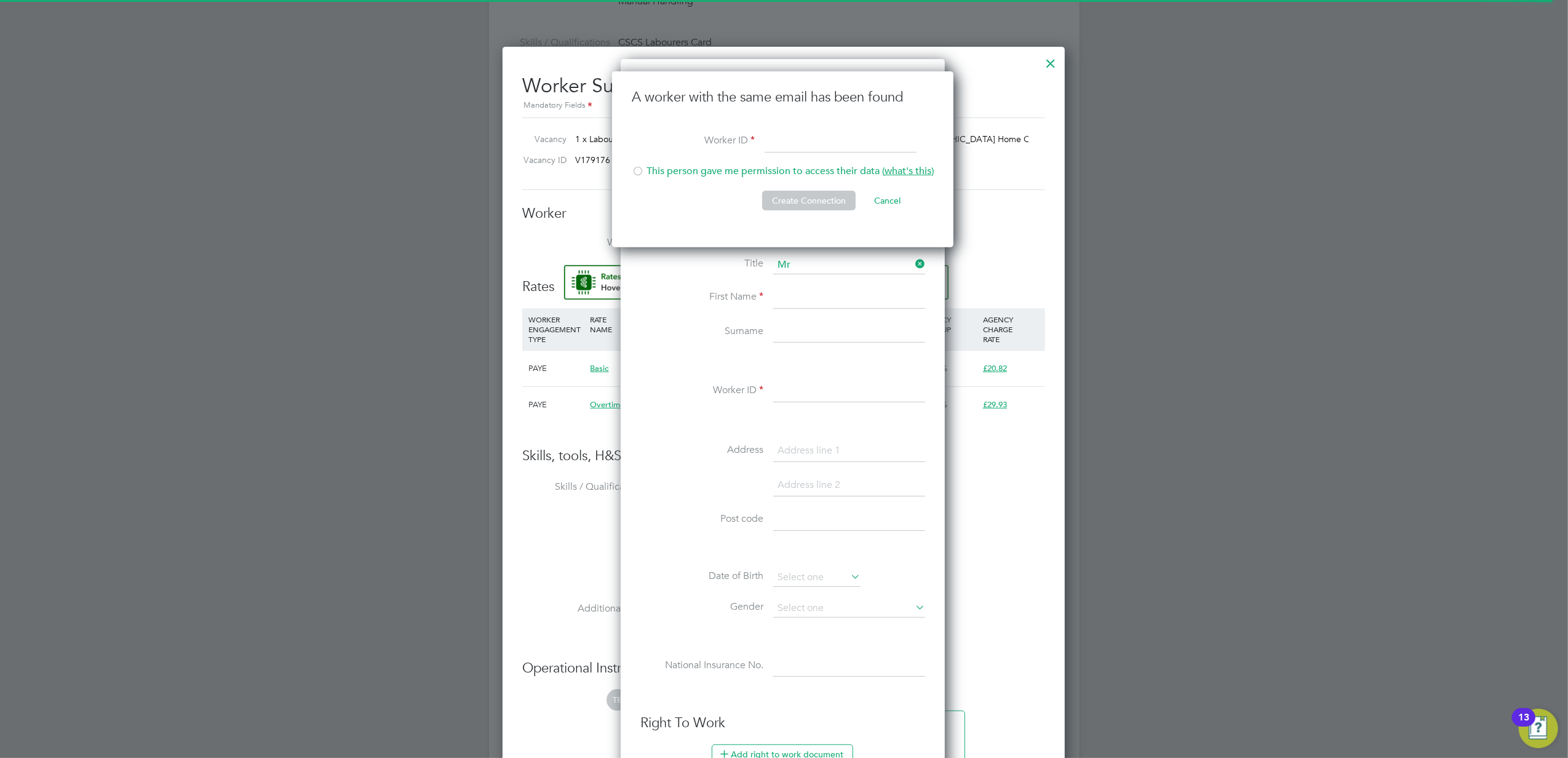
scroll to position [176, 343]
type input "07859552286"
click at [725, 261] on label "Title" at bounding box center [702, 263] width 123 height 13
click at [888, 200] on button "Cancel" at bounding box center [887, 200] width 46 height 20
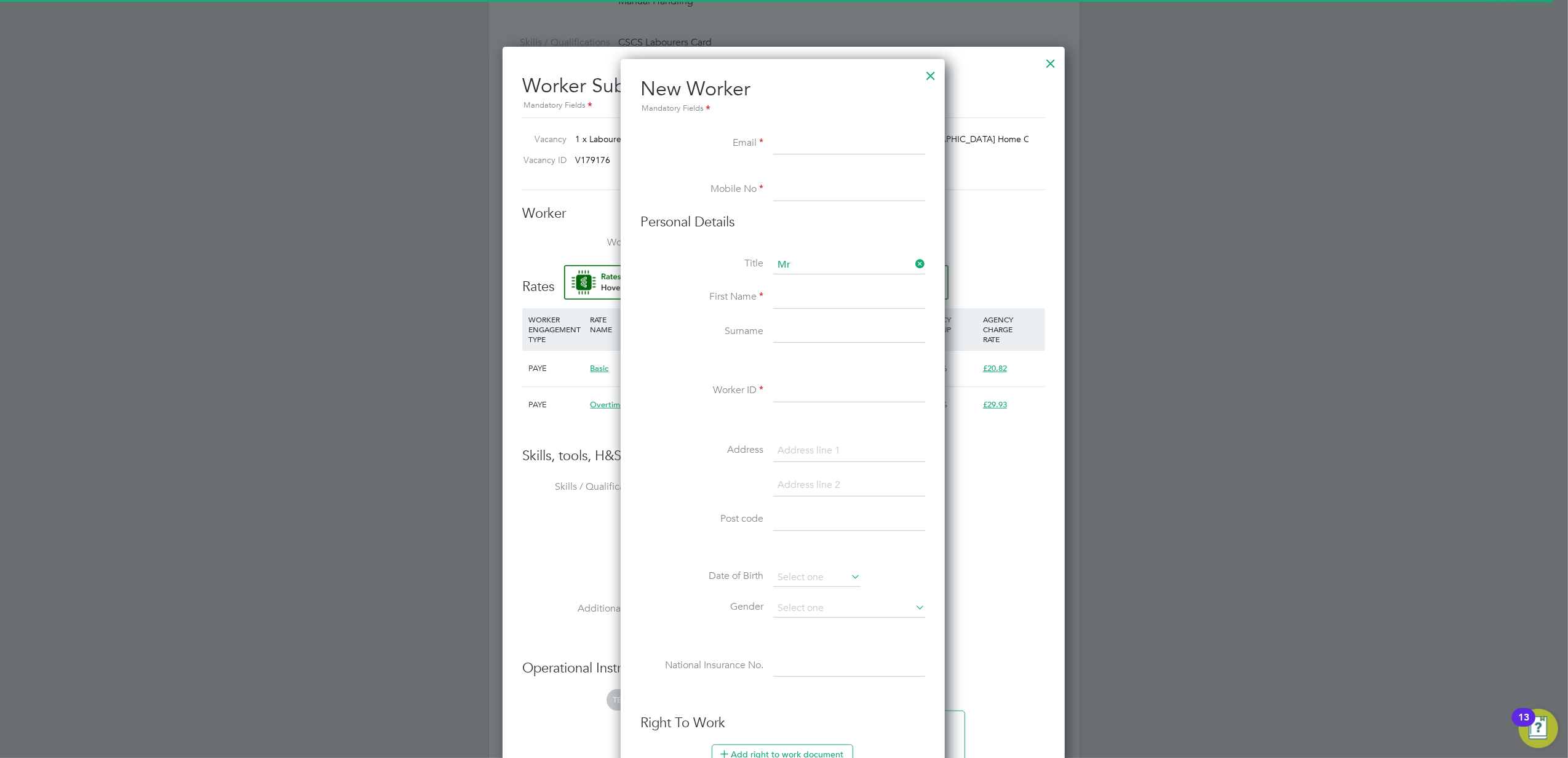
click at [931, 71] on div at bounding box center [931, 73] width 22 height 22
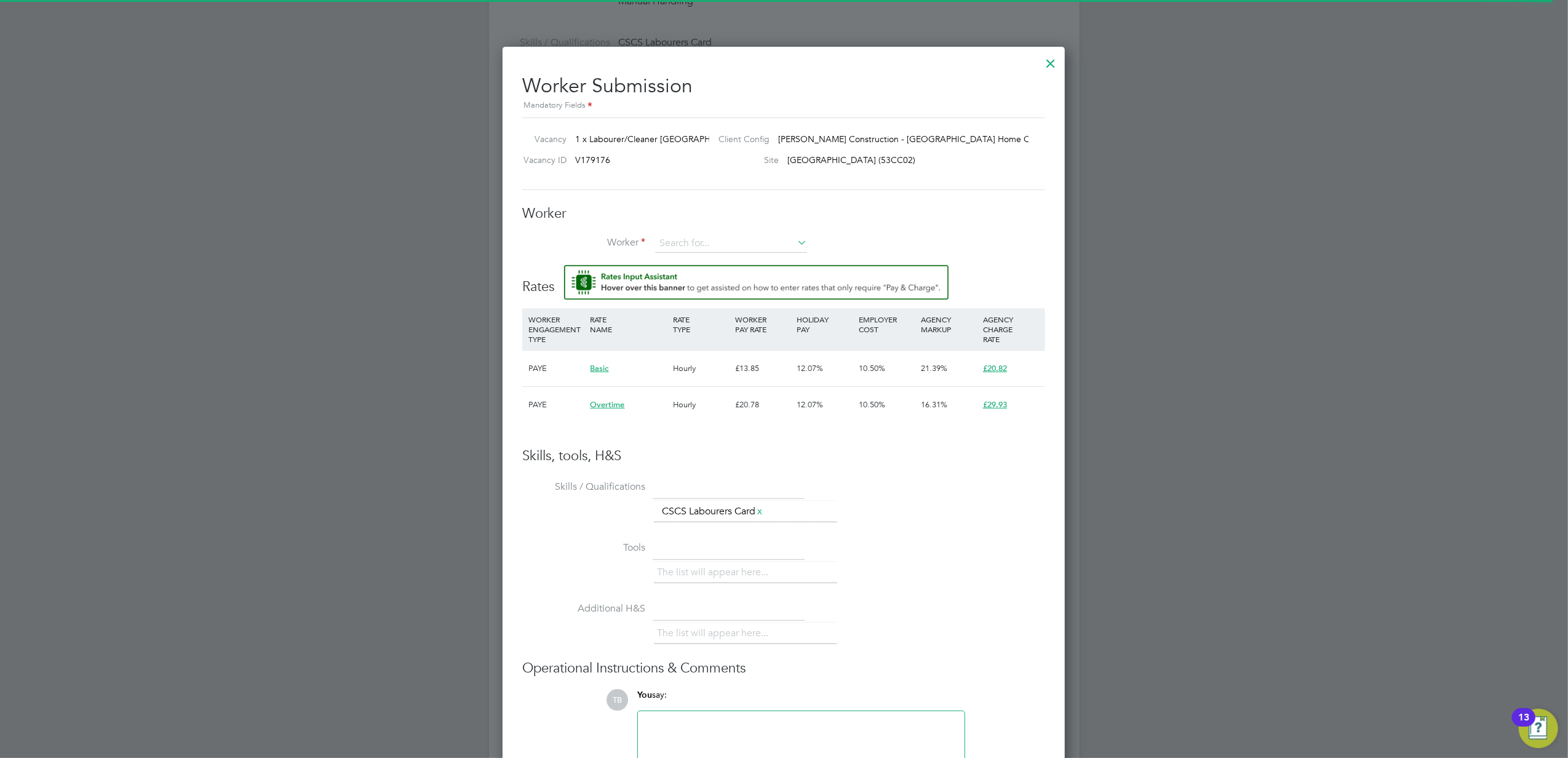
click at [1053, 63] on div at bounding box center [1050, 60] width 22 height 22
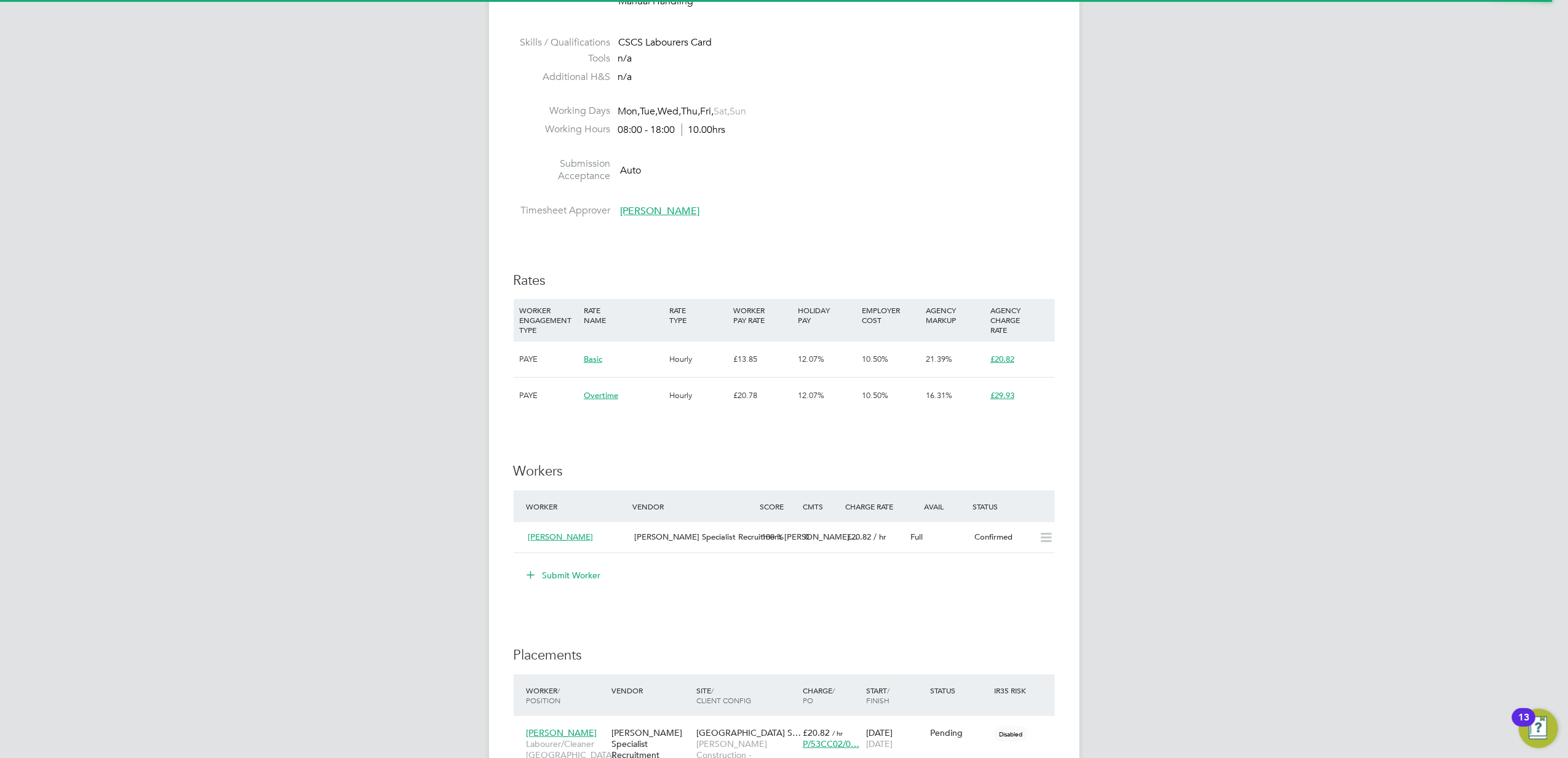
click at [581, 567] on button "Submit Worker" at bounding box center [564, 575] width 92 height 20
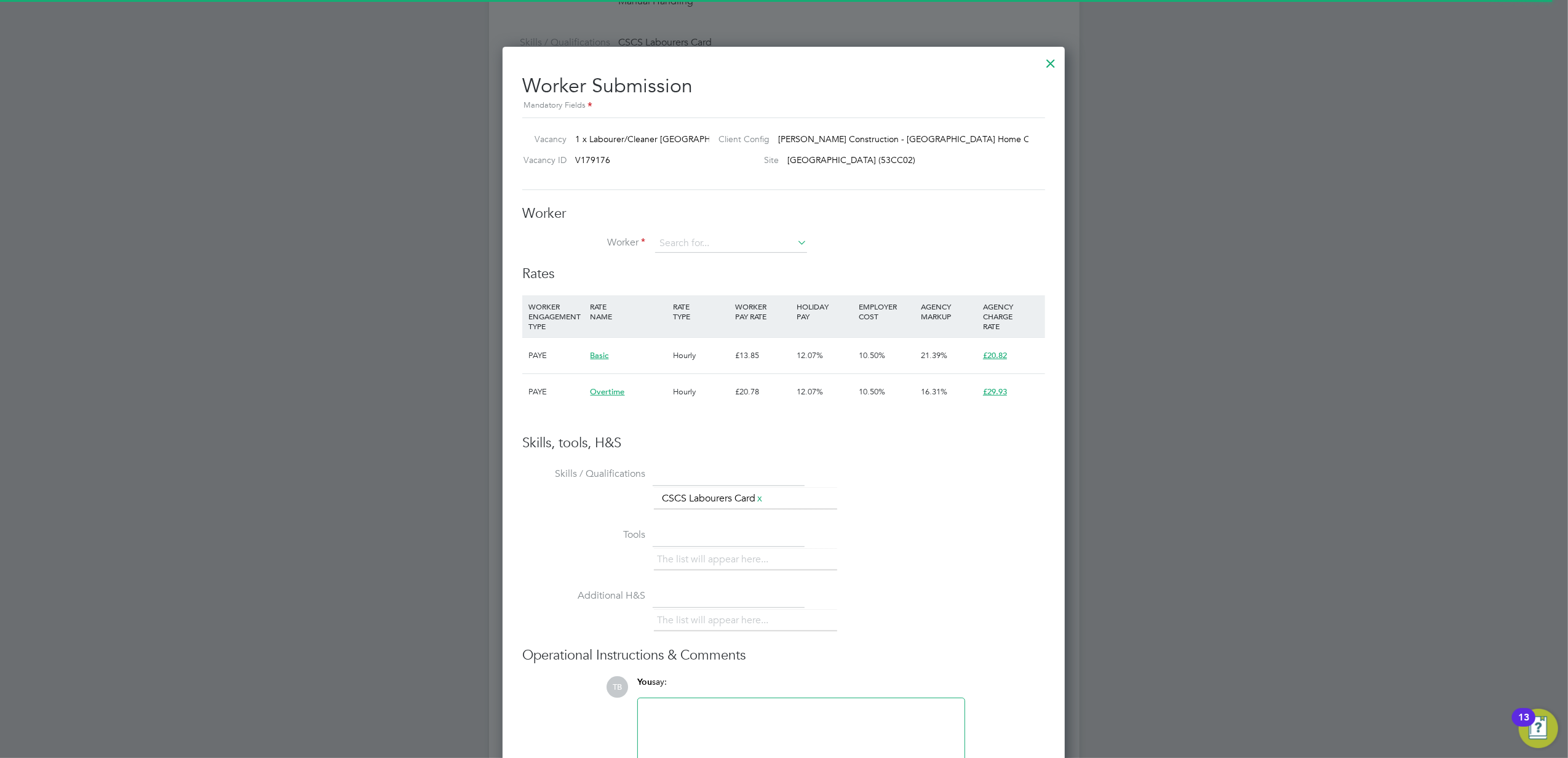
scroll to position [37, 83]
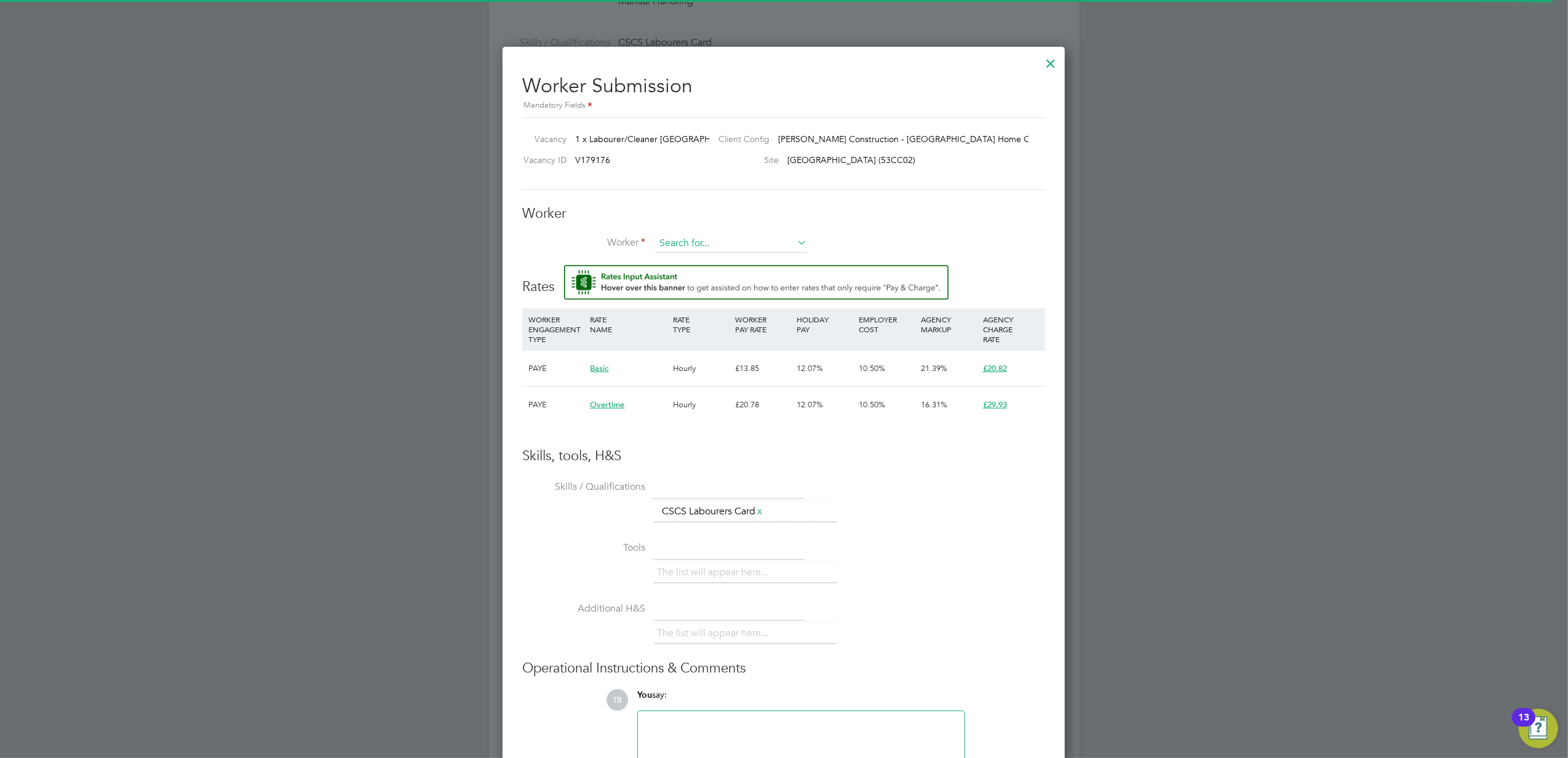
click at [726, 240] on input at bounding box center [731, 244] width 152 height 18
type input "e"
type input "lib"
click at [1059, 59] on div at bounding box center [1050, 60] width 22 height 22
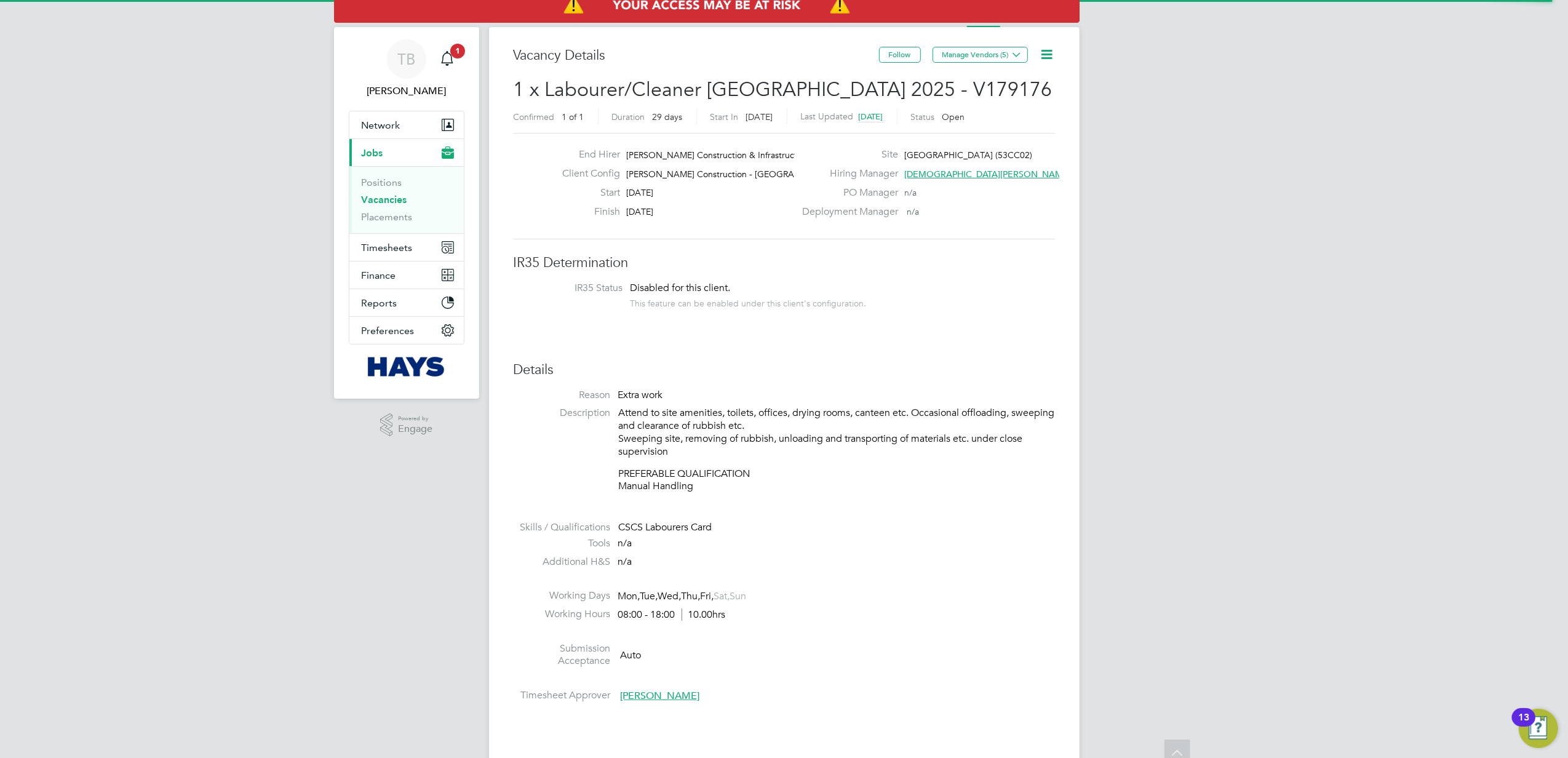
scroll to position [0, 0]
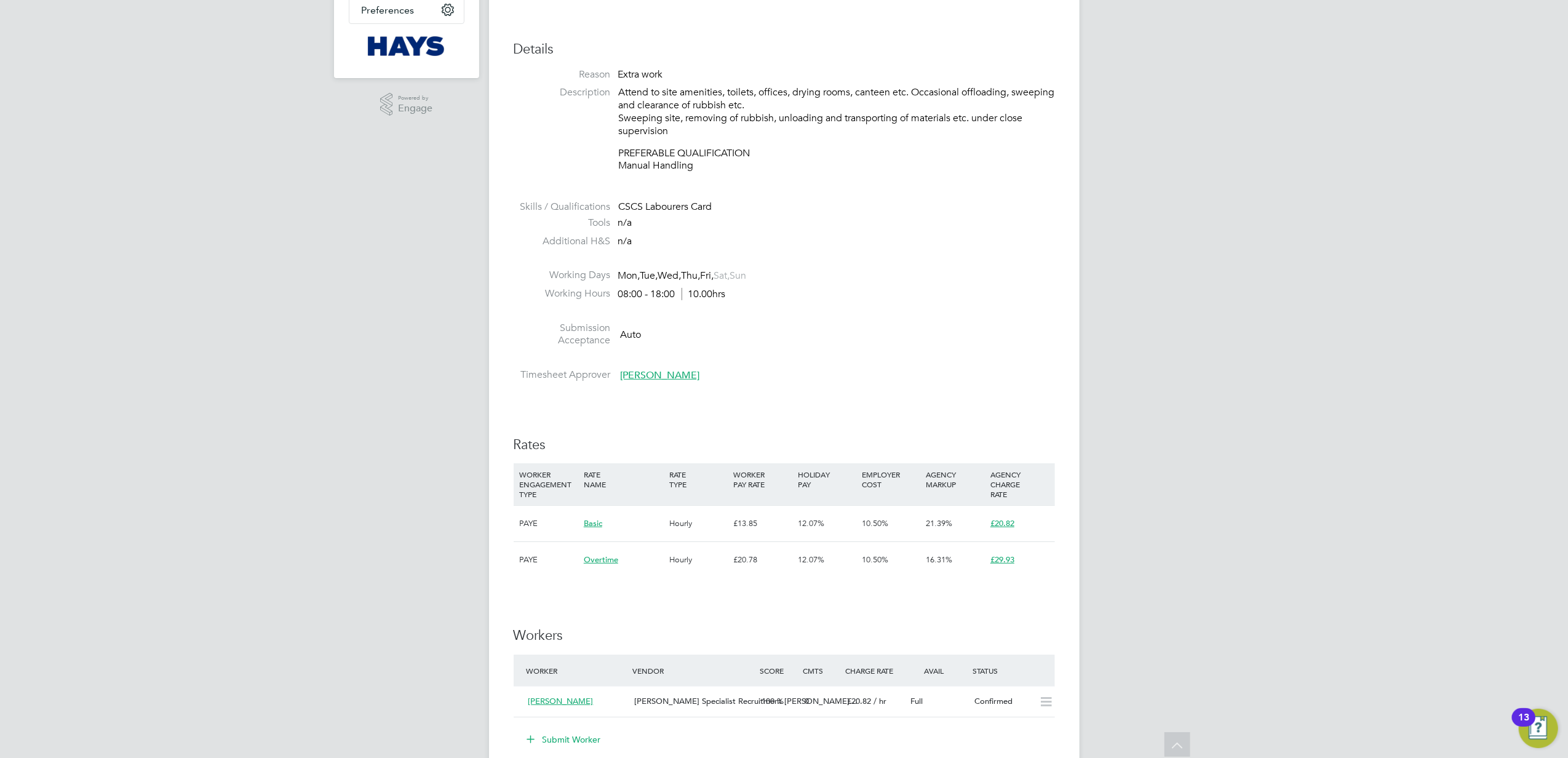
scroll to position [410, 0]
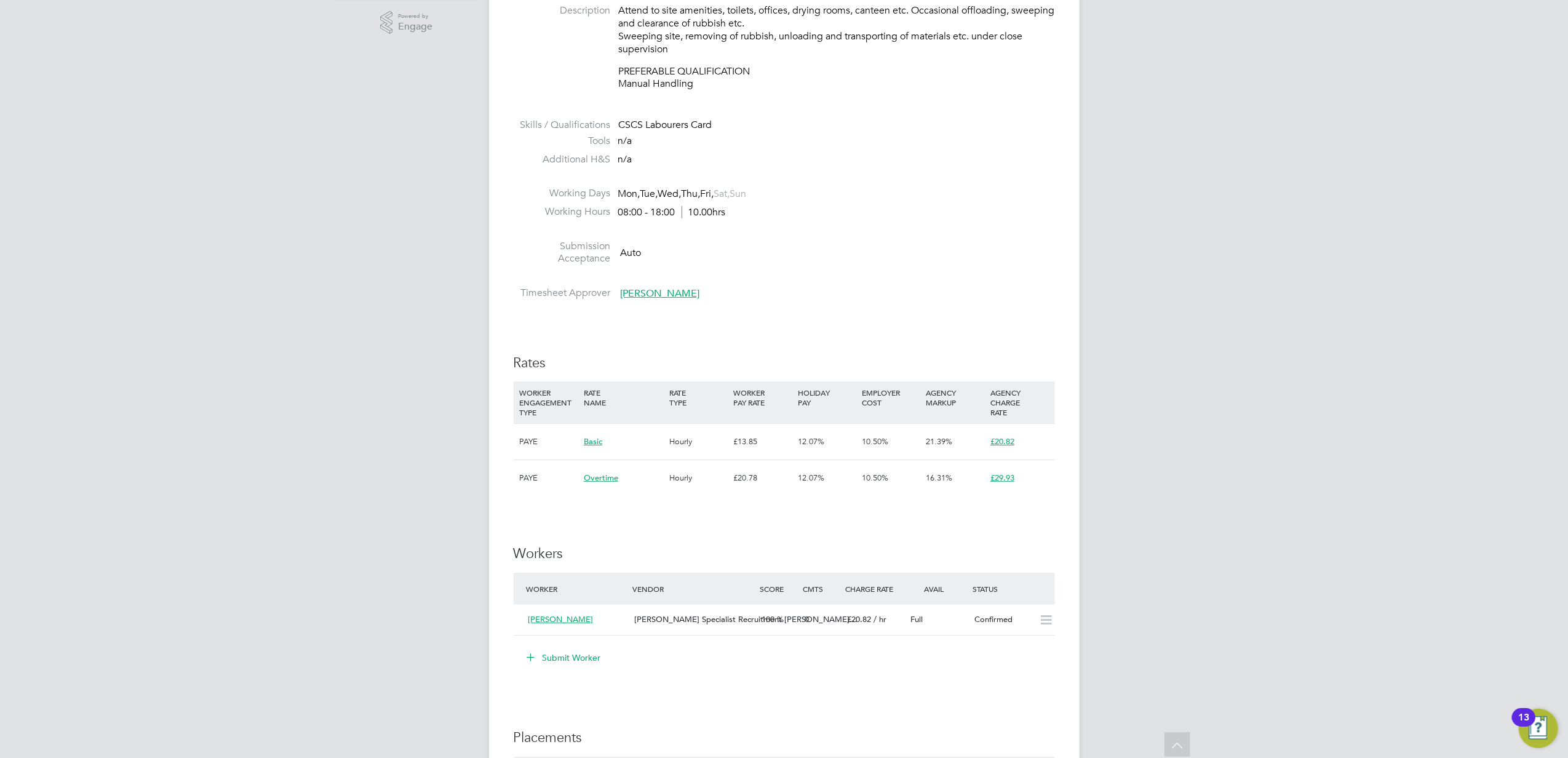
click at [568, 659] on button "Submit Worker" at bounding box center [564, 657] width 92 height 20
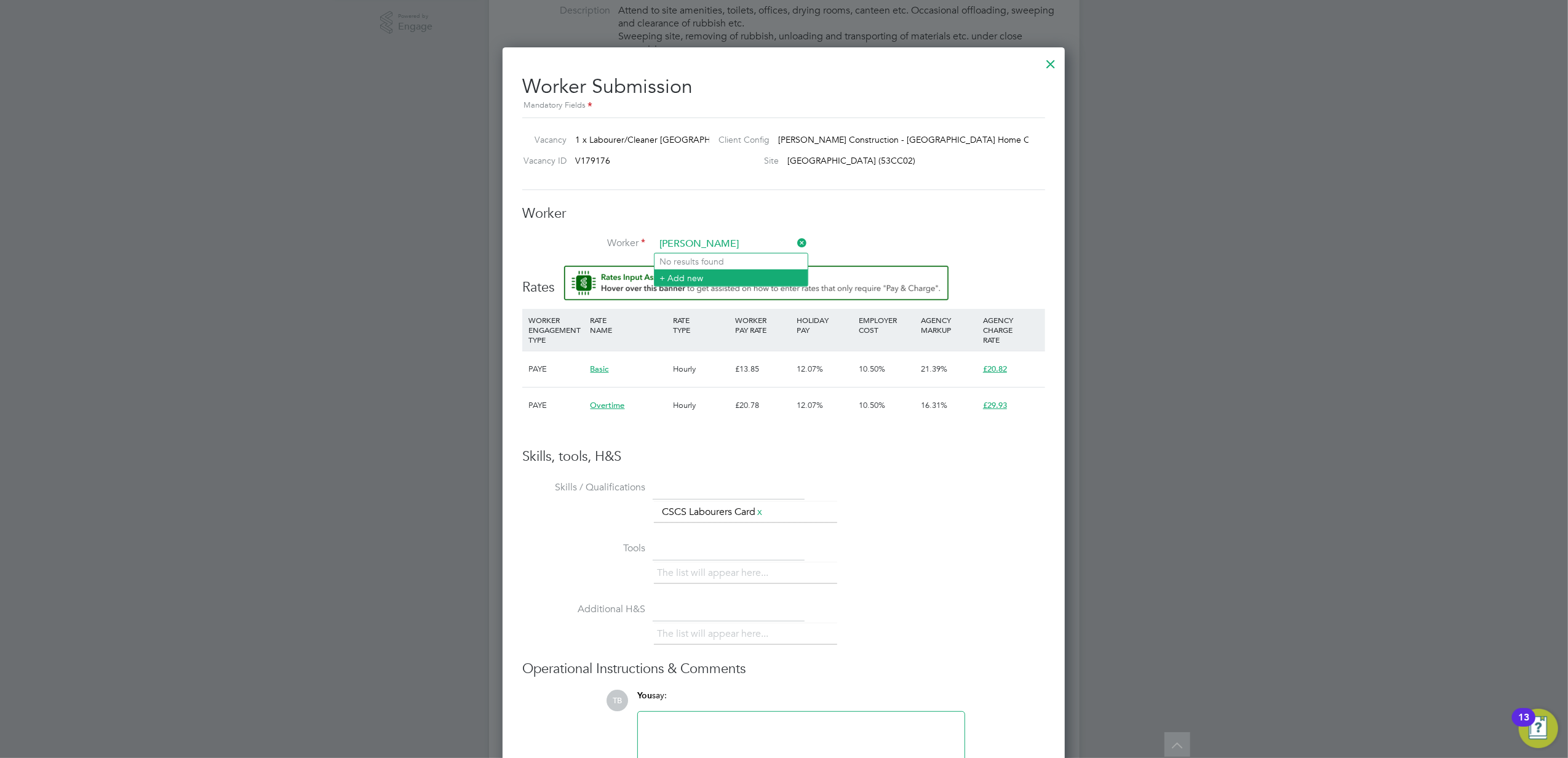
type input "EFREM"
click at [687, 277] on img "Rate Assistant" at bounding box center [756, 283] width 384 height 34
click at [697, 248] on input at bounding box center [731, 244] width 152 height 18
type input "EFR"
click at [691, 276] on li "+ Add new" at bounding box center [744, 278] width 179 height 16
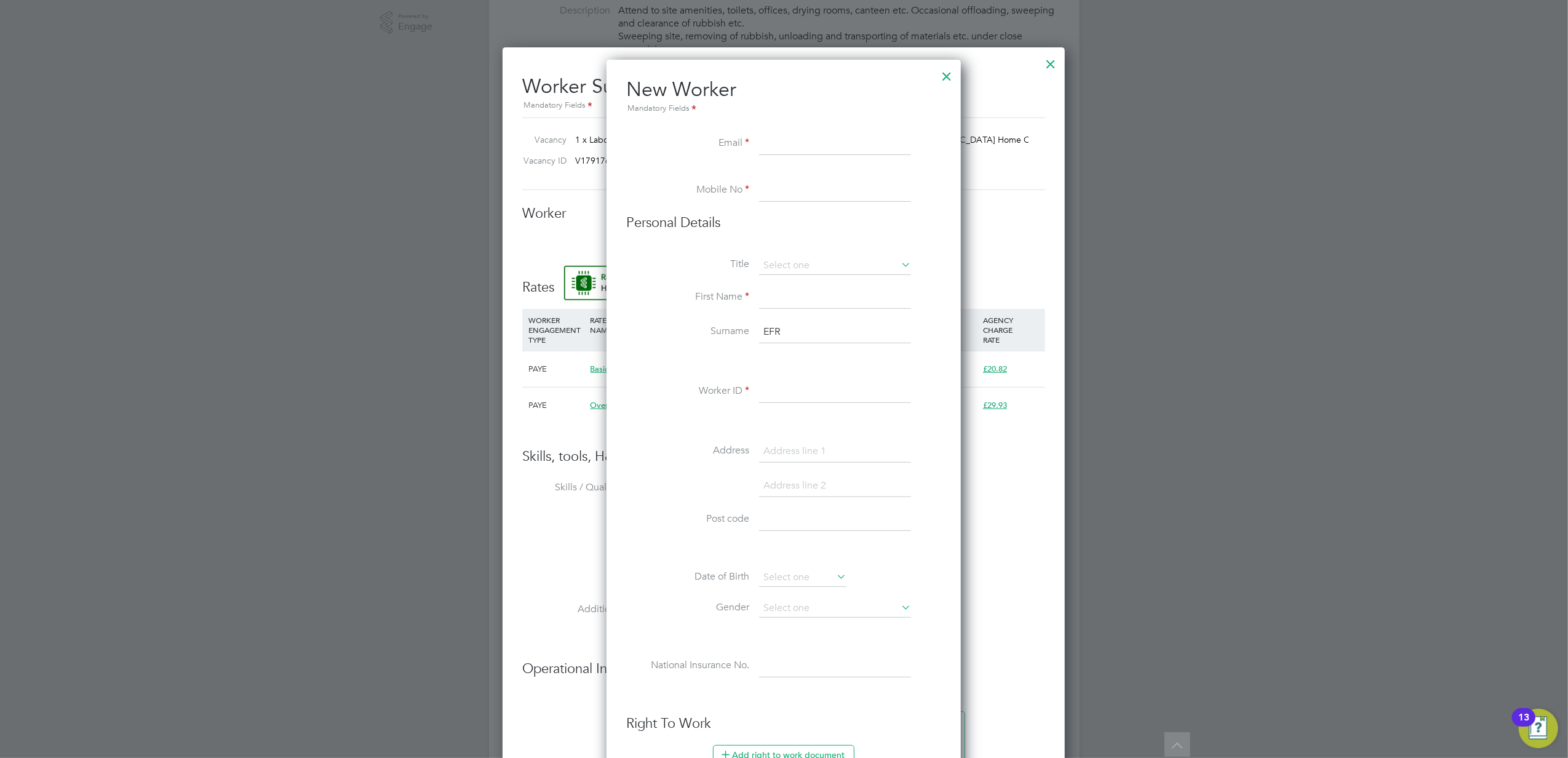
click at [793, 141] on input at bounding box center [835, 144] width 152 height 22
paste input "[EMAIL_ADDRESS][DOMAIN_NAME]"
type input "[EMAIL_ADDRESS][DOMAIN_NAME]"
click at [790, 192] on input at bounding box center [835, 191] width 152 height 22
type input "07859552286"
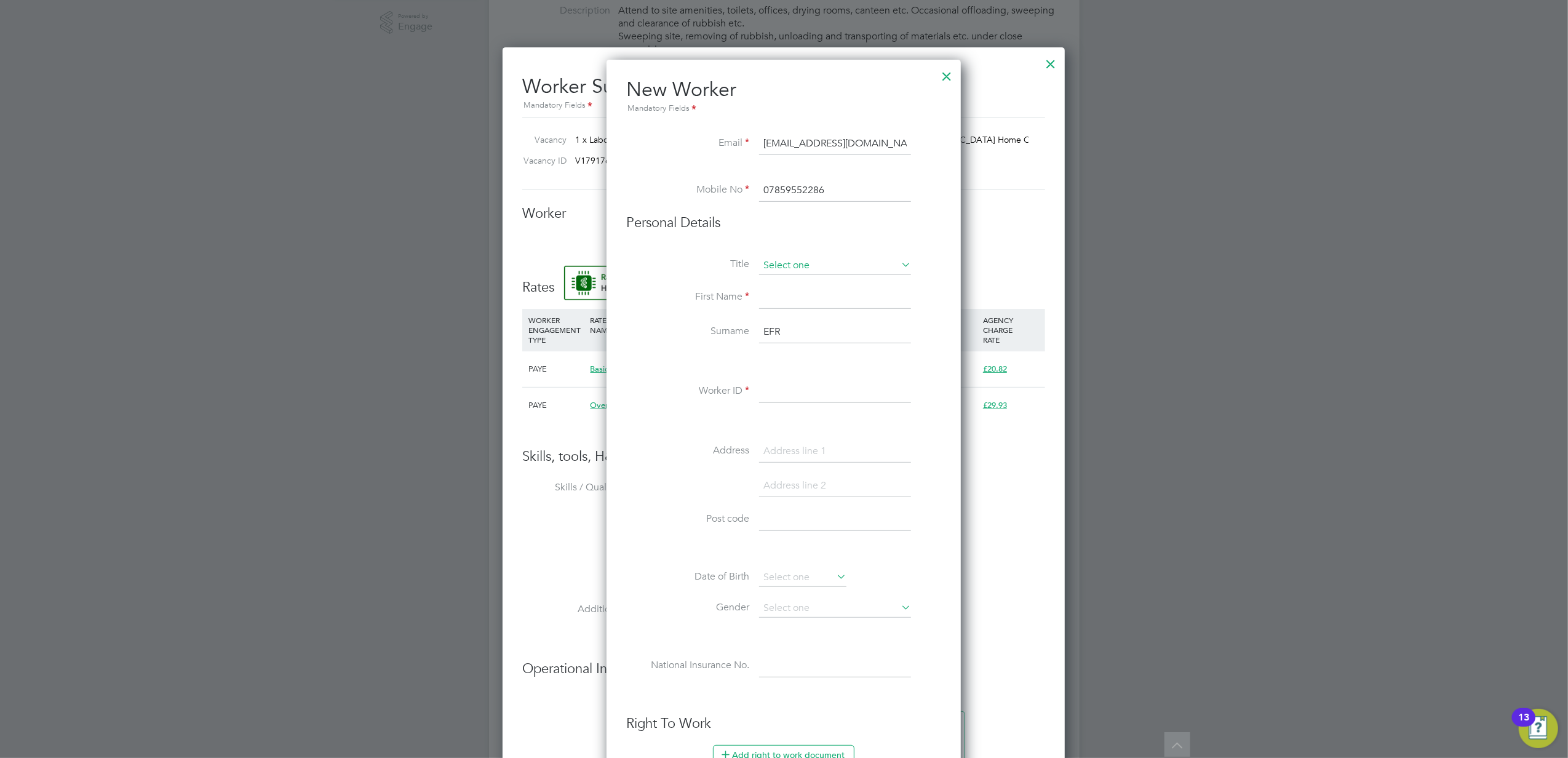
click at [836, 265] on input at bounding box center [835, 265] width 152 height 18
click at [827, 281] on li "Mr" at bounding box center [835, 282] width 153 height 16
type input "Mr"
click at [795, 305] on input at bounding box center [835, 298] width 152 height 22
type input "f"
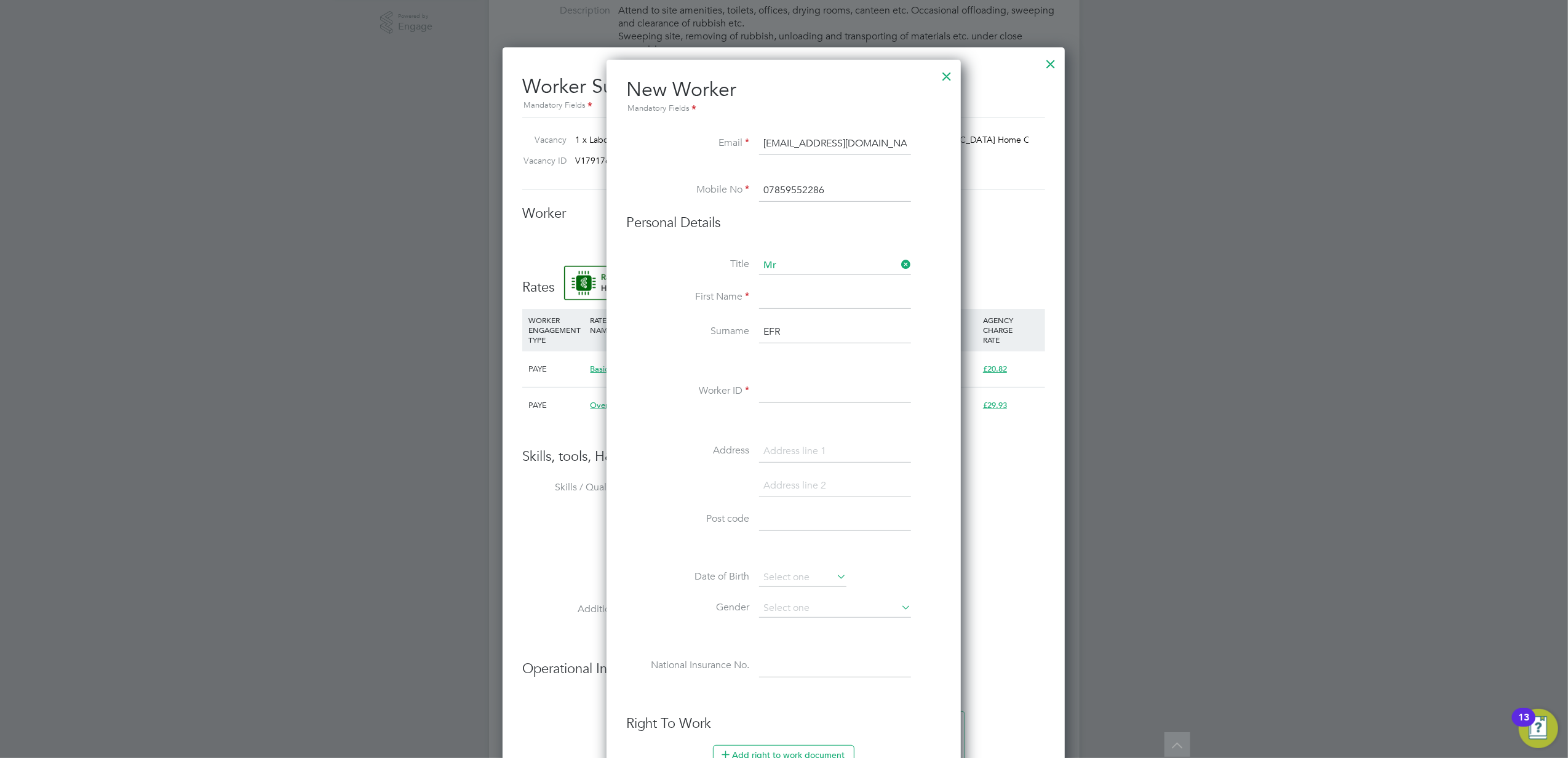
type input "e"
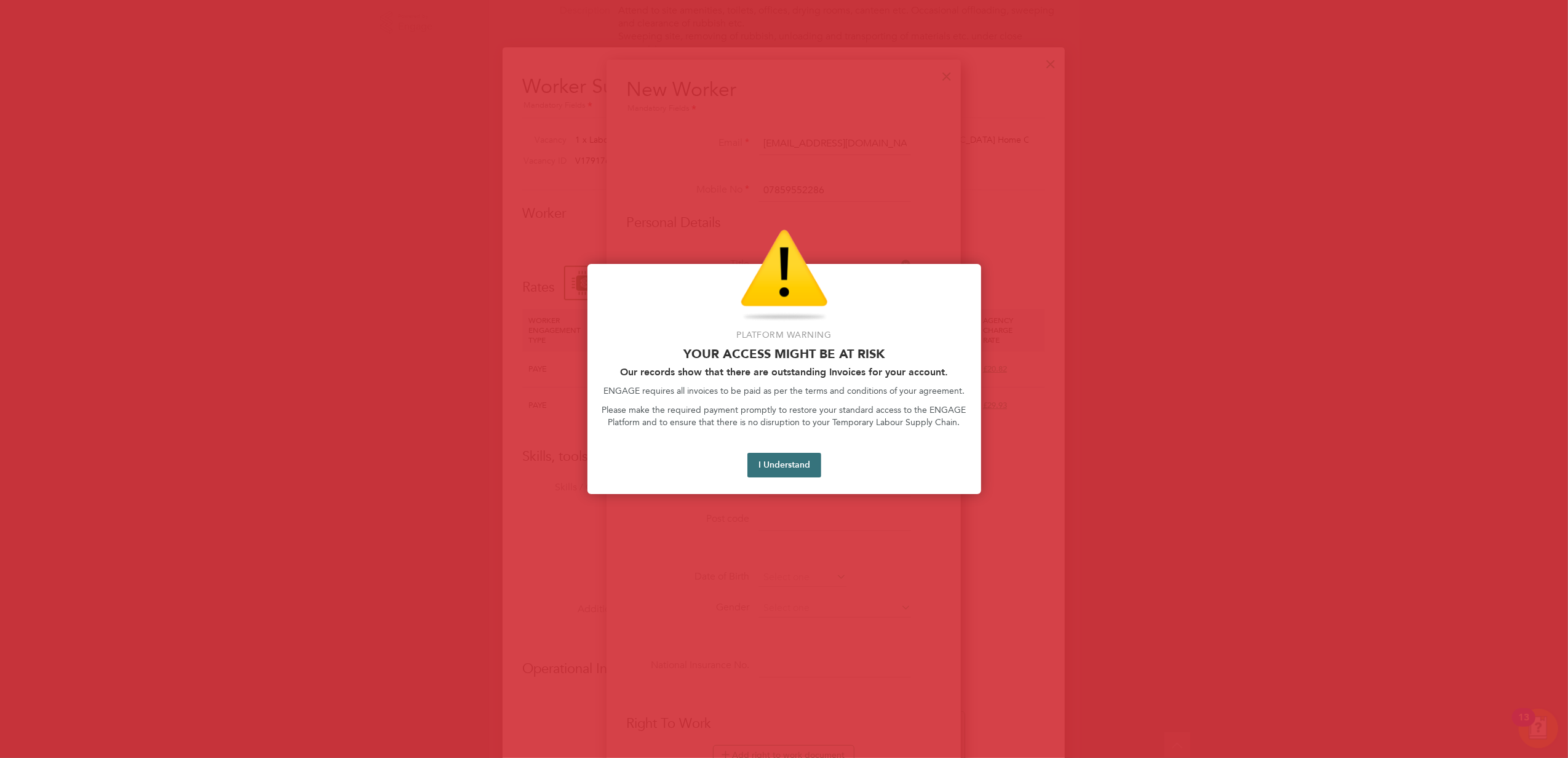
click at [785, 463] on button "I Understand" at bounding box center [784, 465] width 74 height 25
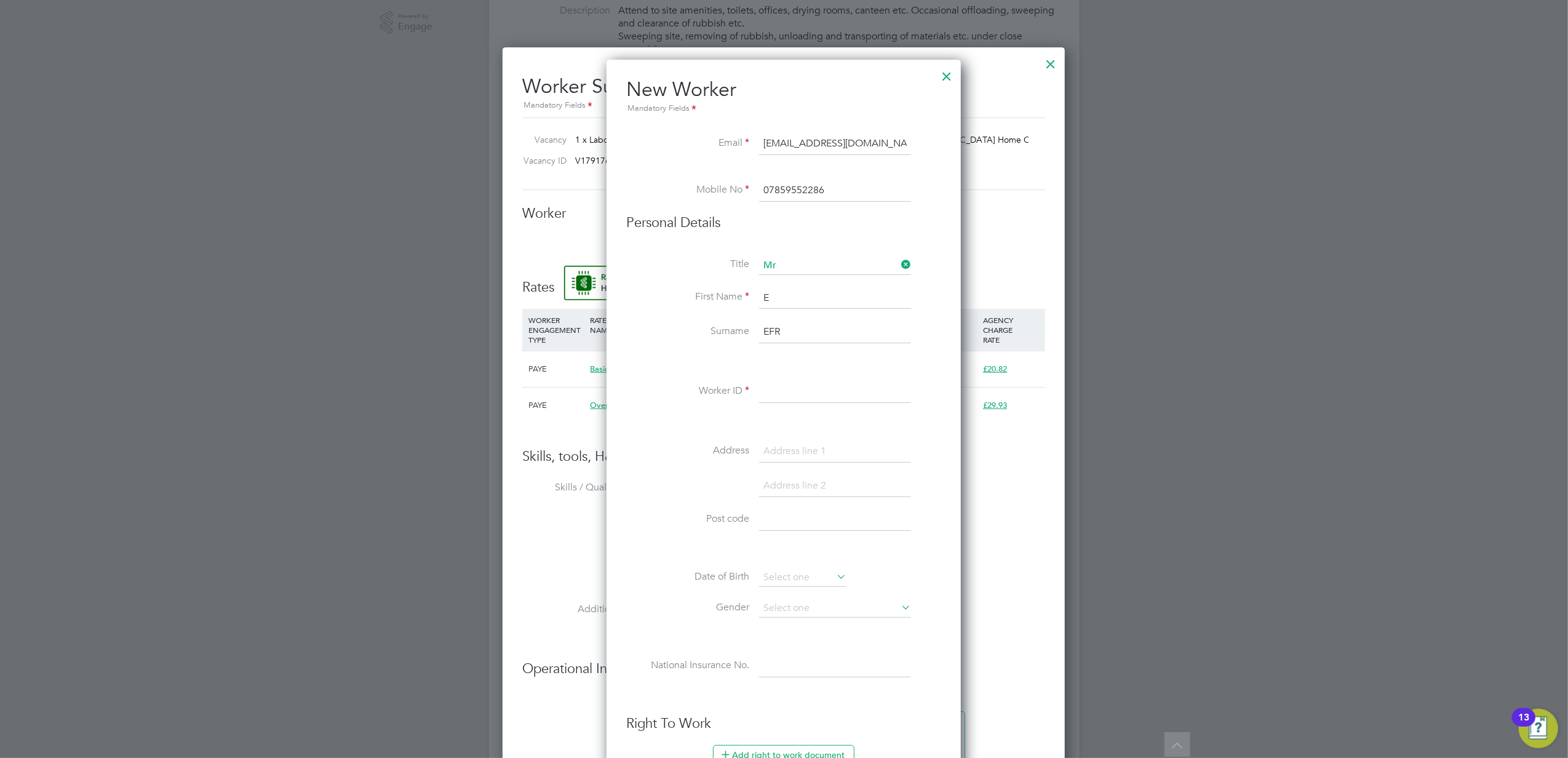
click at [784, 296] on input "E" at bounding box center [835, 298] width 152 height 22
type input "Efrem"
click at [801, 333] on input "EFR" at bounding box center [835, 332] width 152 height 22
type input "E"
type input "Liben"
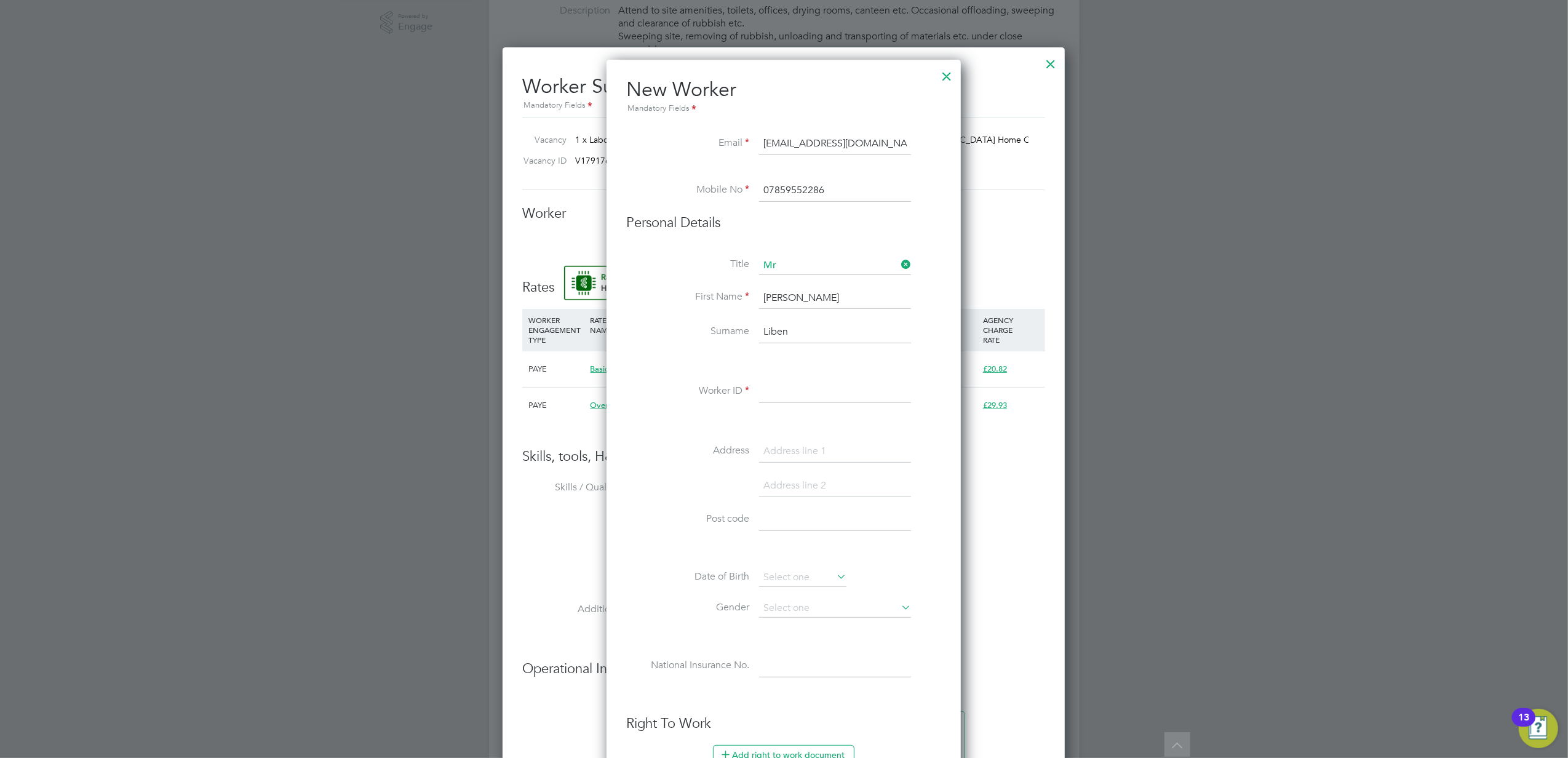
click at [818, 389] on input at bounding box center [835, 392] width 152 height 22
click at [798, 385] on input at bounding box center [835, 392] width 152 height 22
paste input "20709459"
type input "20709459"
drag, startPoint x: 754, startPoint y: 75, endPoint x: 784, endPoint y: 74, distance: 30.0
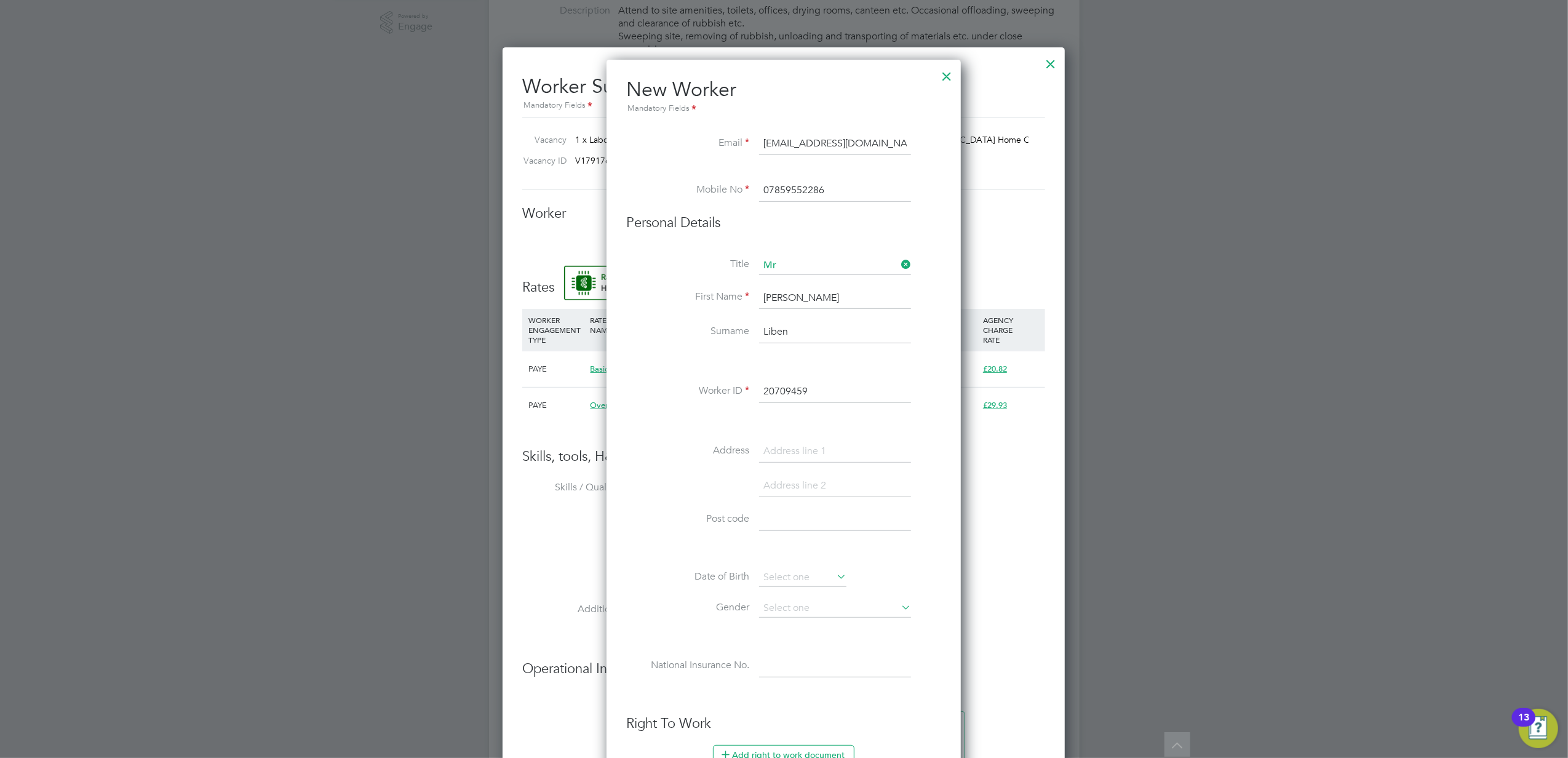
click at [784, 74] on div "New Worker Mandatory Fields Email efrembrhane25@gmail.com Mobile No 07859552286…" at bounding box center [784, 612] width 354 height 1104
drag, startPoint x: 763, startPoint y: 70, endPoint x: 756, endPoint y: 94, distance: 25.0
click at [756, 94] on div "New Worker Mandatory Fields Email efrembrhane25@gmail.com Mobile No 07859552286…" at bounding box center [784, 612] width 354 height 1104
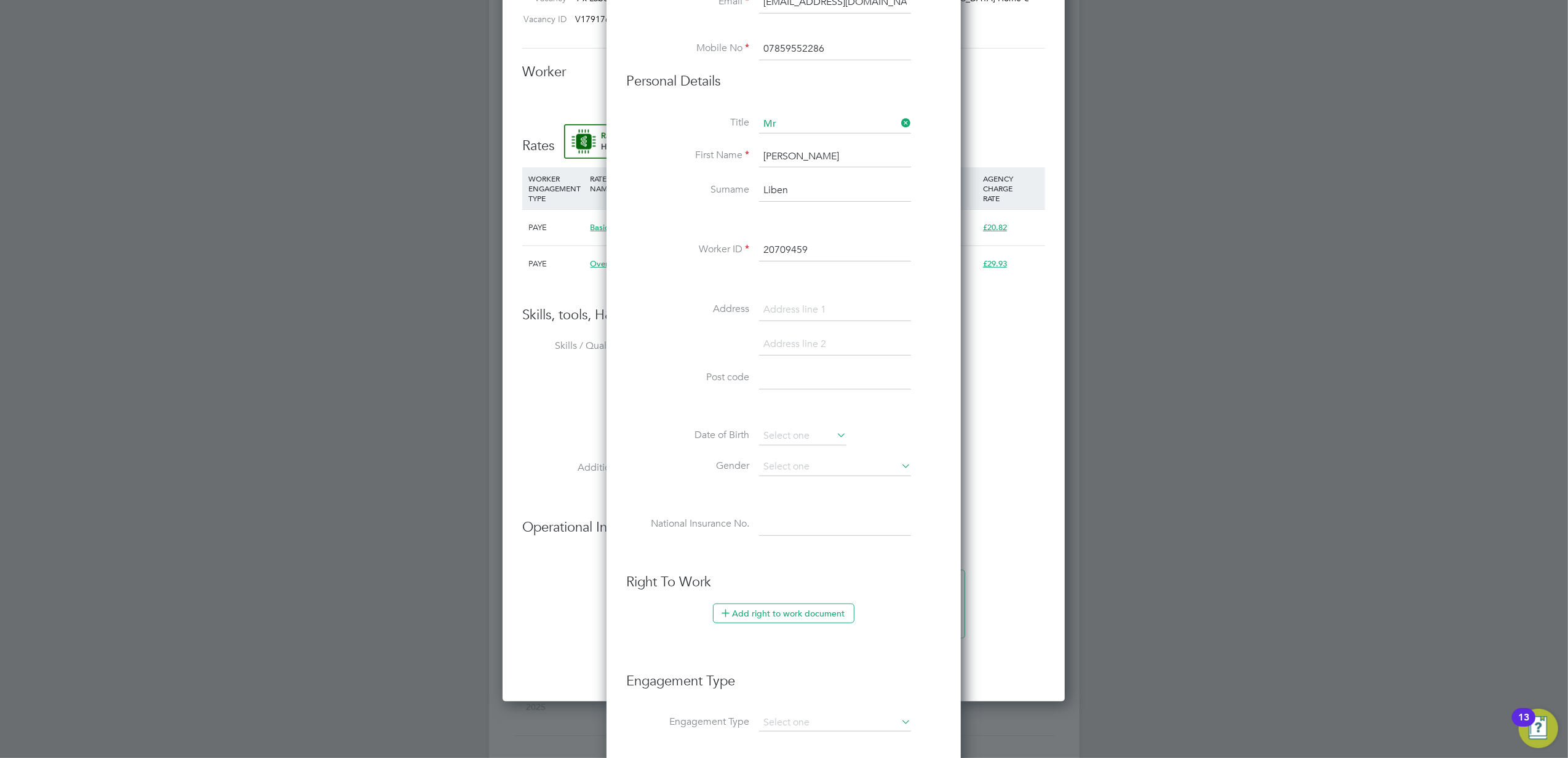
scroll to position [574, 0]
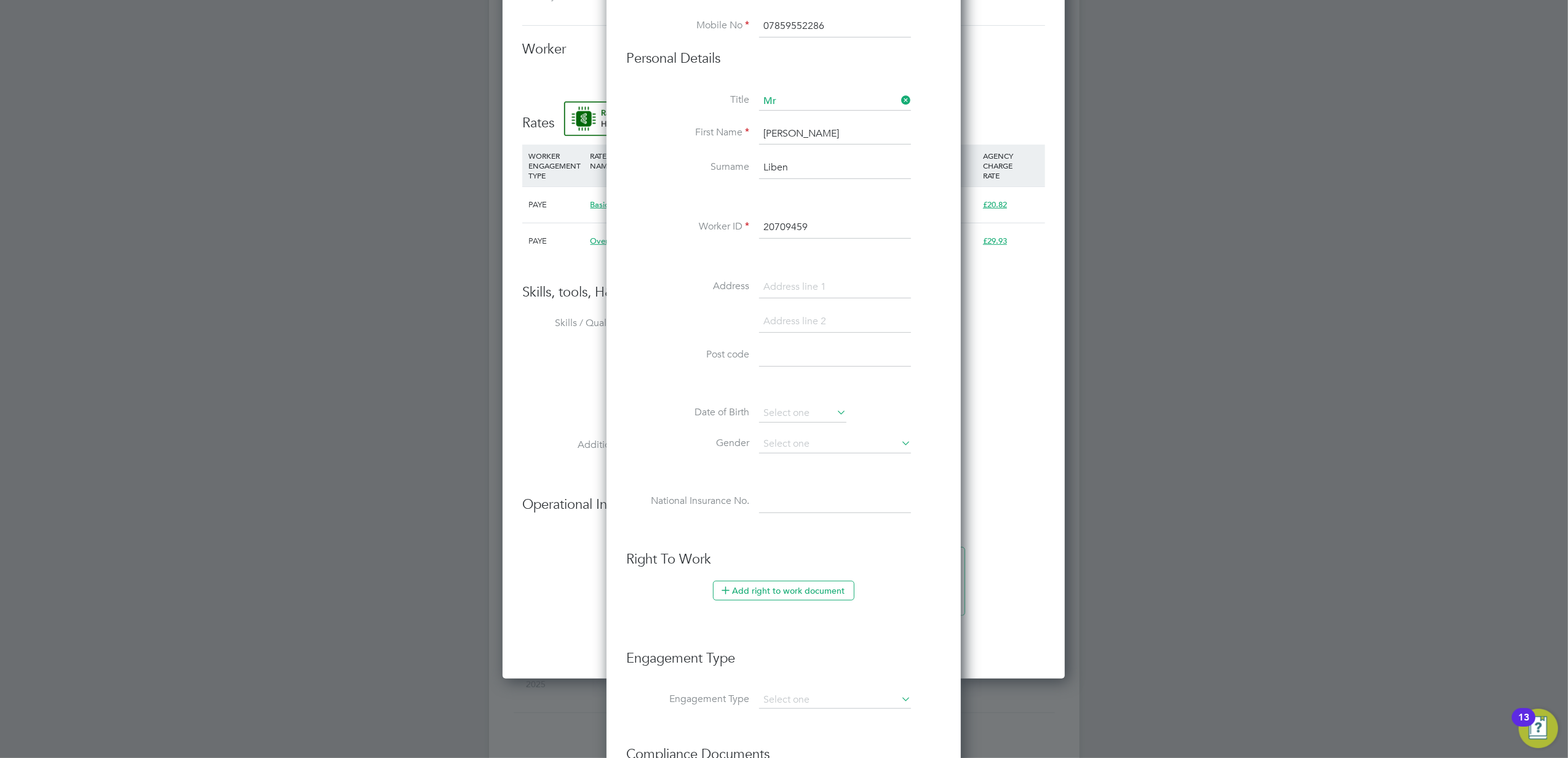
click at [799, 289] on input at bounding box center [835, 287] width 152 height 22
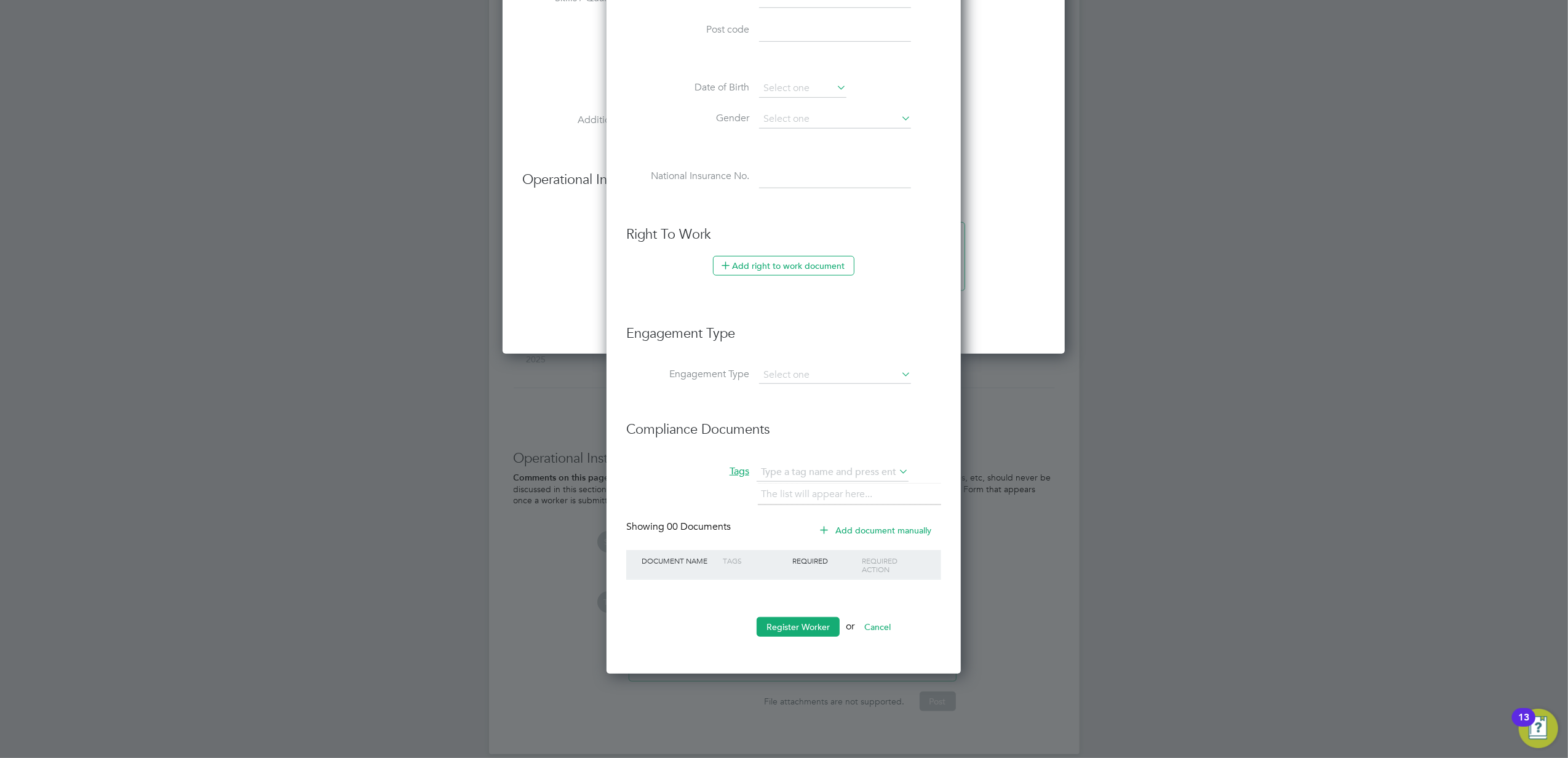
scroll to position [906, 0]
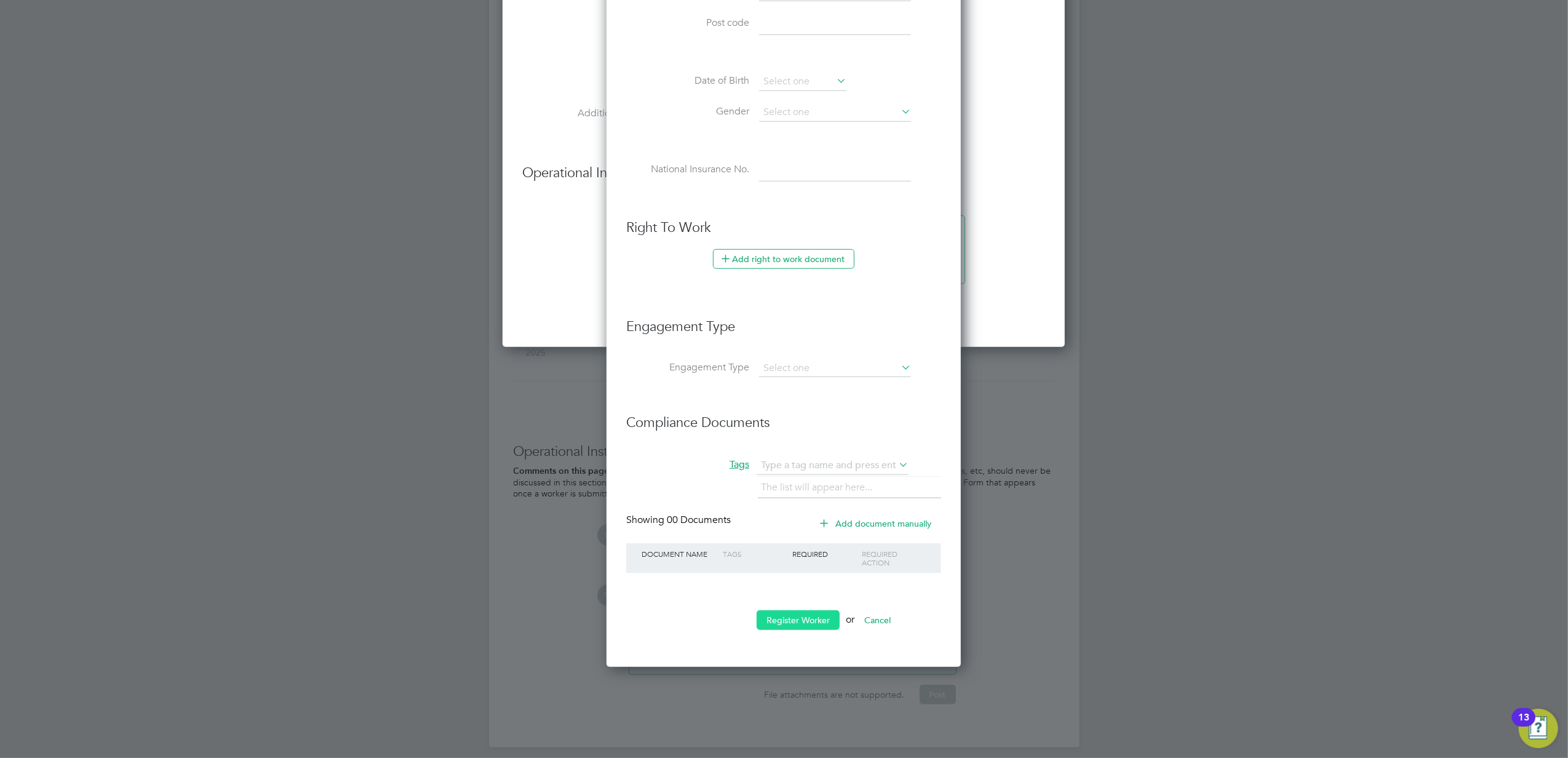
click at [791, 618] on button "Register Worker" at bounding box center [797, 620] width 83 height 20
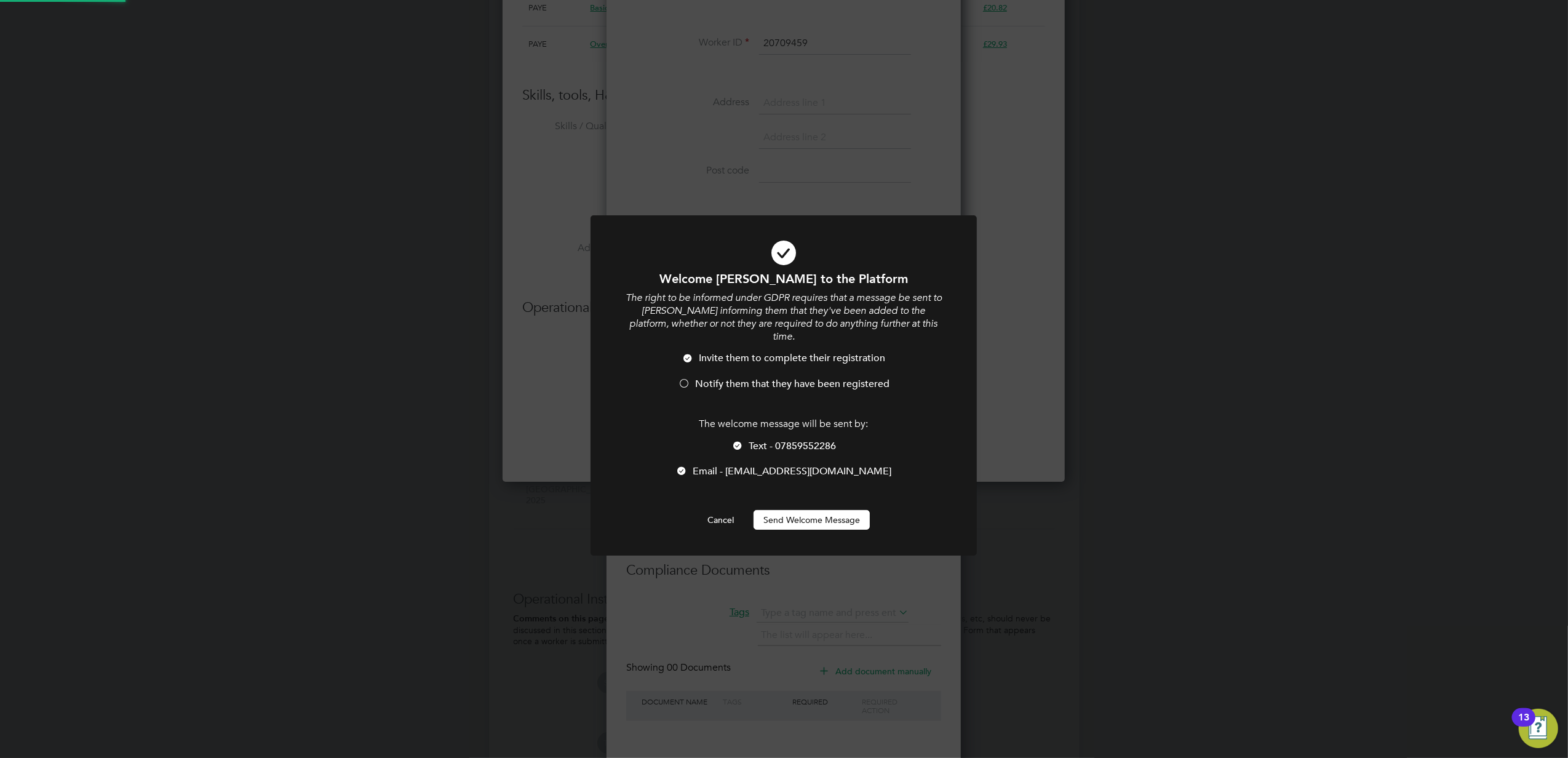
scroll to position [785, 563]
click at [786, 510] on button "Send Welcome Message" at bounding box center [812, 520] width 116 height 20
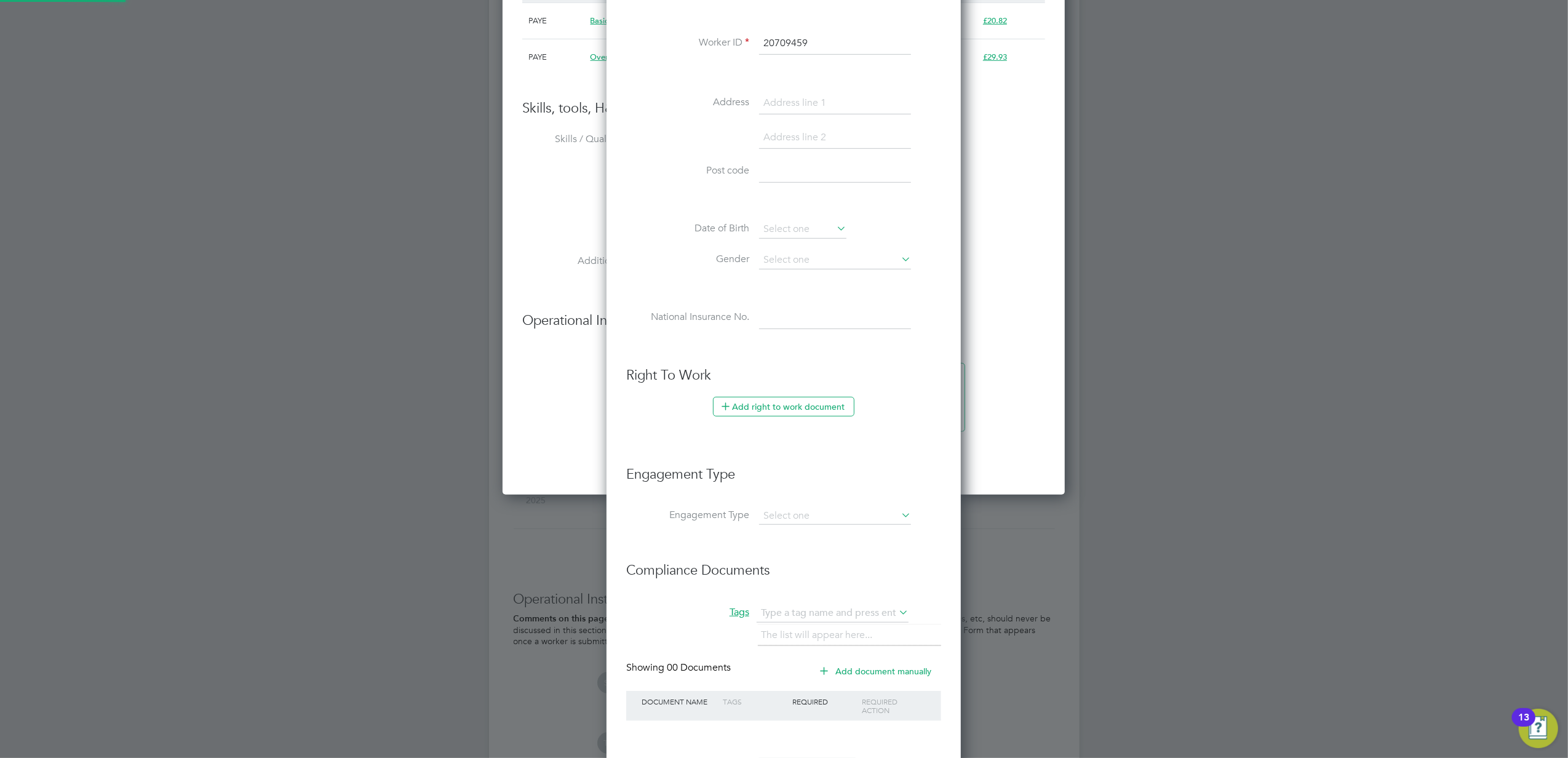
scroll to position [798, 563]
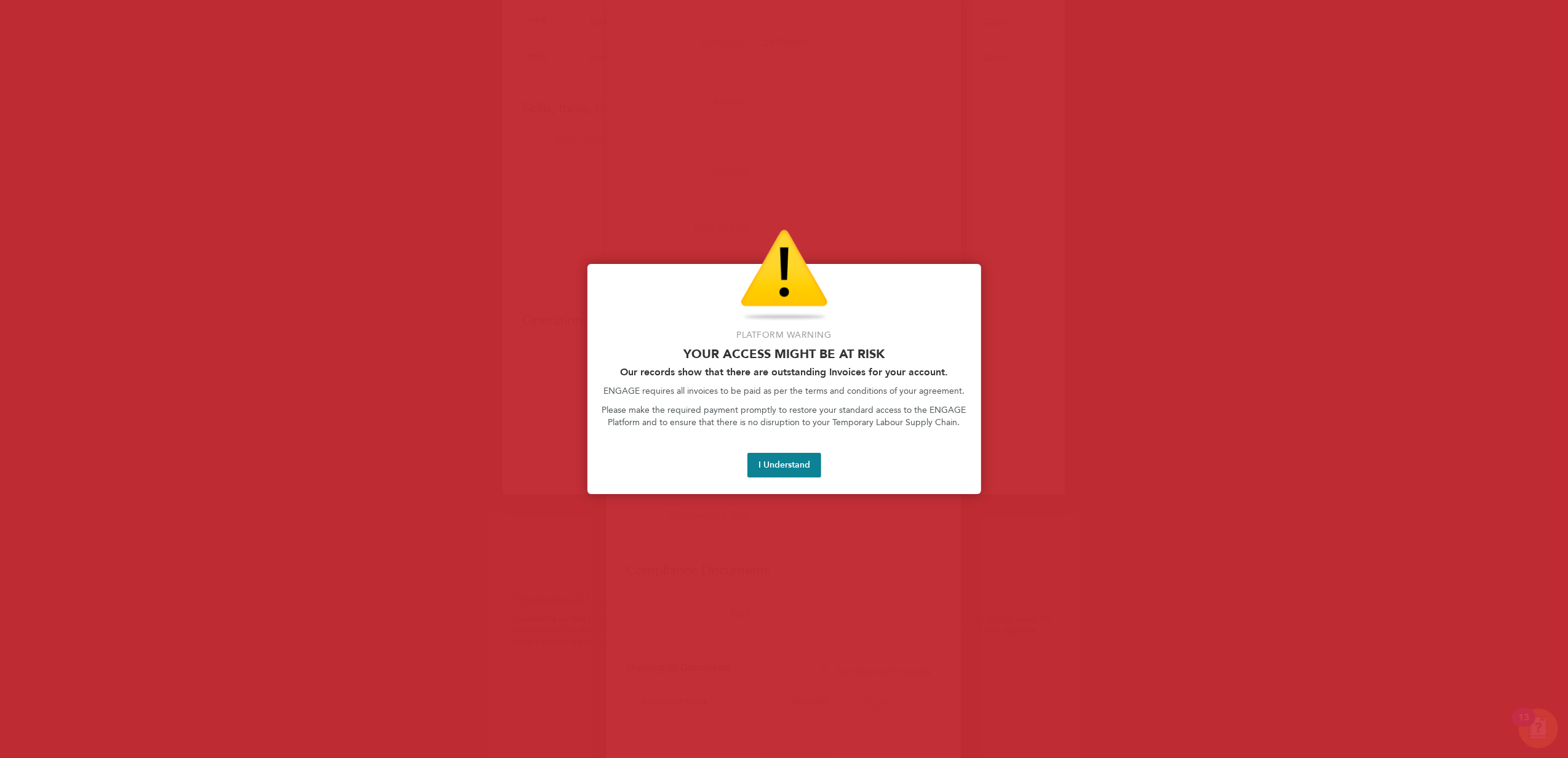
click at [758, 460] on button "I Understand" at bounding box center [784, 465] width 74 height 25
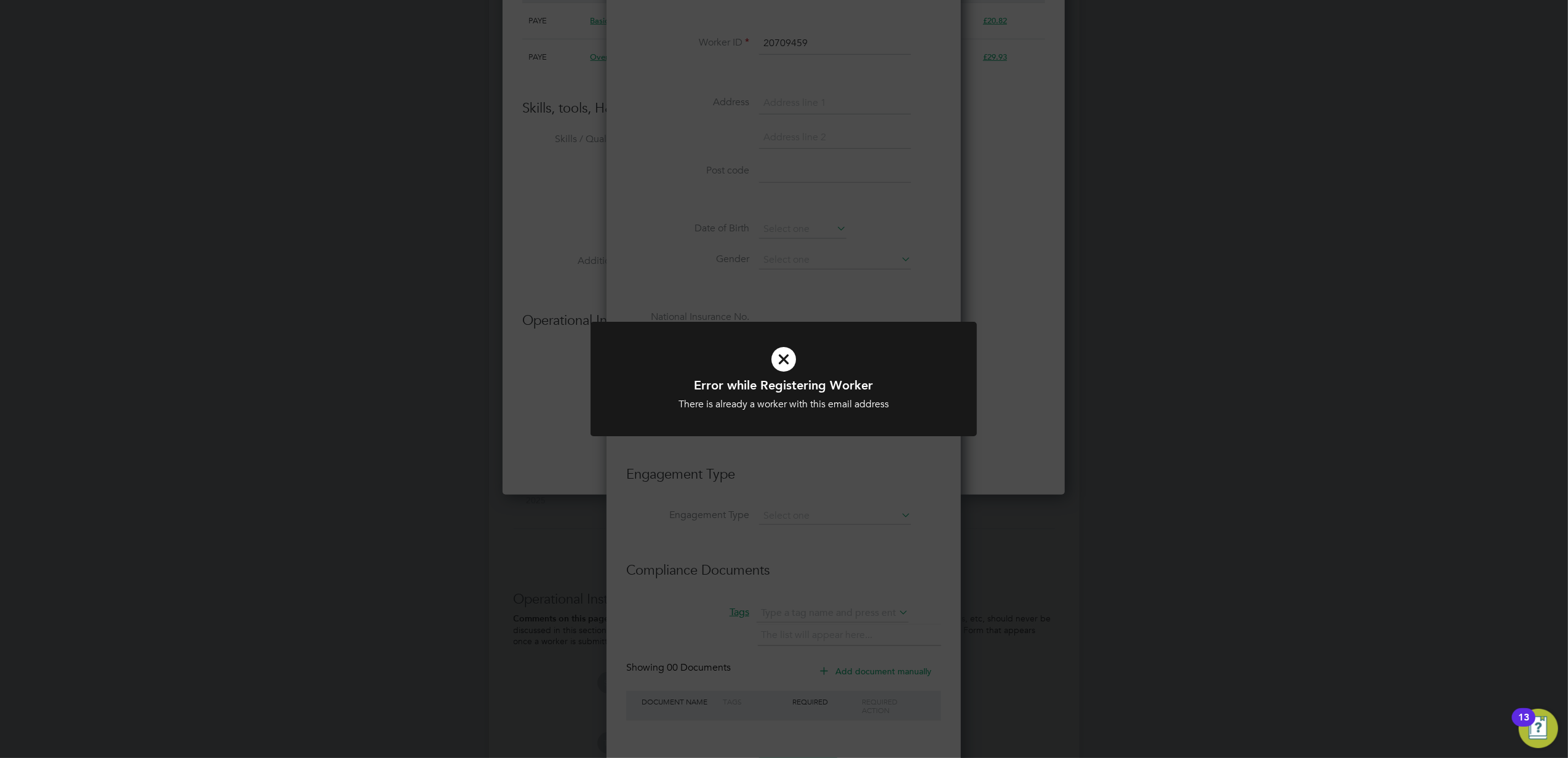
click at [773, 452] on div "Error while Registering Worker There is already a worker with this email addres…" at bounding box center [784, 379] width 1568 height 758
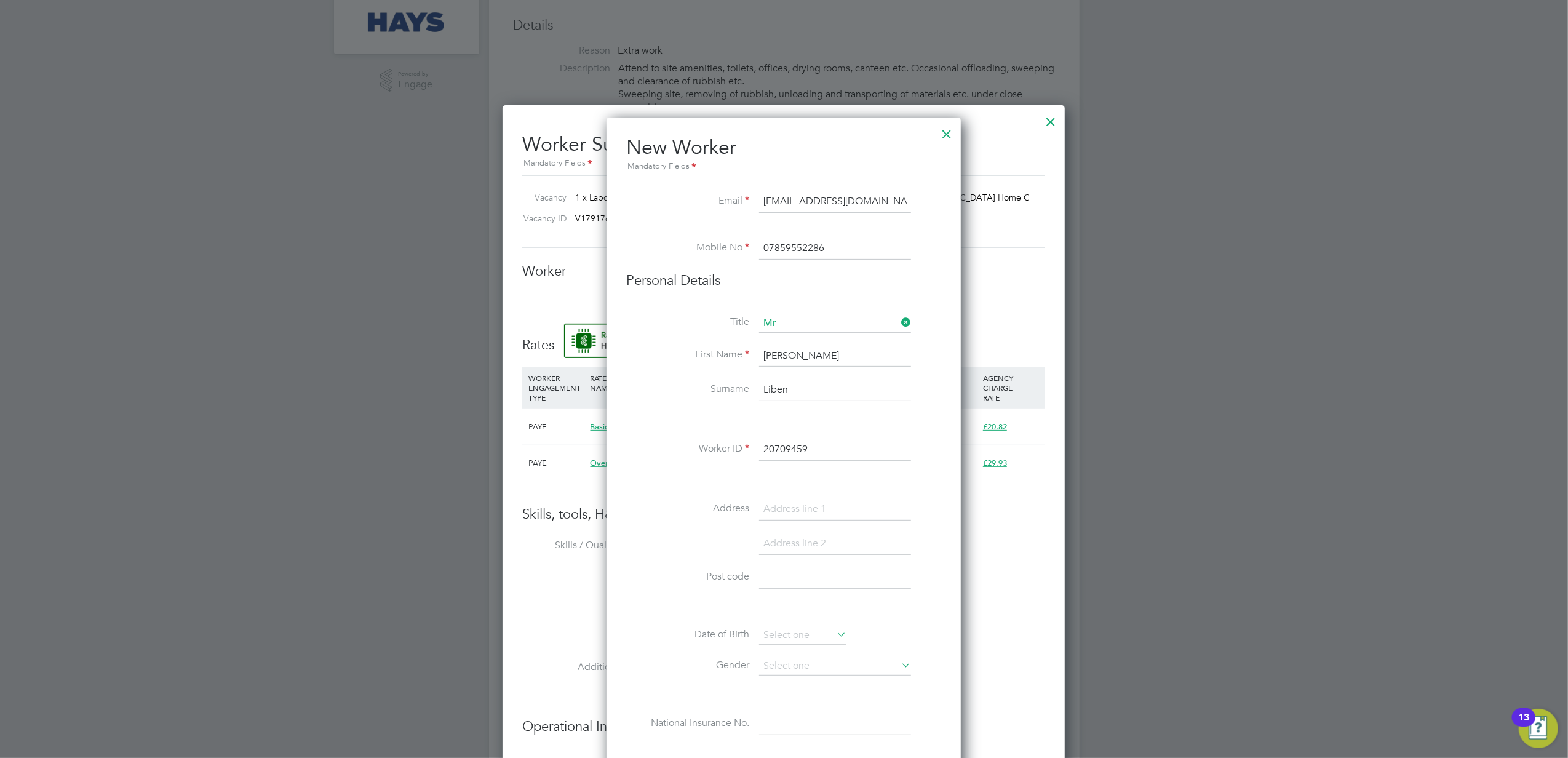
scroll to position [348, 0]
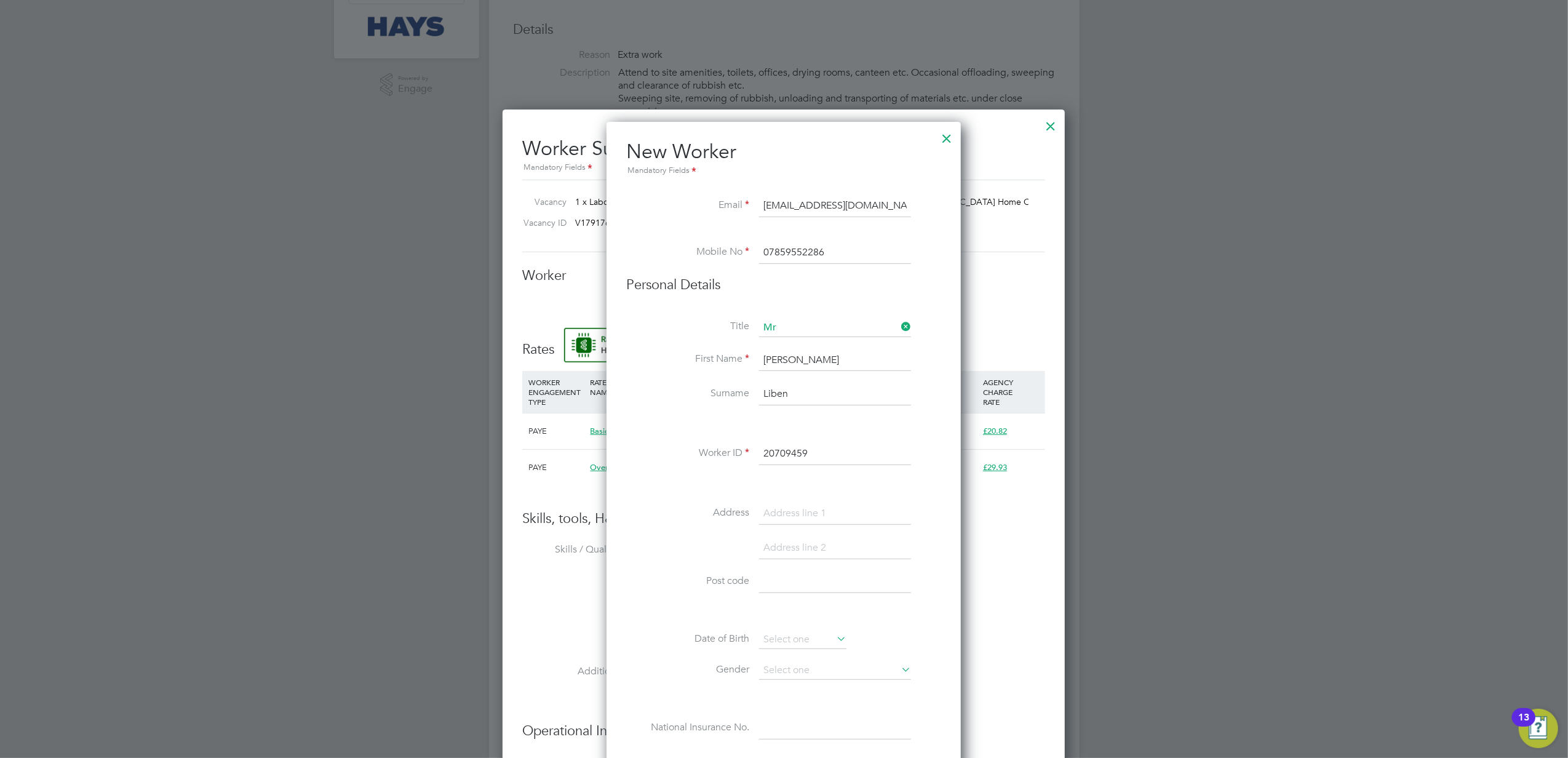
click at [945, 135] on div at bounding box center [946, 135] width 22 height 22
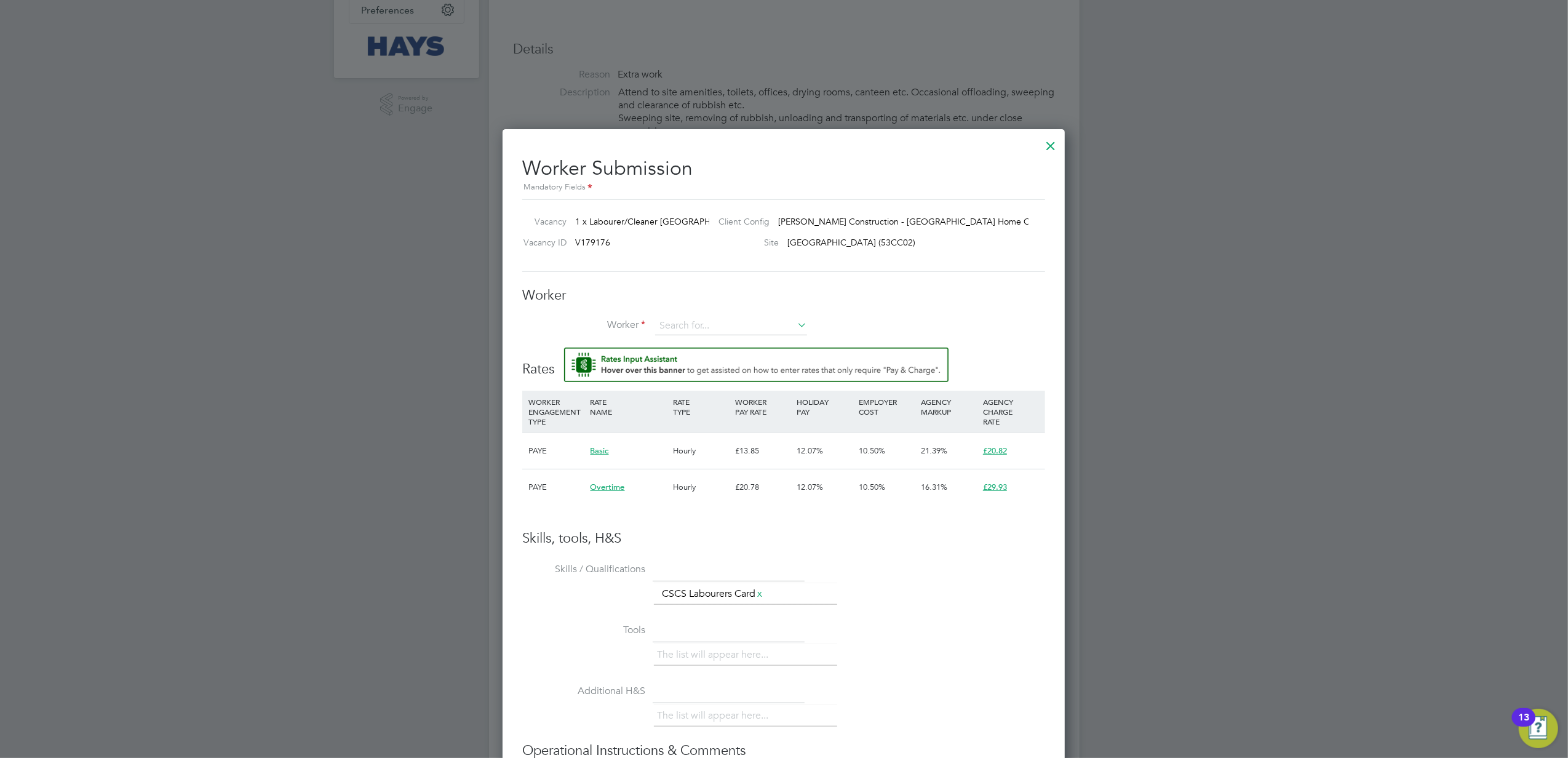
click at [1048, 144] on div at bounding box center [1050, 142] width 22 height 22
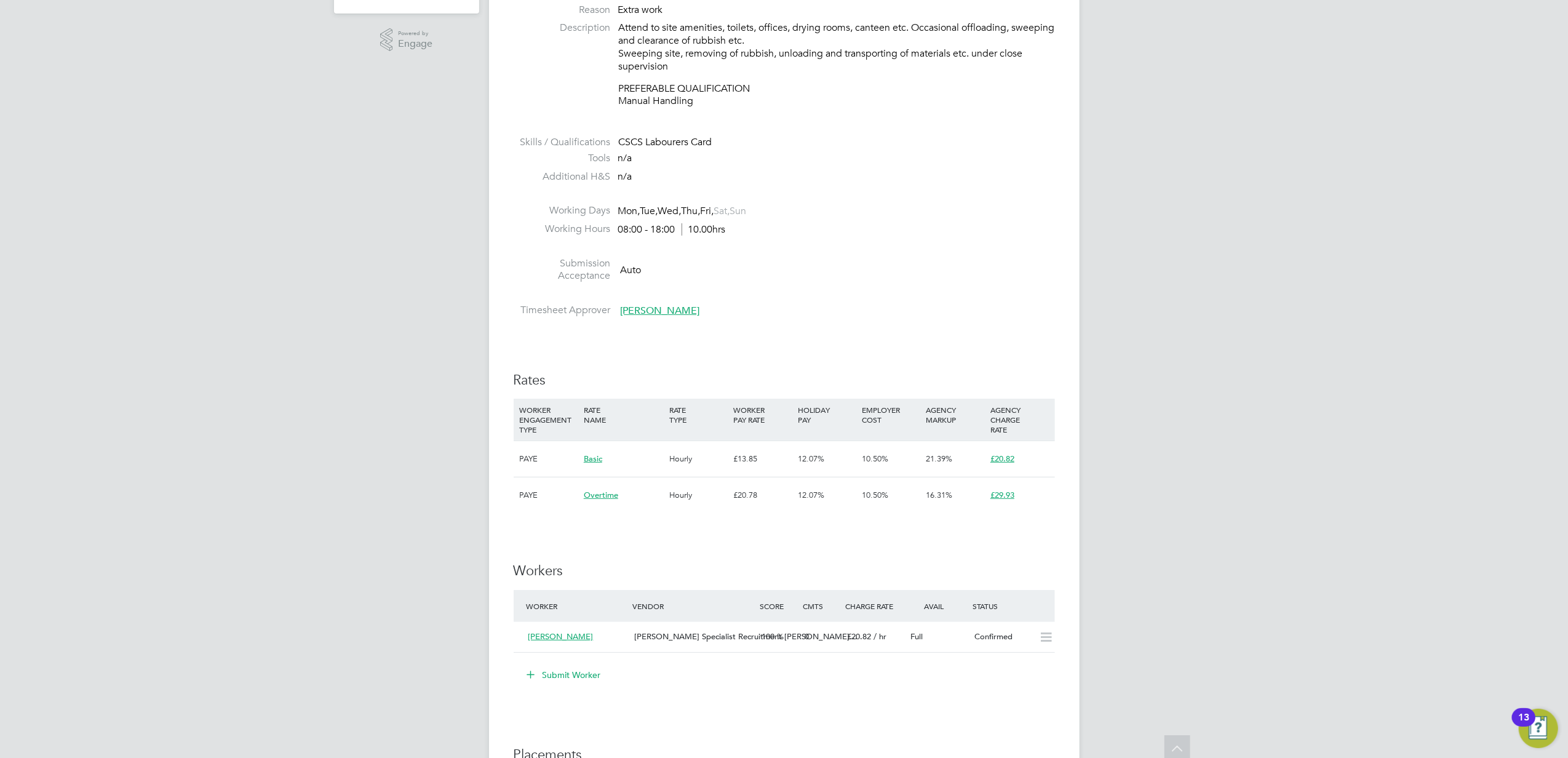
scroll to position [410, 0]
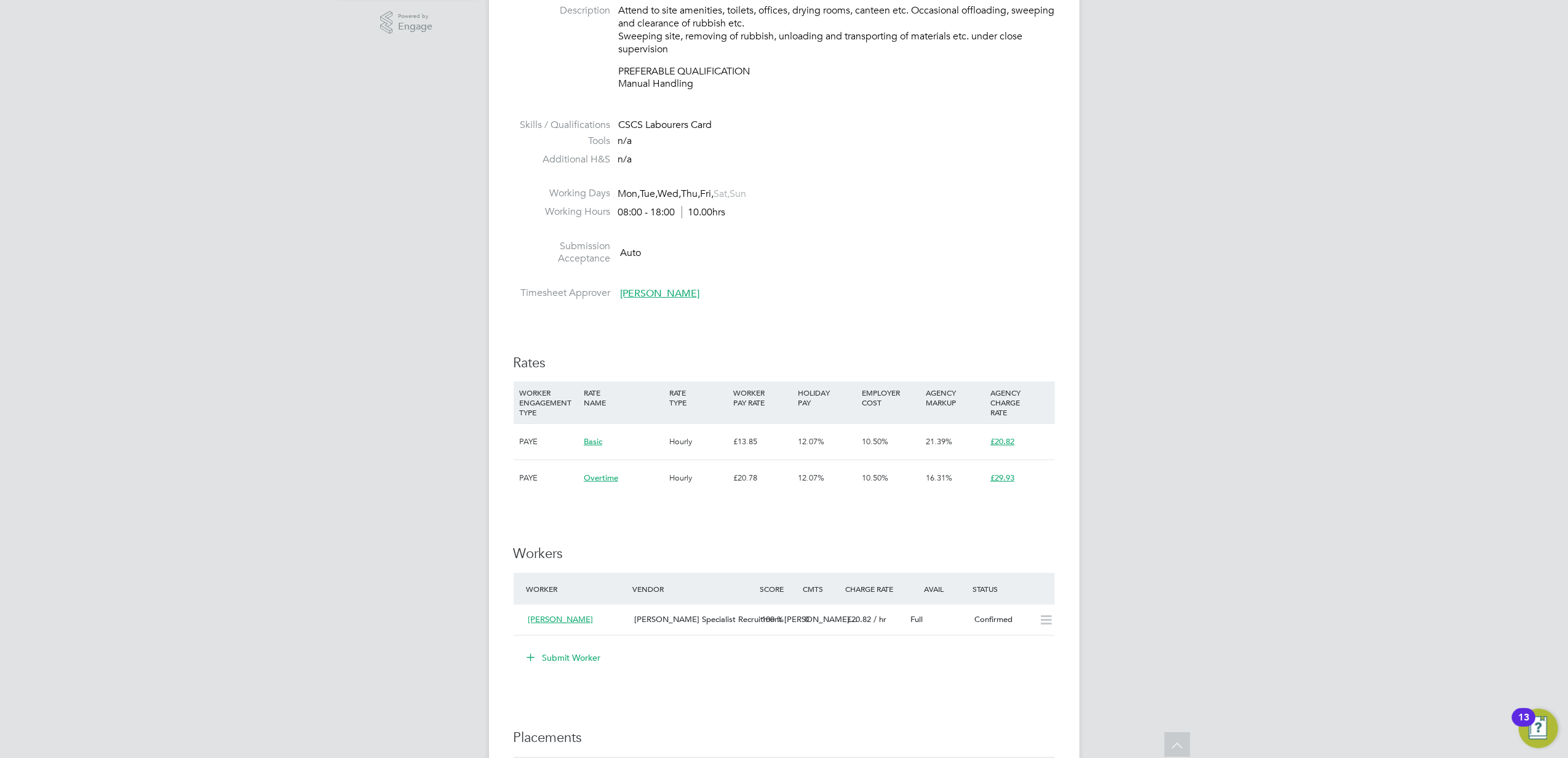
click at [581, 661] on button "Submit Worker" at bounding box center [564, 657] width 92 height 20
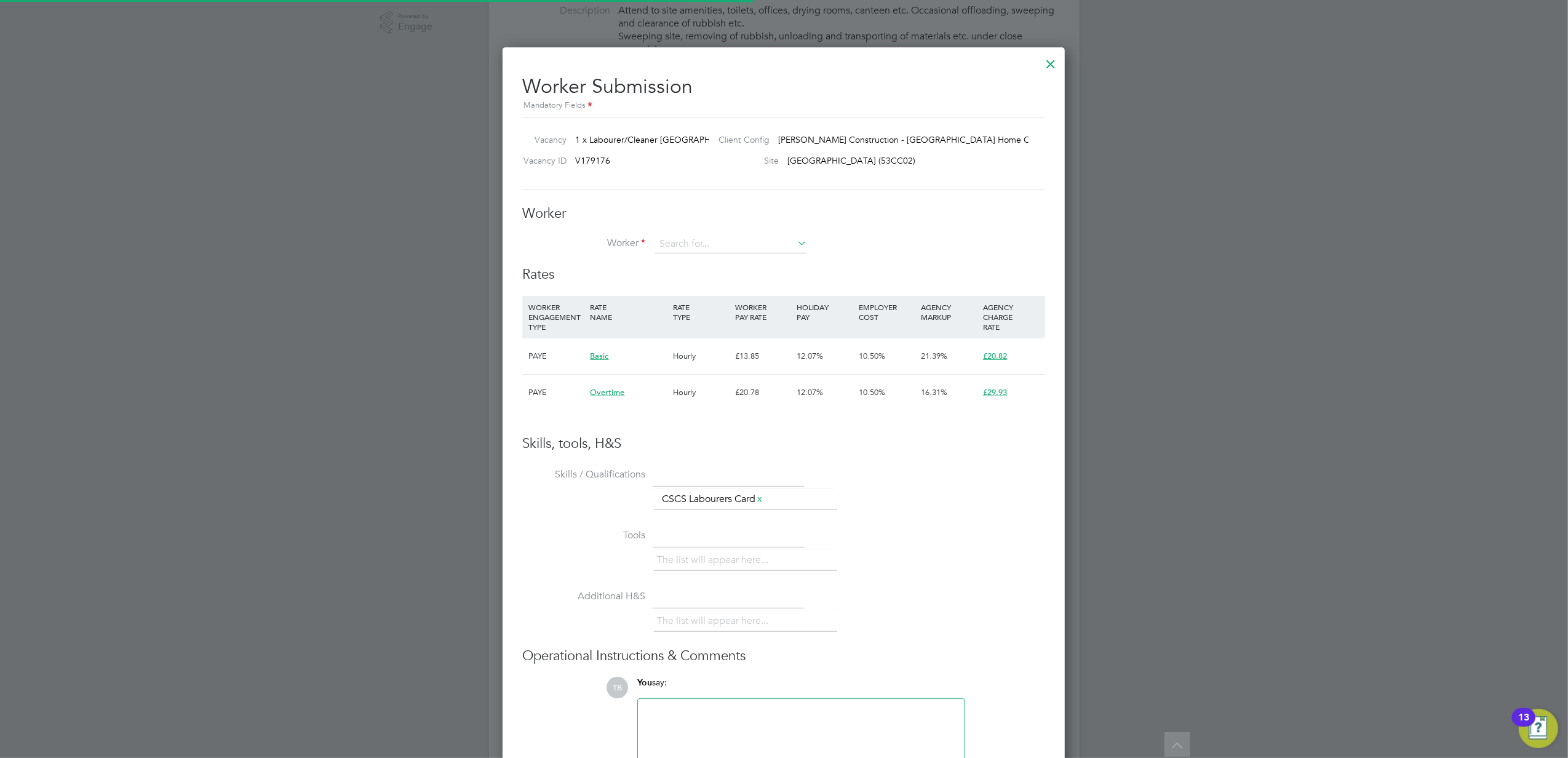
scroll to position [37, 83]
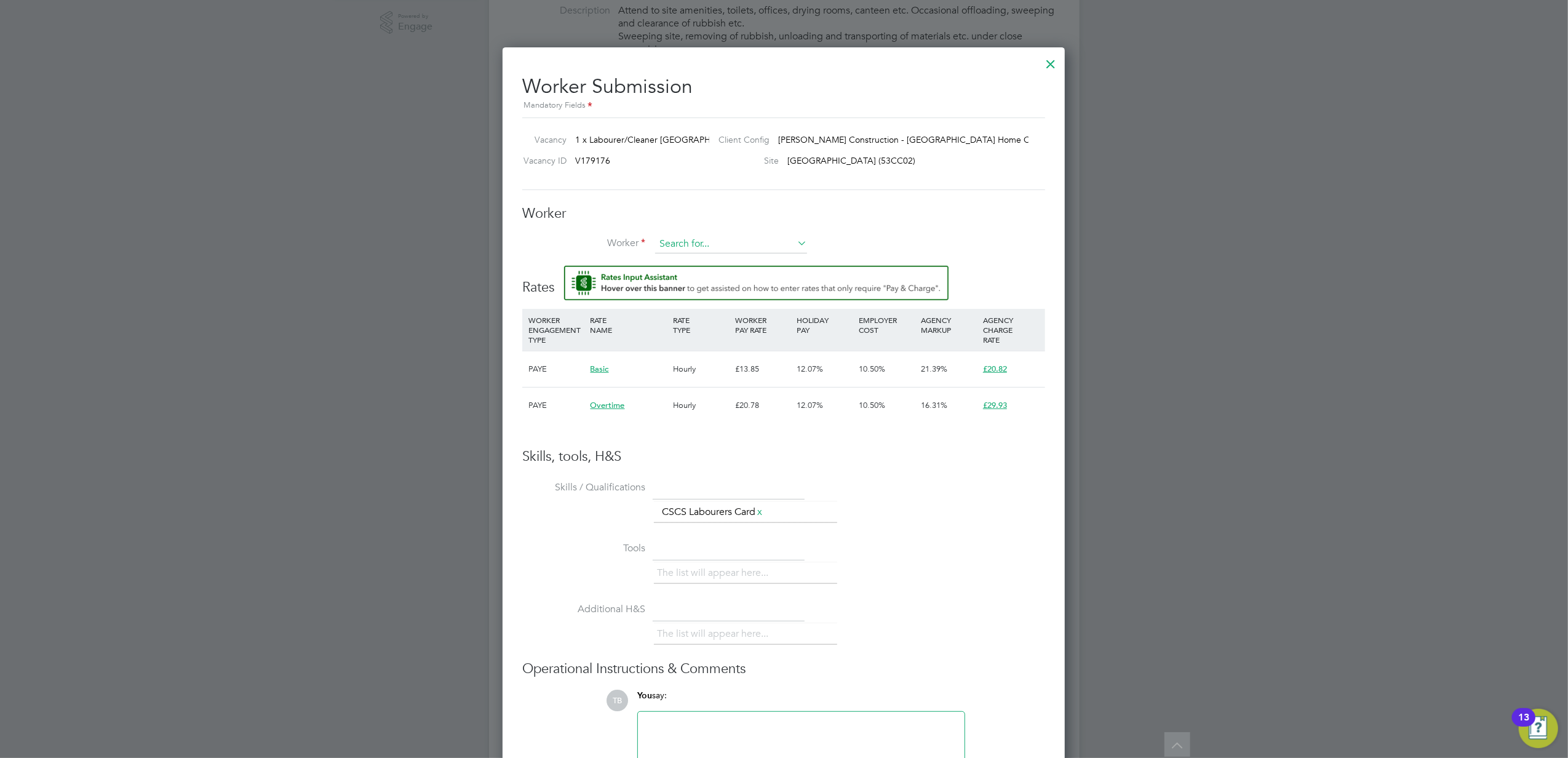
click at [706, 237] on input at bounding box center [731, 244] width 152 height 18
click at [700, 272] on li "Efrem Lib en (20709459)" at bounding box center [731, 278] width 153 height 16
type input "Efrem Liben (20709459)"
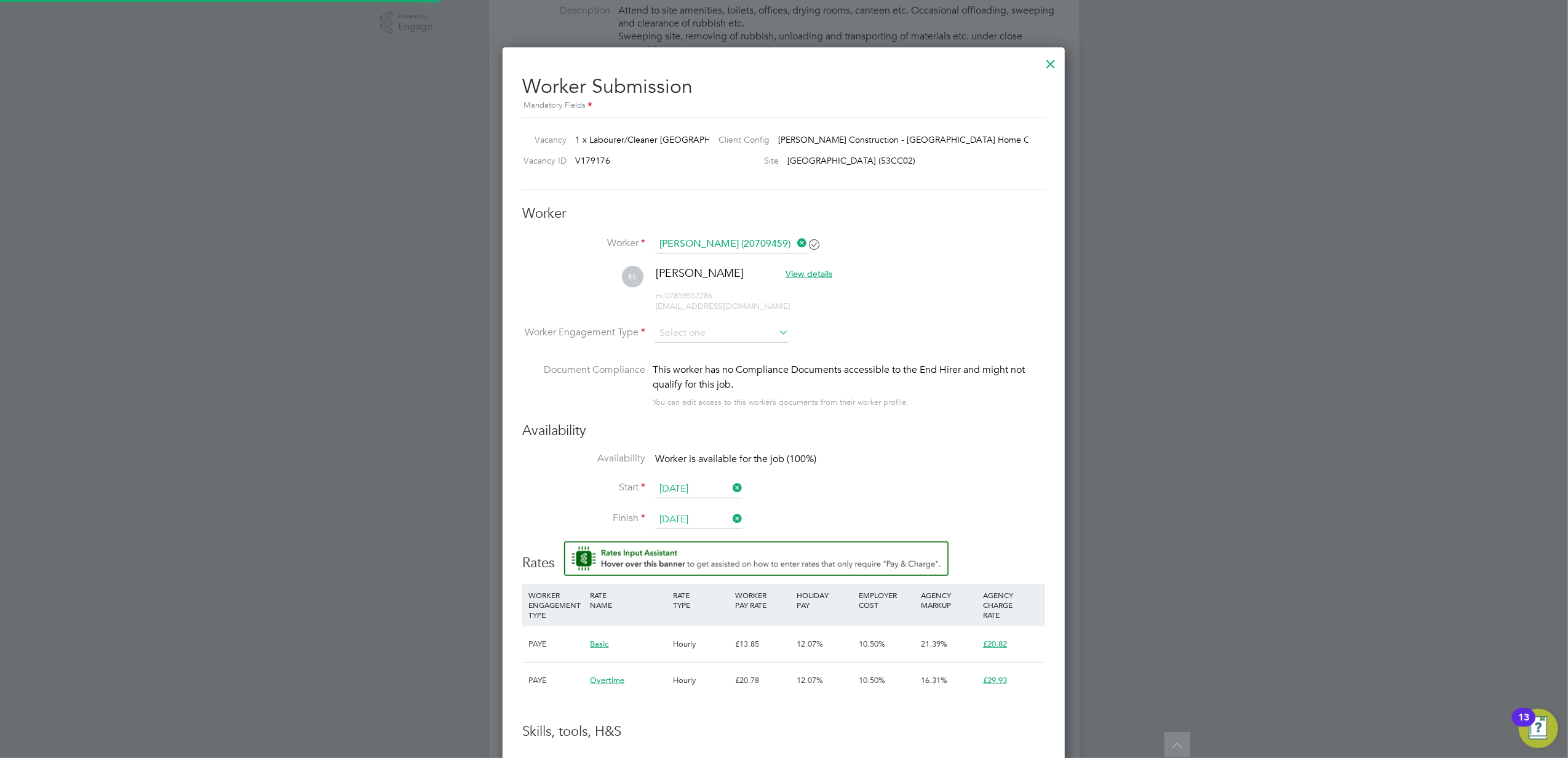
scroll to position [1072, 563]
click at [743, 331] on input at bounding box center [721, 333] width 133 height 18
click at [719, 352] on li "Contract" at bounding box center [721, 350] width 135 height 16
type input "Contract"
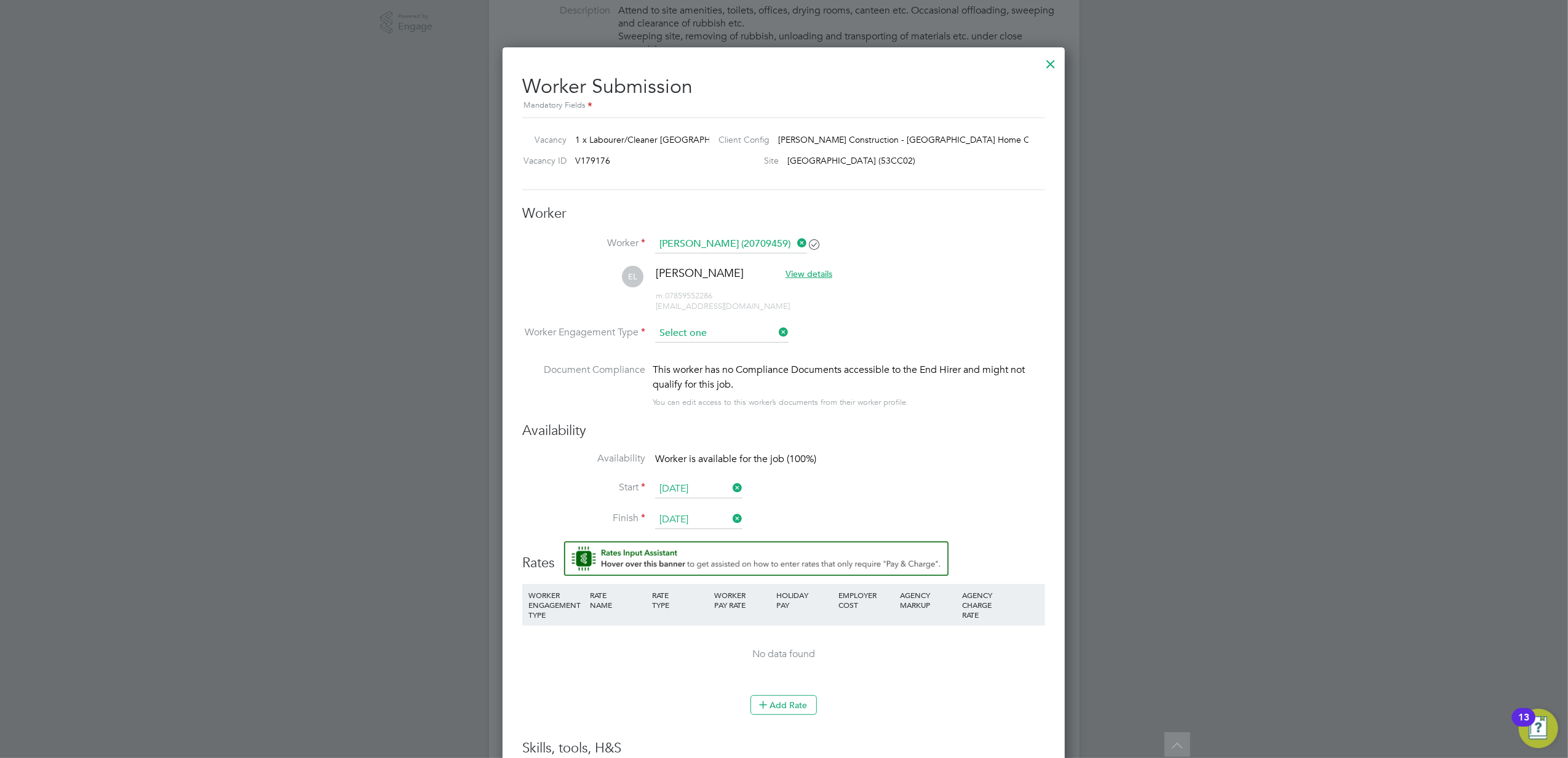
click at [725, 330] on input at bounding box center [721, 333] width 133 height 18
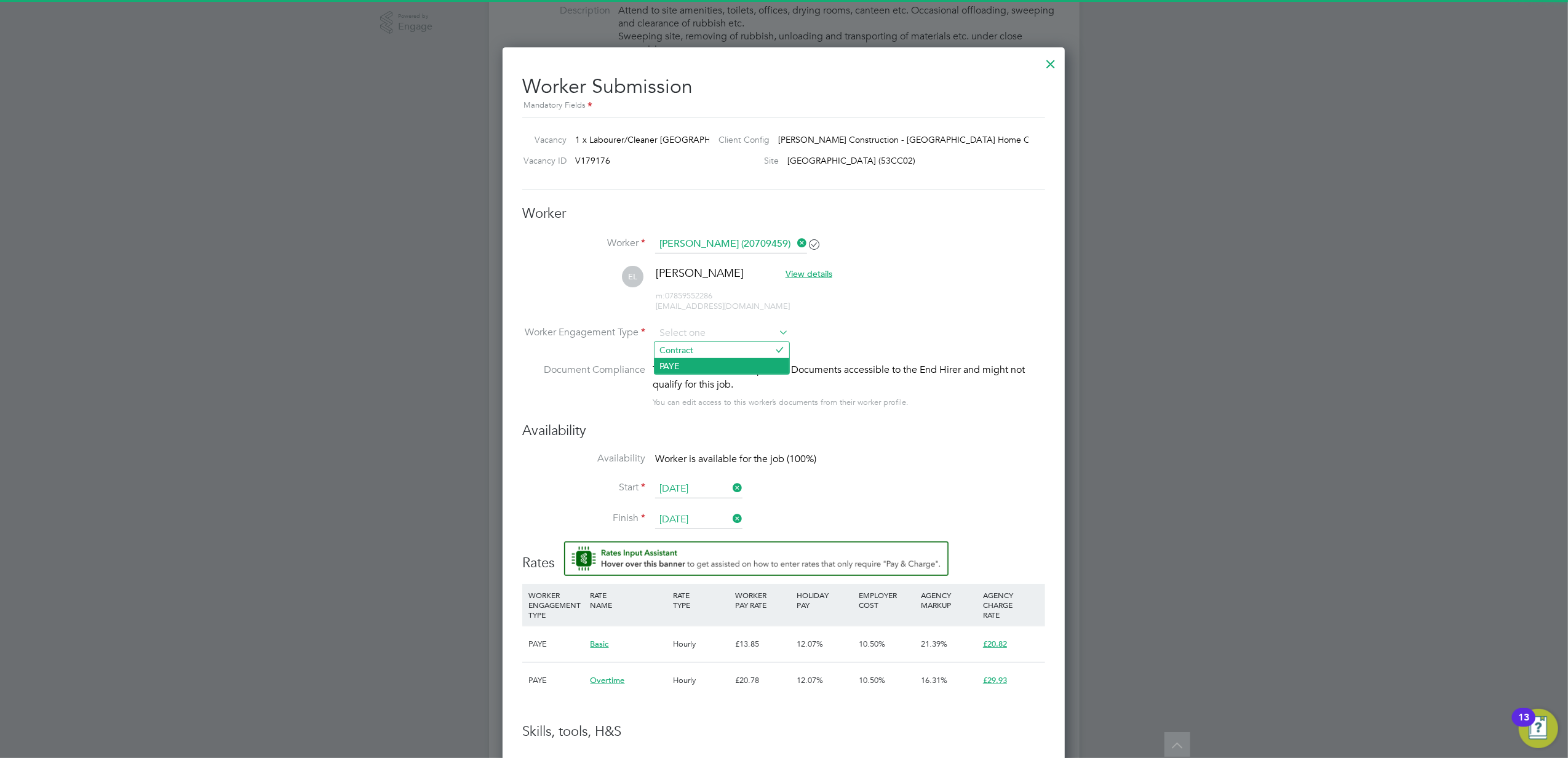
click at [713, 359] on li "PAYE" at bounding box center [721, 365] width 135 height 16
type input "PAYE"
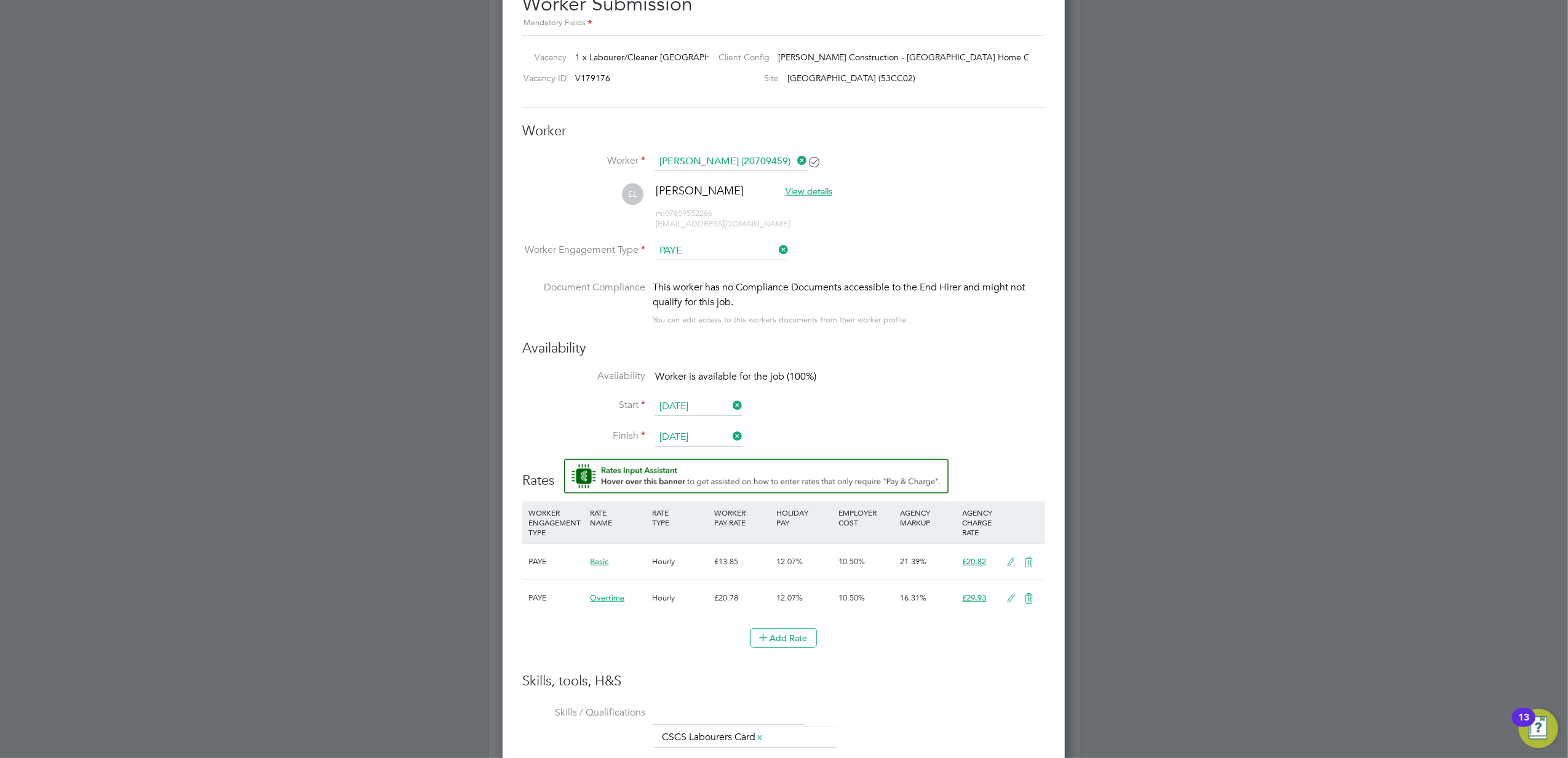
click at [951, 404] on li "Start 26 Aug 2025" at bounding box center [784, 413] width 523 height 31
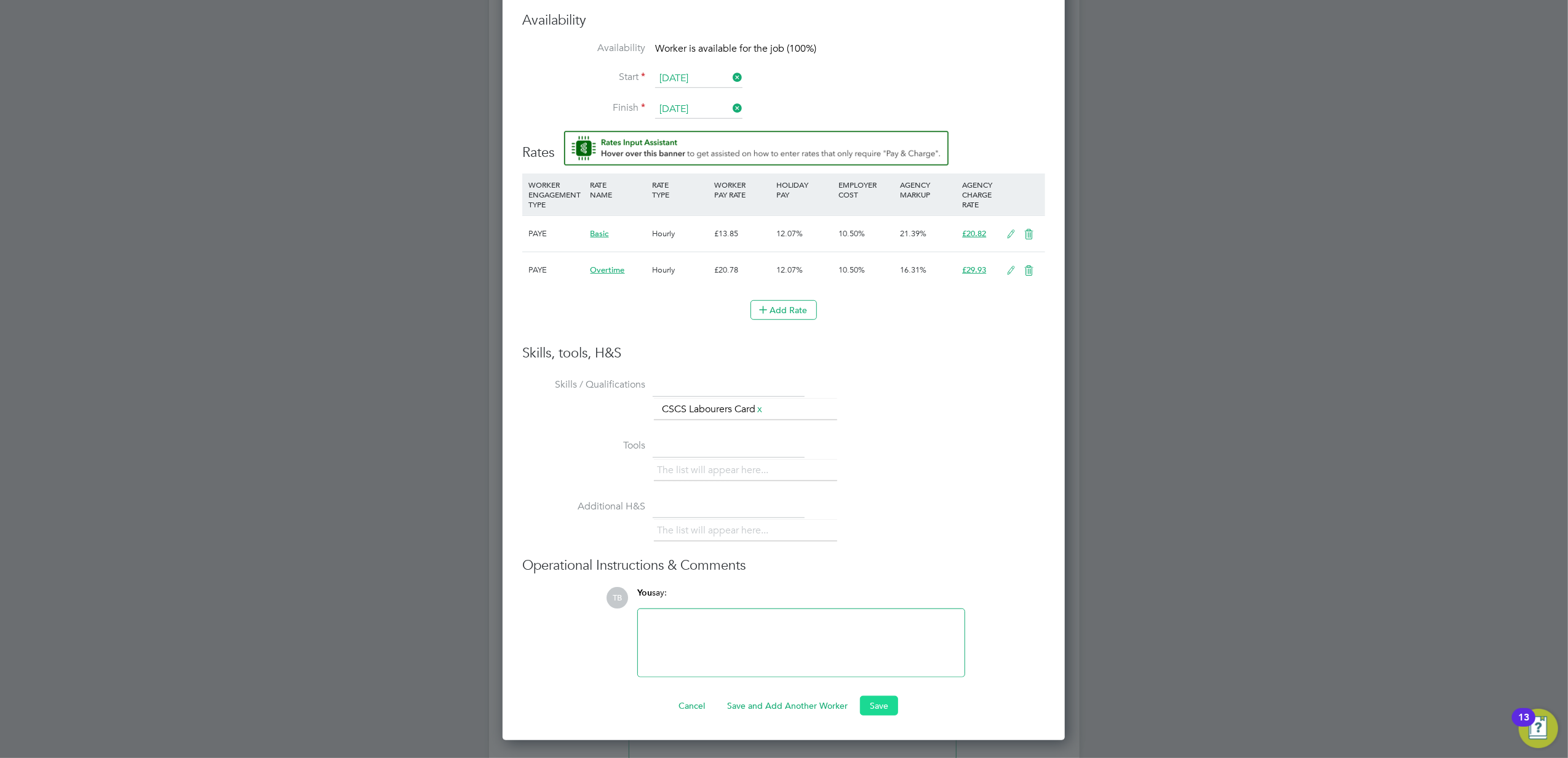
click at [883, 709] on button "Save" at bounding box center [879, 705] width 38 height 20
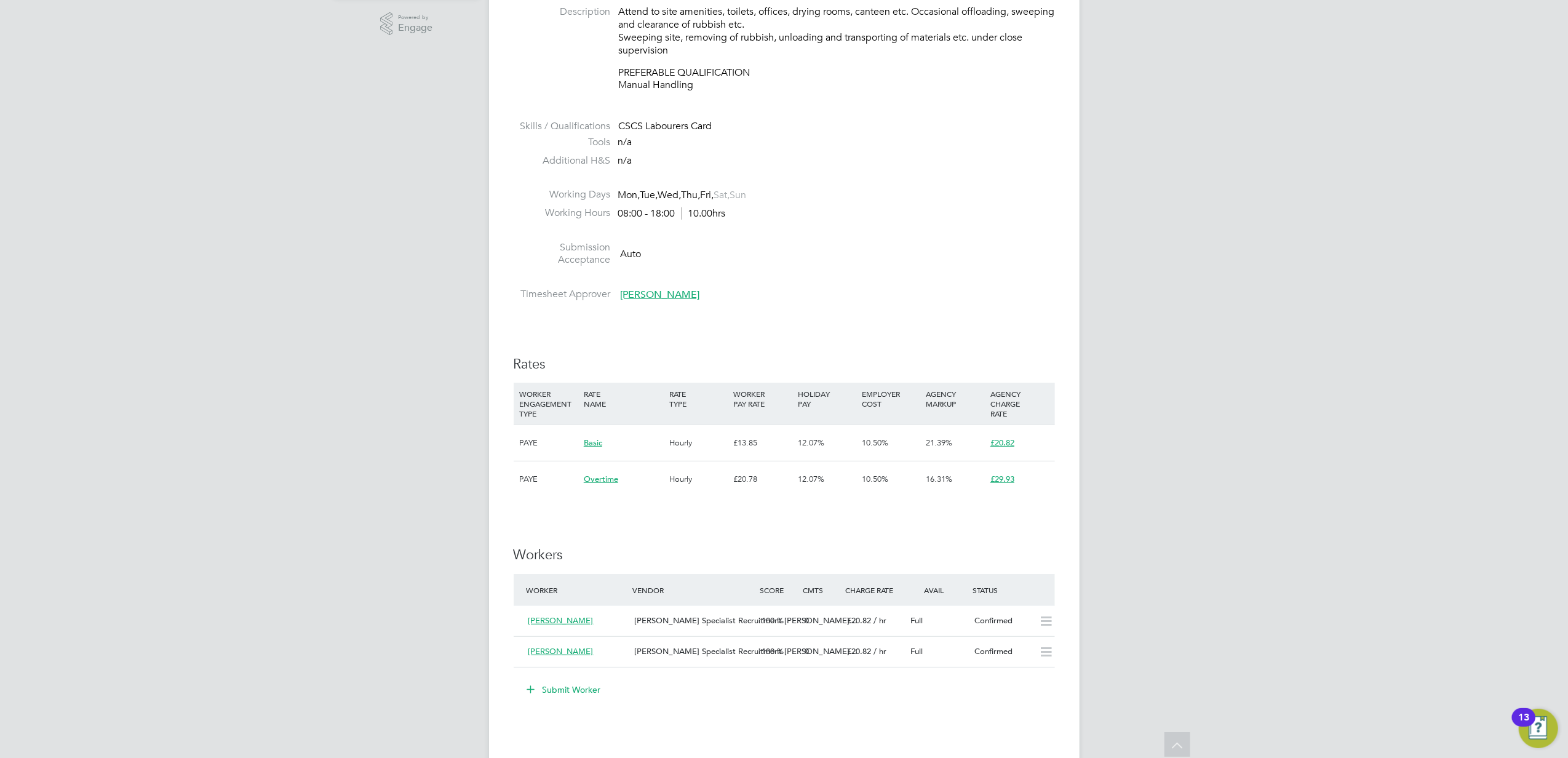
scroll to position [328, 0]
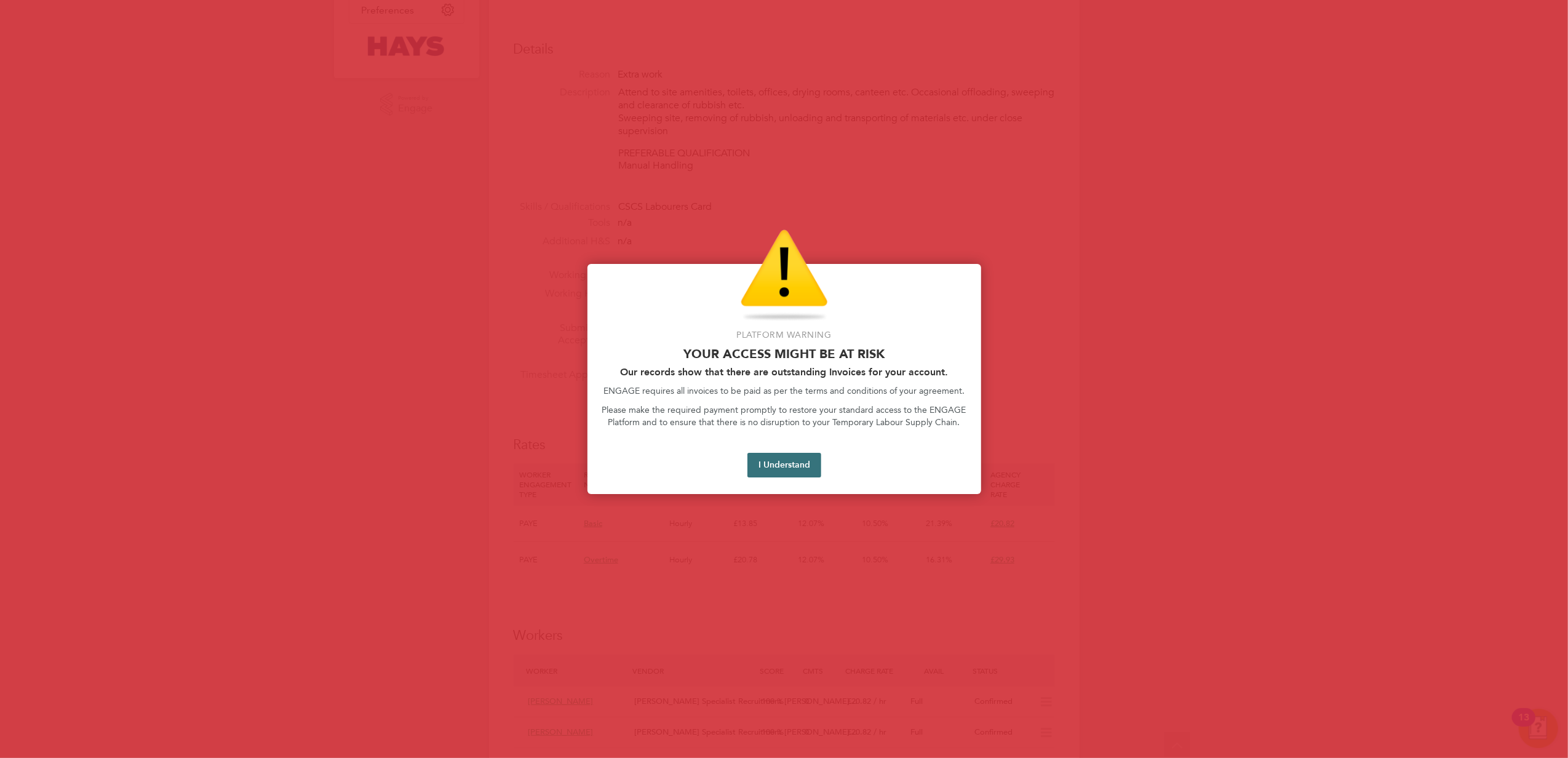
click at [784, 456] on button "I Understand" at bounding box center [784, 465] width 74 height 25
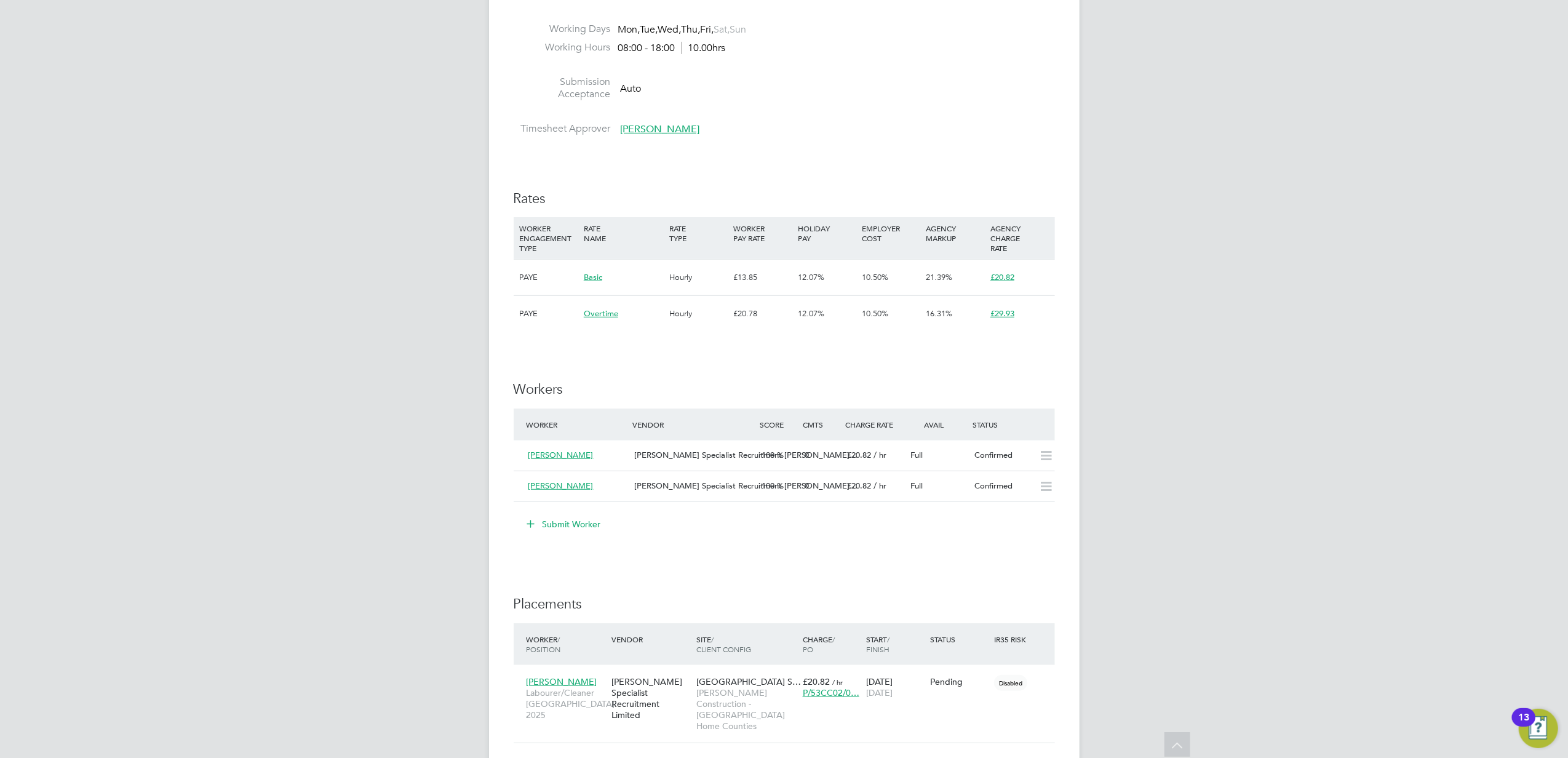
scroll to position [493, 0]
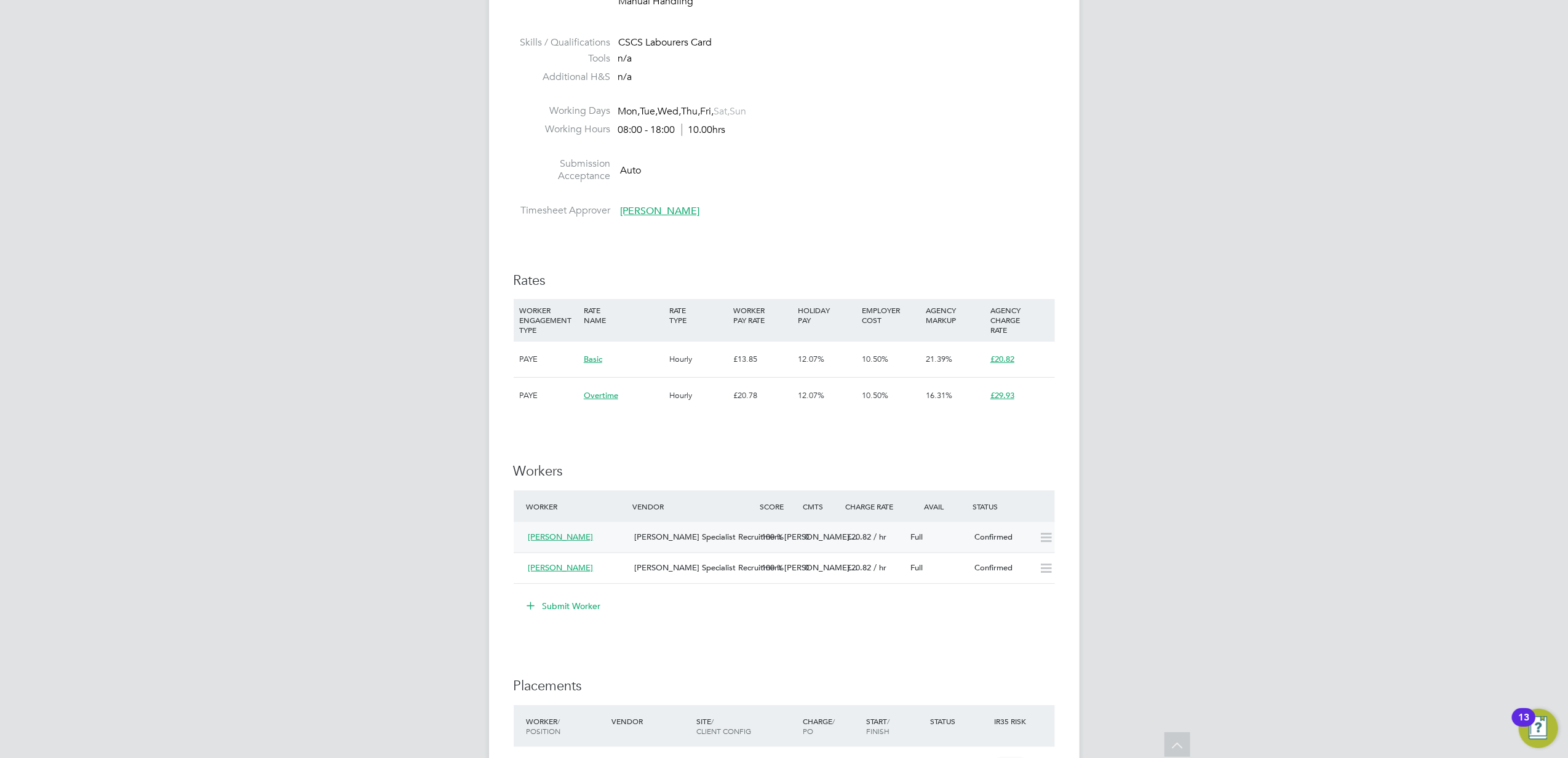
click at [564, 534] on span "[PERSON_NAME]" at bounding box center [561, 536] width 65 height 10
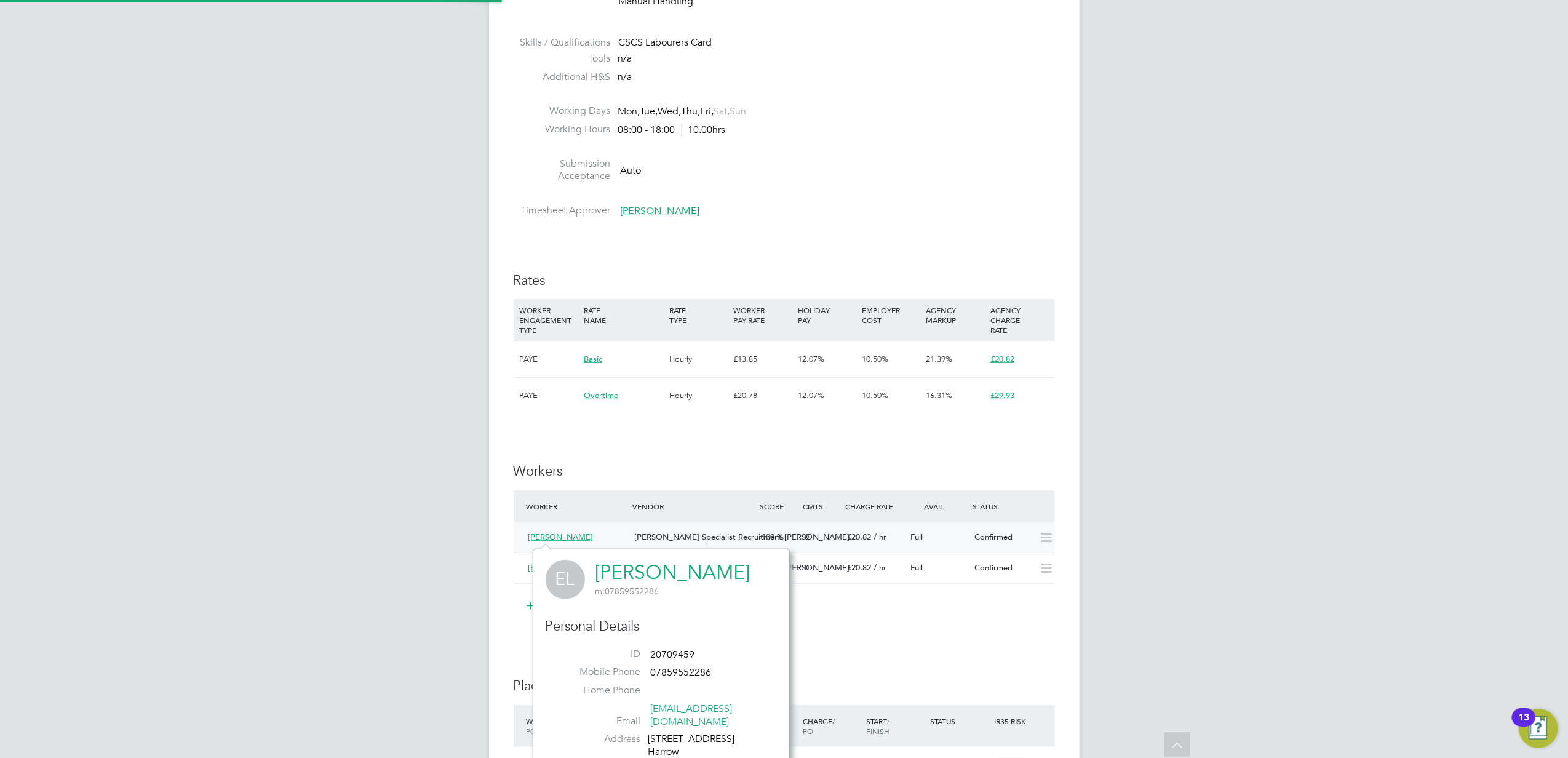
scroll to position [311, 256]
click at [650, 448] on div "IR35 Determination IR35 Status Disabled for this client. This feature can be en…" at bounding box center [784, 468] width 541 height 1398
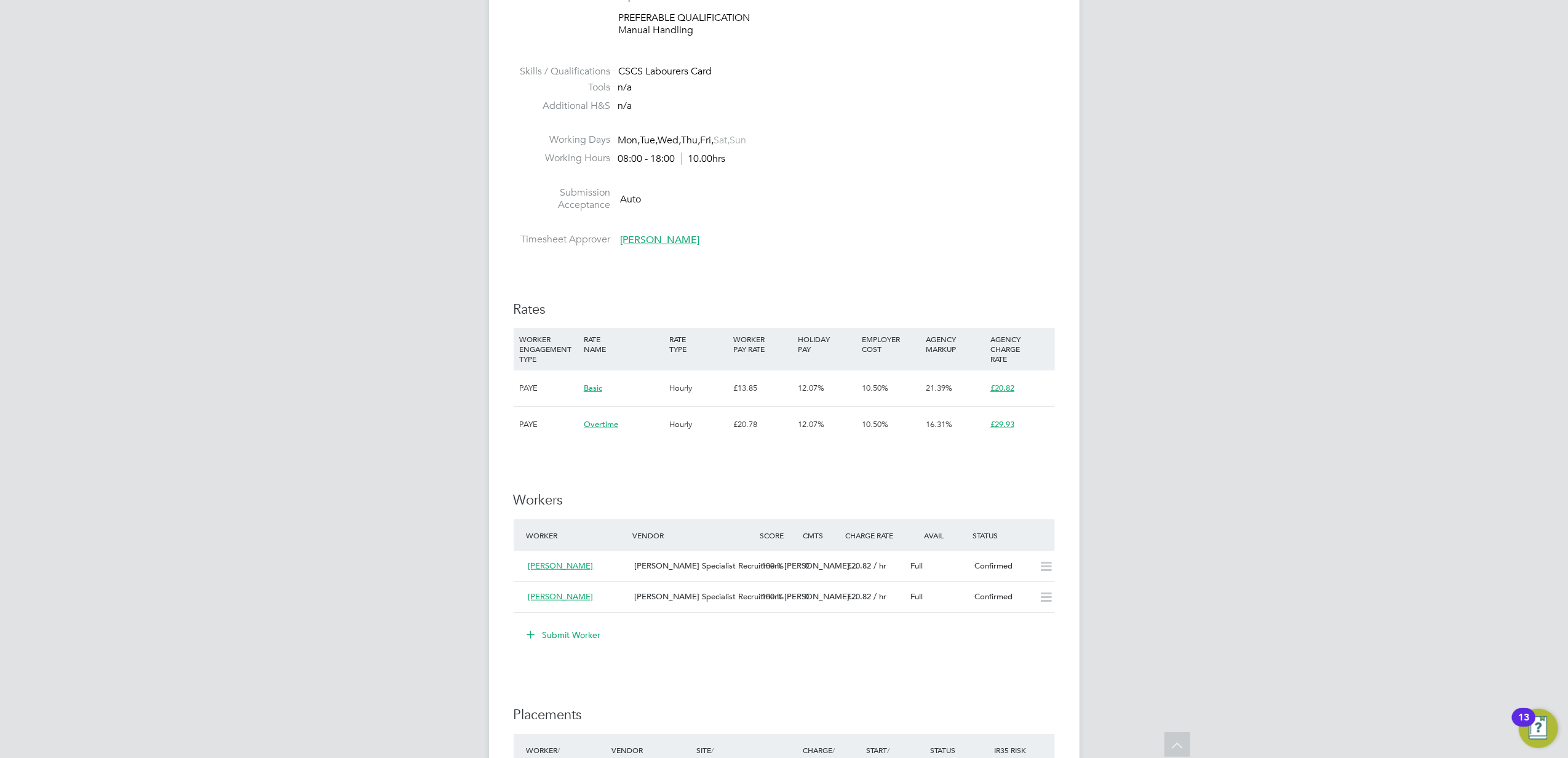
scroll to position [493, 0]
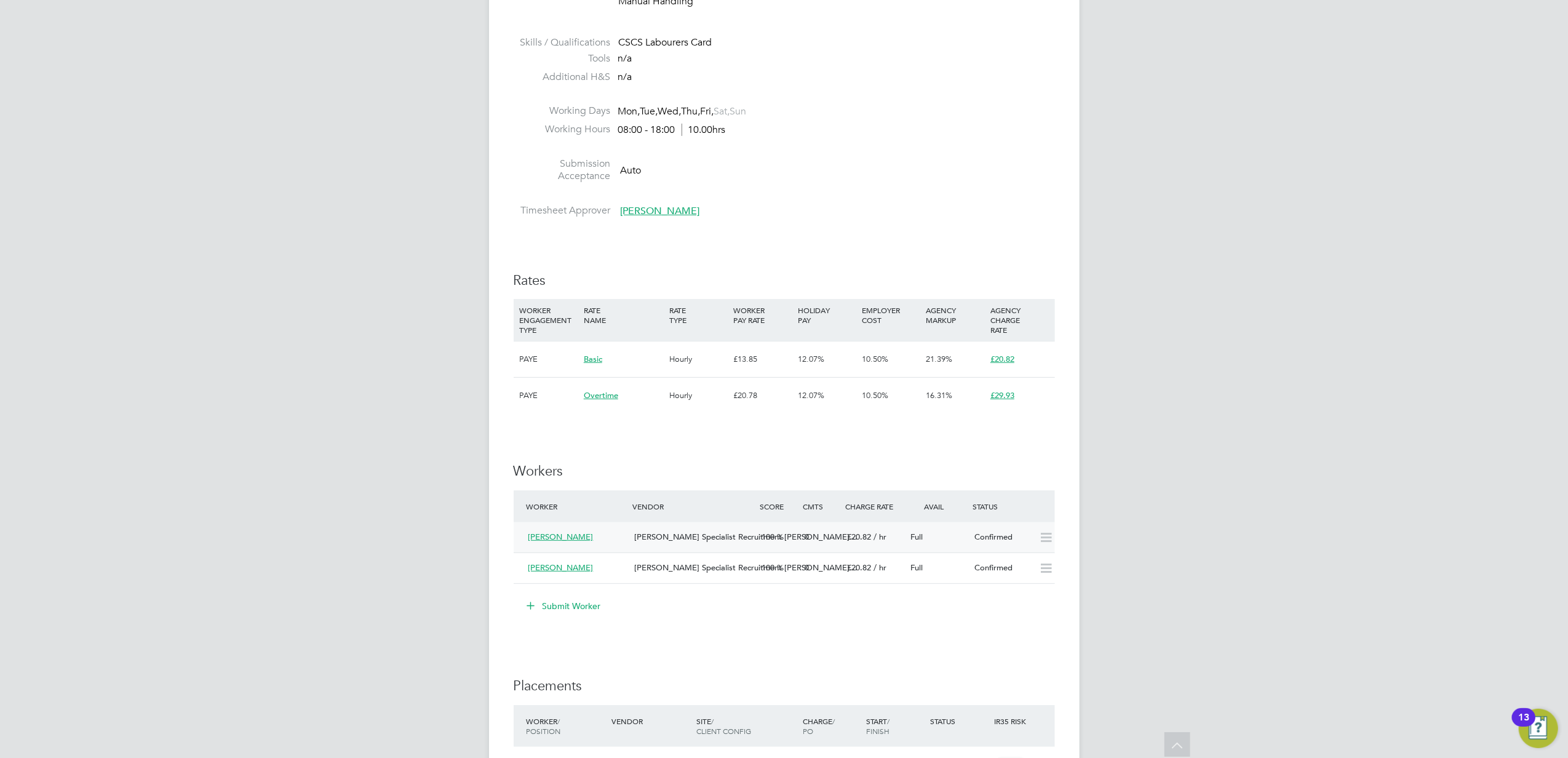
click at [565, 540] on span "[PERSON_NAME]" at bounding box center [561, 536] width 65 height 10
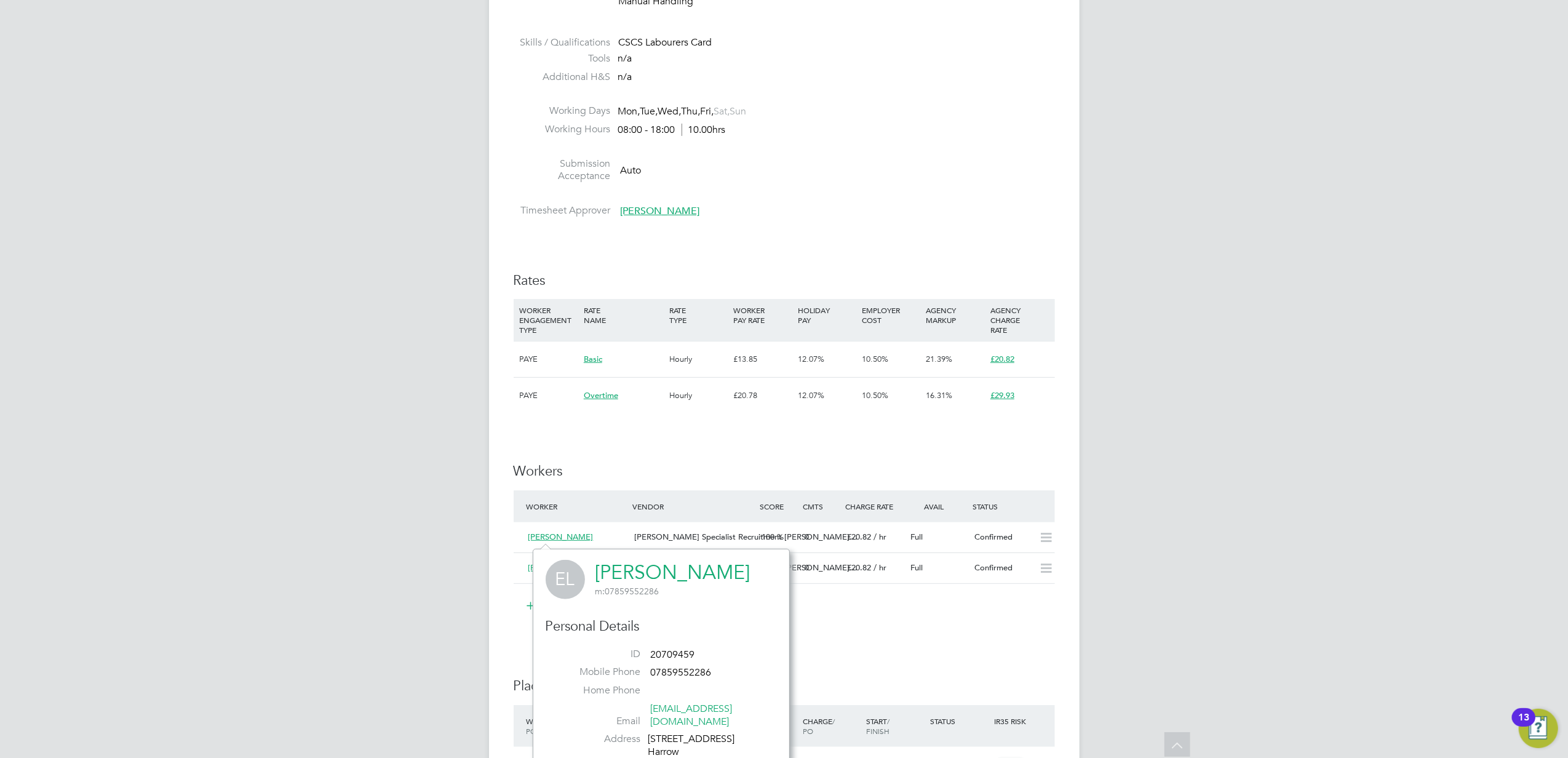
click at [633, 572] on link "[PERSON_NAME]" at bounding box center [673, 572] width 155 height 24
click at [886, 90] on li at bounding box center [784, 96] width 541 height 16
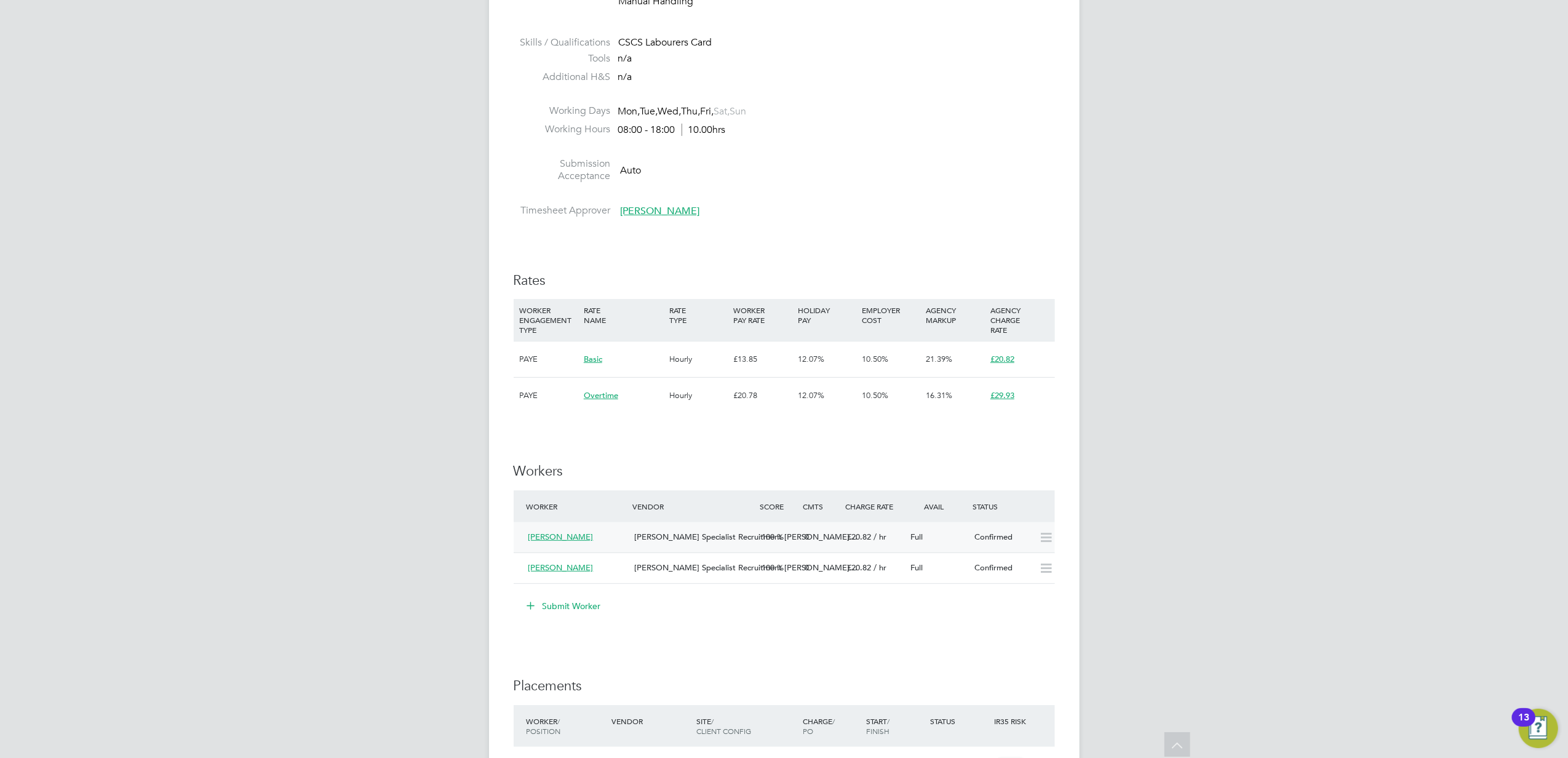
click at [650, 535] on span "Hays Specialist Recruitment Li…" at bounding box center [745, 536] width 223 height 10
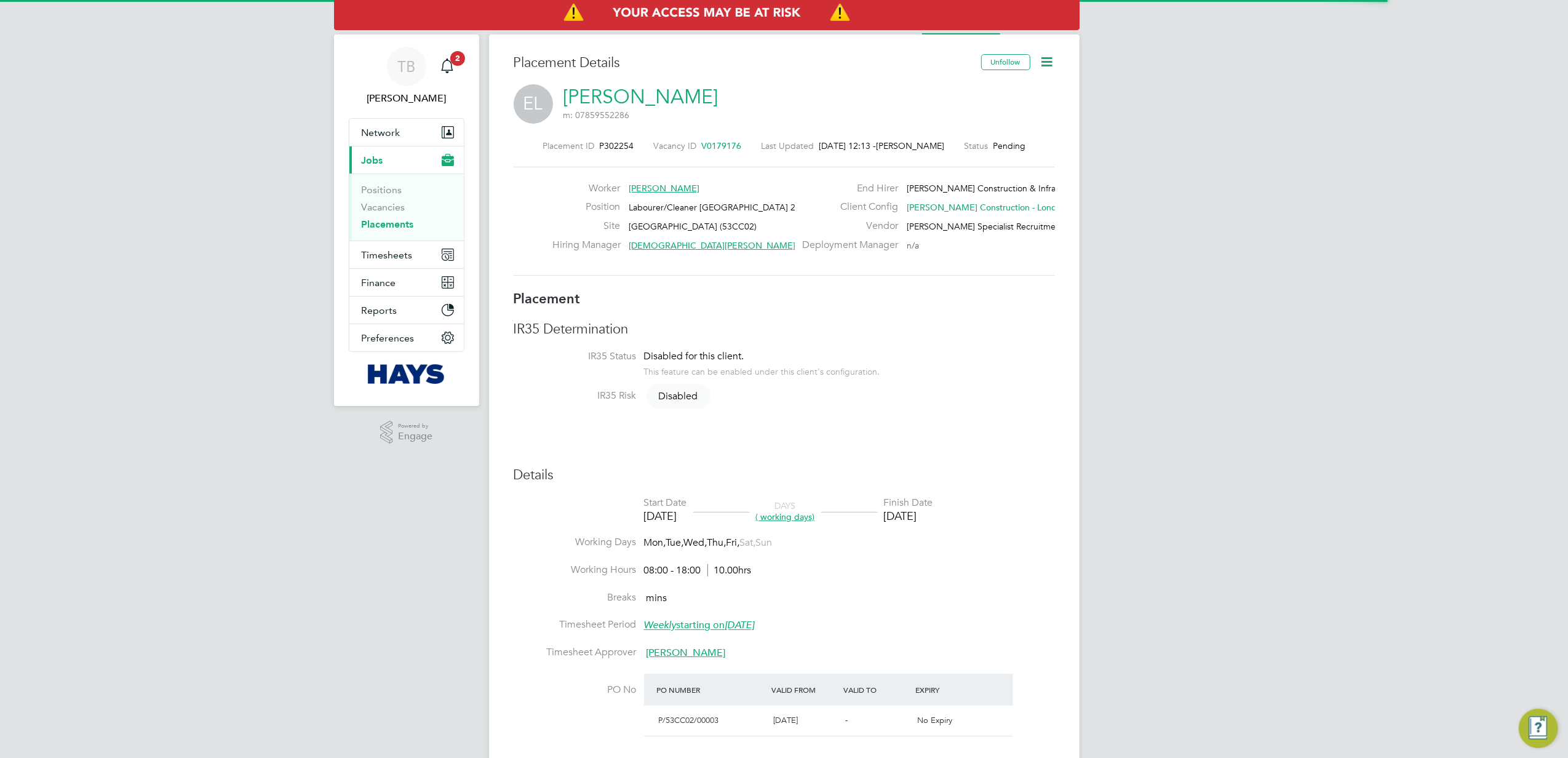
scroll to position [6, 6]
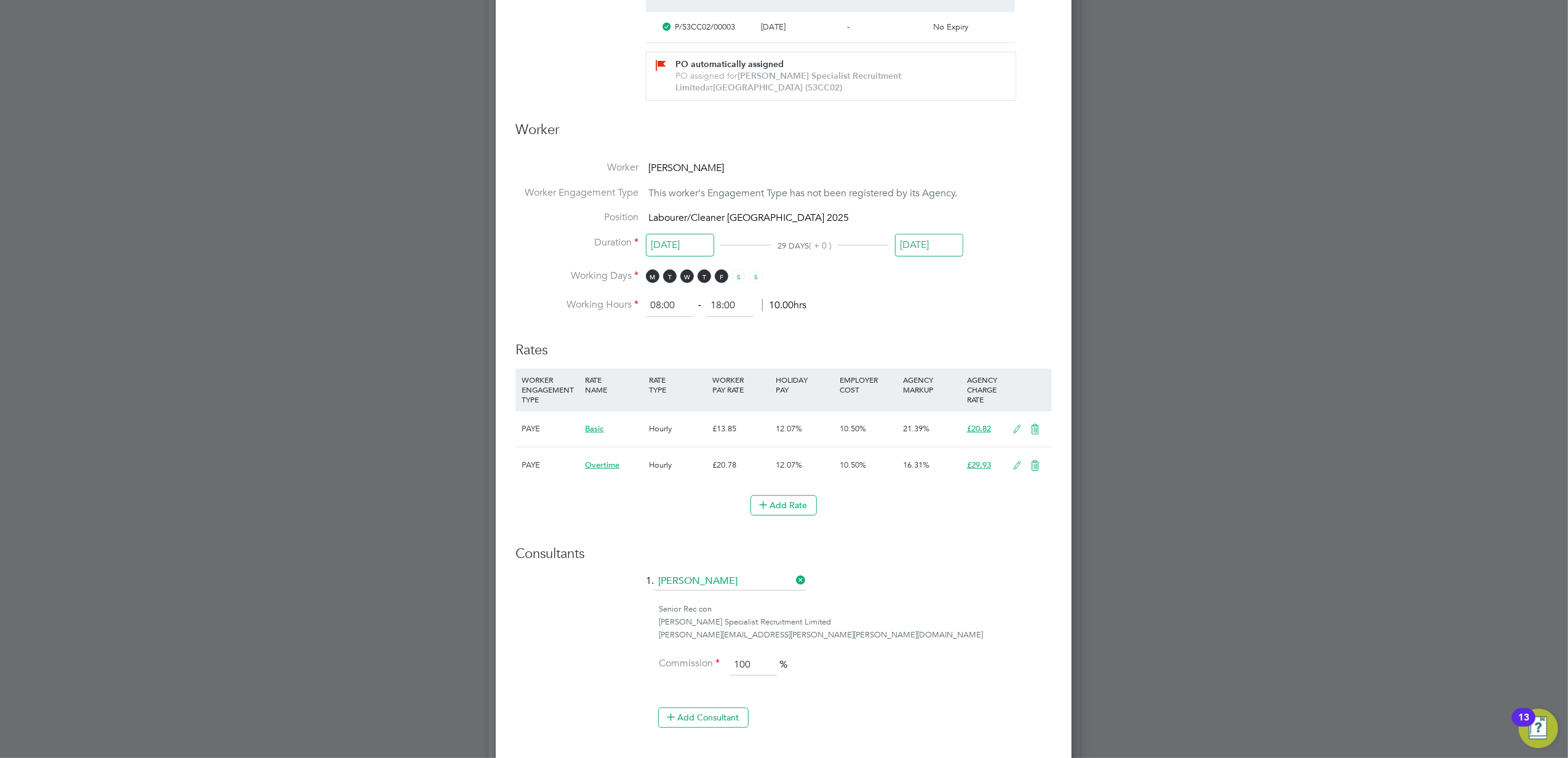
click at [1034, 466] on icon at bounding box center [1035, 466] width 15 height 10
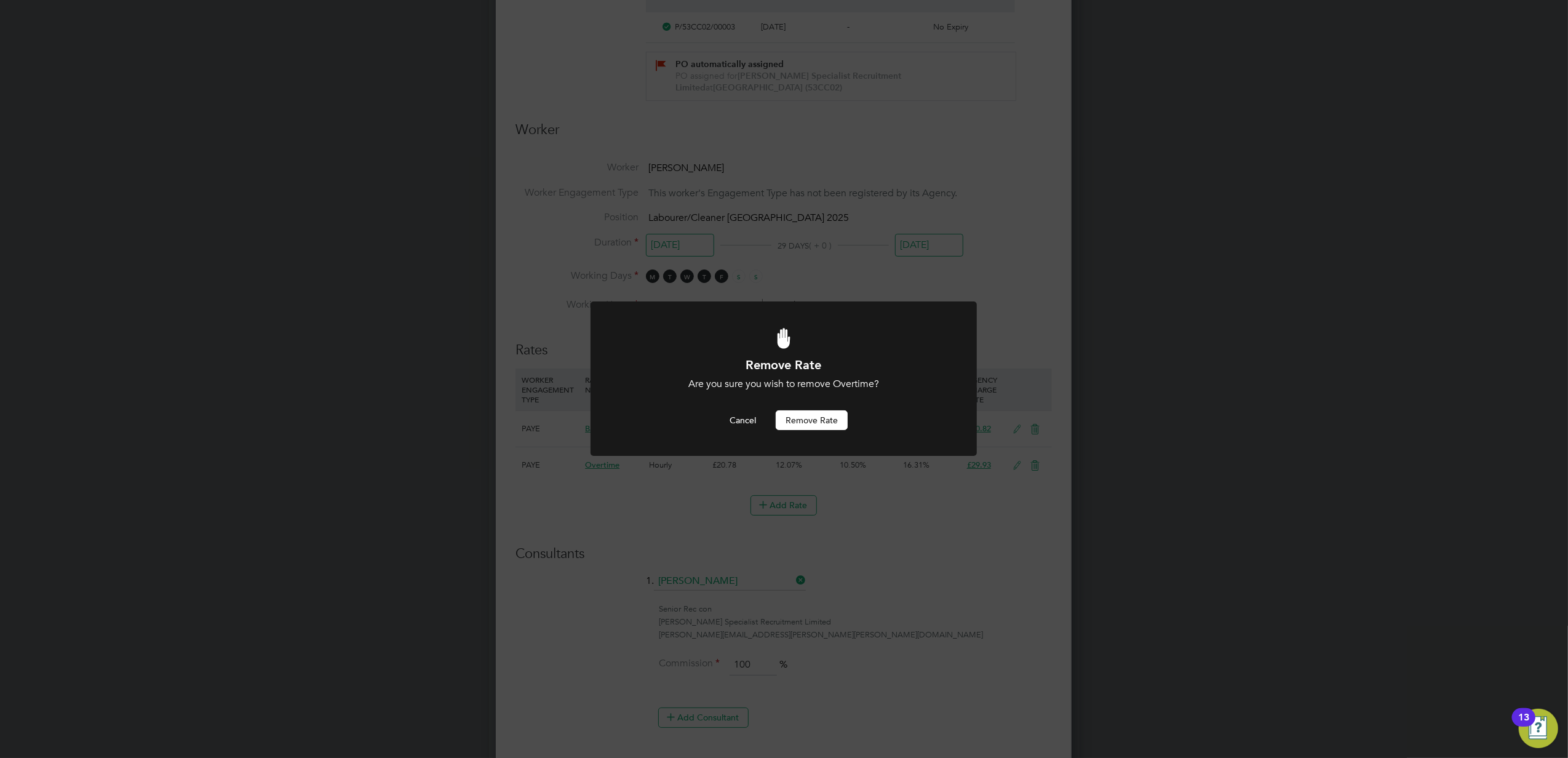
click at [824, 427] on button "Remove rate" at bounding box center [811, 420] width 72 height 20
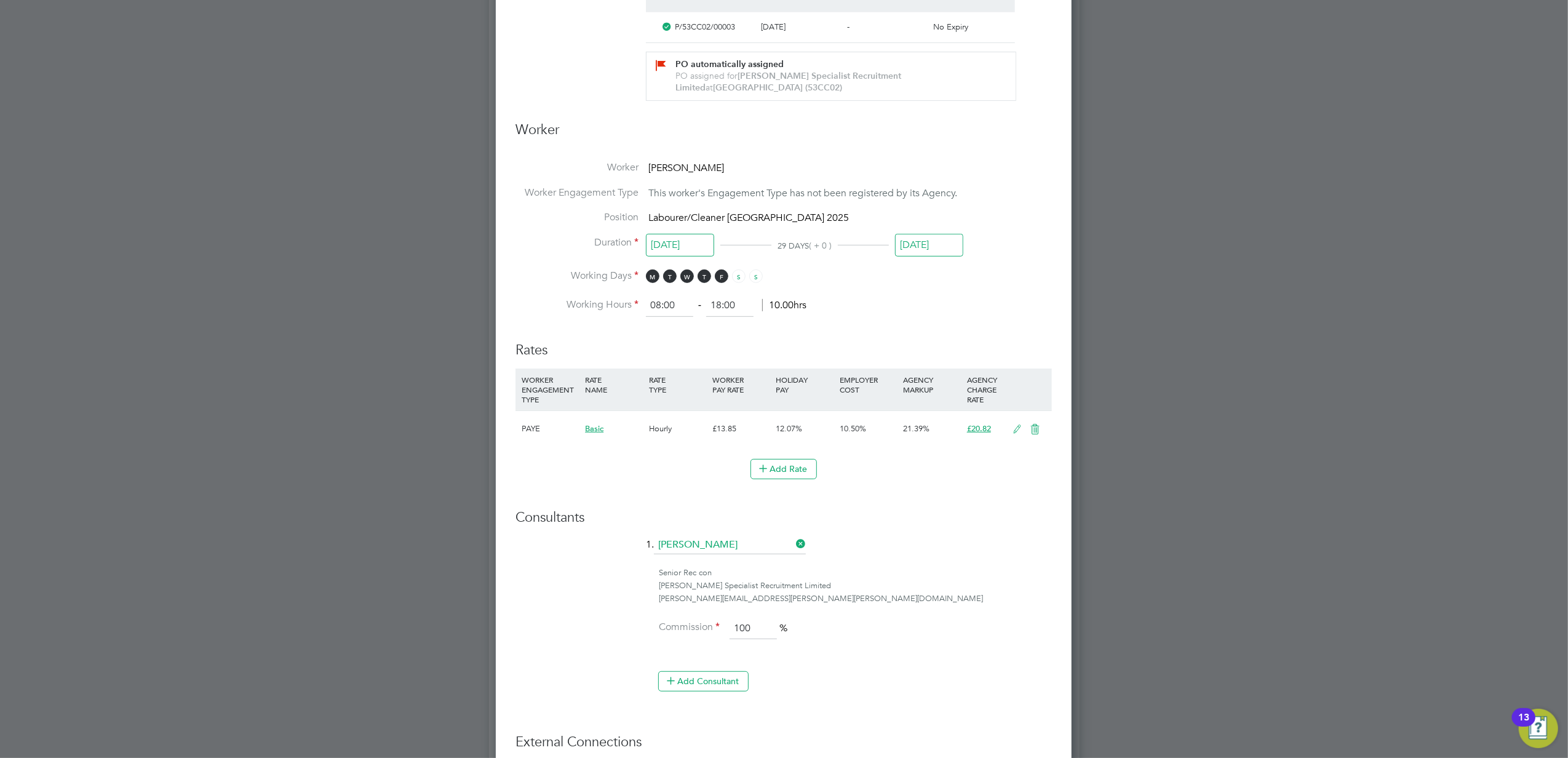
click at [1035, 427] on icon at bounding box center [1035, 430] width 15 height 10
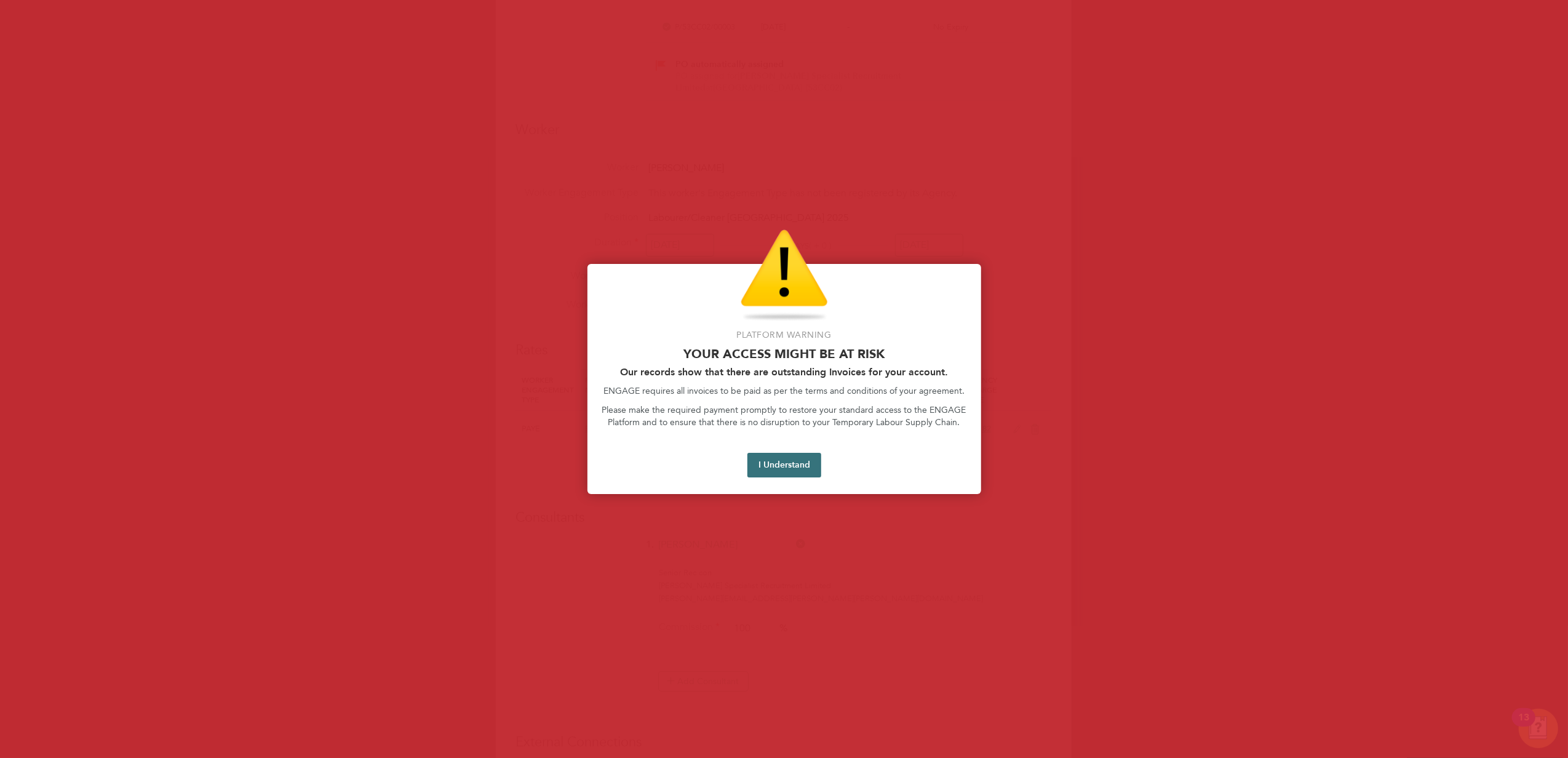
click at [800, 462] on button "I Understand" at bounding box center [784, 465] width 74 height 25
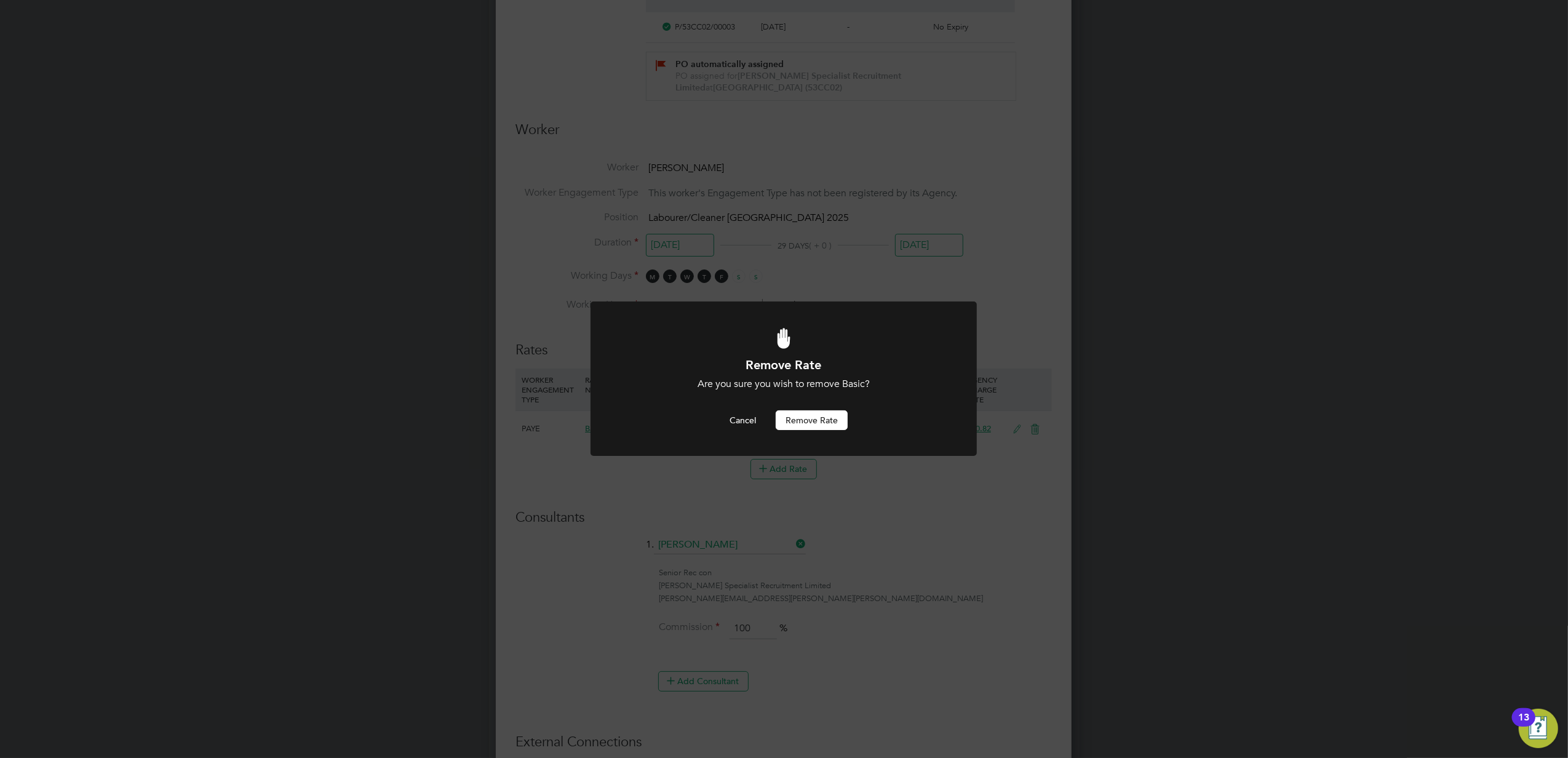
click at [827, 421] on button "Remove rate" at bounding box center [811, 420] width 72 height 20
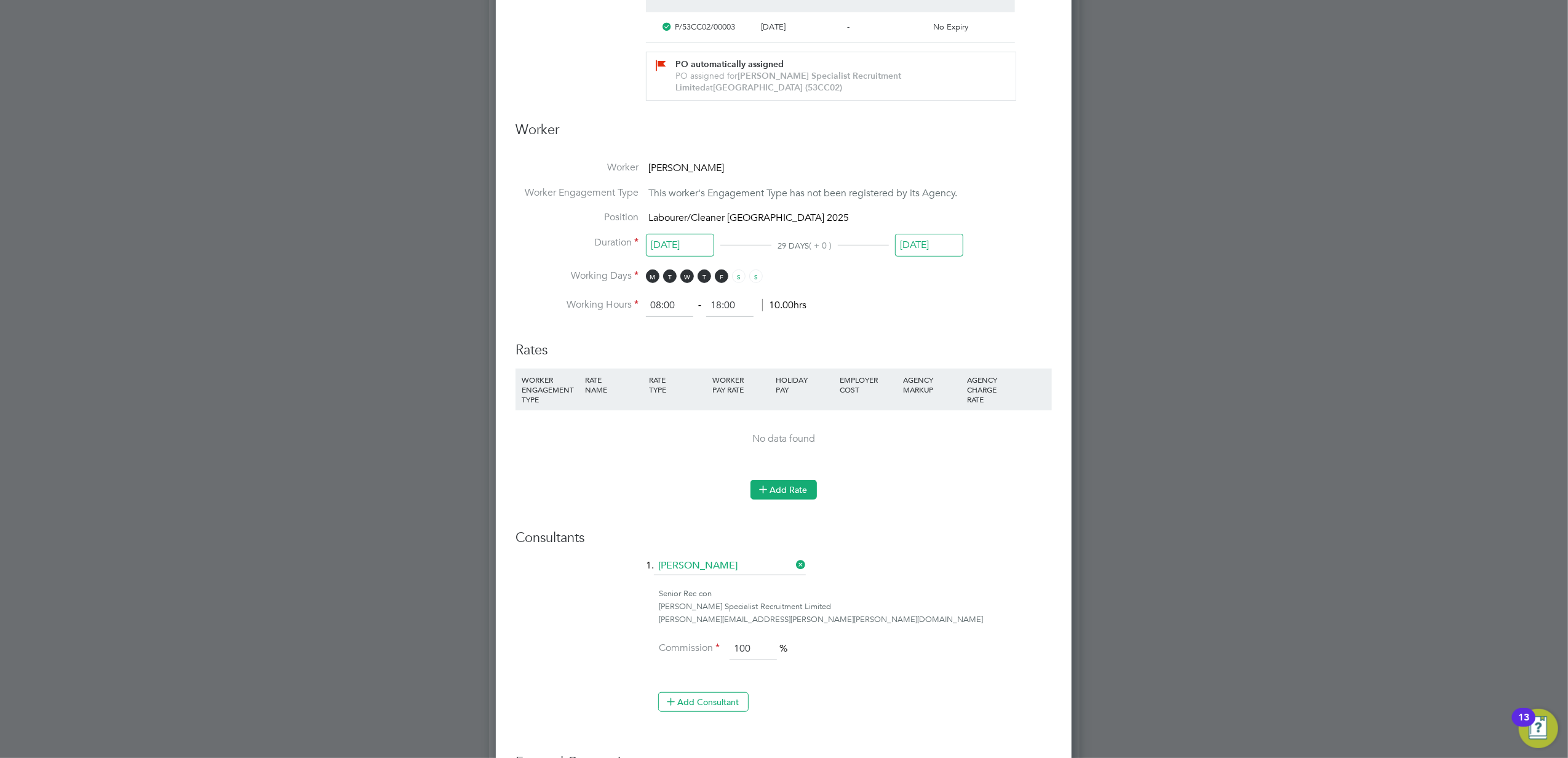
click at [780, 491] on button "Add Rate" at bounding box center [783, 490] width 66 height 20
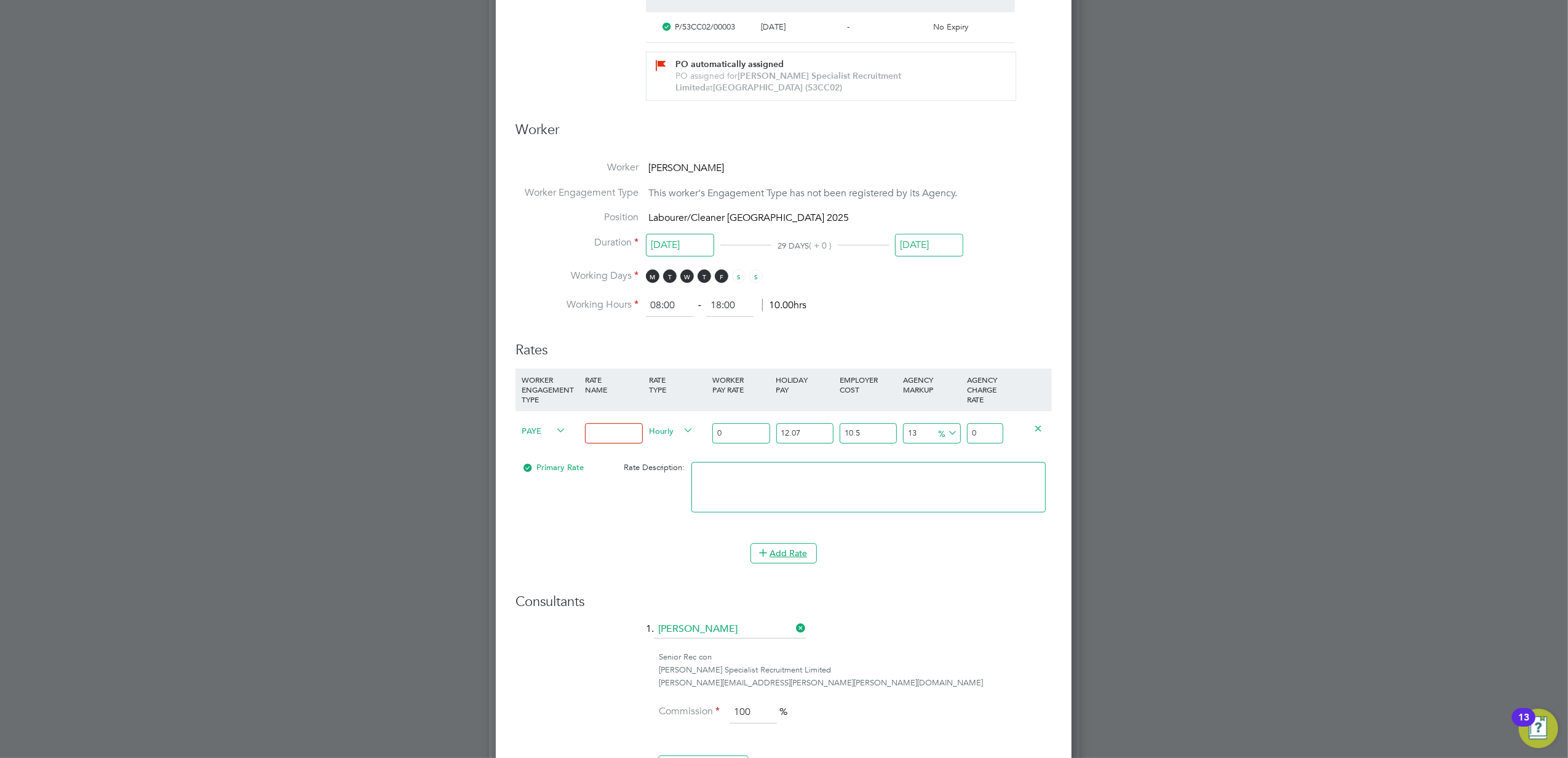
click at [552, 431] on span "PAYE" at bounding box center [544, 430] width 44 height 14
click at [540, 443] on li "Contract" at bounding box center [542, 444] width 50 height 15
type input "0"
click at [608, 429] on input at bounding box center [613, 434] width 57 height 21
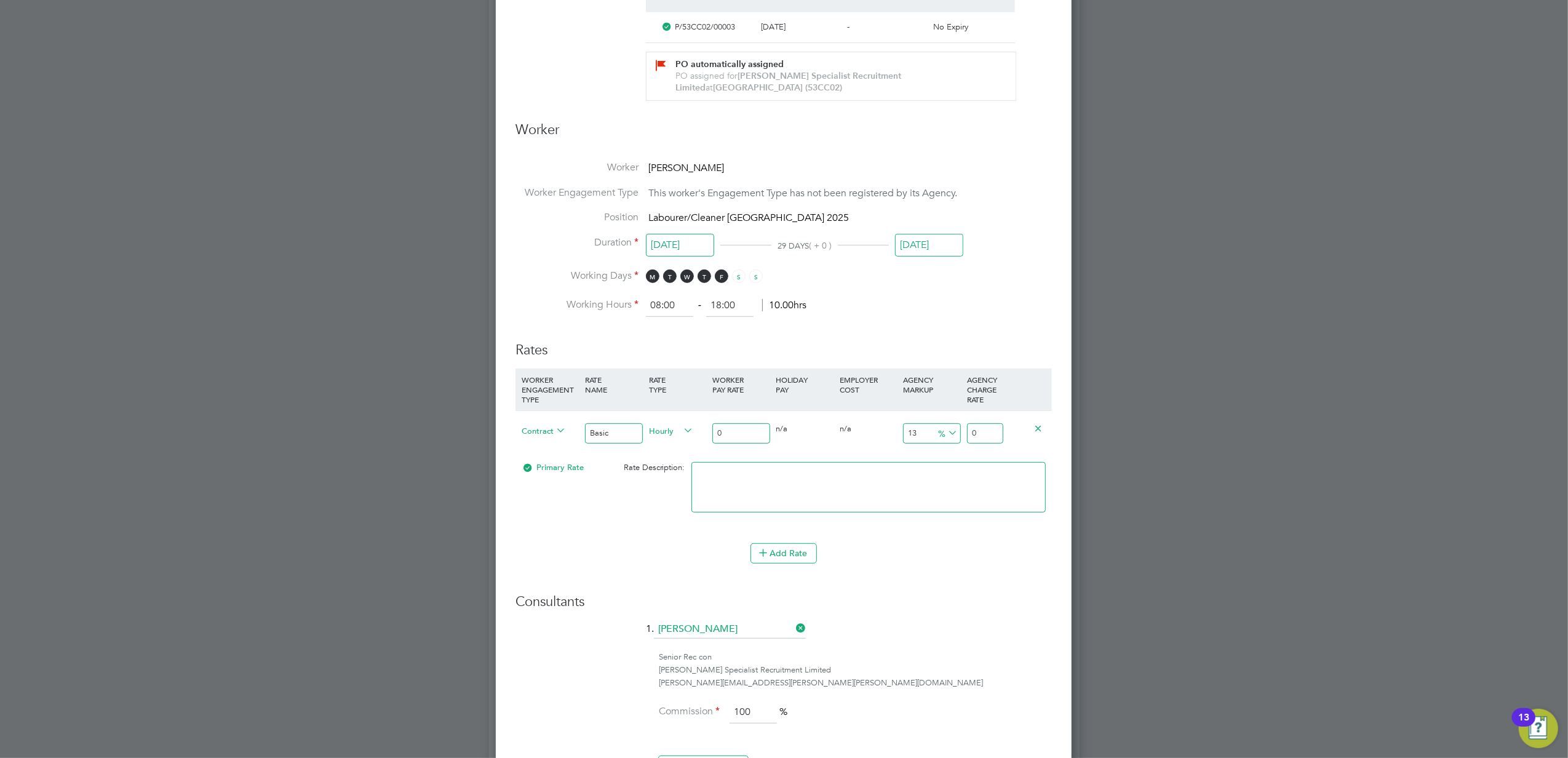
type input "Basic"
click at [743, 436] on input "0" at bounding box center [741, 434] width 57 height 21
type input "1"
type input "1.13"
type input "18"
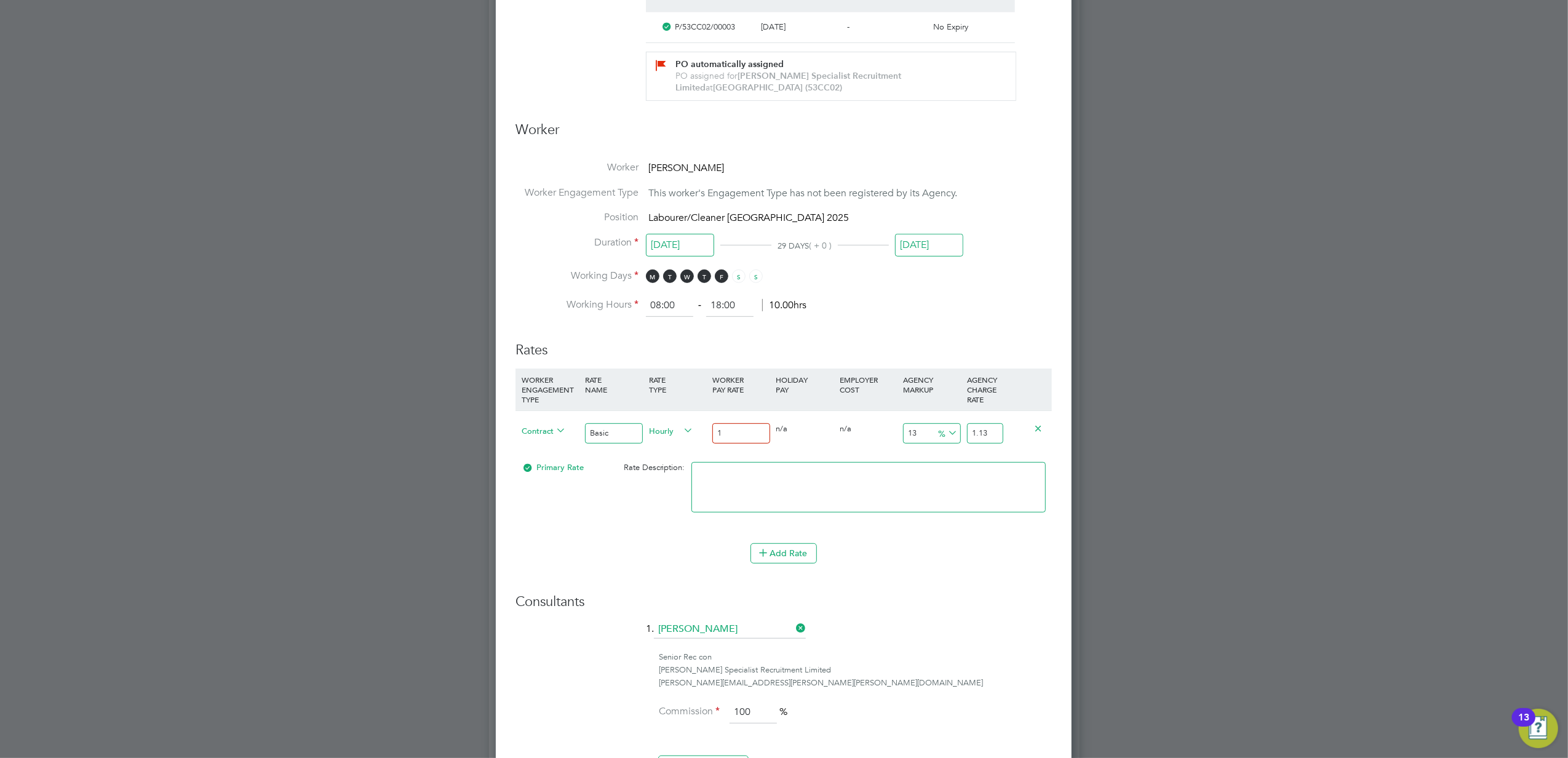
type input "20.34"
type input "18.3"
type input "20.679"
type input "18.31"
type input "20.6903"
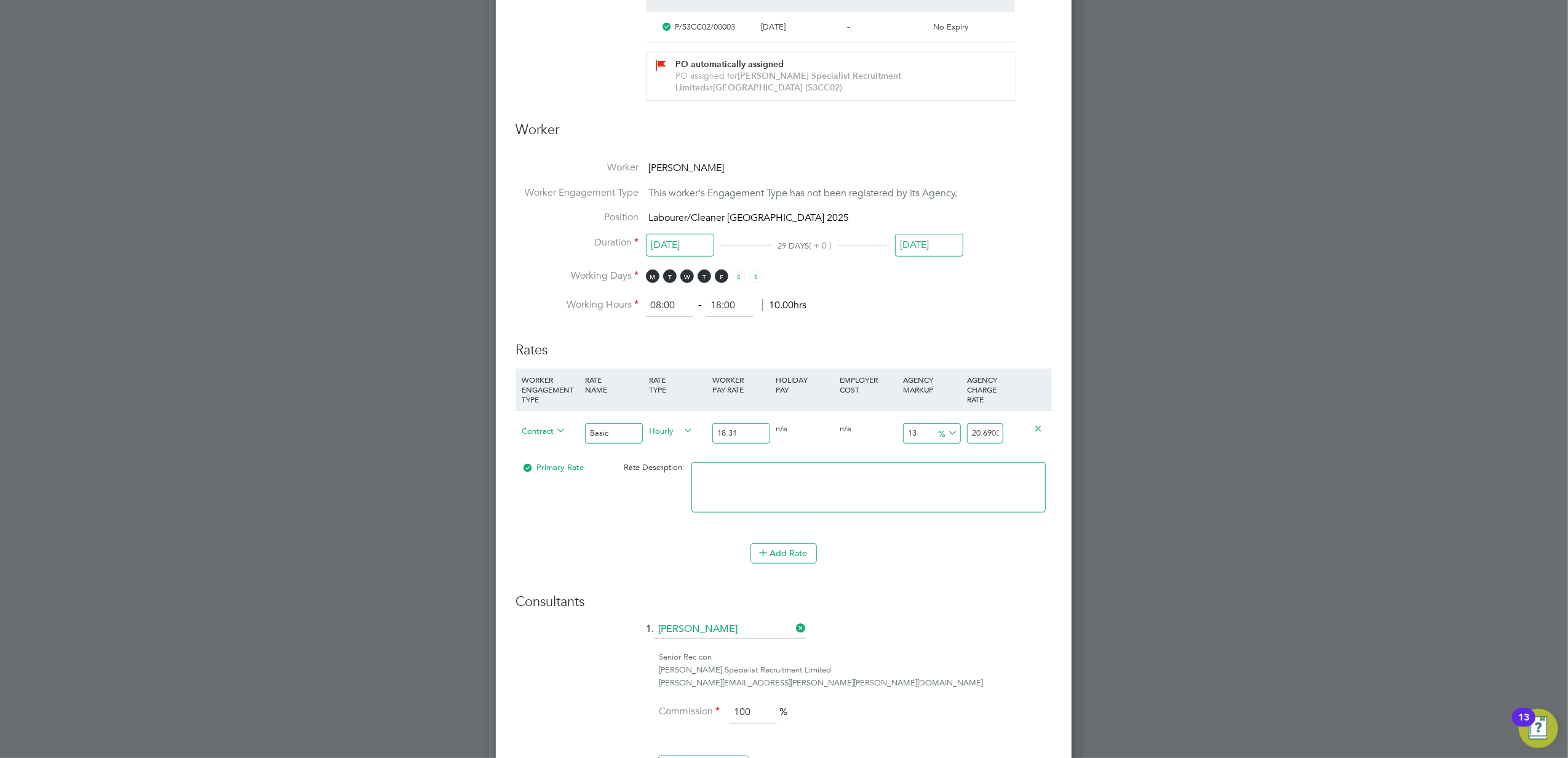
type input "18.31"
click at [987, 434] on input "20.6903" at bounding box center [985, 434] width 36 height 21
type input "12.998361551064992"
type input "20.69"
type input "12.506826870562534"
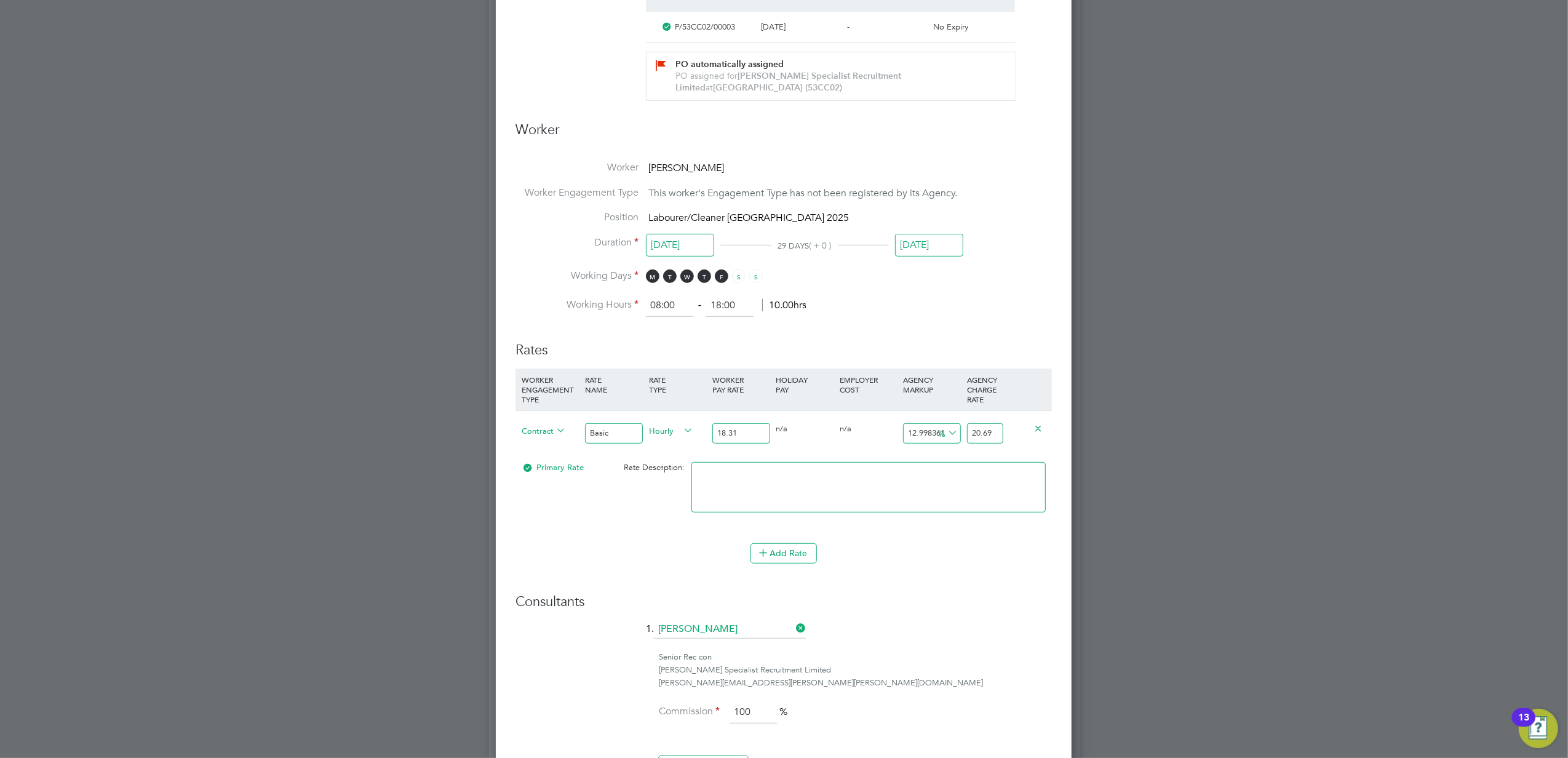
type input "20.6"
type input "9.22992900054615"
type input "20"
type input "13.599126160567996"
type input "20.8"
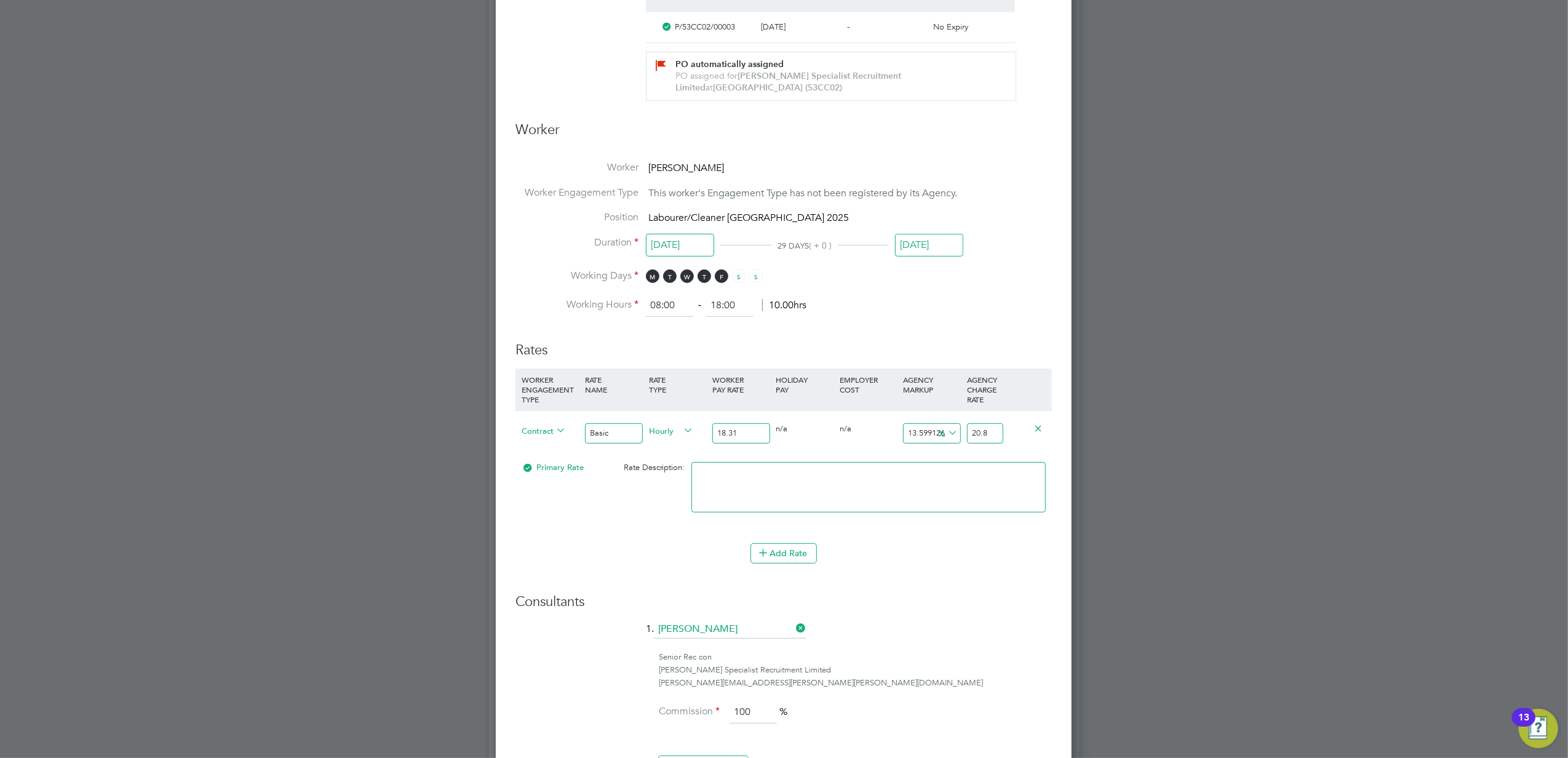
type input "13.708356089568541"
type input "20.82"
click at [1004, 562] on div "Add Rate" at bounding box center [784, 553] width 536 height 20
click at [799, 554] on button "Add Rate" at bounding box center [783, 553] width 66 height 20
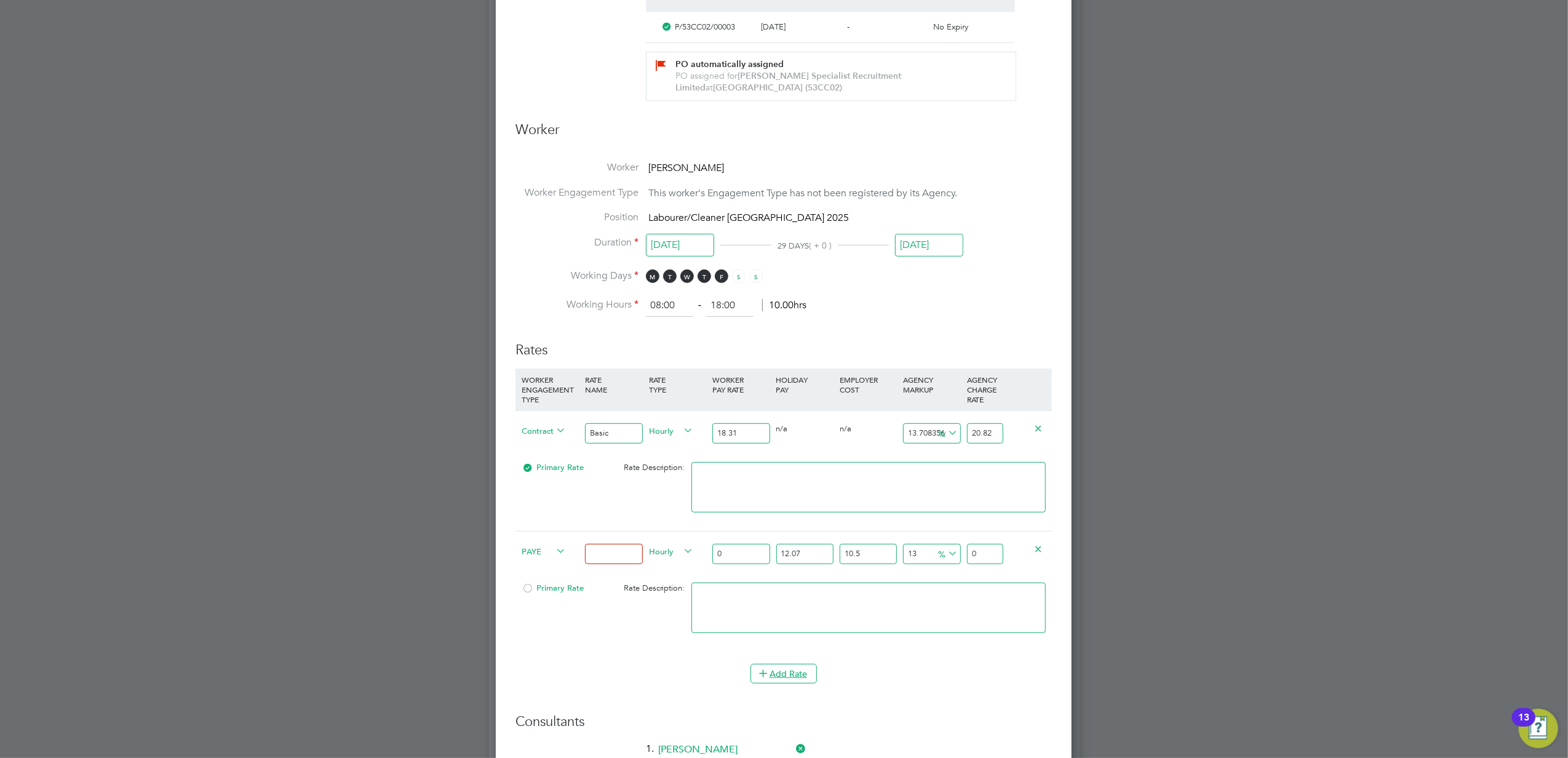
click at [542, 549] on span "PAYE" at bounding box center [544, 551] width 44 height 14
click at [535, 566] on li "Contract" at bounding box center [542, 565] width 50 height 15
click at [614, 557] on input at bounding box center [613, 554] width 57 height 21
type input "Overtime"
click at [734, 550] on input "0" at bounding box center [741, 554] width 57 height 21
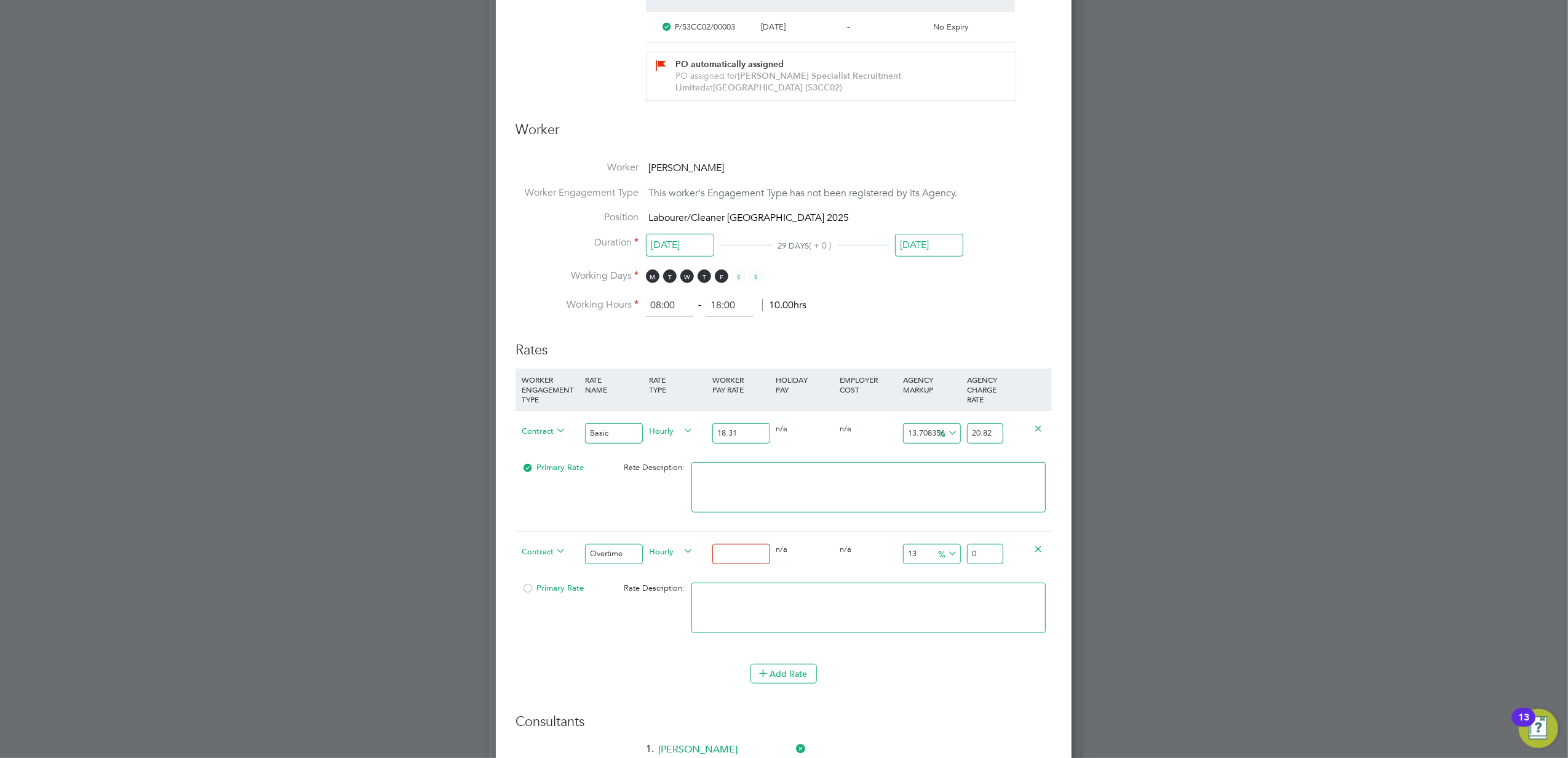
type input "2"
type input "2.26"
type input "20"
type input "22.6"
type input "2"
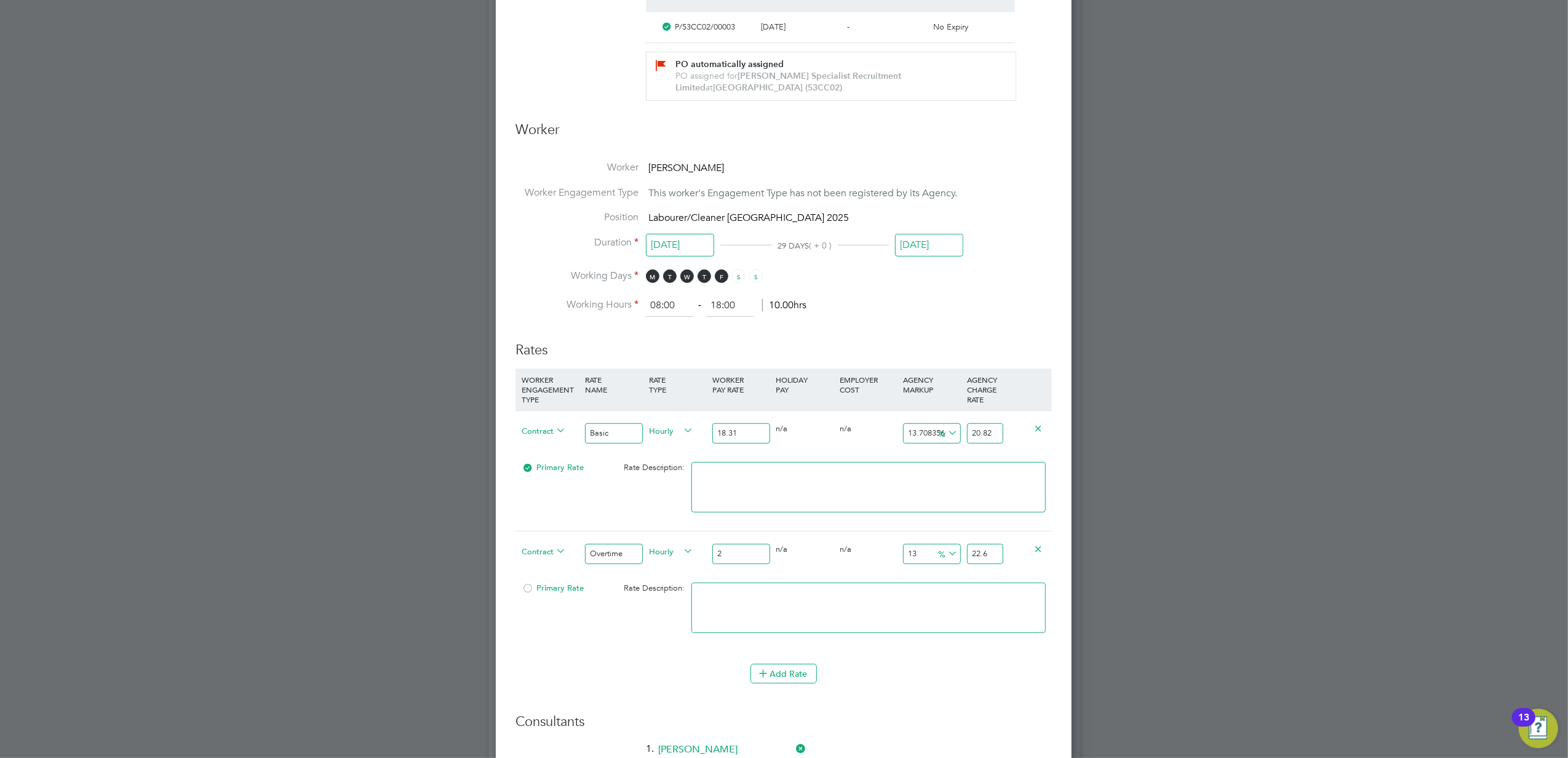
type input "2.26"
type input "27"
type input "30.51"
type input "27.3"
type input "30.849"
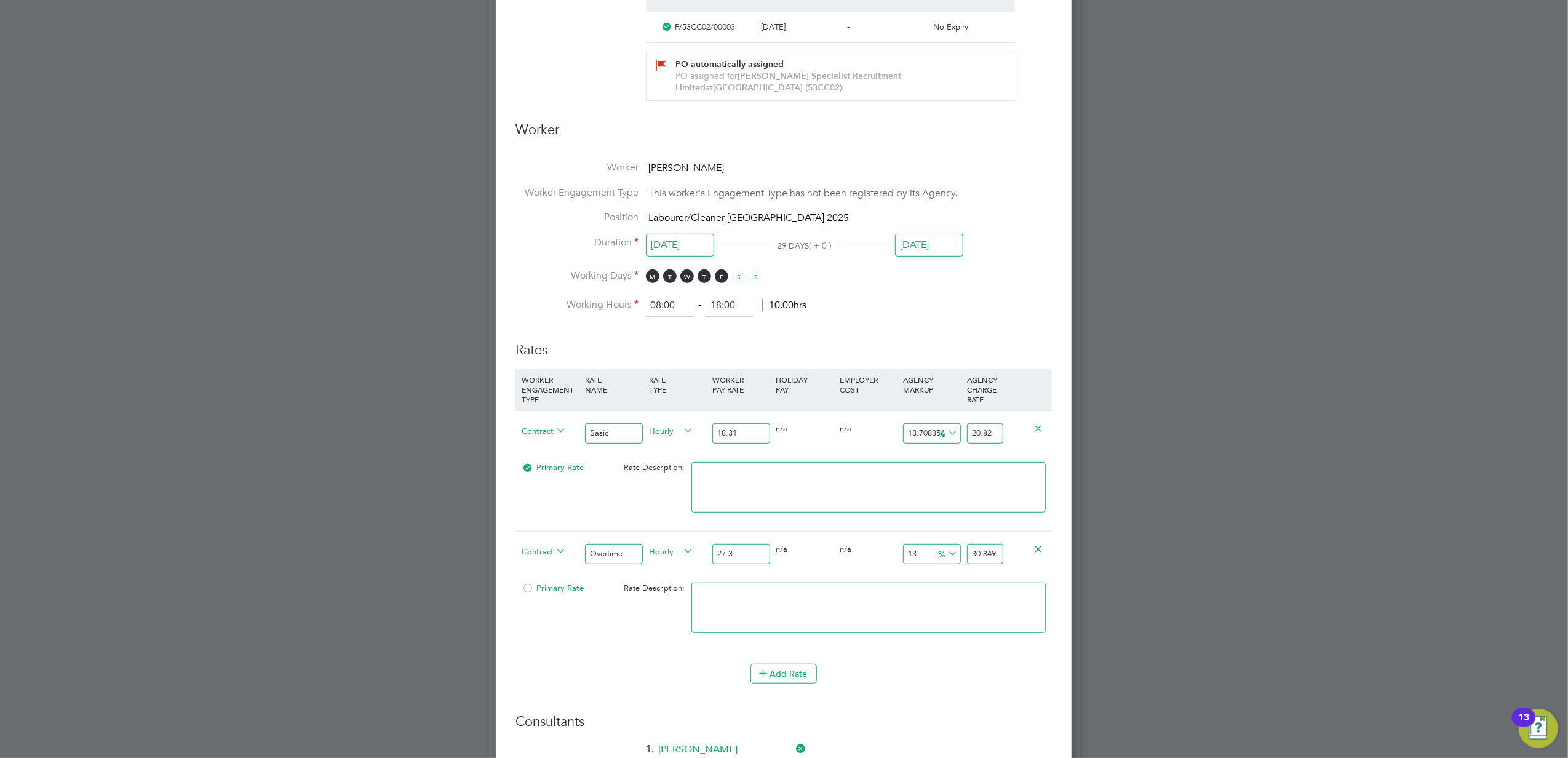
type input "27.33"
type input "30.8829"
type input "27.33"
drag, startPoint x: 996, startPoint y: 551, endPoint x: 962, endPoint y: 553, distance: 34.1
click at [962, 553] on div "Contract Overtime Hourly 27.33 0 n/a 0 n/a 13 3.5529 % 30.8829" at bounding box center [784, 553] width 536 height 46
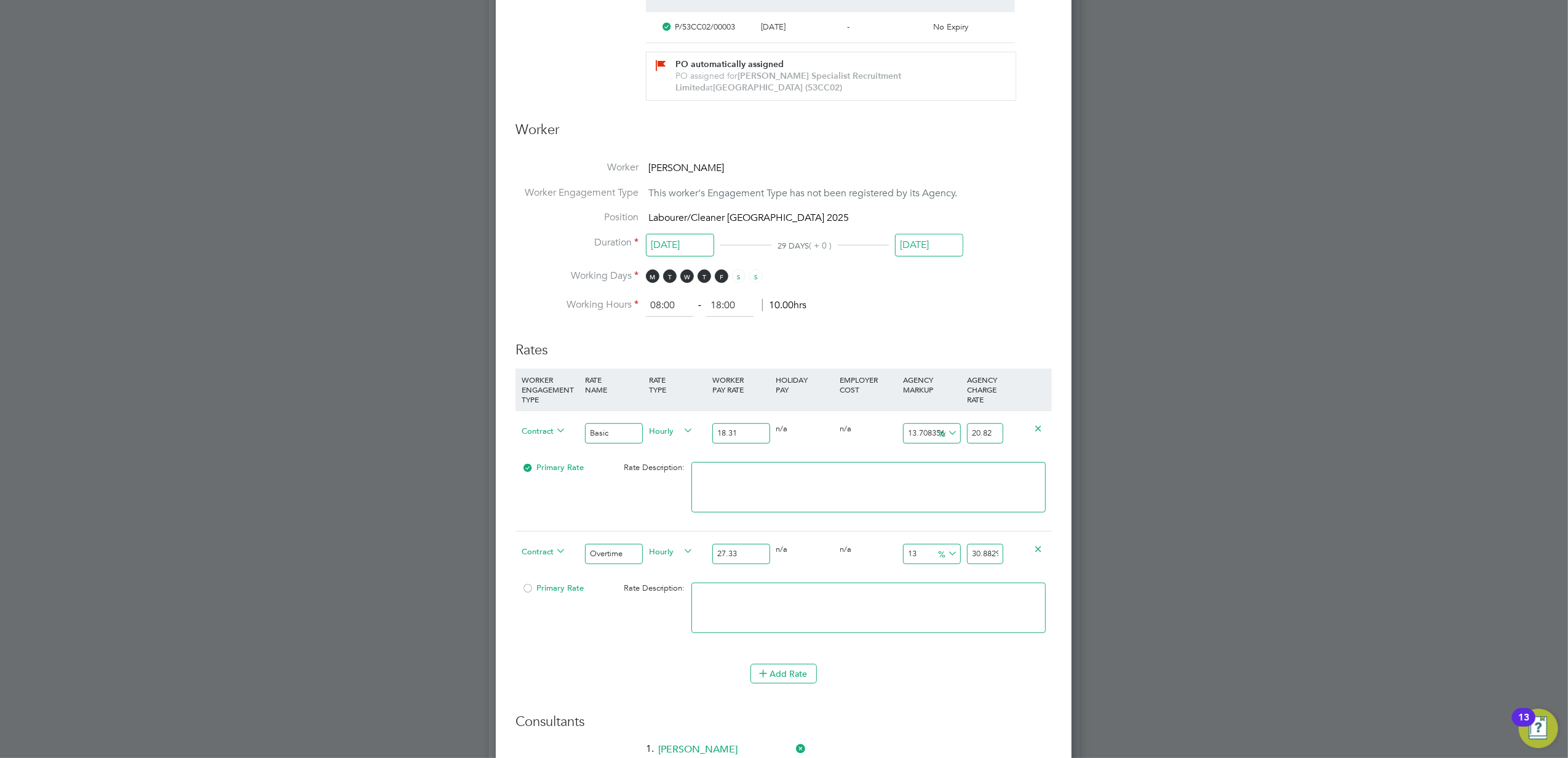
type input "-67.06915477497256"
type input "9"
type input "-92.68203439443835"
type input "2"
type input "6.110501280643981"
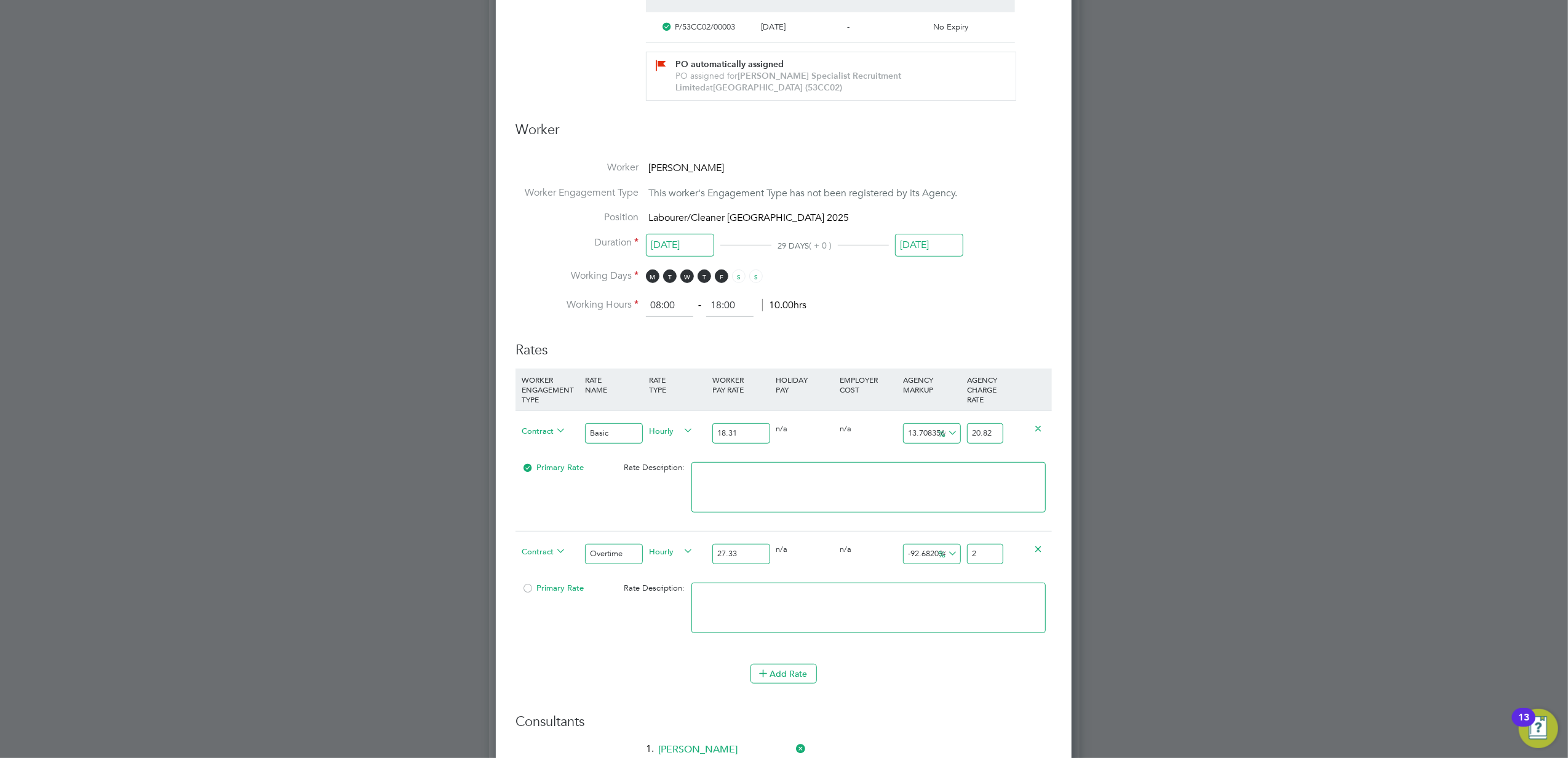
type input "29"
type input "9.403585803146726"
type input "29.9"
type input "9.51335528723015"
type input "29.93"
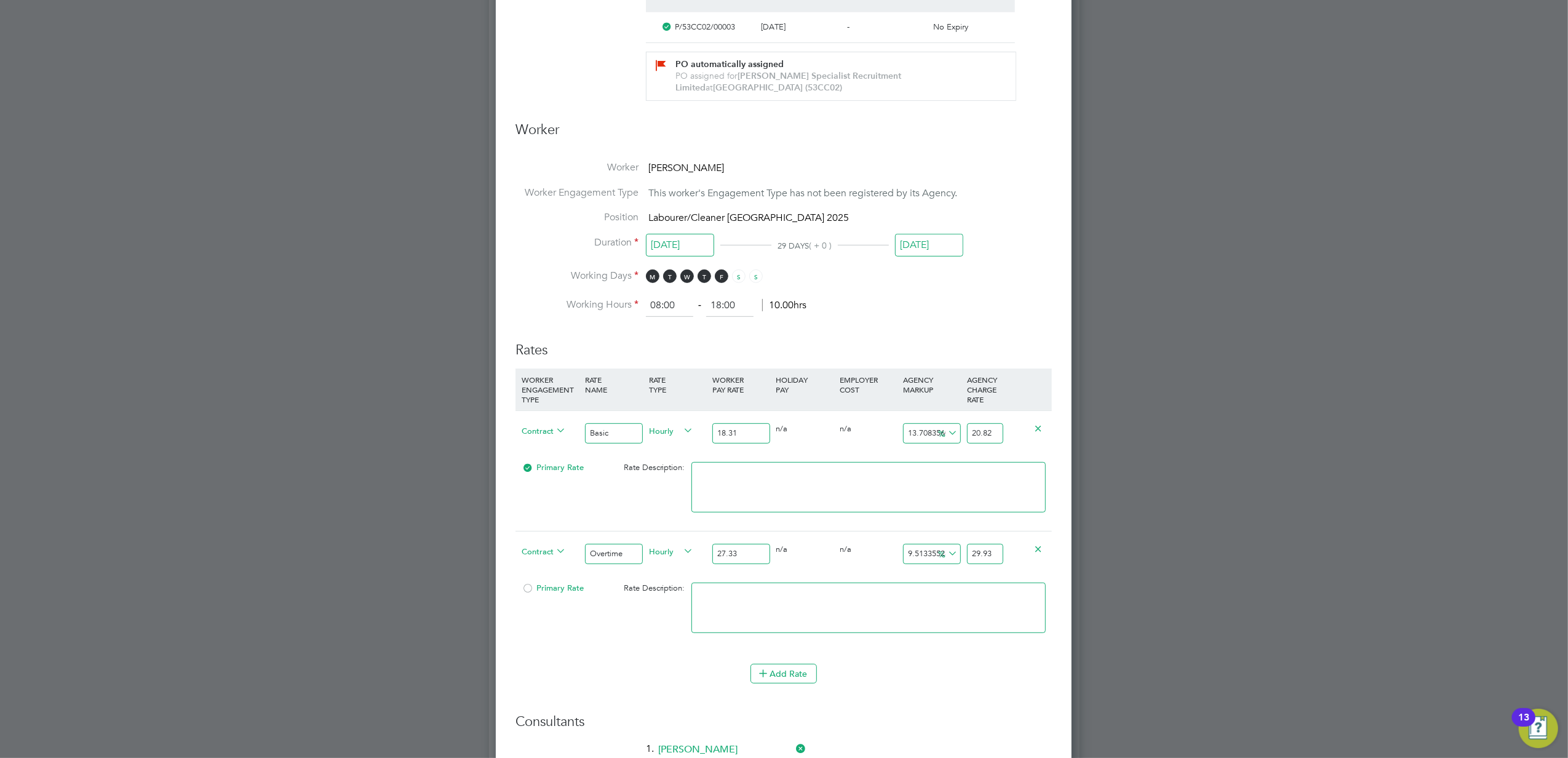
click at [981, 689] on li "Add Rate" at bounding box center [784, 679] width 536 height 32
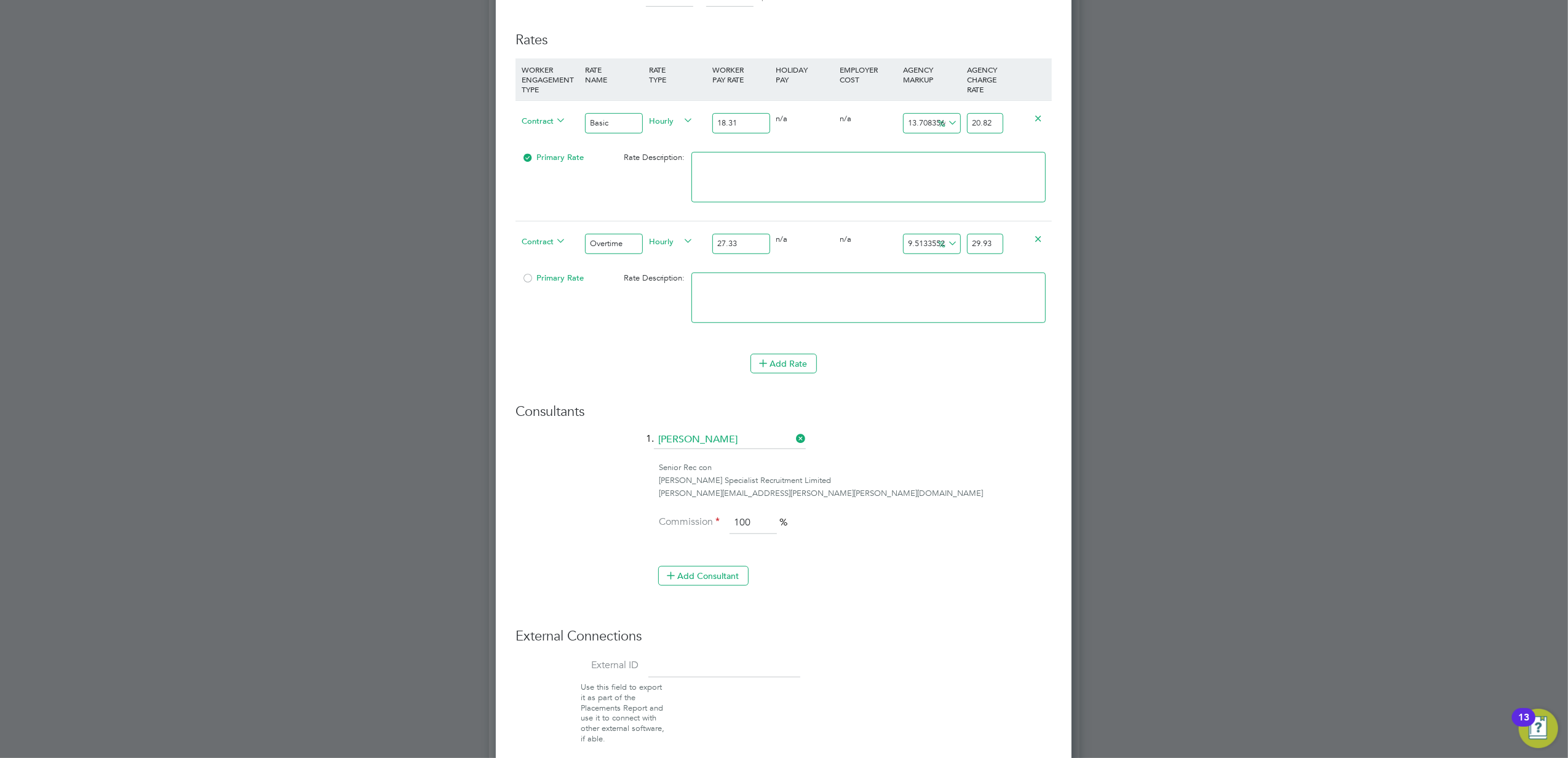
scroll to position [984, 0]
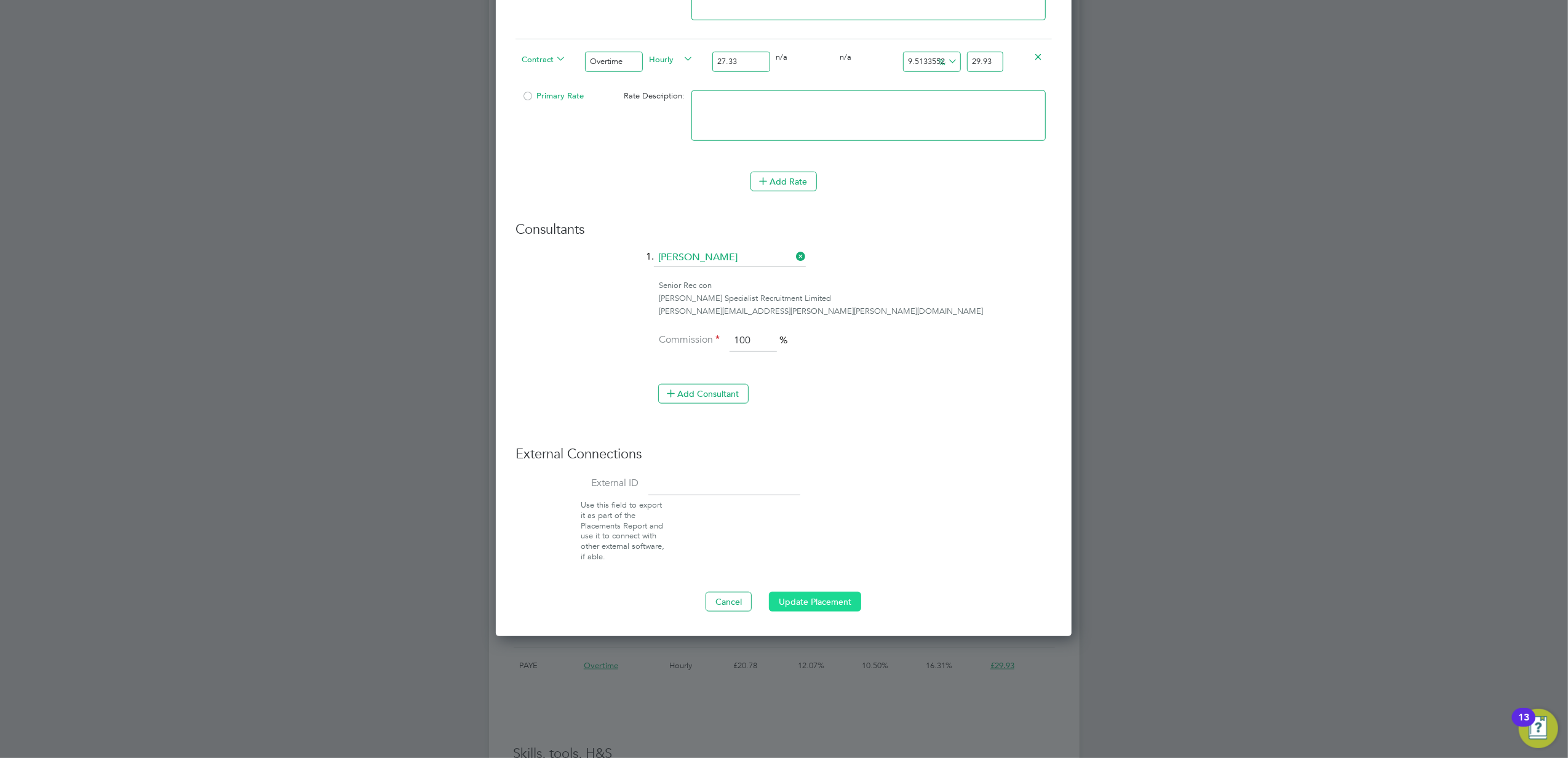
click at [823, 604] on button "Update Placement" at bounding box center [814, 601] width 92 height 20
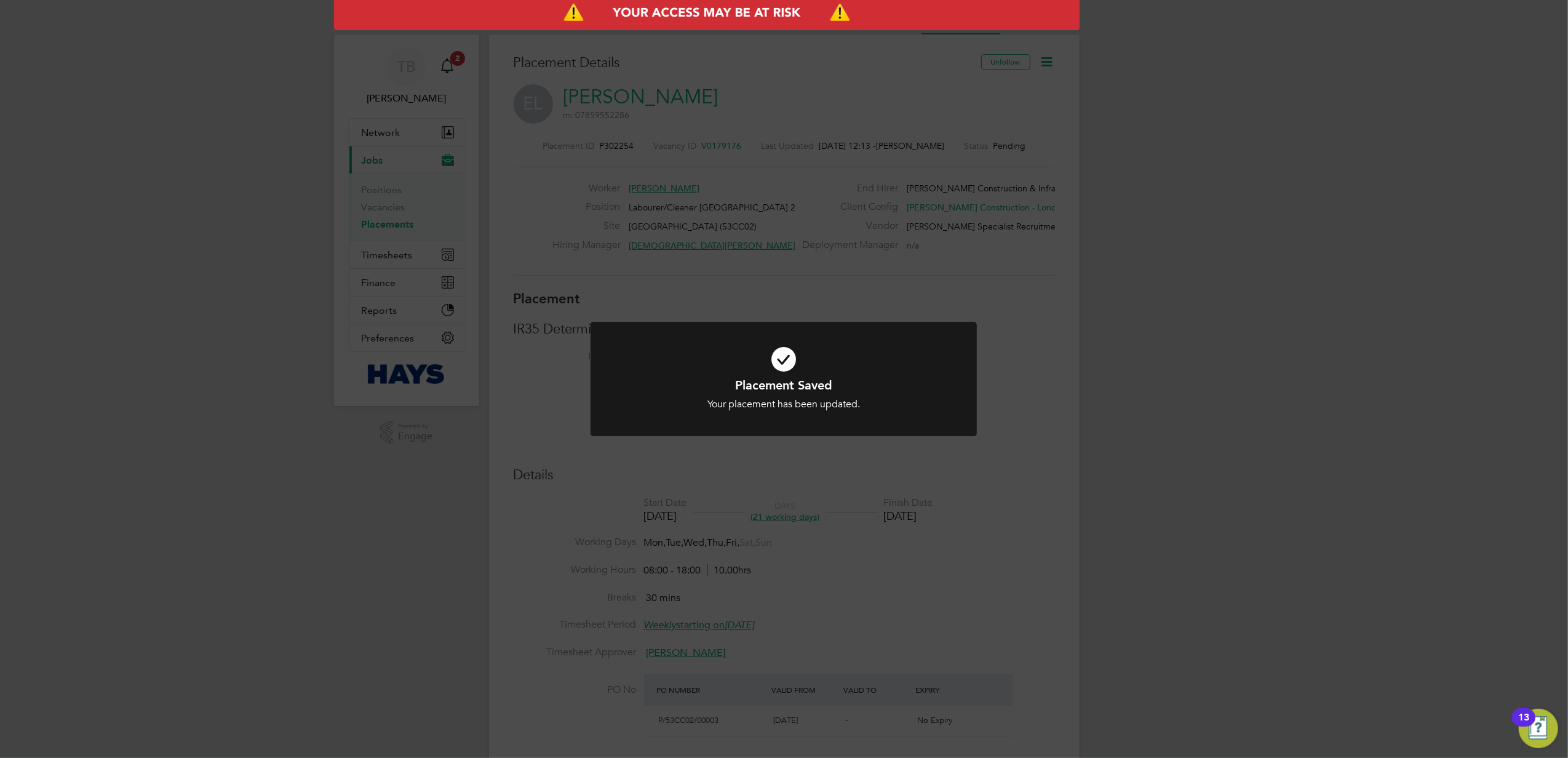
scroll to position [37, 86]
click at [1138, 313] on div "Placement Saved Your placement has been updated. Cancel Okay" at bounding box center [784, 379] width 1568 height 758
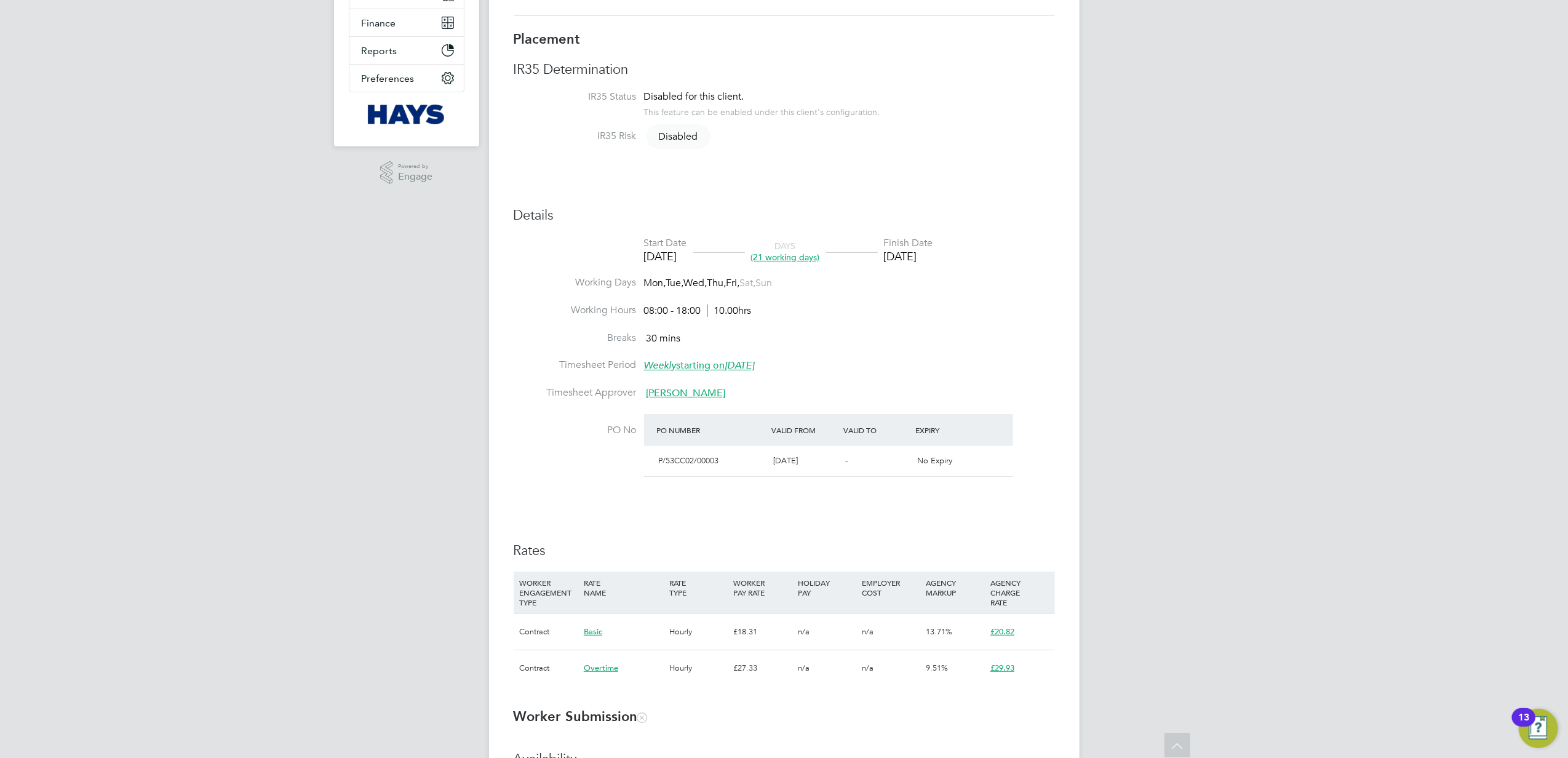
scroll to position [0, 0]
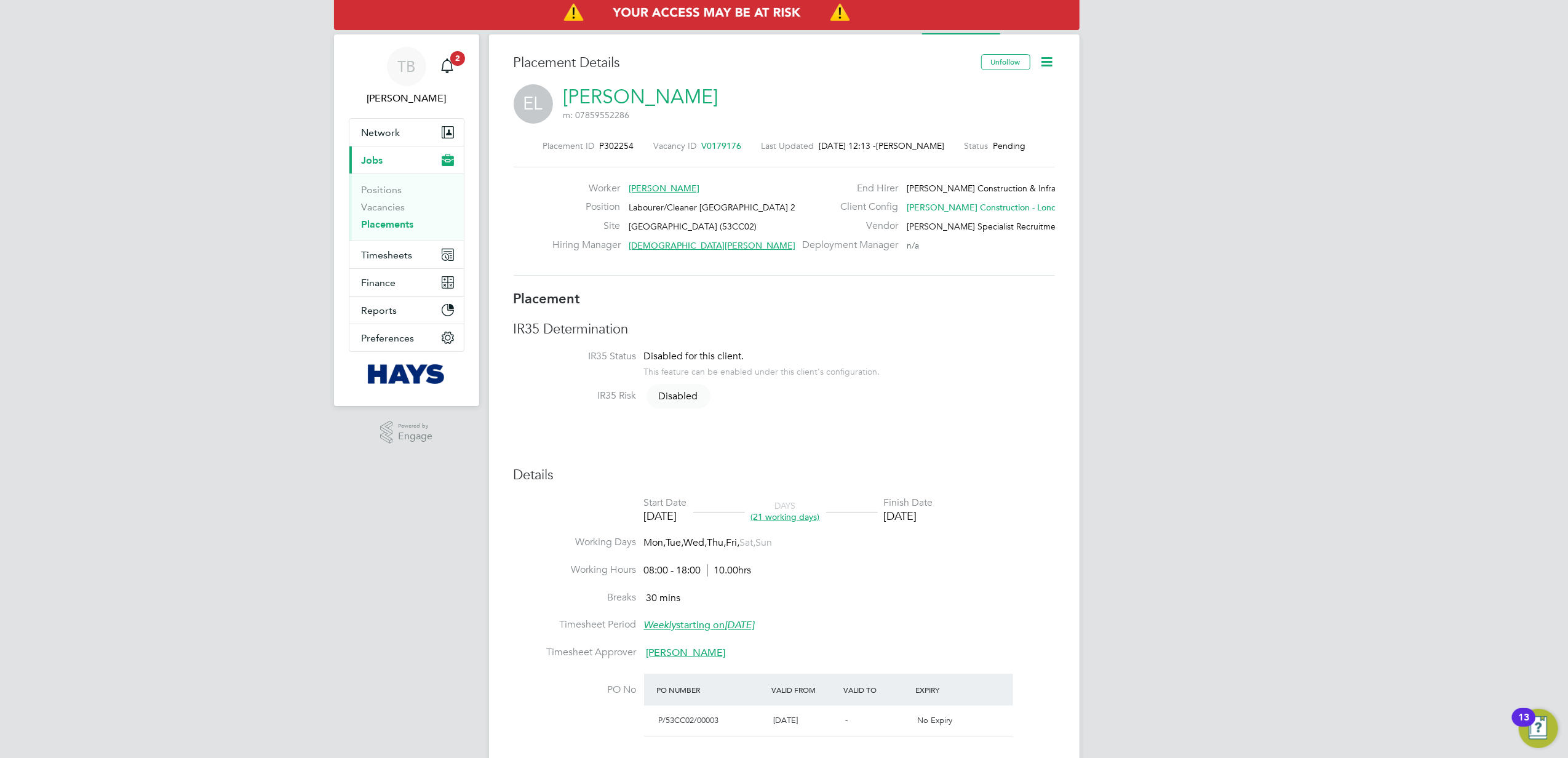
click at [1050, 60] on icon at bounding box center [1047, 62] width 15 height 15
click at [987, 151] on li "Start" at bounding box center [1007, 150] width 90 height 17
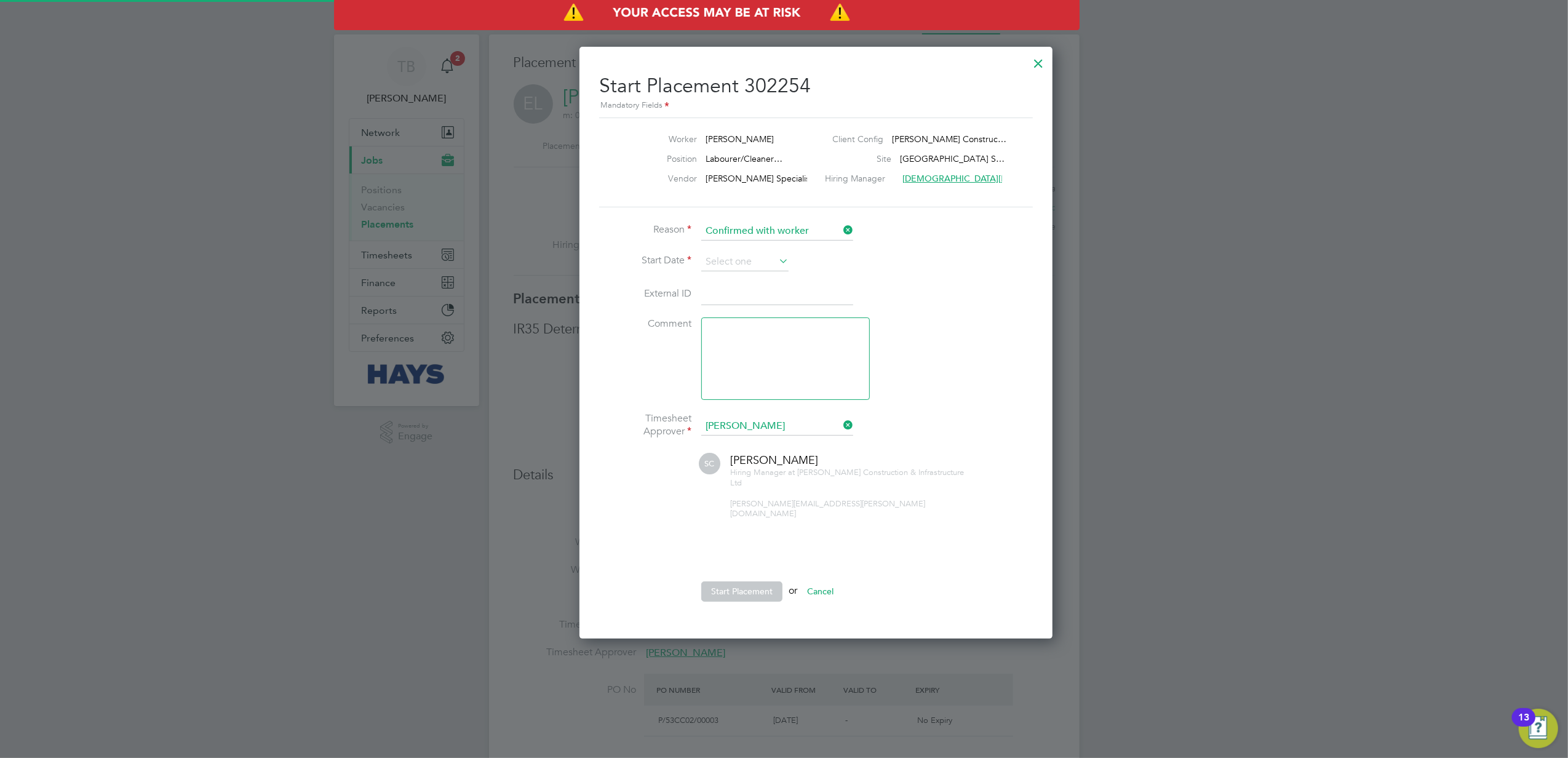
scroll to position [12, 151]
click at [756, 260] on input at bounding box center [745, 262] width 88 height 18
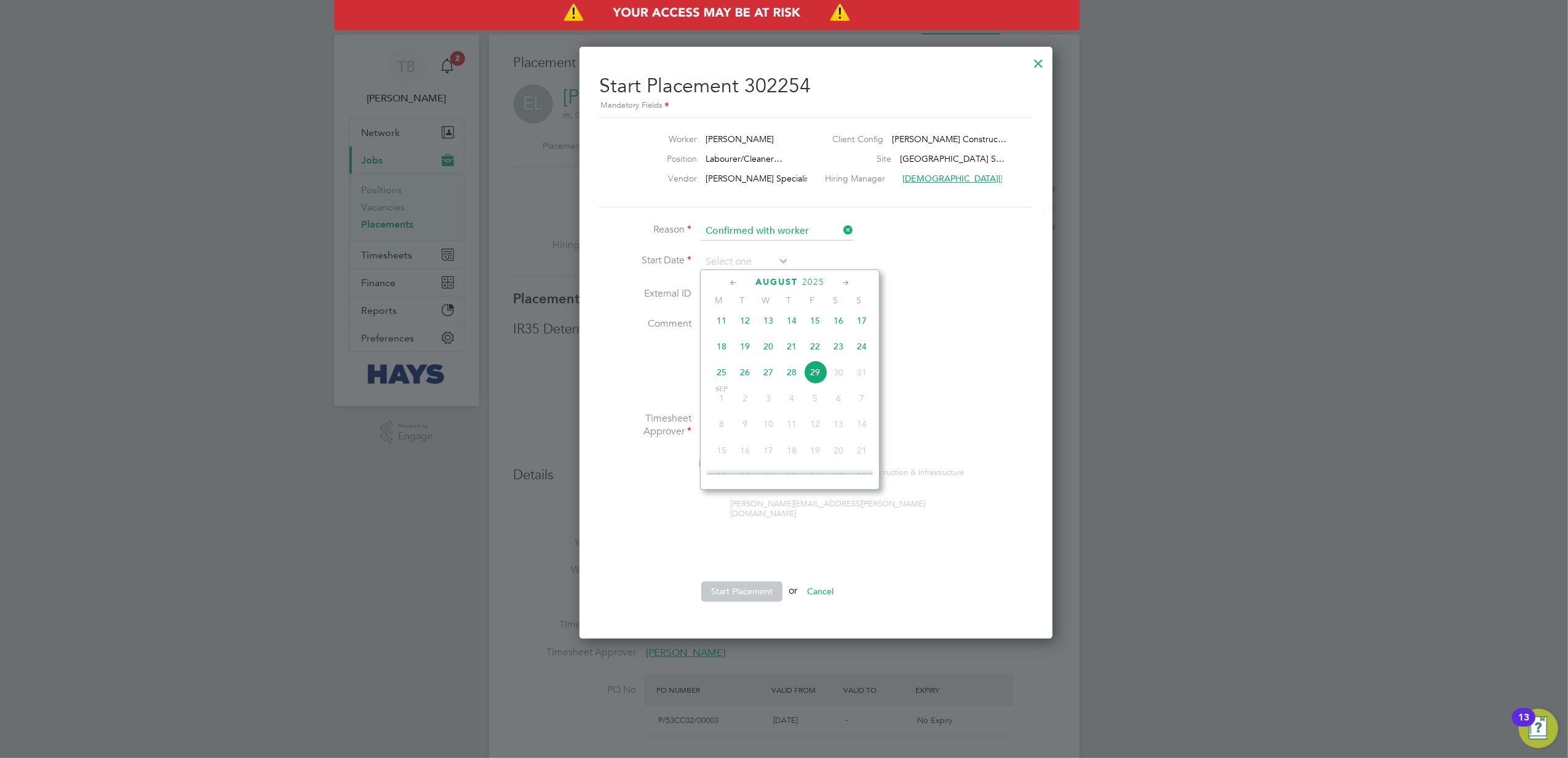
click at [745, 382] on span "26" at bounding box center [745, 372] width 23 height 23
type input "26 Aug 2025"
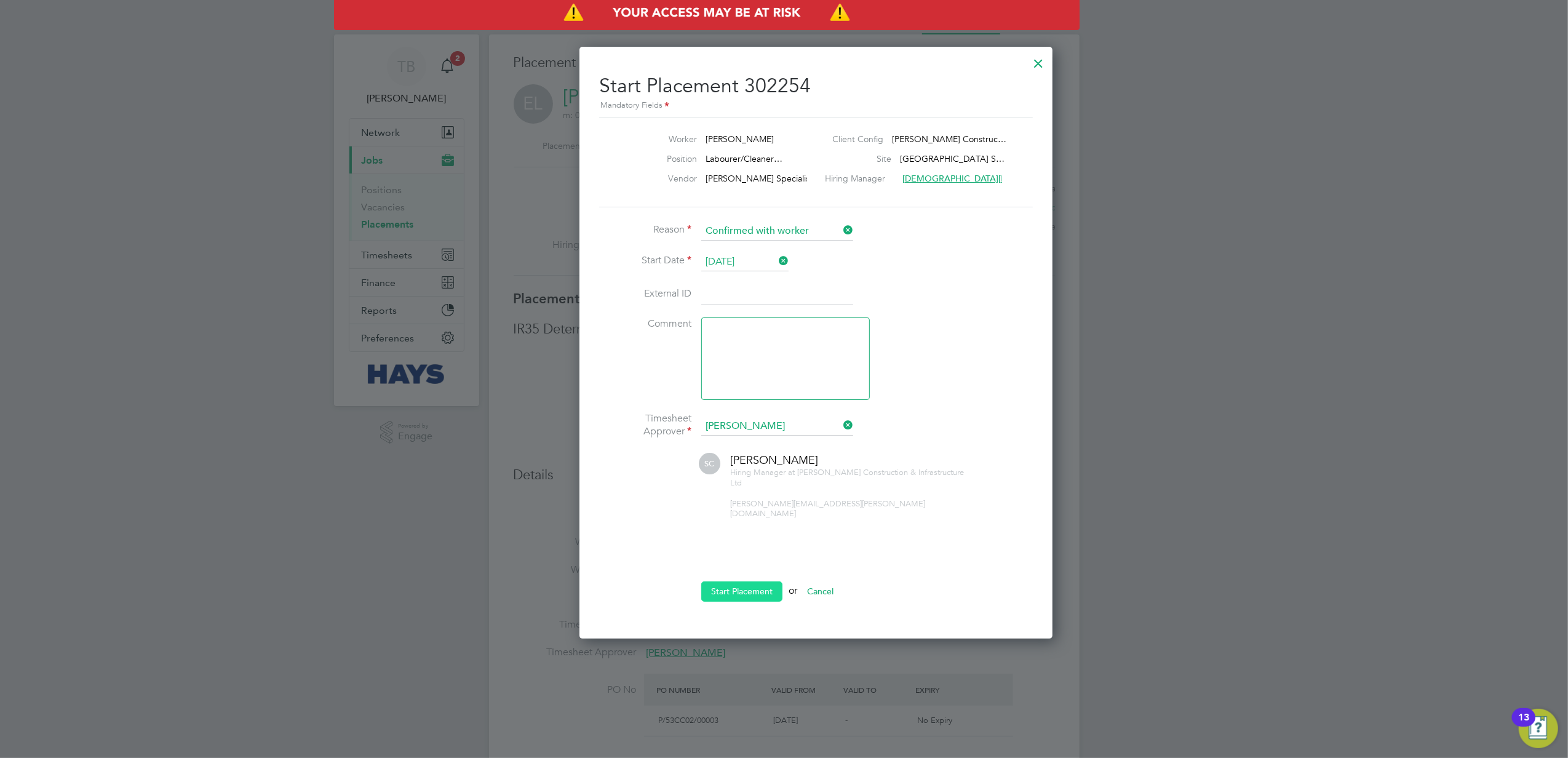
click at [755, 581] on button "Start Placement" at bounding box center [741, 591] width 81 height 20
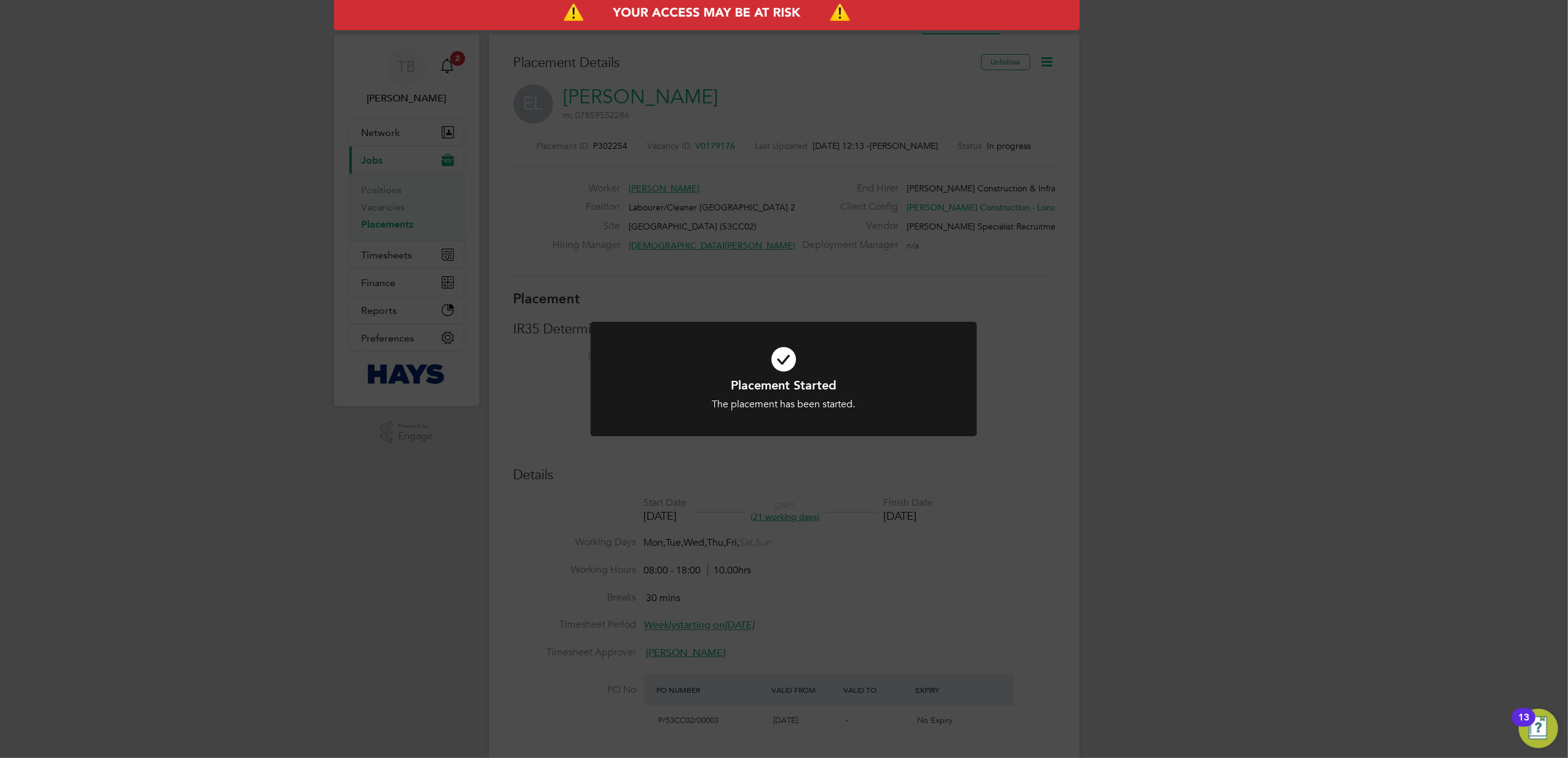
click at [1166, 333] on div "Placement Started The placement has been started. Cancel Okay" at bounding box center [784, 379] width 1568 height 758
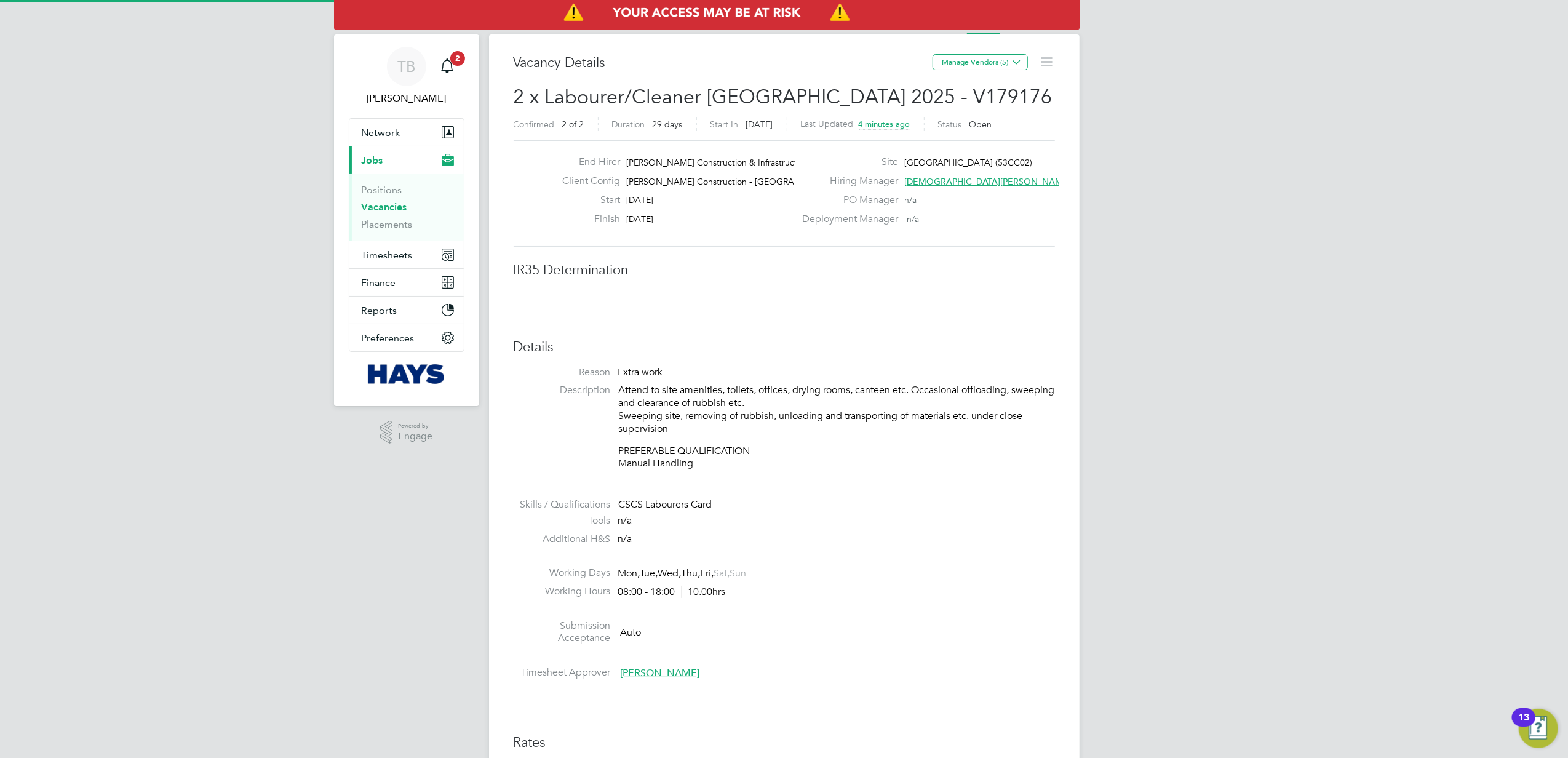
scroll to position [493, 0]
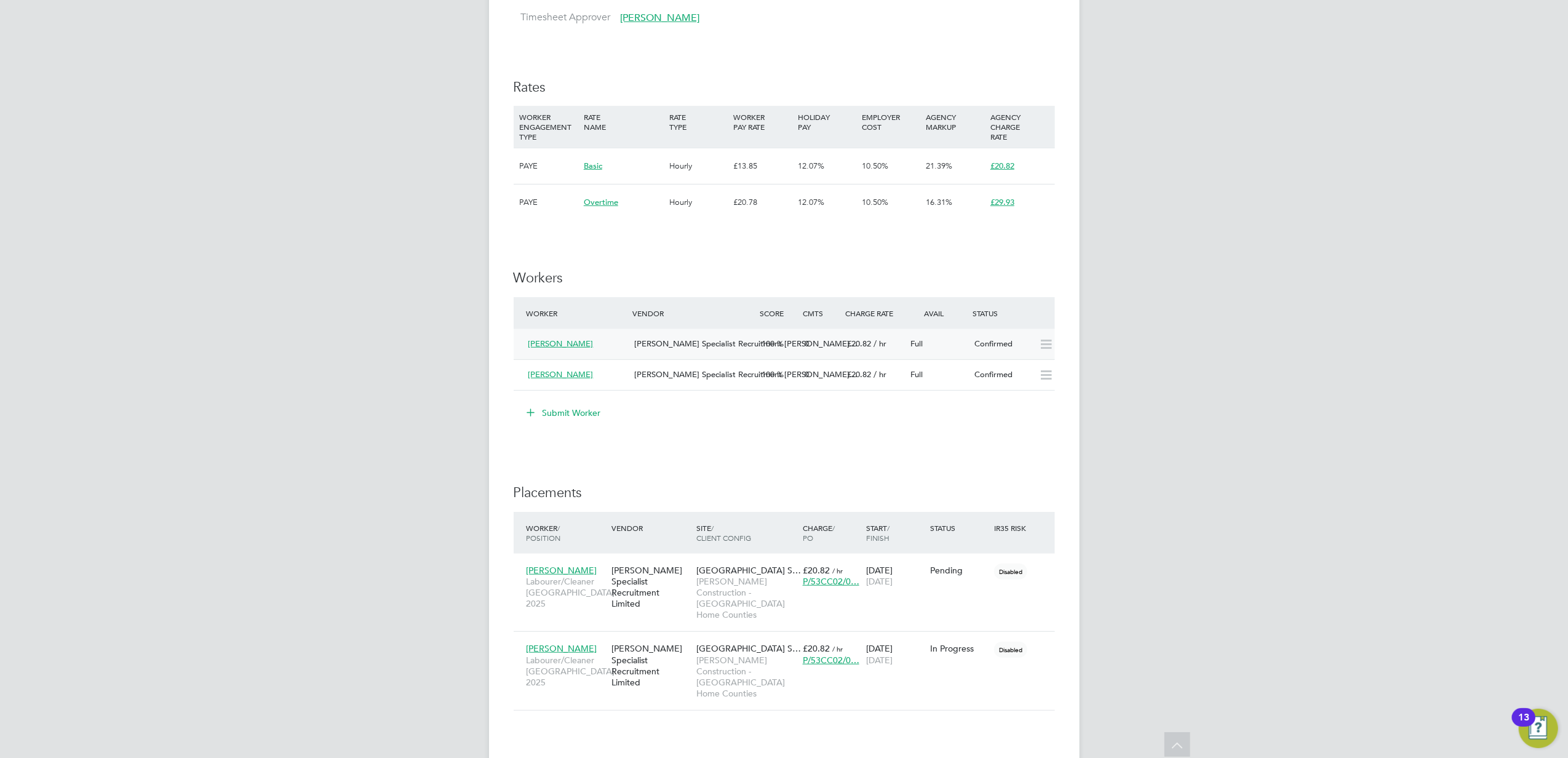
click at [559, 343] on span "[PERSON_NAME]" at bounding box center [561, 343] width 65 height 10
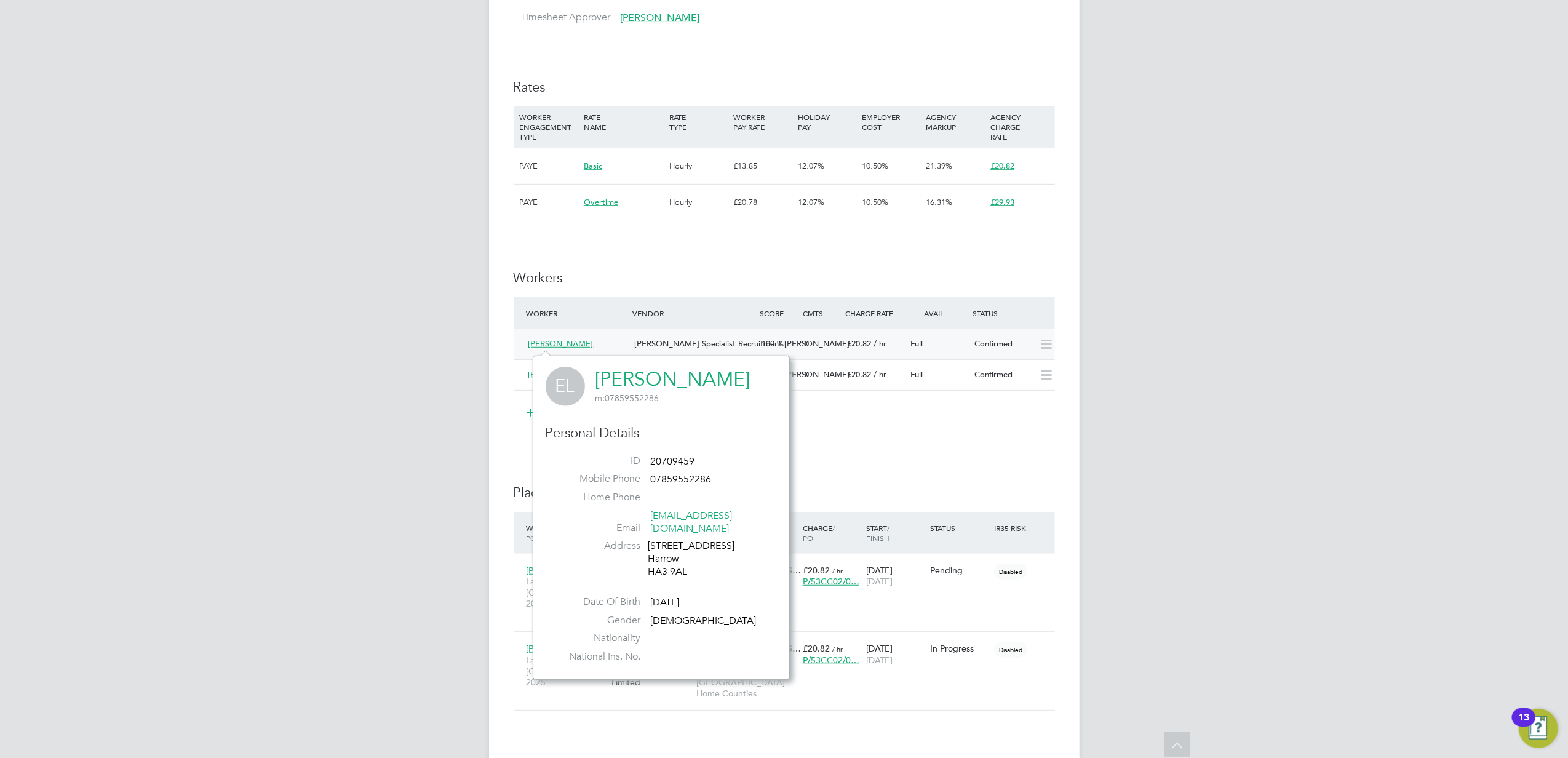
click at [657, 345] on span "Hays Specialist Recruitment Li…" at bounding box center [745, 343] width 223 height 10
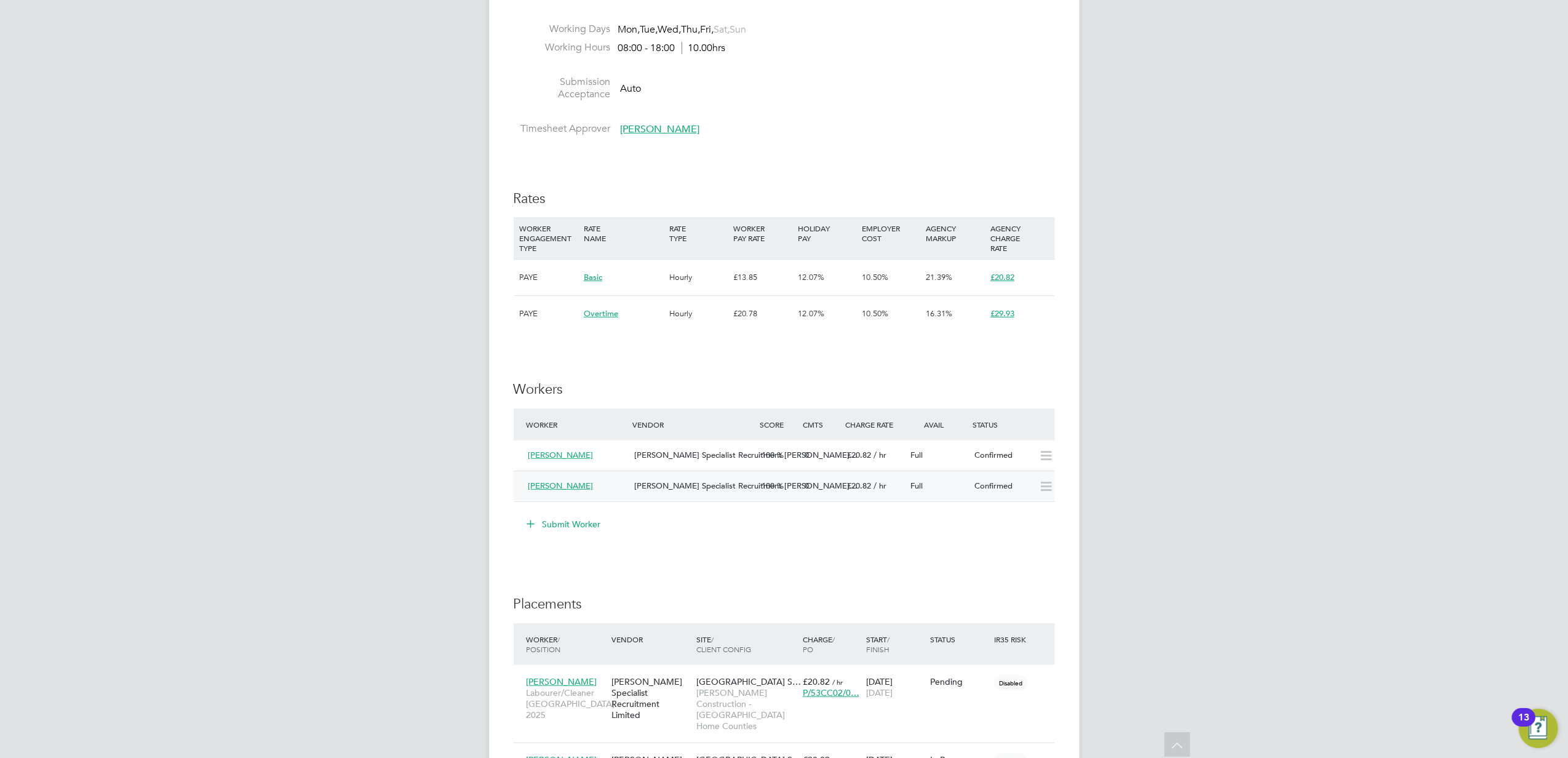
click at [653, 488] on span "Hays Specialist Recruitment Li…" at bounding box center [745, 485] width 223 height 10
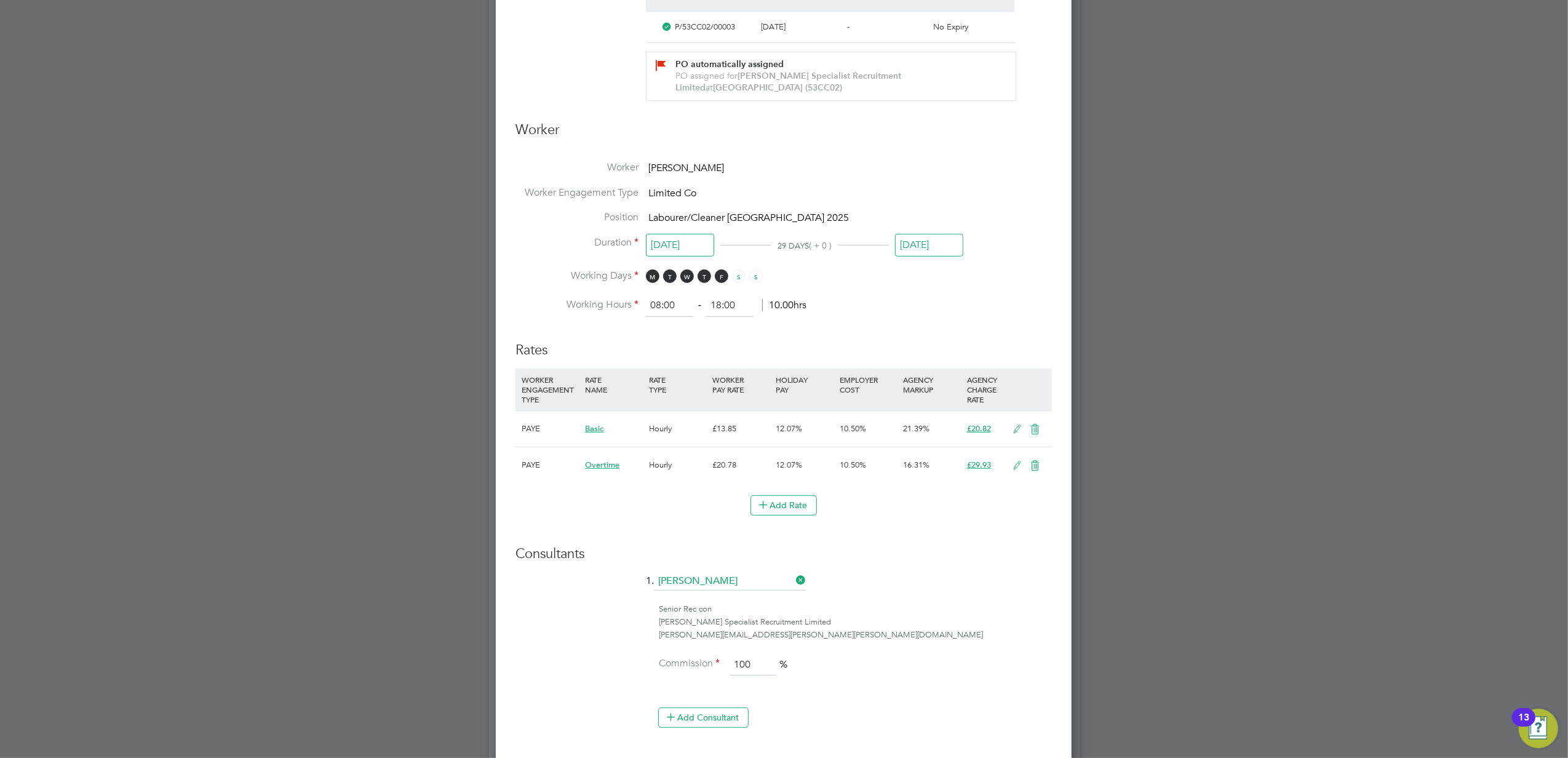
click at [1031, 466] on icon at bounding box center [1035, 466] width 15 height 10
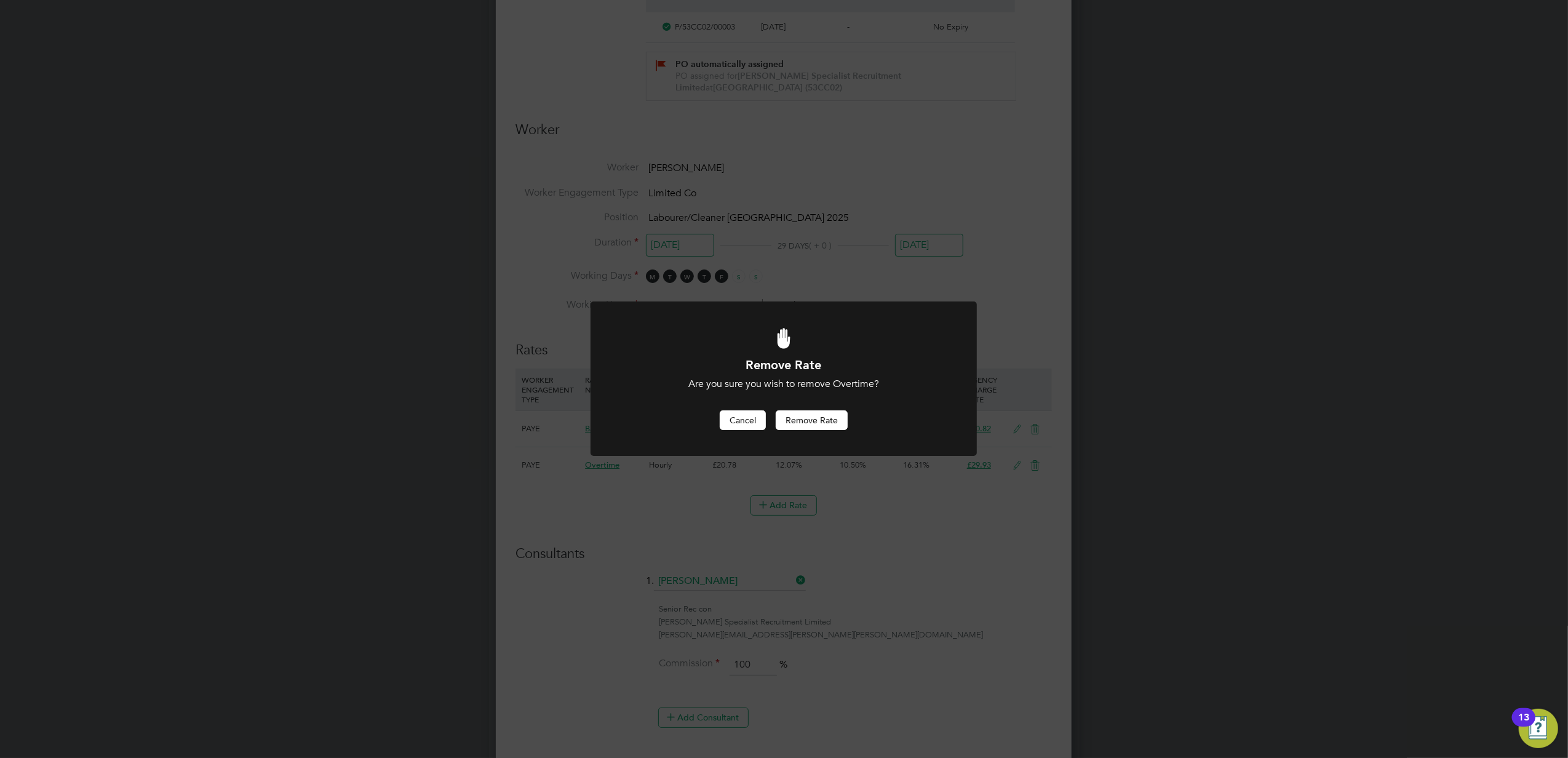
click at [751, 417] on button "Cancel" at bounding box center [742, 420] width 46 height 20
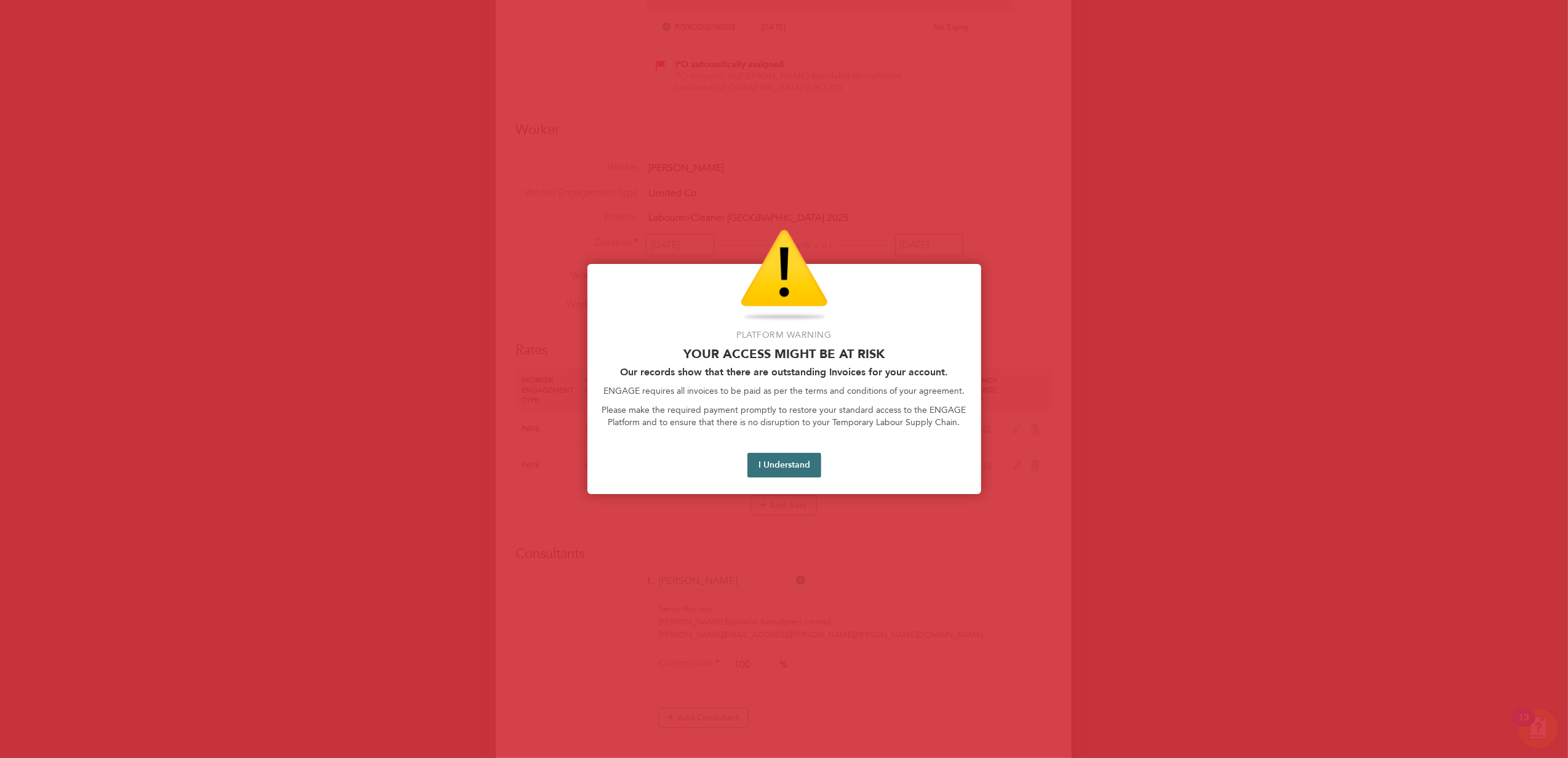
click at [798, 461] on button "I Understand" at bounding box center [784, 465] width 74 height 25
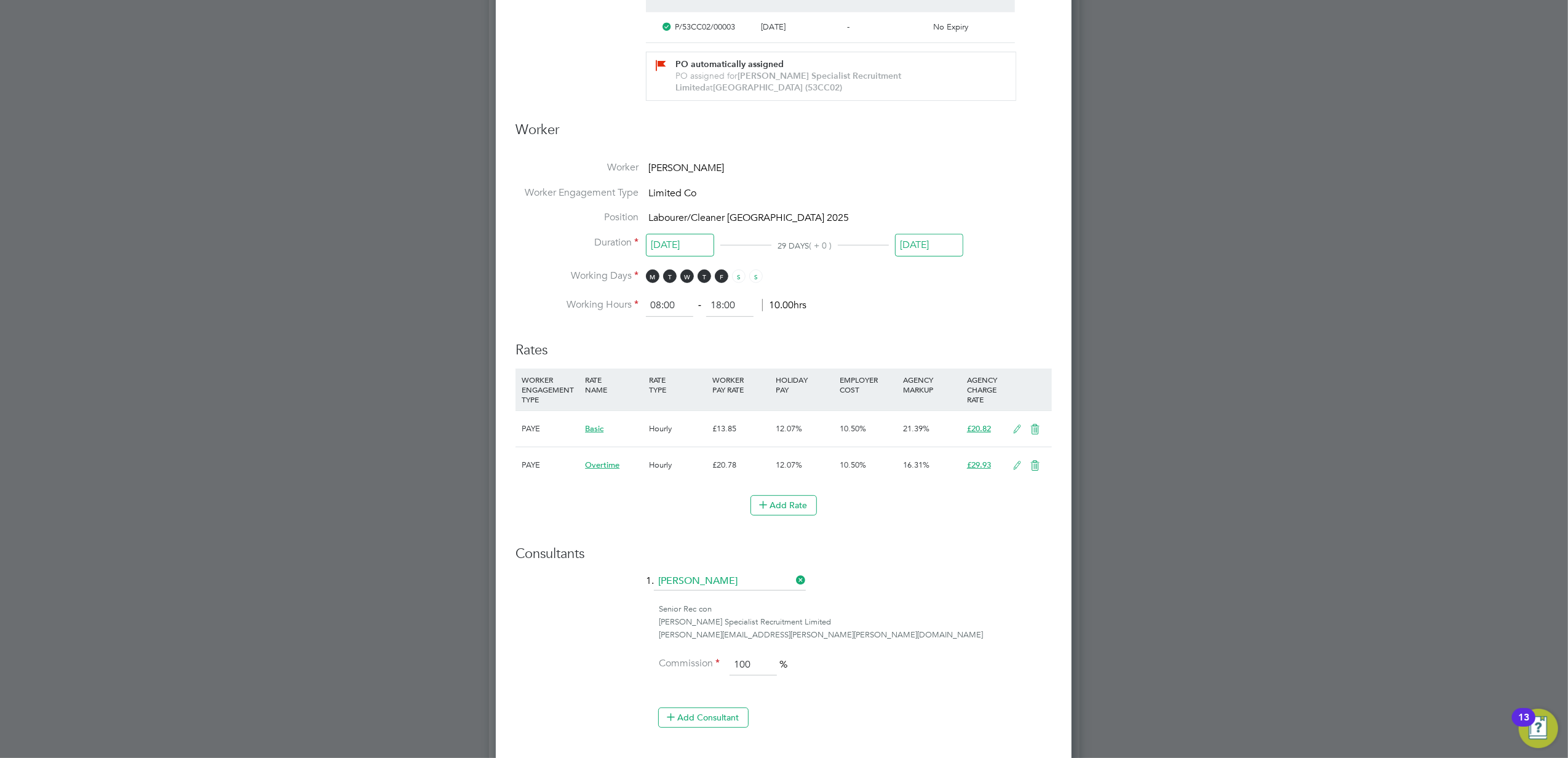
click at [1018, 426] on icon at bounding box center [1017, 430] width 15 height 10
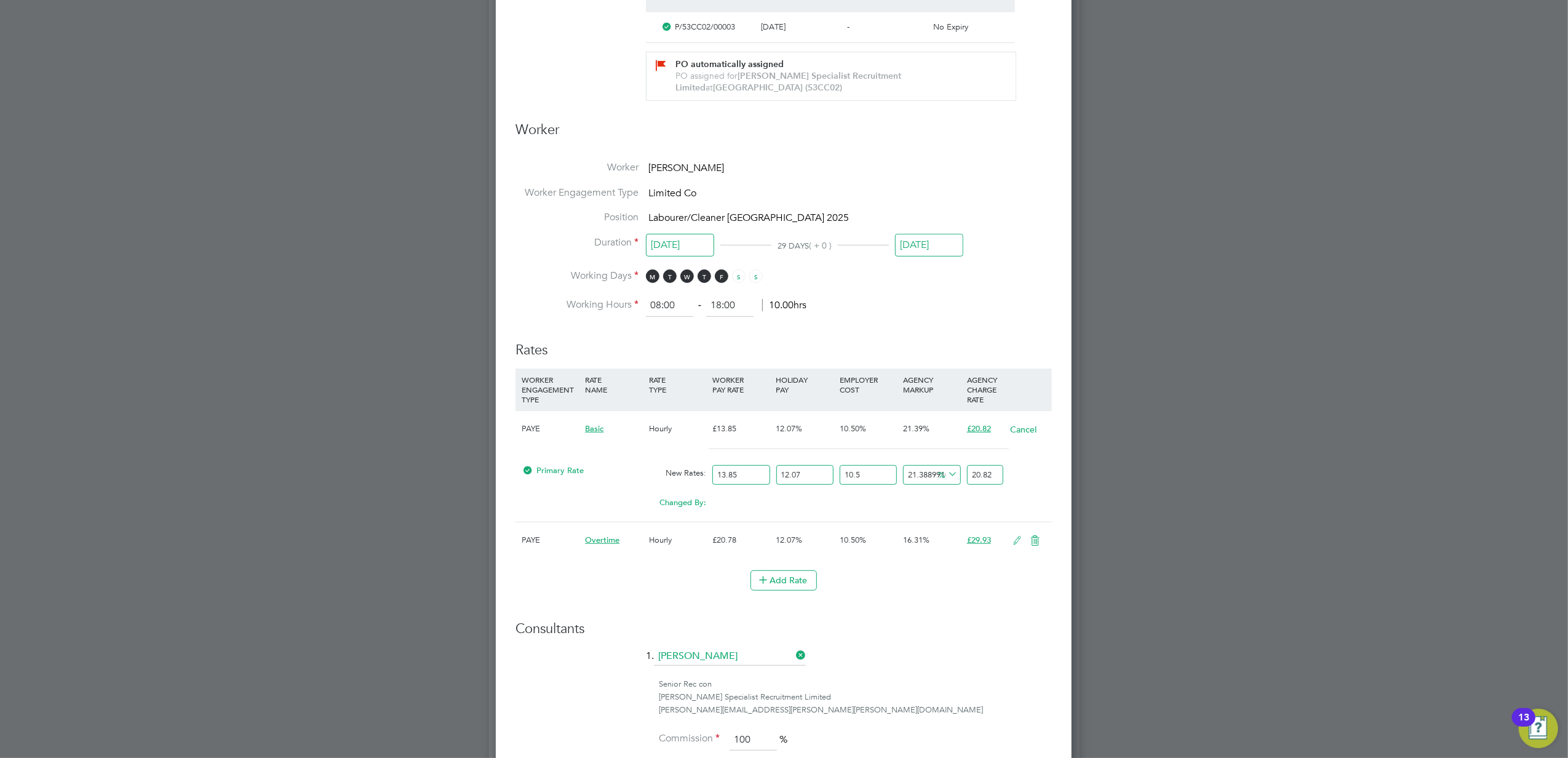
click at [535, 427] on div "PAYE" at bounding box center [550, 429] width 64 height 36
click at [1035, 429] on button "Cancel" at bounding box center [1023, 430] width 27 height 12
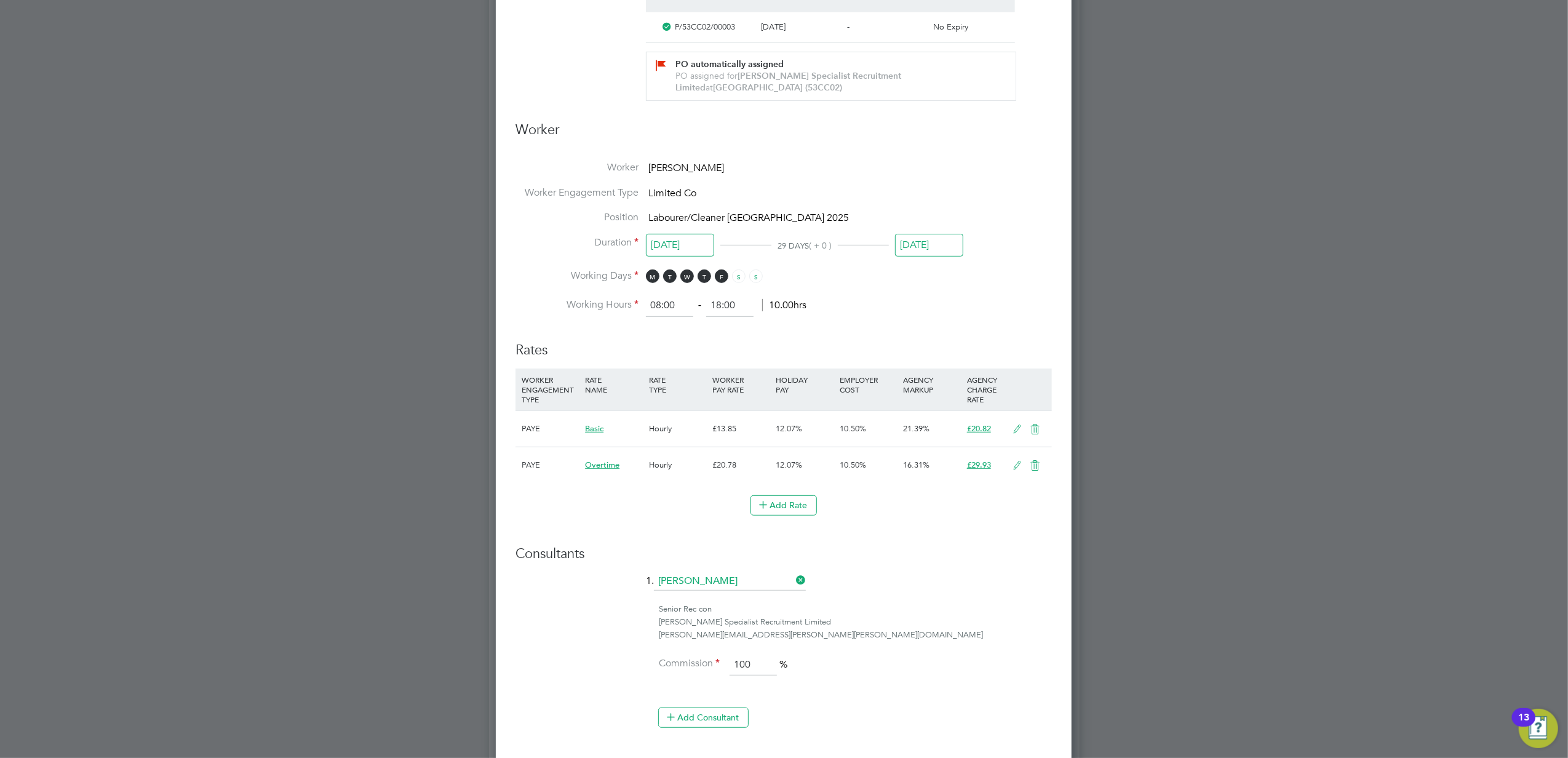
click at [1034, 429] on icon at bounding box center [1035, 430] width 15 height 10
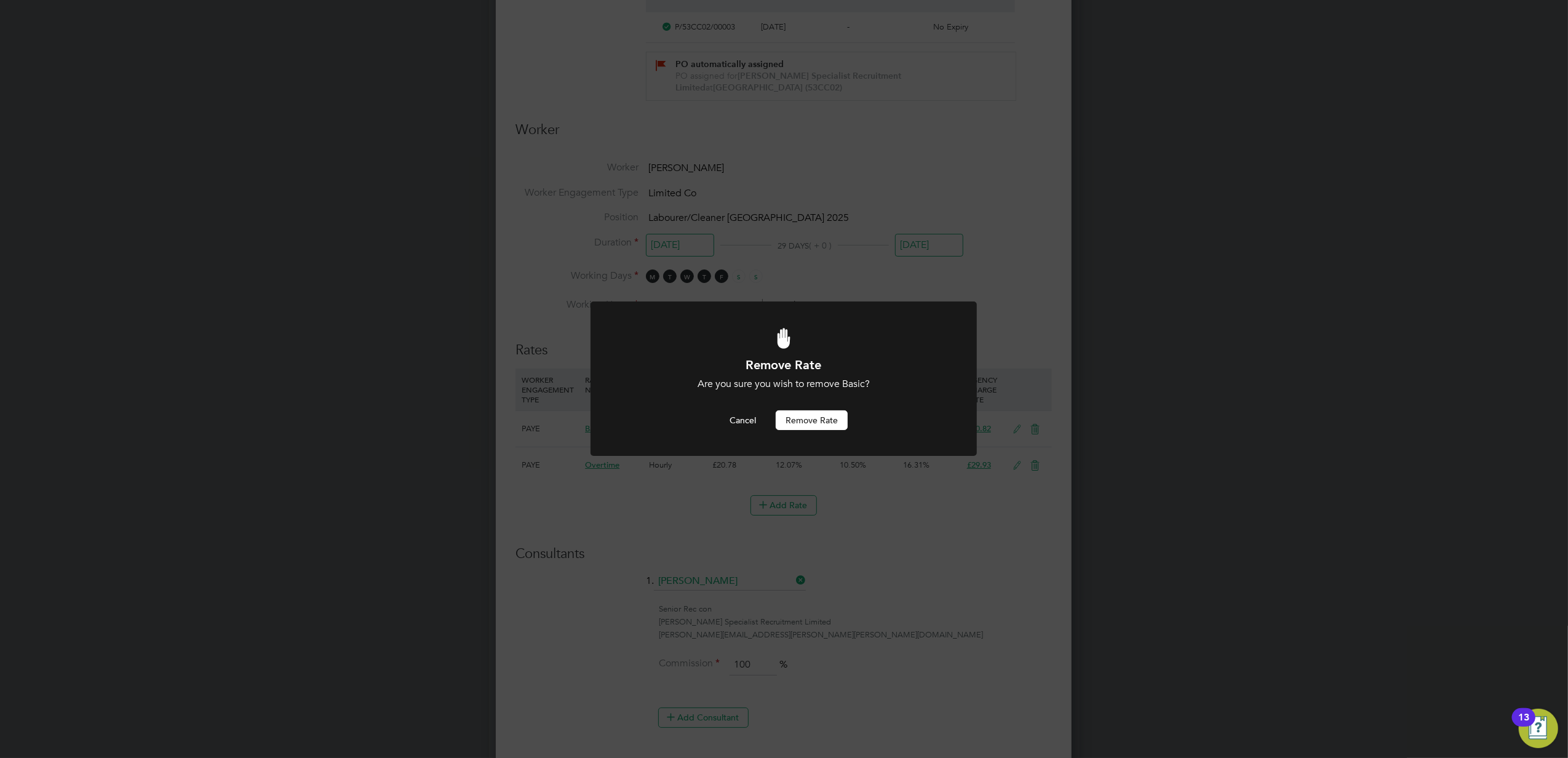
click at [808, 421] on button "Remove rate" at bounding box center [811, 420] width 72 height 20
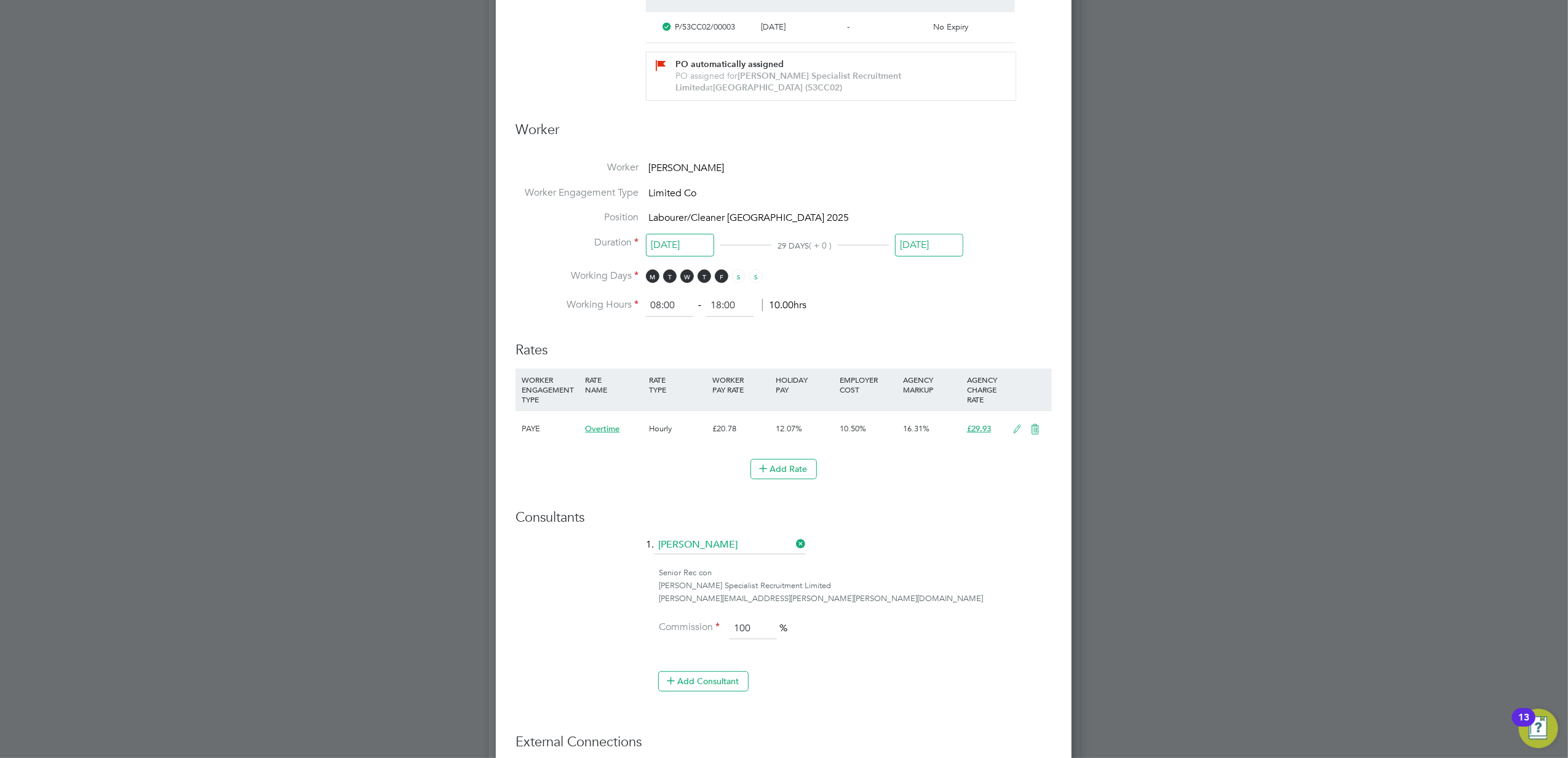
click at [1033, 426] on icon at bounding box center [1035, 430] width 15 height 10
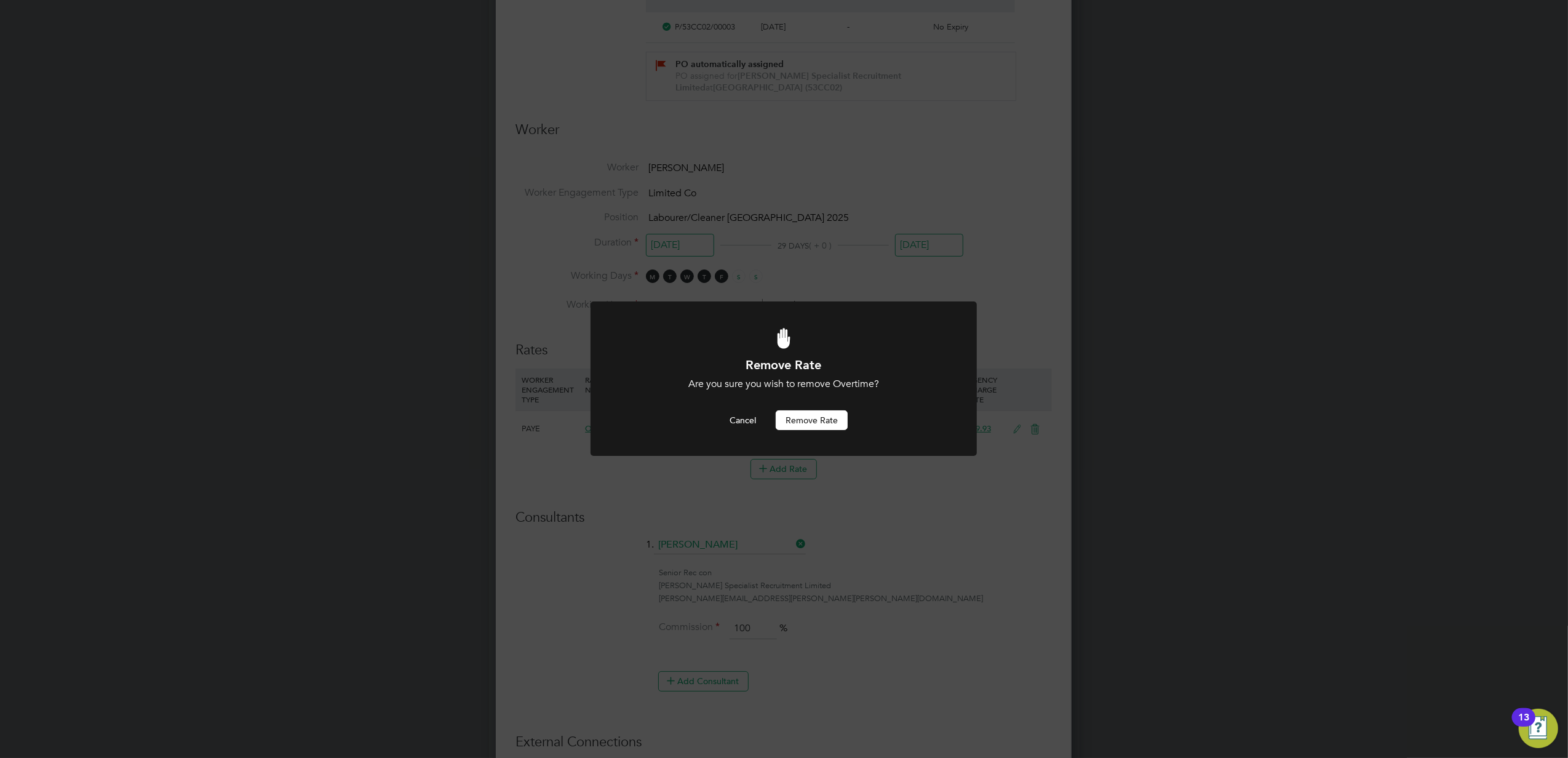
click at [810, 419] on button "Remove rate" at bounding box center [811, 420] width 72 height 20
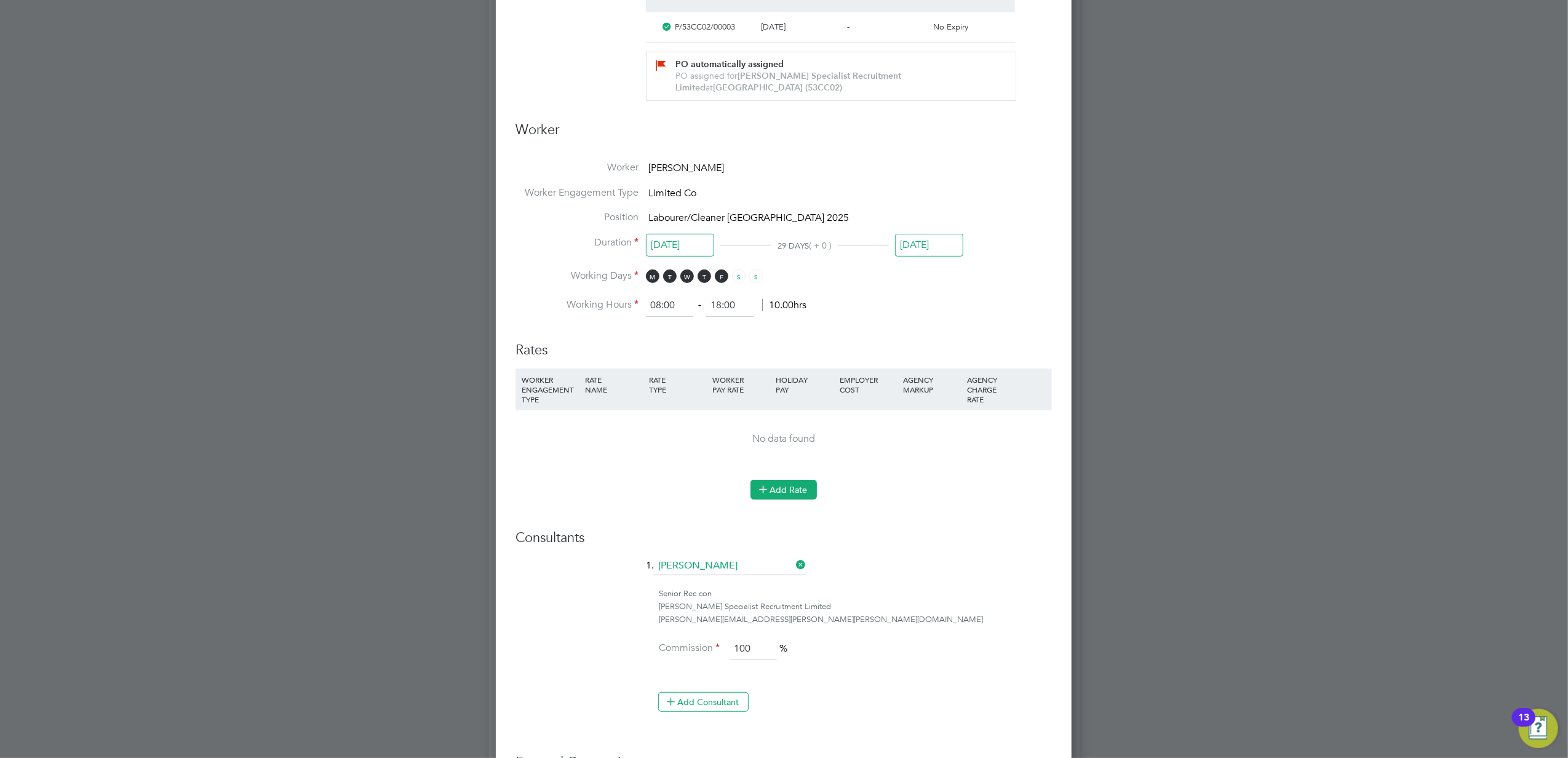
click at [791, 493] on button "Add Rate" at bounding box center [783, 490] width 66 height 20
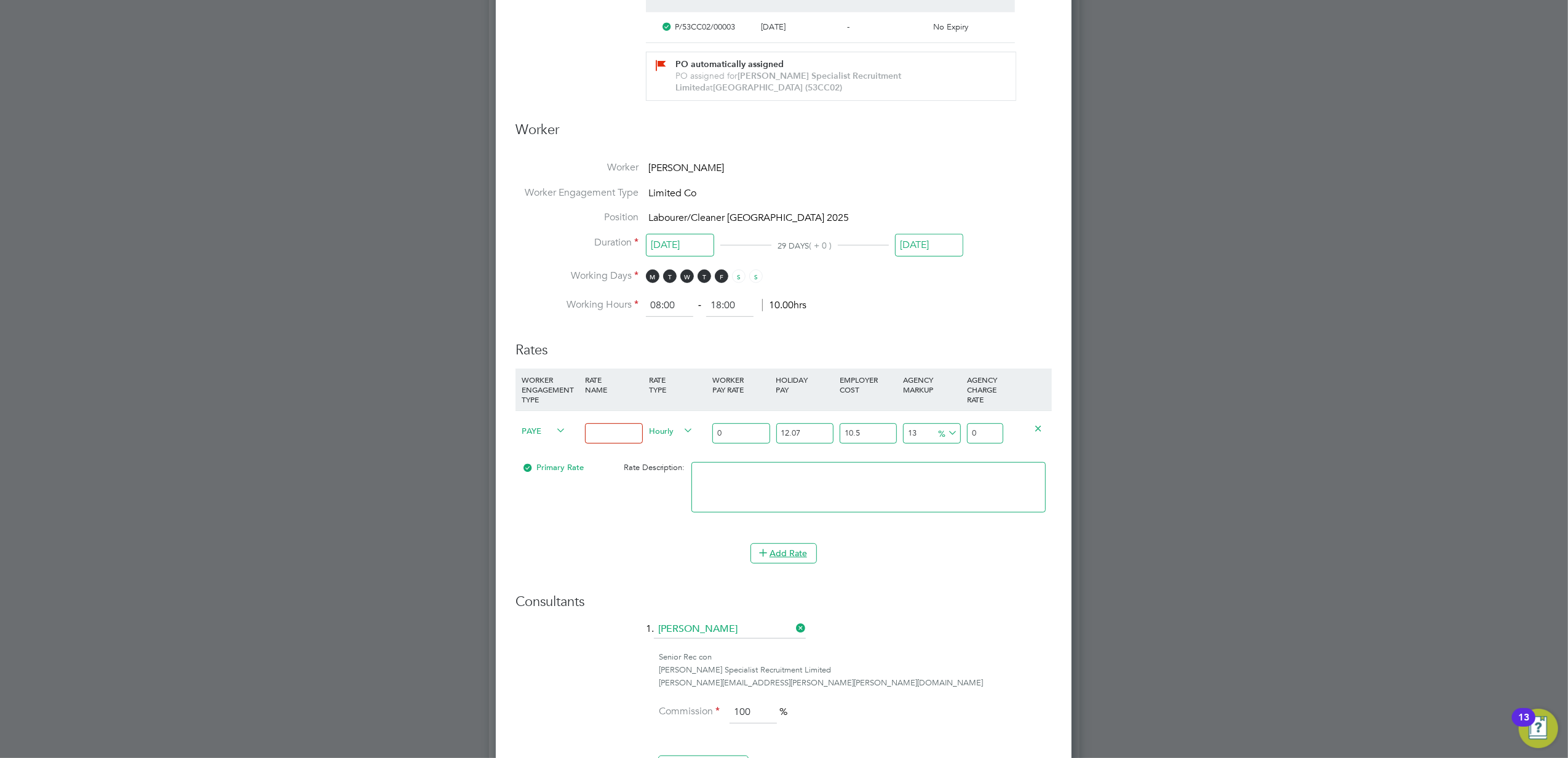
click at [540, 428] on span "PAYE" at bounding box center [544, 430] width 44 height 14
click at [539, 442] on li "Contract" at bounding box center [542, 444] width 50 height 15
type input "0"
click at [627, 437] on input at bounding box center [613, 434] width 57 height 21
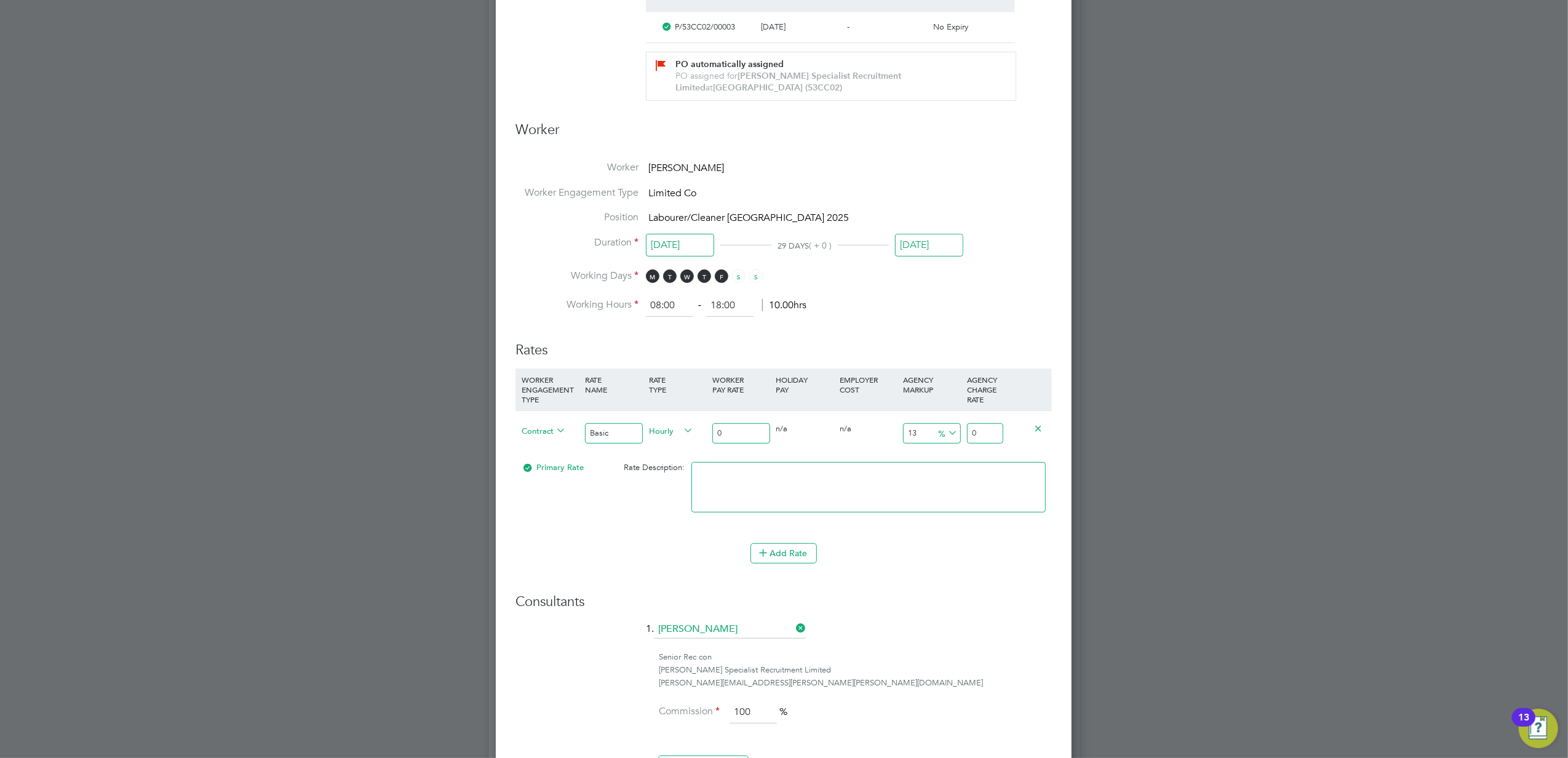
type input "Basic"
click at [736, 437] on input "0" at bounding box center [741, 434] width 57 height 21
type input "1"
type input "1.13"
type input "18"
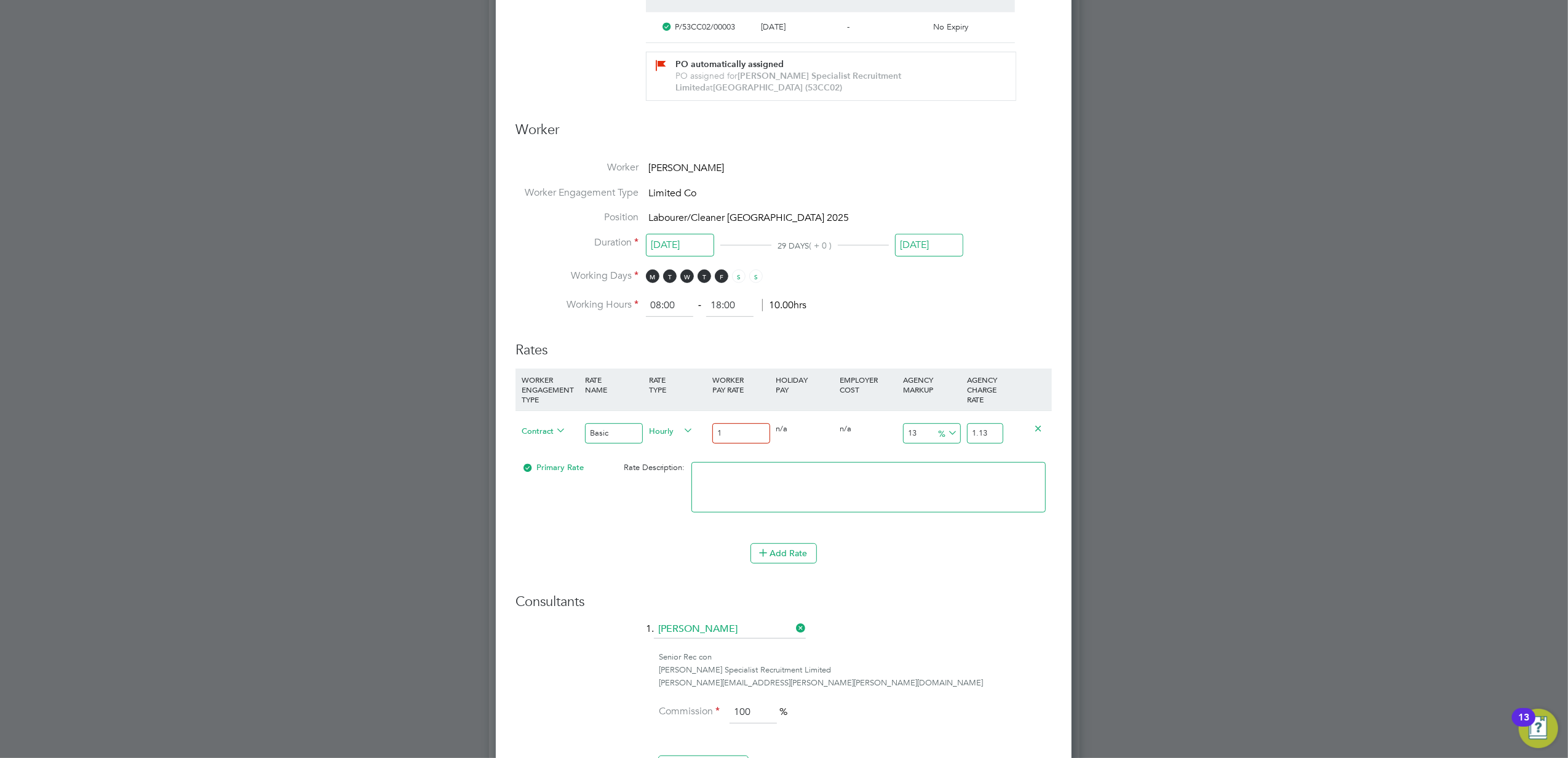
type input "20.34"
type input "18.3"
type input "20.679"
type input "18.31"
type input "20.6903"
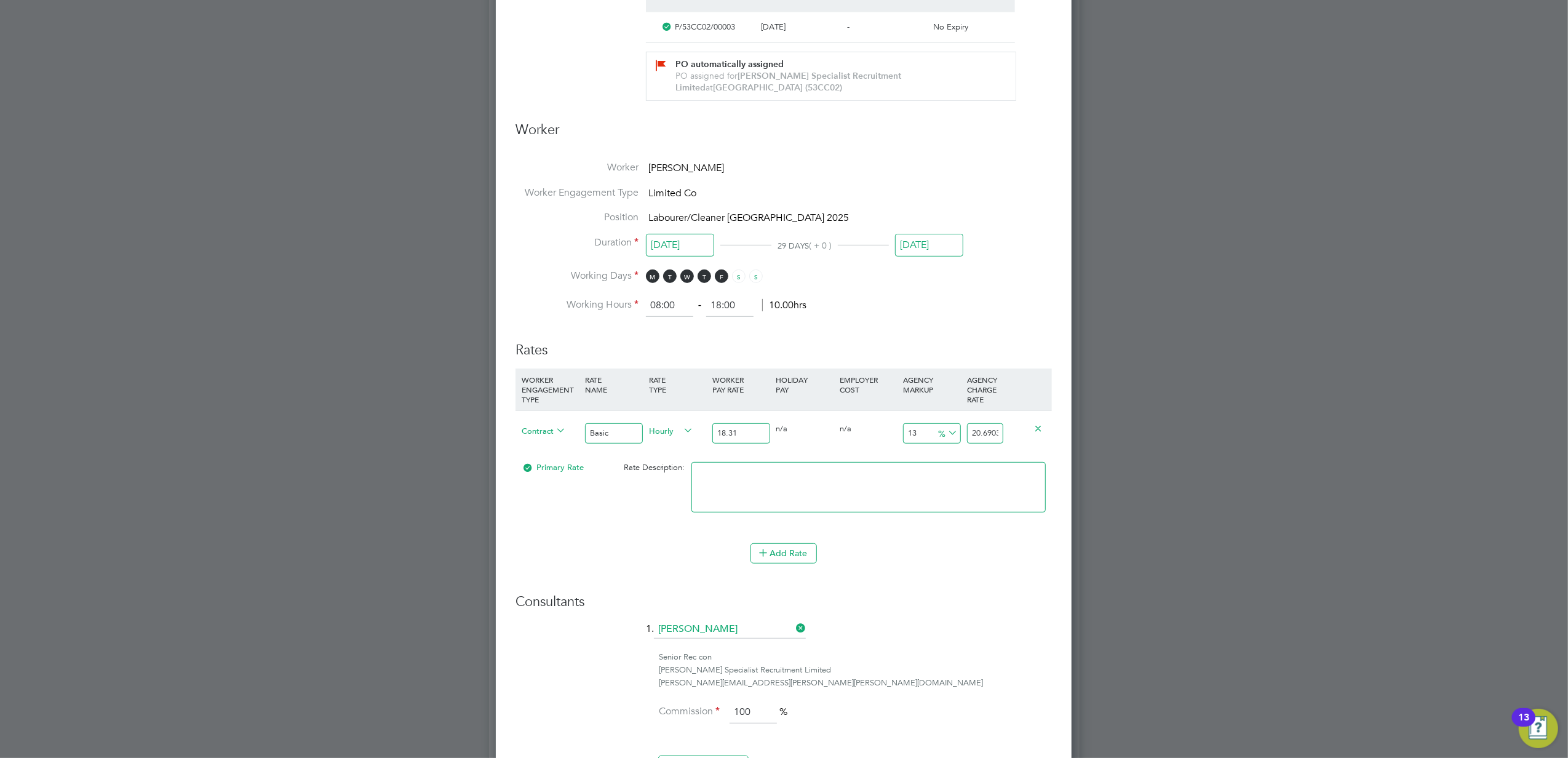
type input "18.31"
drag, startPoint x: 972, startPoint y: 432, endPoint x: 1026, endPoint y: 432, distance: 54.0
click at [1026, 432] on div "Contract Basic Hourly 18.31 0 n/a 0 n/a 13 2.3803 % 20.6903" at bounding box center [784, 433] width 536 height 46
type input "-89.07700709994539"
type input "2"
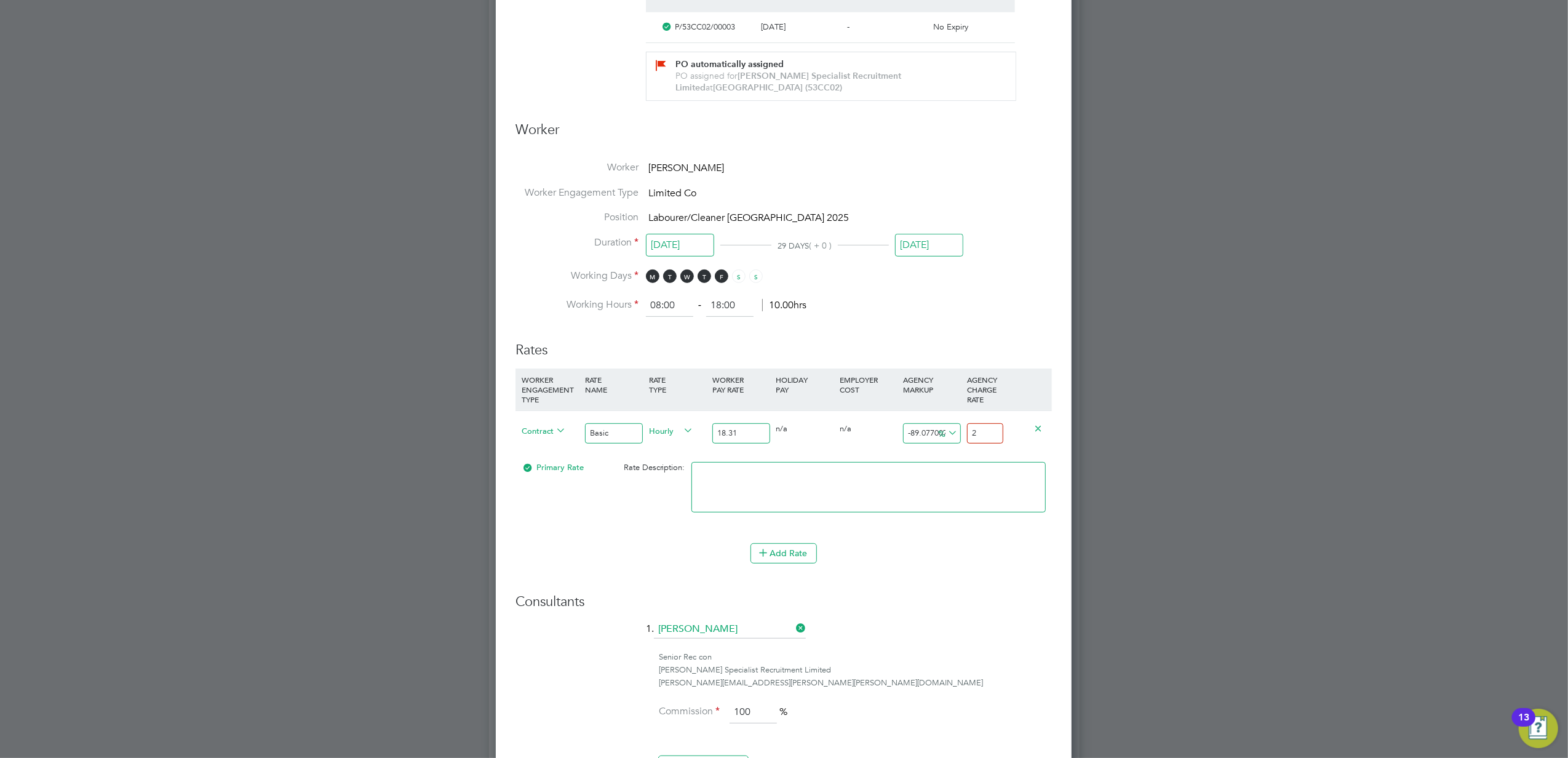
type input "9.22992900054615"
type input "20"
type input "13.599126160567996"
type input "20.8"
type input "13.708356089568541"
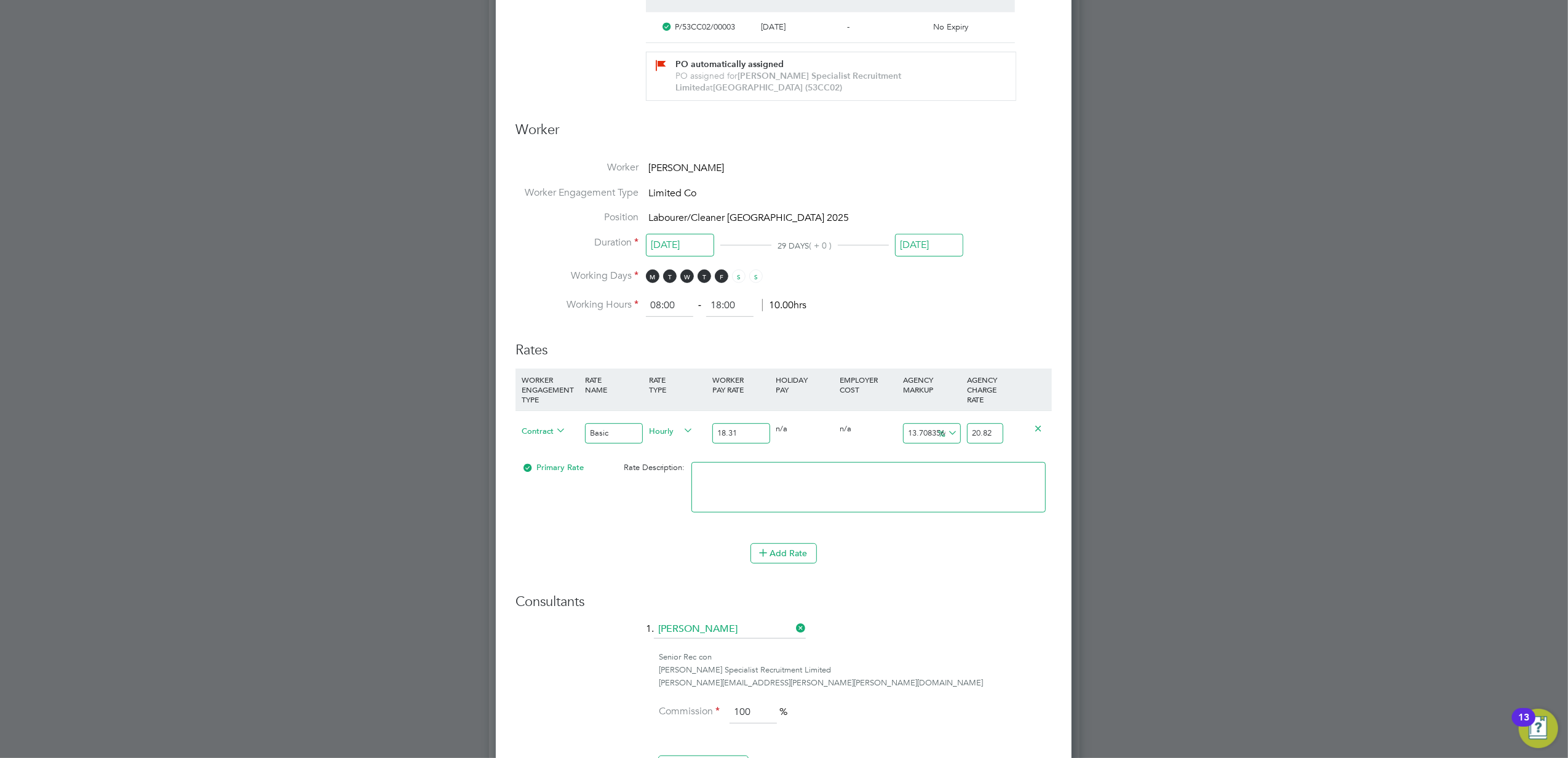
type input "20.82"
click at [1000, 601] on h3 "Consultants" at bounding box center [784, 602] width 536 height 18
click at [787, 554] on button "Add Rate" at bounding box center [783, 553] width 66 height 20
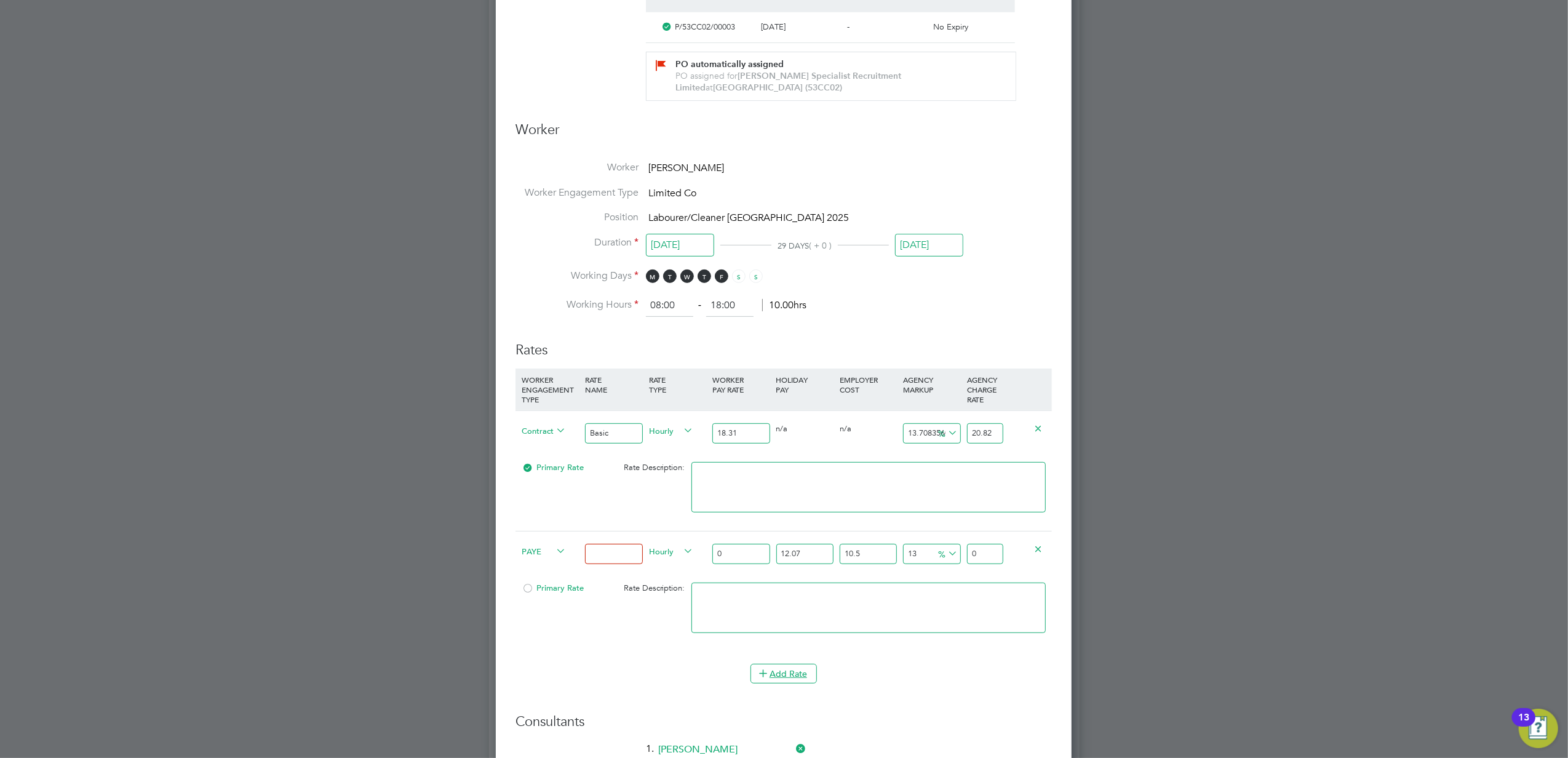
click at [534, 552] on span "PAYE" at bounding box center [544, 551] width 44 height 14
click at [533, 562] on li "Contract" at bounding box center [542, 565] width 50 height 15
click at [620, 555] on input at bounding box center [613, 554] width 57 height 21
type input "Overtime"
click at [747, 556] on input "0" at bounding box center [741, 554] width 57 height 21
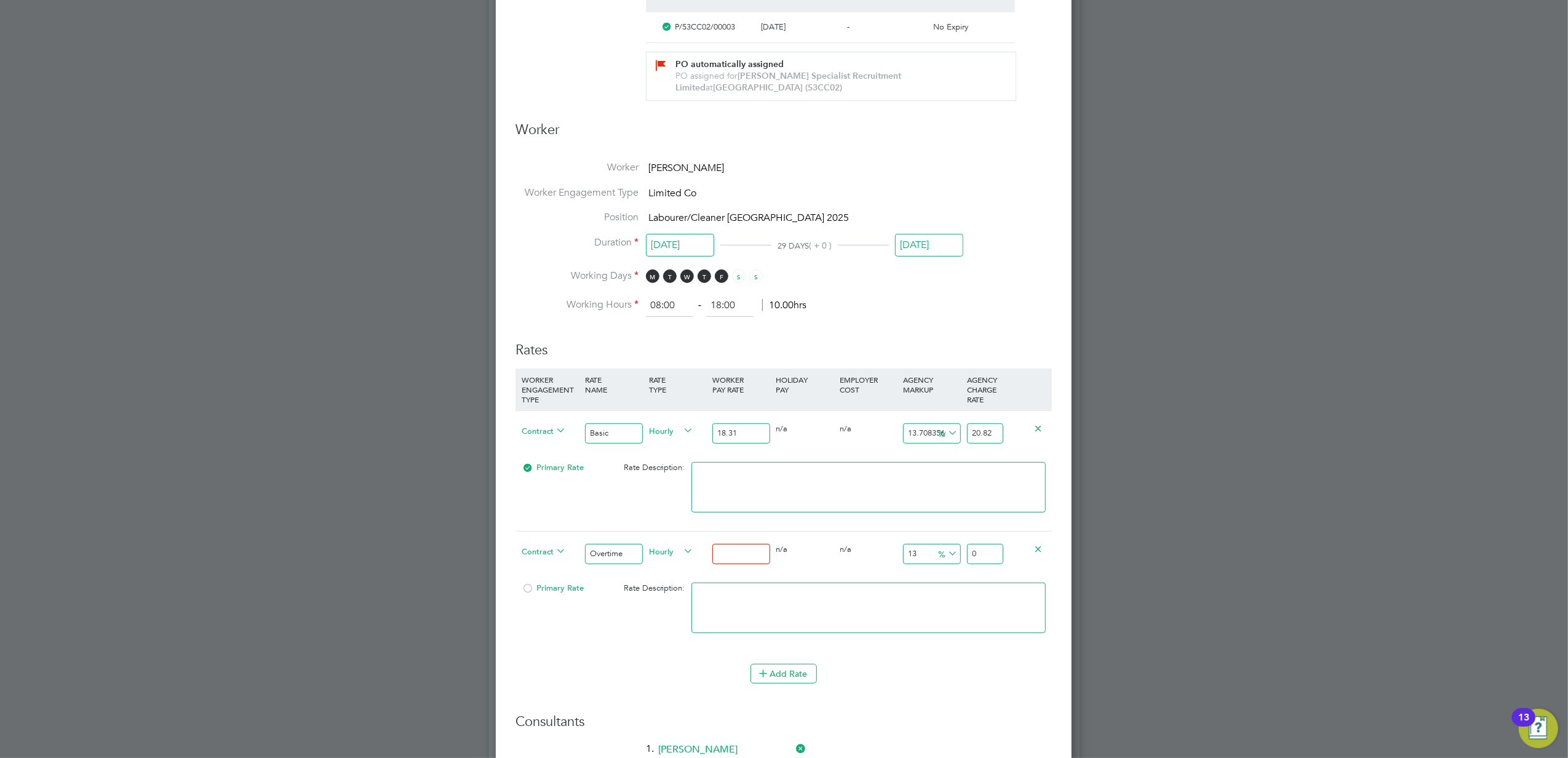
type input "2"
type input "2.26"
type input "27"
type input "30.51"
type input "27.3"
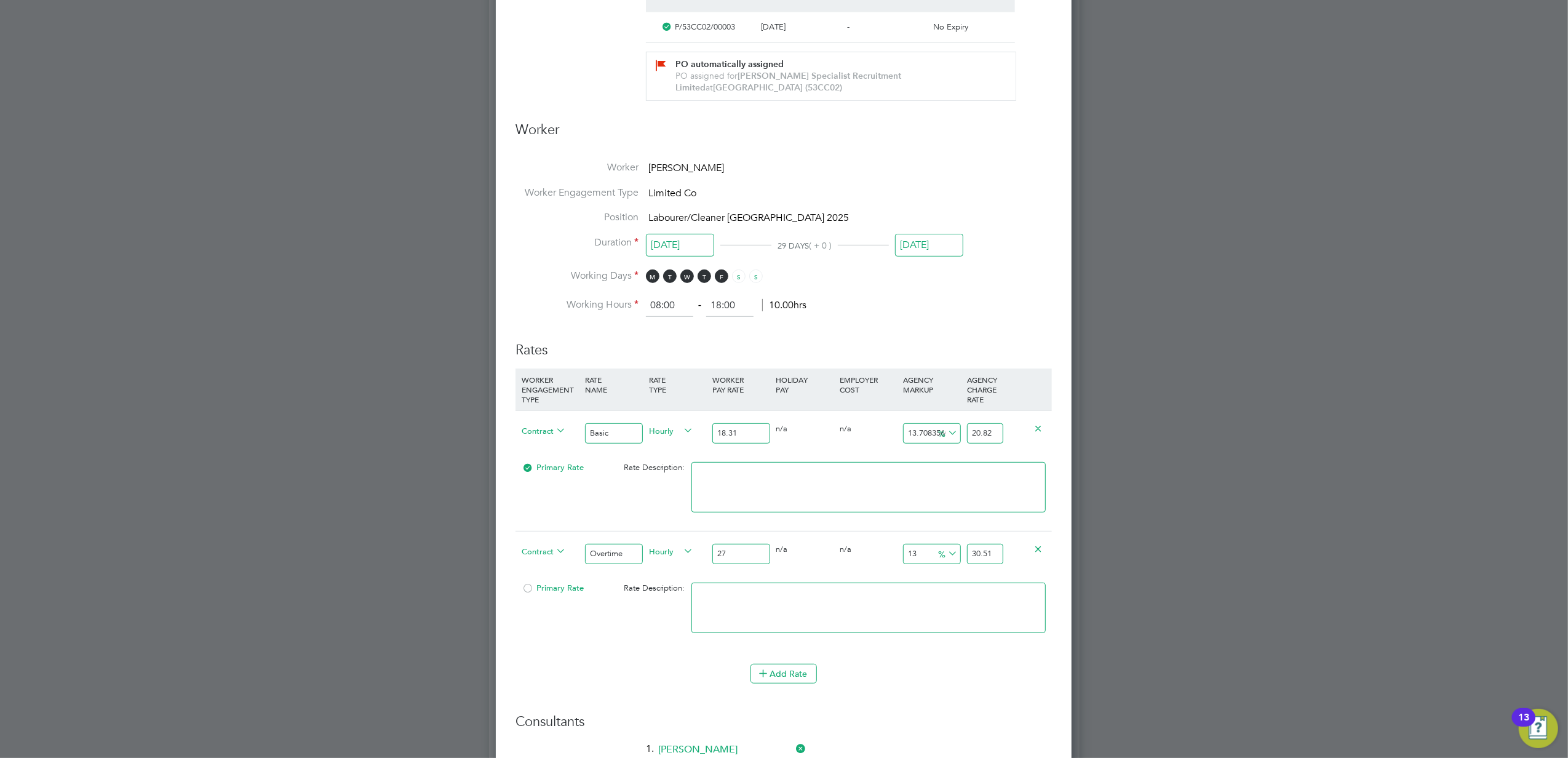
type input "30.849"
type input "27.33"
type input "30.8829"
type input "27.33"
drag, startPoint x: 970, startPoint y: 555, endPoint x: 1050, endPoint y: 554, distance: 80.0
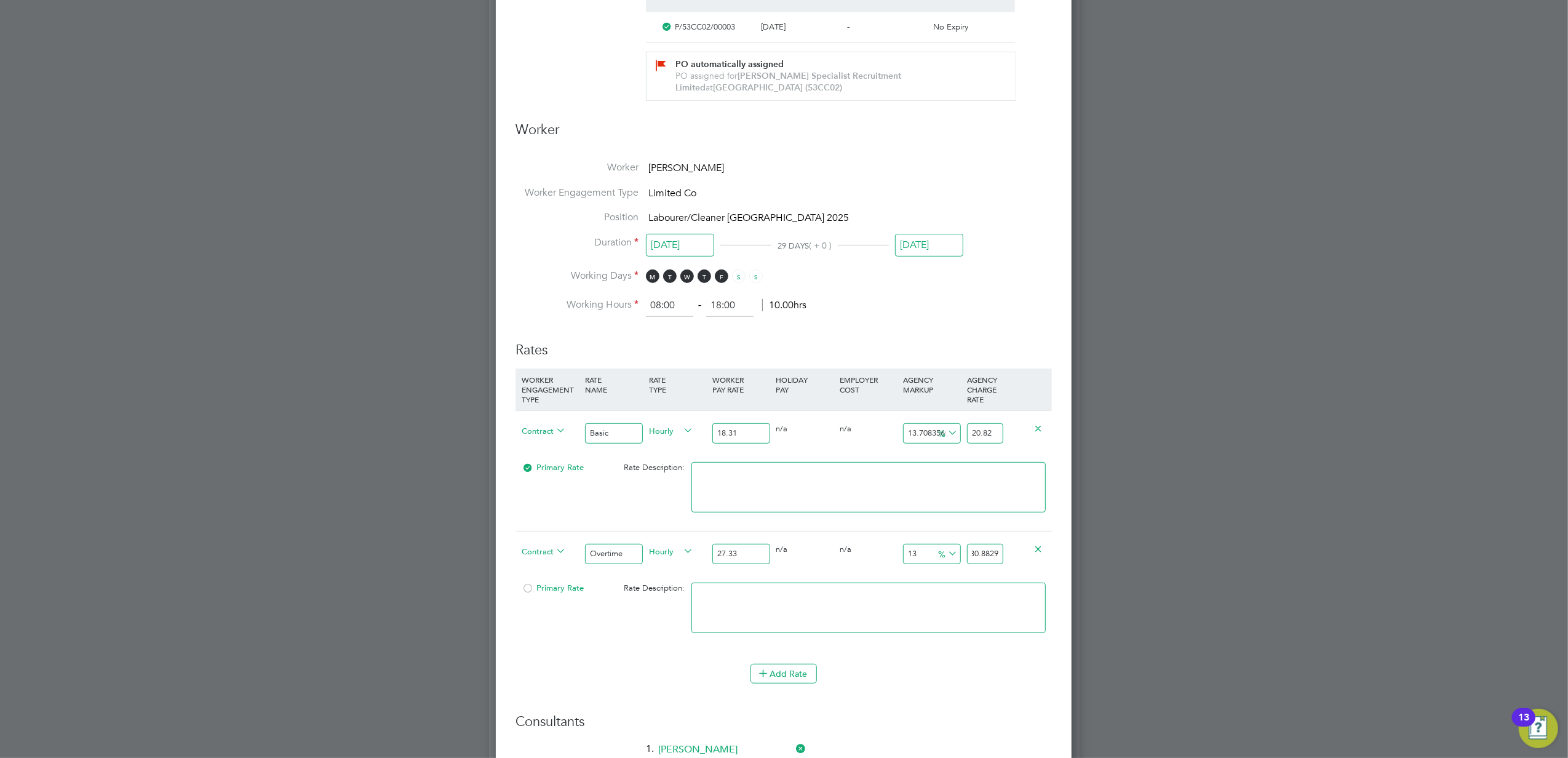
click at [1050, 554] on div "Contract Overtime Hourly 27.33 0 n/a 0 n/a 13 3.5529 % 30.8829" at bounding box center [784, 553] width 536 height 46
type input "-92.68203439443835"
type input "2"
type input "6.110501280643981"
type input "29"
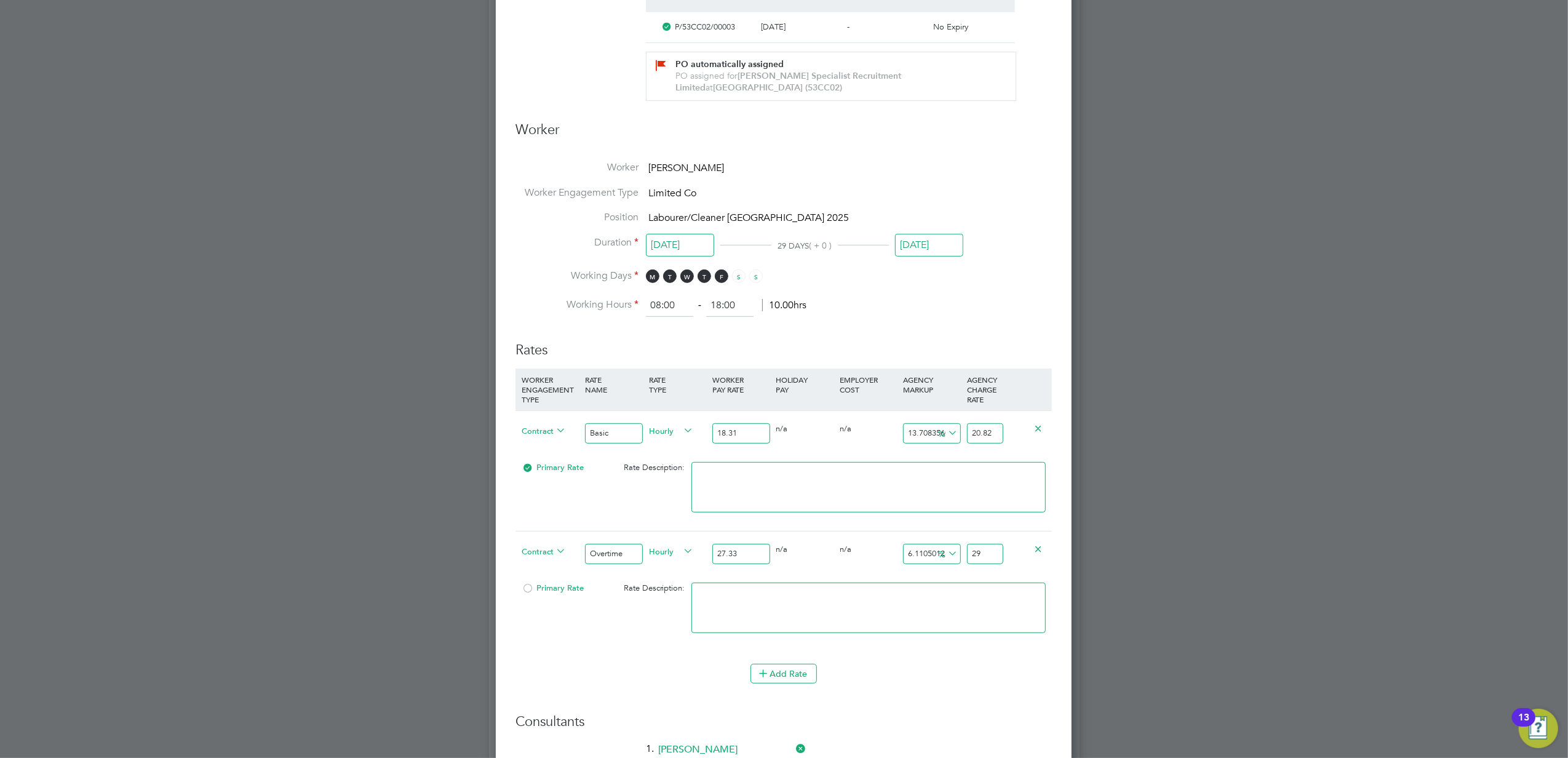
type input "9.403585803146726"
type input "29.9"
type input "9.51335528723015"
type input "29.93"
click at [1007, 688] on li "Add Rate" at bounding box center [784, 679] width 536 height 32
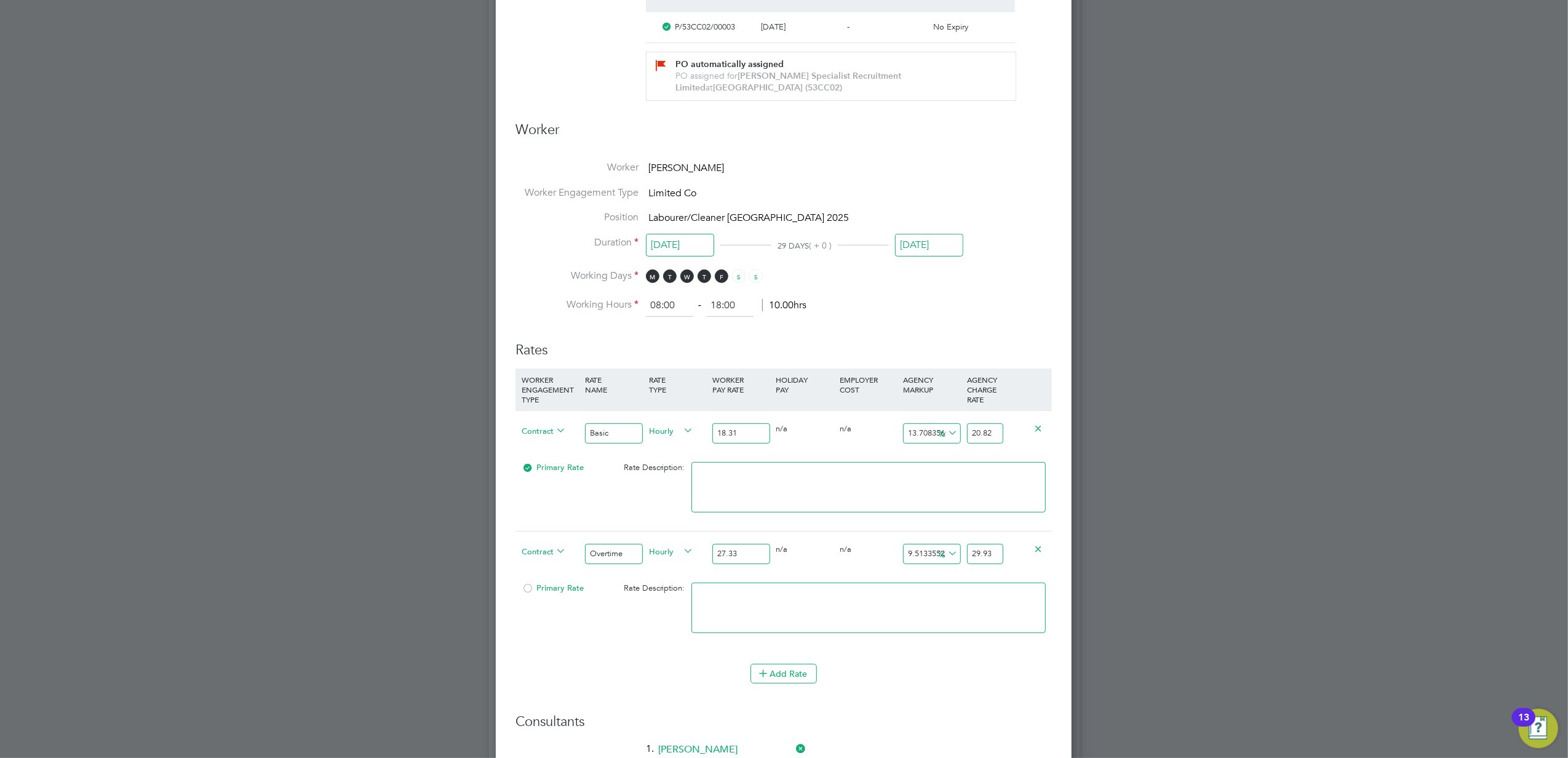
scroll to position [984, 0]
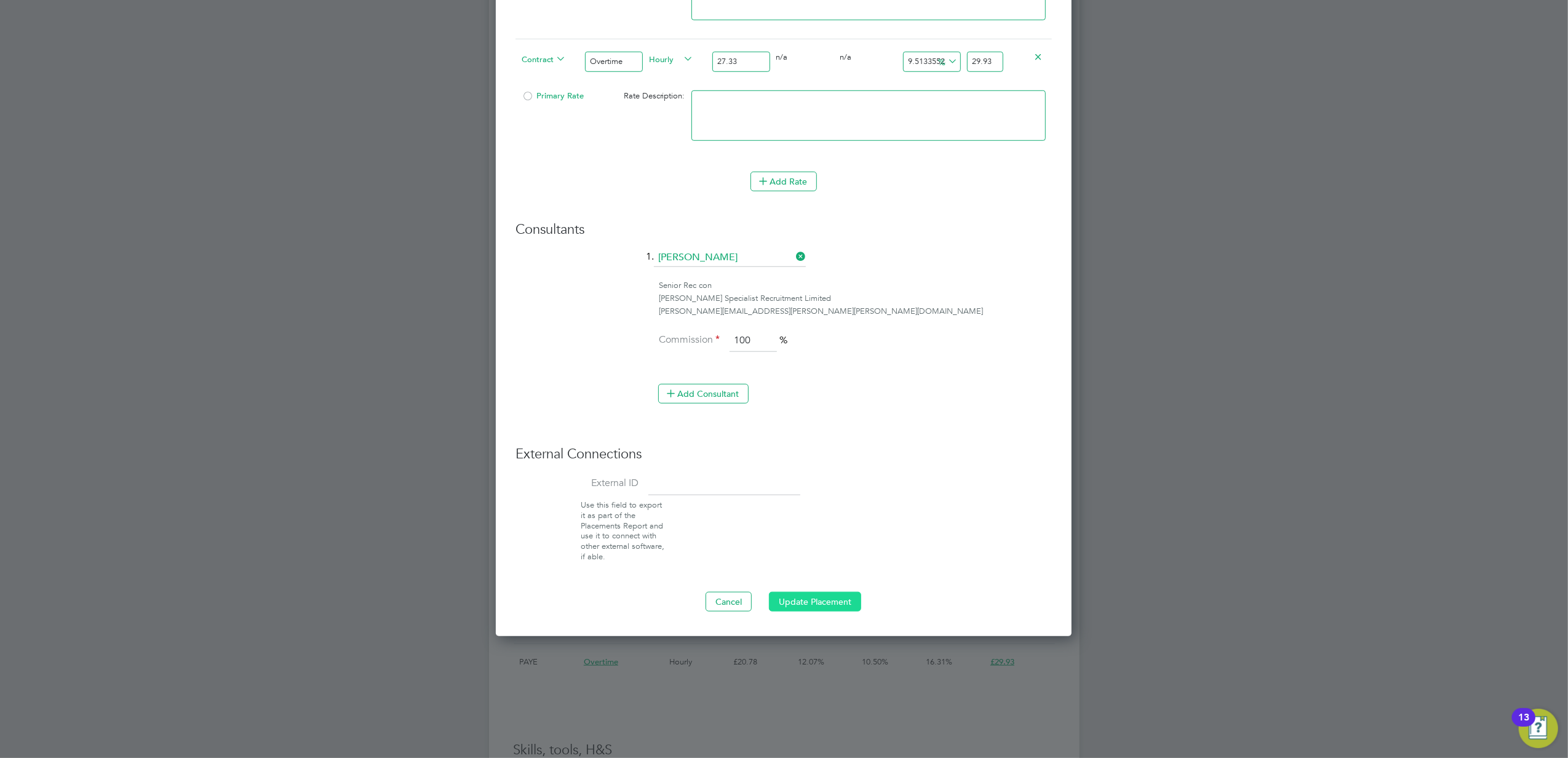
click at [839, 601] on button "Update Placement" at bounding box center [814, 601] width 92 height 20
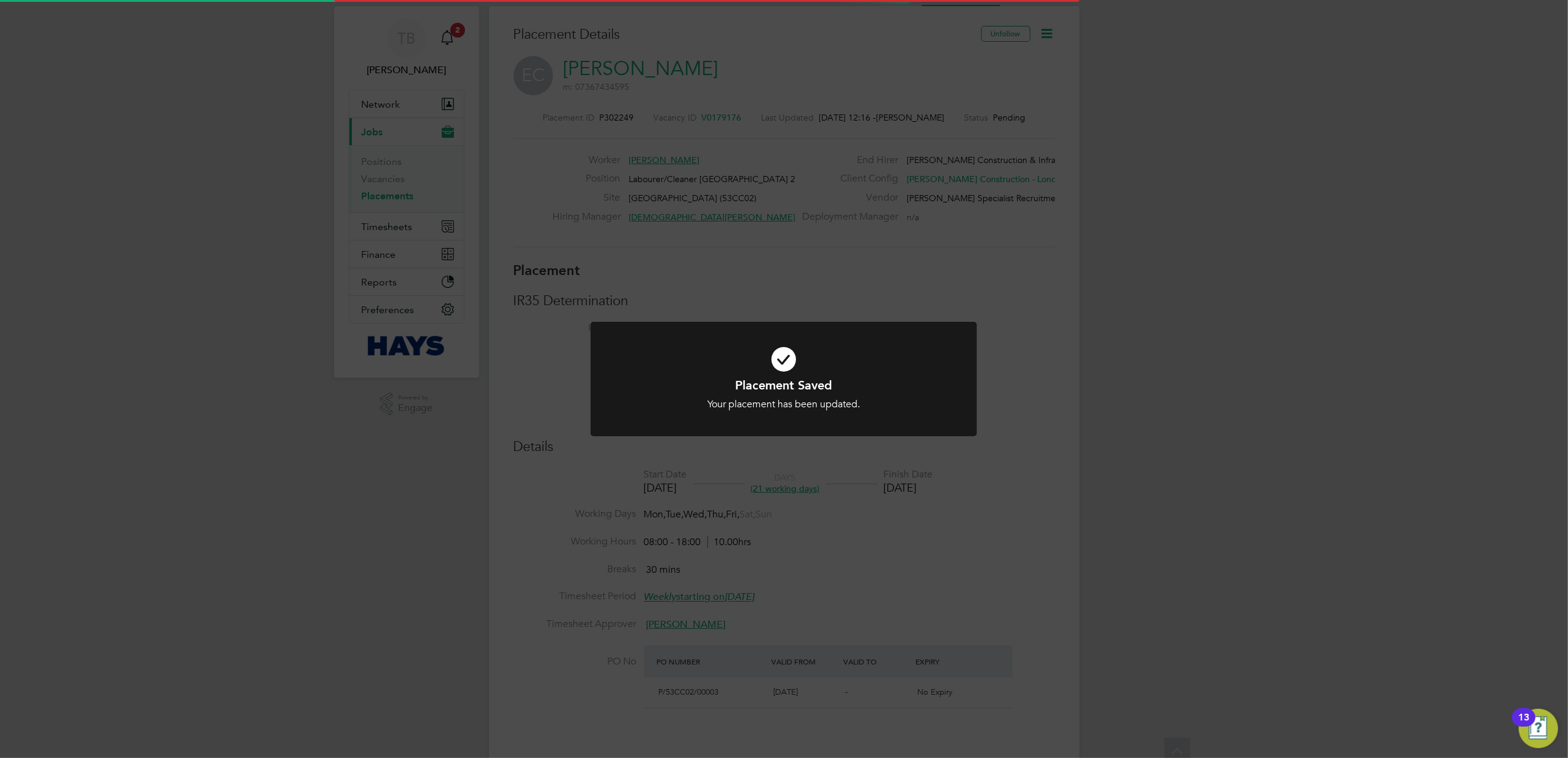
scroll to position [6, 6]
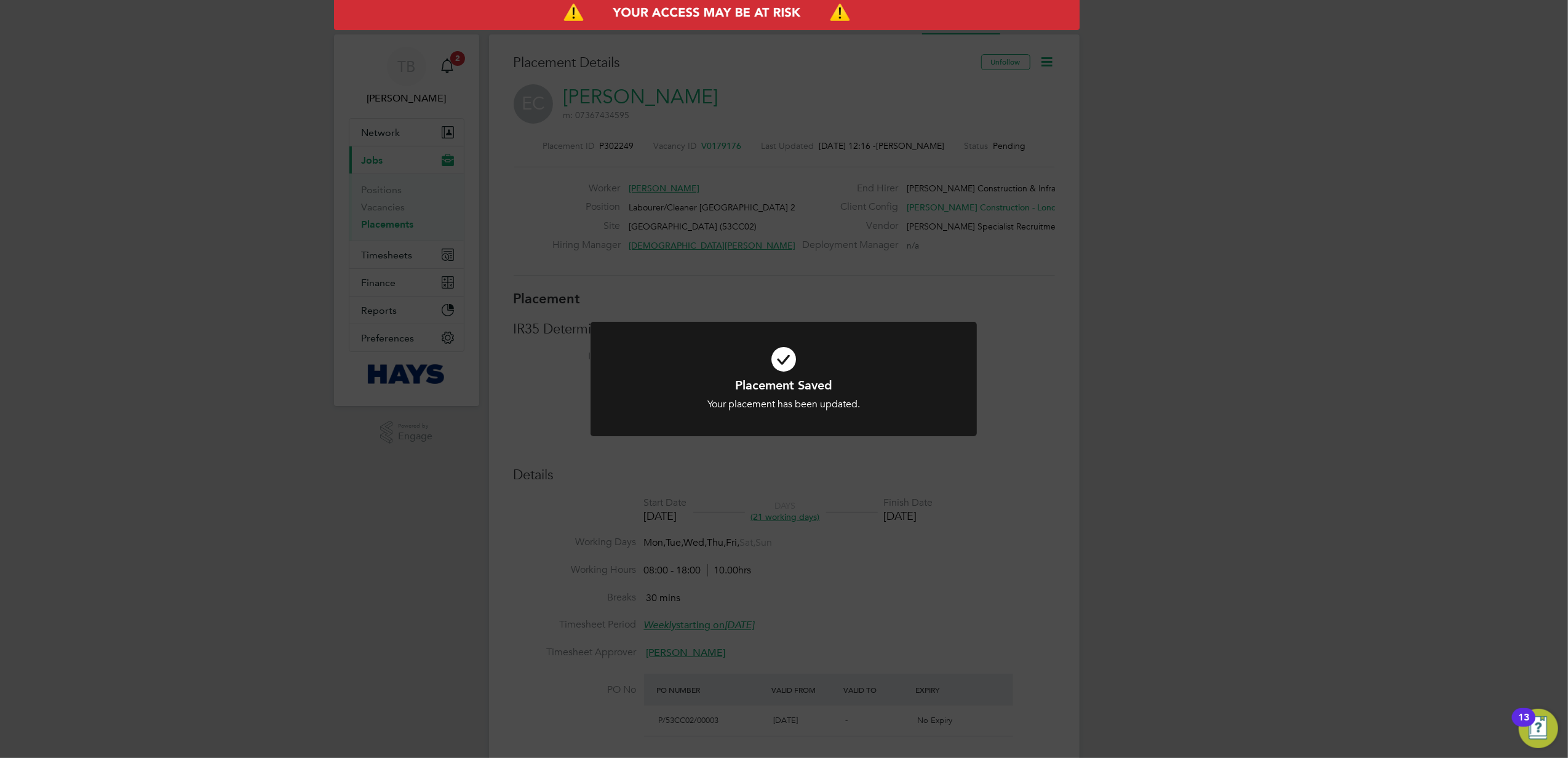
click at [1057, 359] on div "Placement Saved Your placement has been updated. Cancel Okay" at bounding box center [784, 379] width 1568 height 758
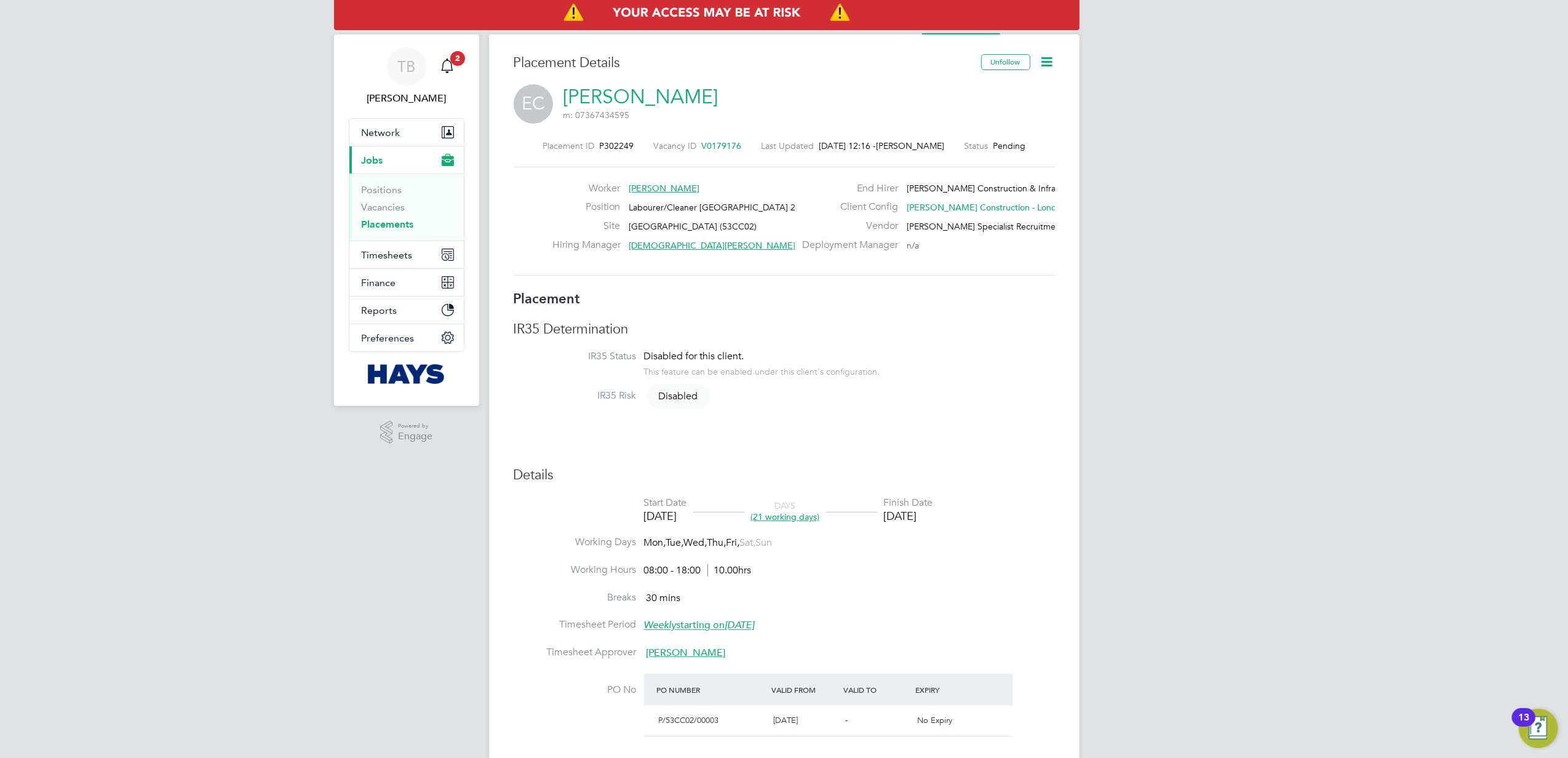
click at [1046, 57] on icon at bounding box center [1047, 62] width 15 height 15
click at [975, 146] on li "Start" at bounding box center [1007, 150] width 90 height 17
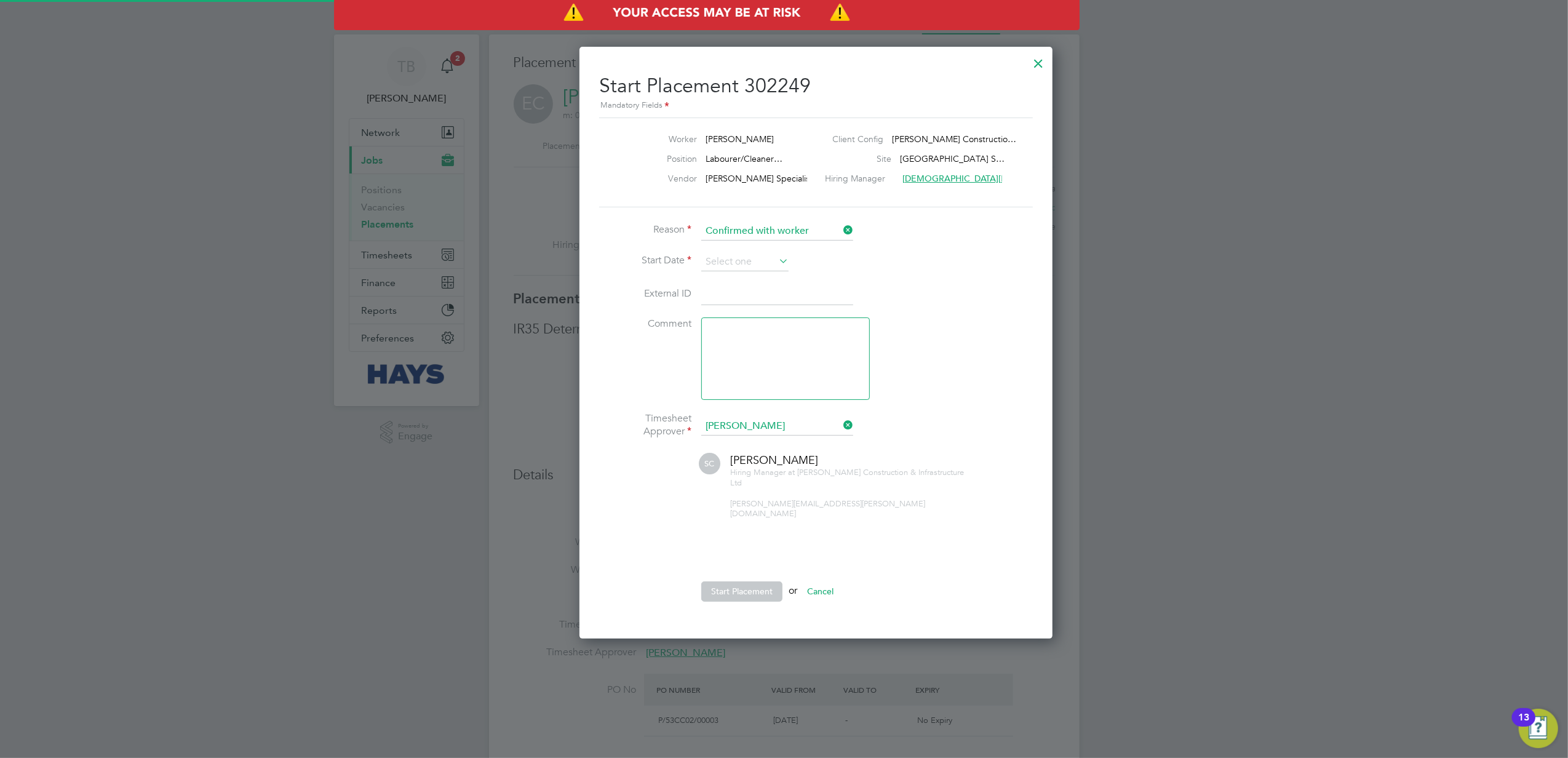
scroll to position [12, 151]
click at [763, 265] on input at bounding box center [745, 262] width 88 height 18
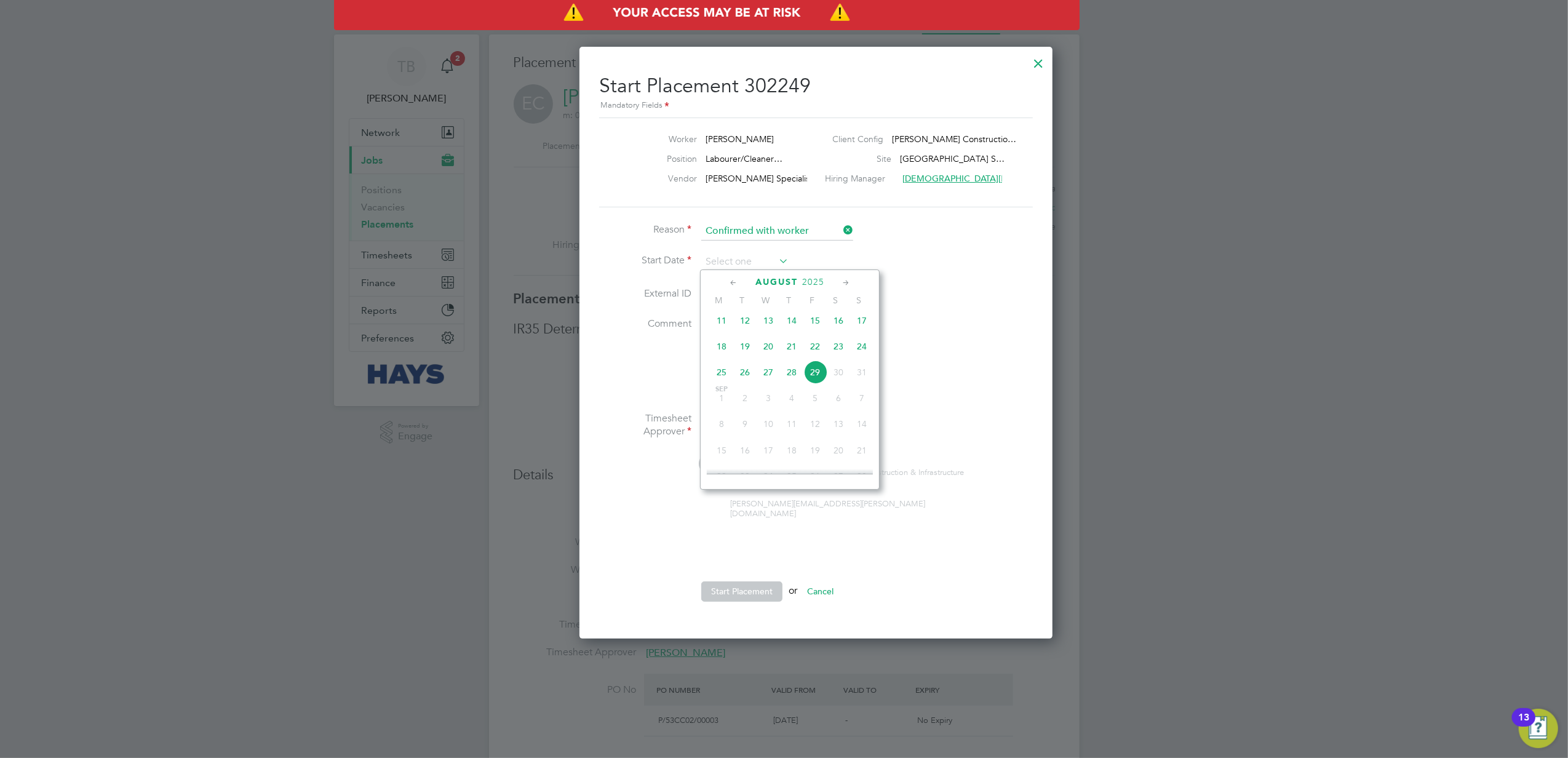
click at [743, 378] on span "26" at bounding box center [745, 372] width 23 height 23
type input "26 Aug 2025"
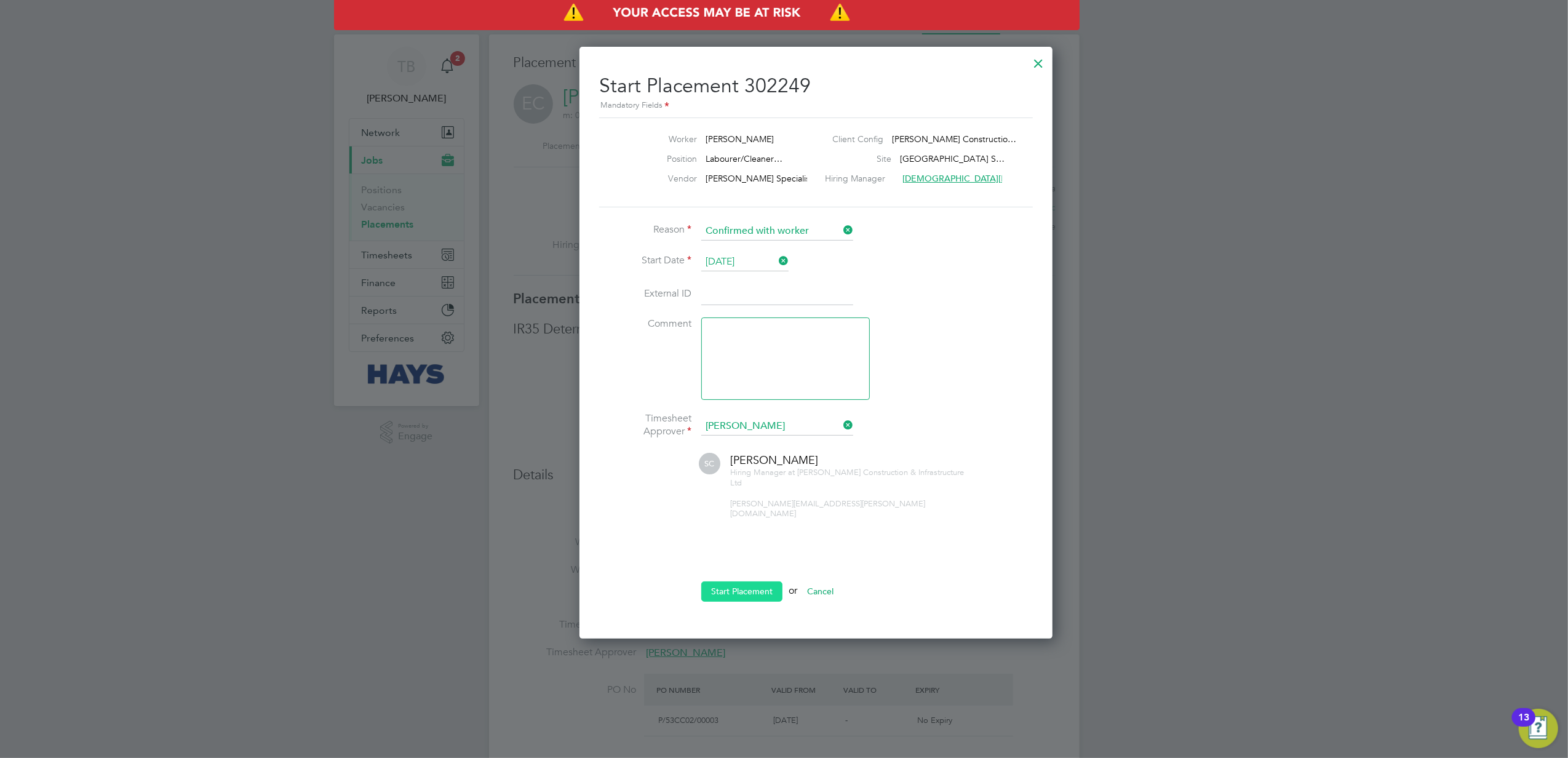
click at [753, 584] on button "Start Placement" at bounding box center [741, 591] width 81 height 20
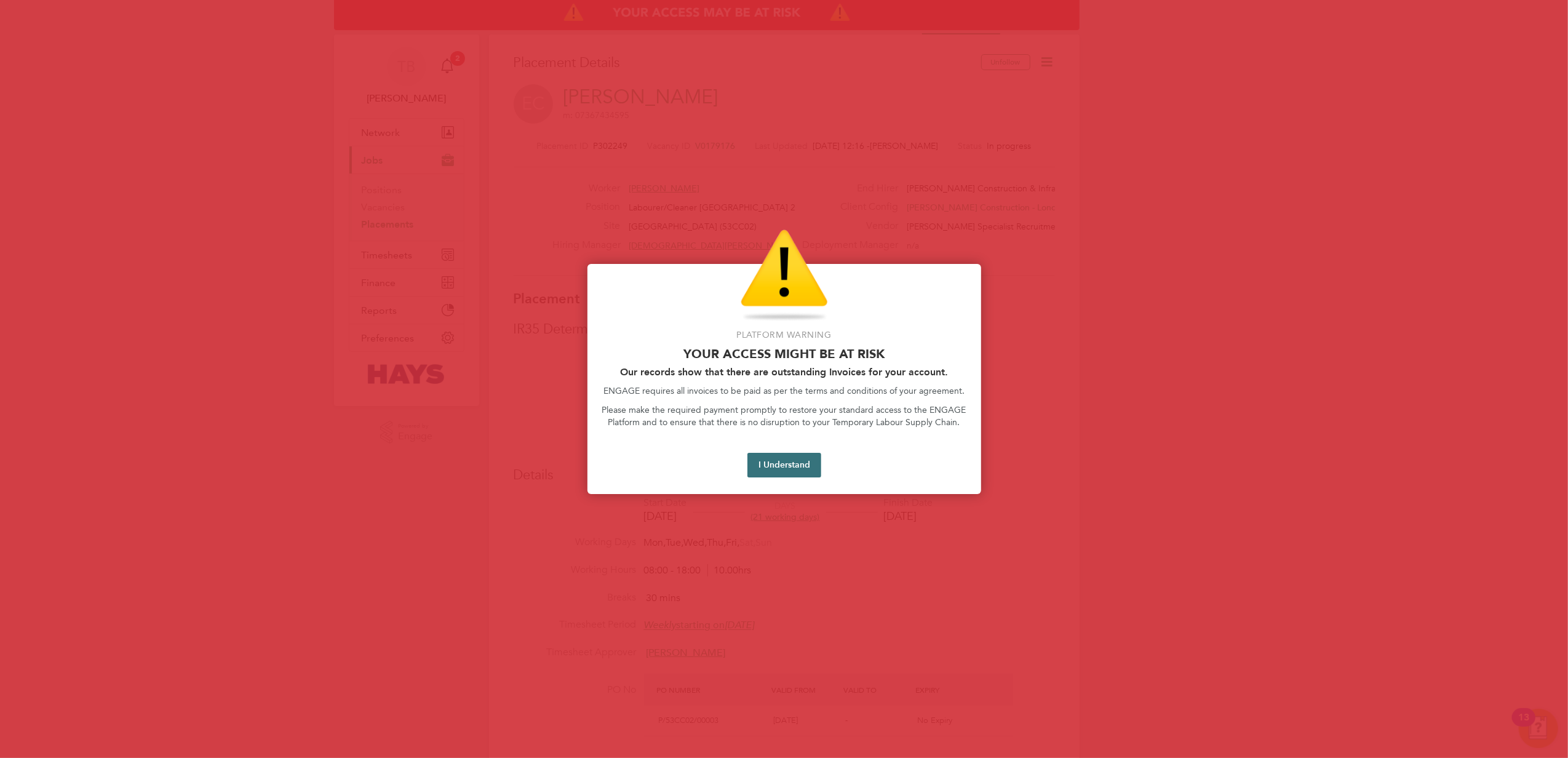
click at [793, 458] on button "I Understand" at bounding box center [784, 465] width 74 height 25
